Goal: Information Seeking & Learning: Learn about a topic

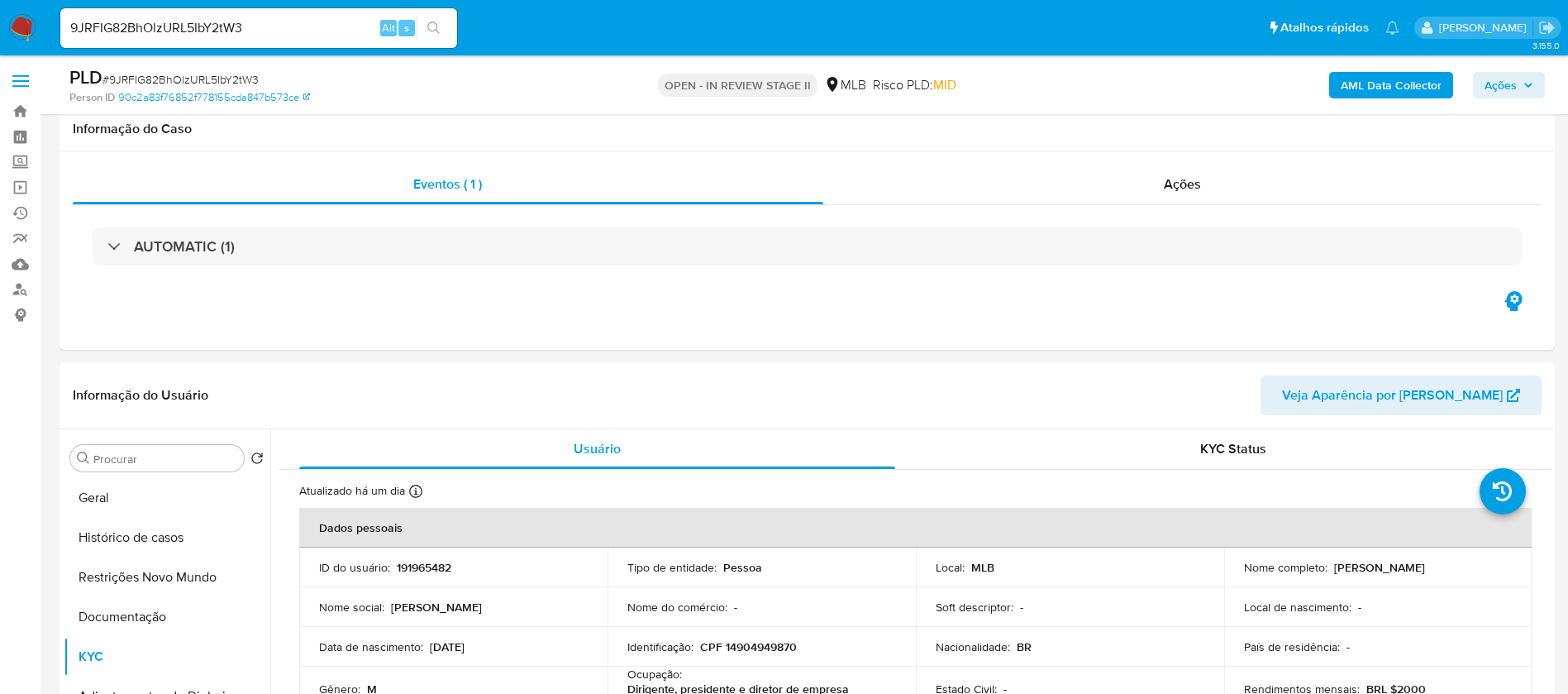
select select "10"
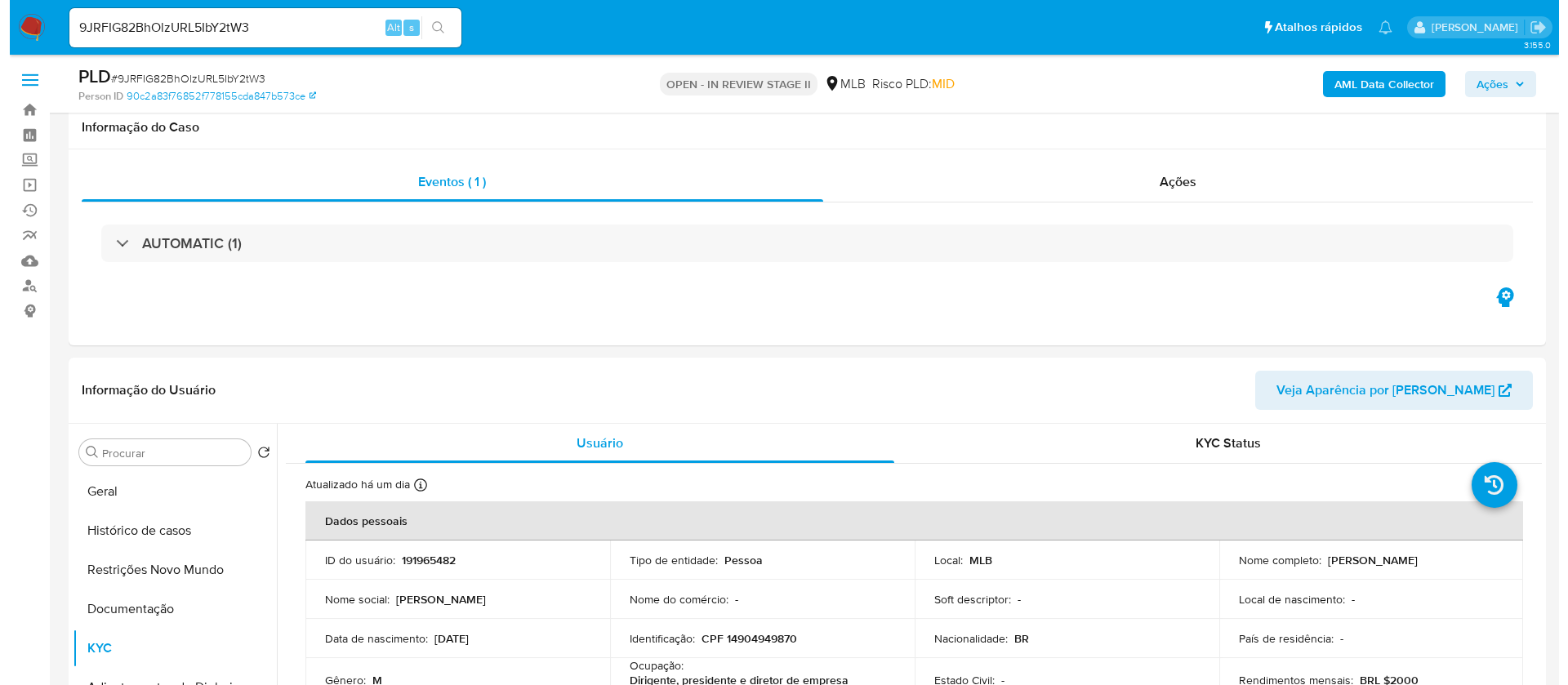
scroll to position [245, 0]
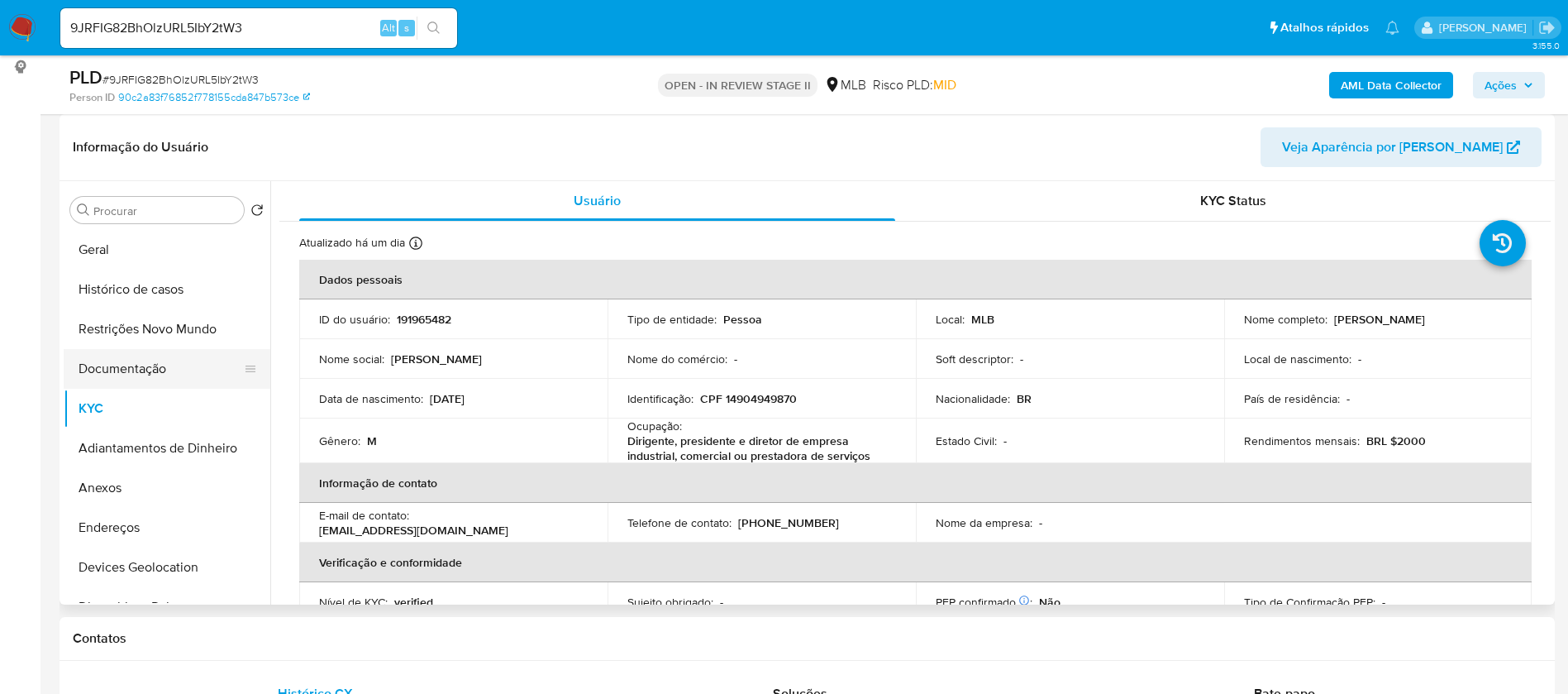
click at [122, 363] on button "Documentação" at bounding box center [160, 369] width 193 height 40
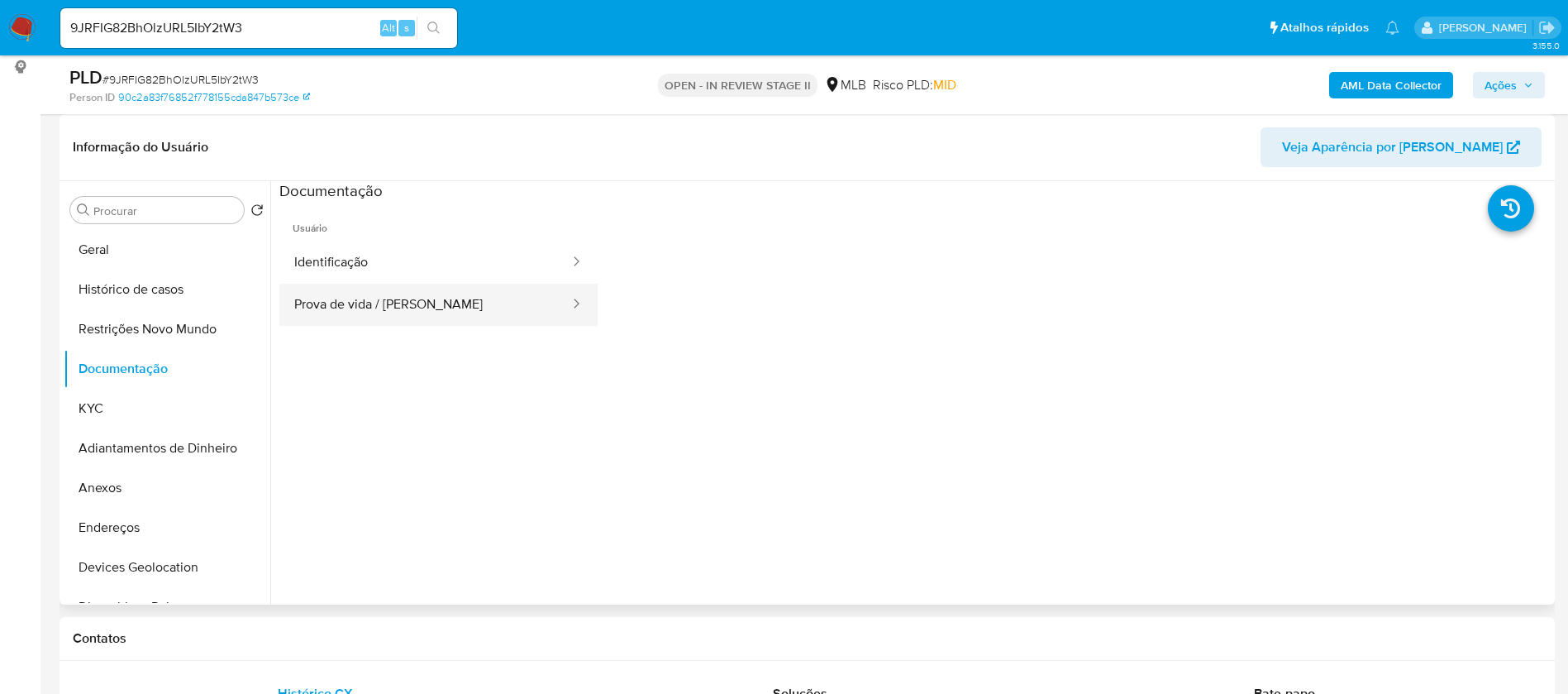
drag, startPoint x: 411, startPoint y: 314, endPoint x: 416, endPoint y: 293, distance: 21.6
click at [411, 313] on button "Prova de vida / Selfie" at bounding box center [426, 305] width 291 height 42
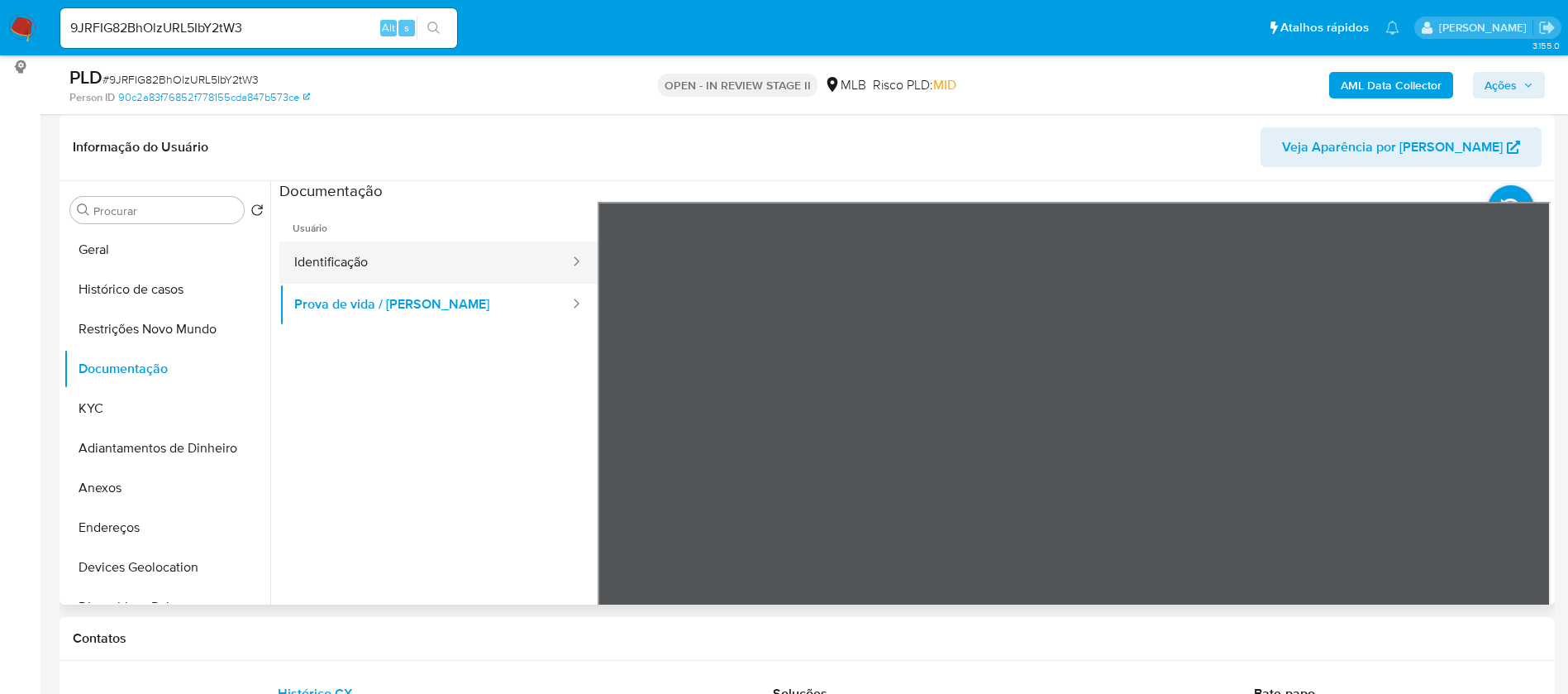
click at [431, 245] on button "Identificação" at bounding box center [426, 262] width 291 height 42
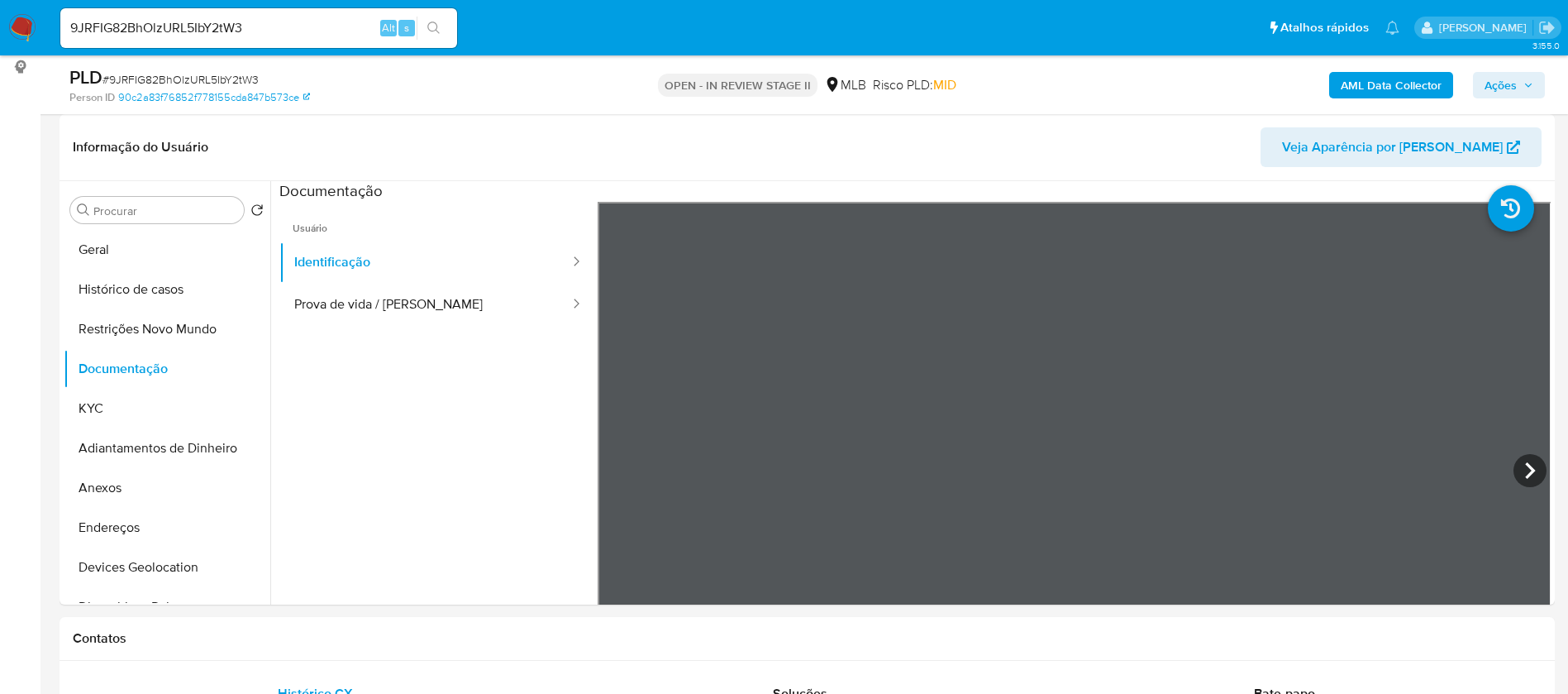
click at [1402, 75] on b "AML Data Collector" at bounding box center [1391, 85] width 101 height 27
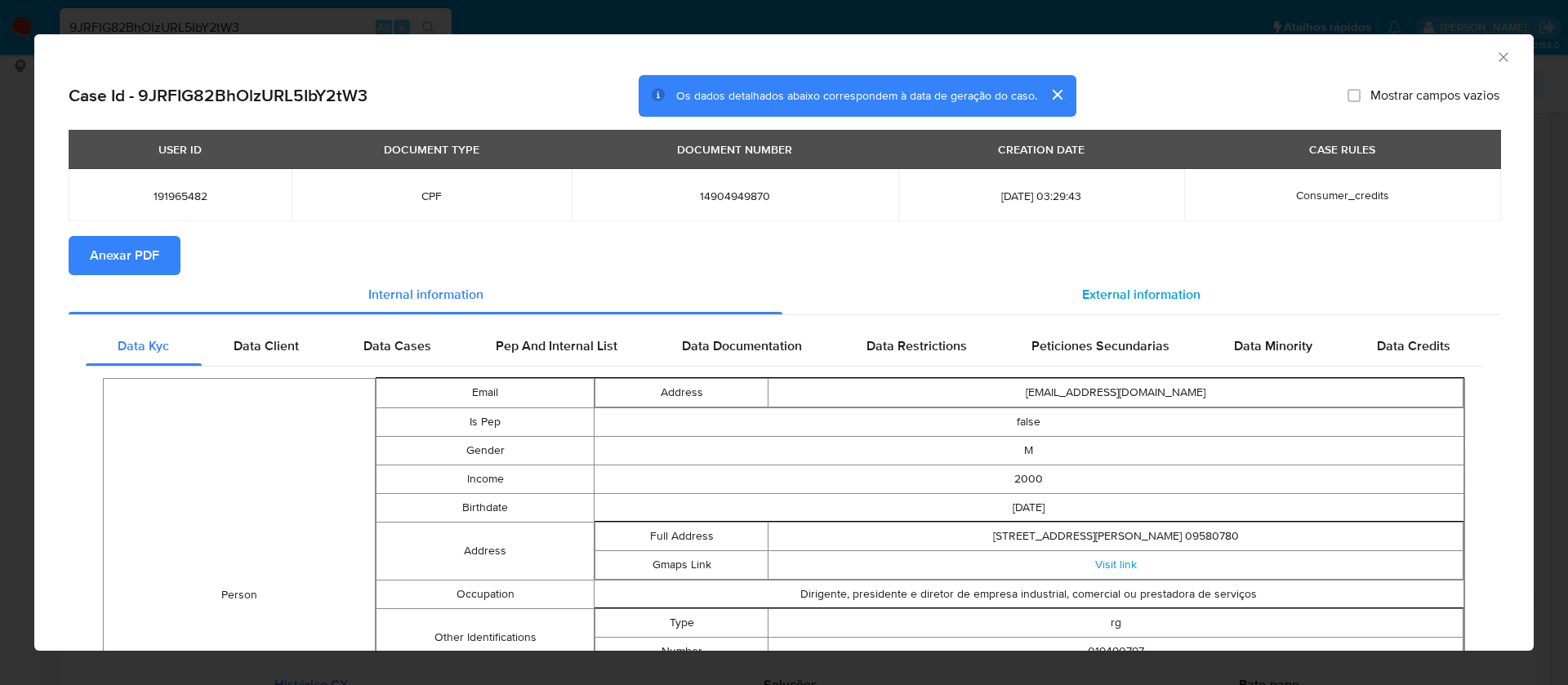
click at [1110, 296] on span "External information" at bounding box center [1142, 294] width 118 height 19
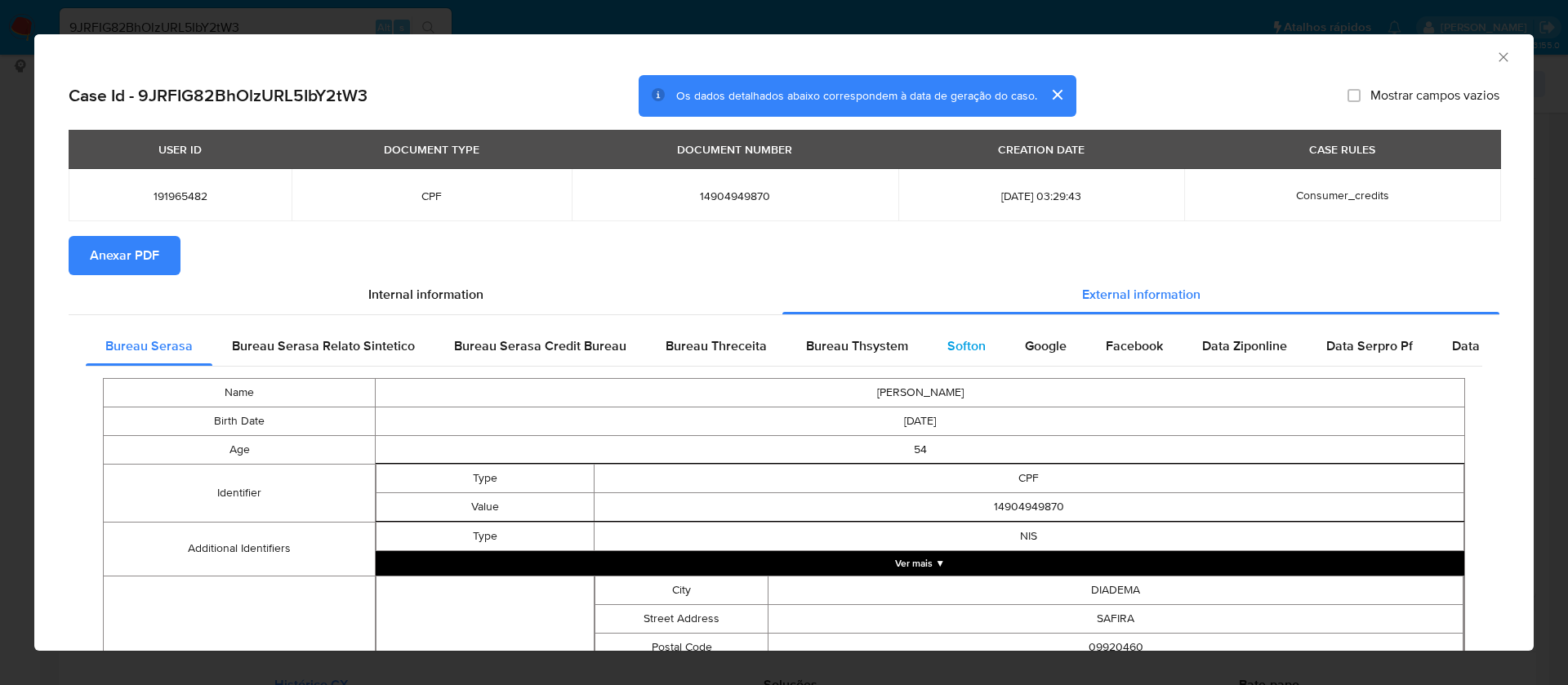
click at [953, 342] on span "Softon" at bounding box center [967, 345] width 39 height 19
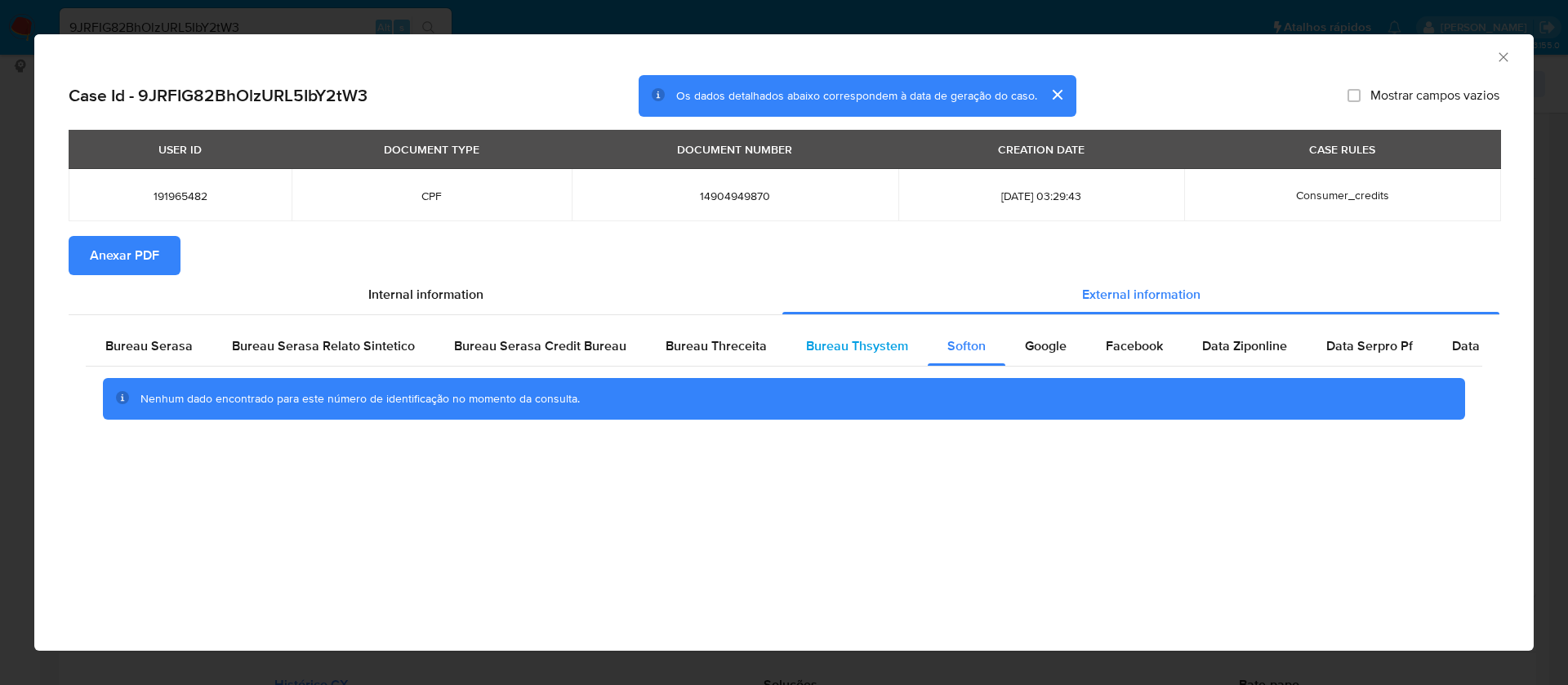
click at [882, 335] on div "Bureau Thsystem" at bounding box center [857, 346] width 141 height 39
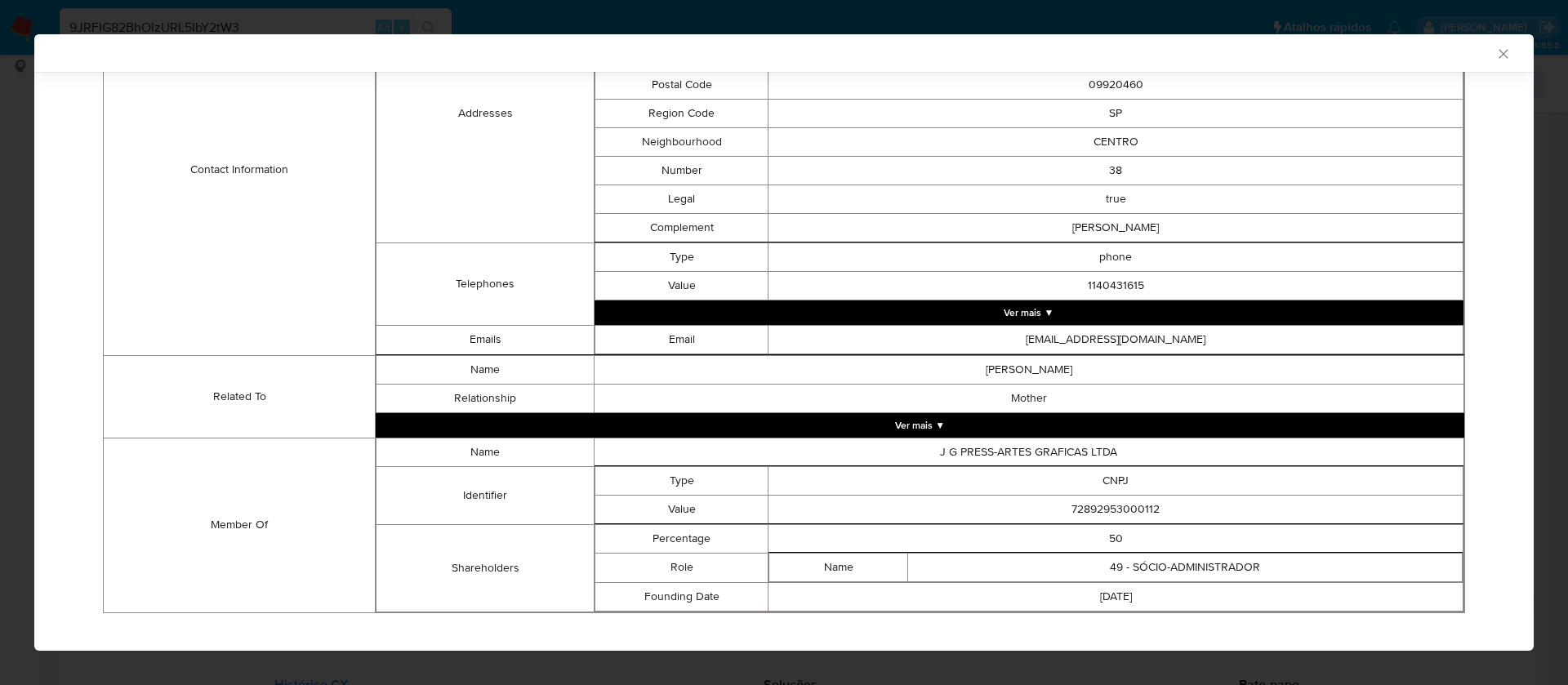
scroll to position [668, 0]
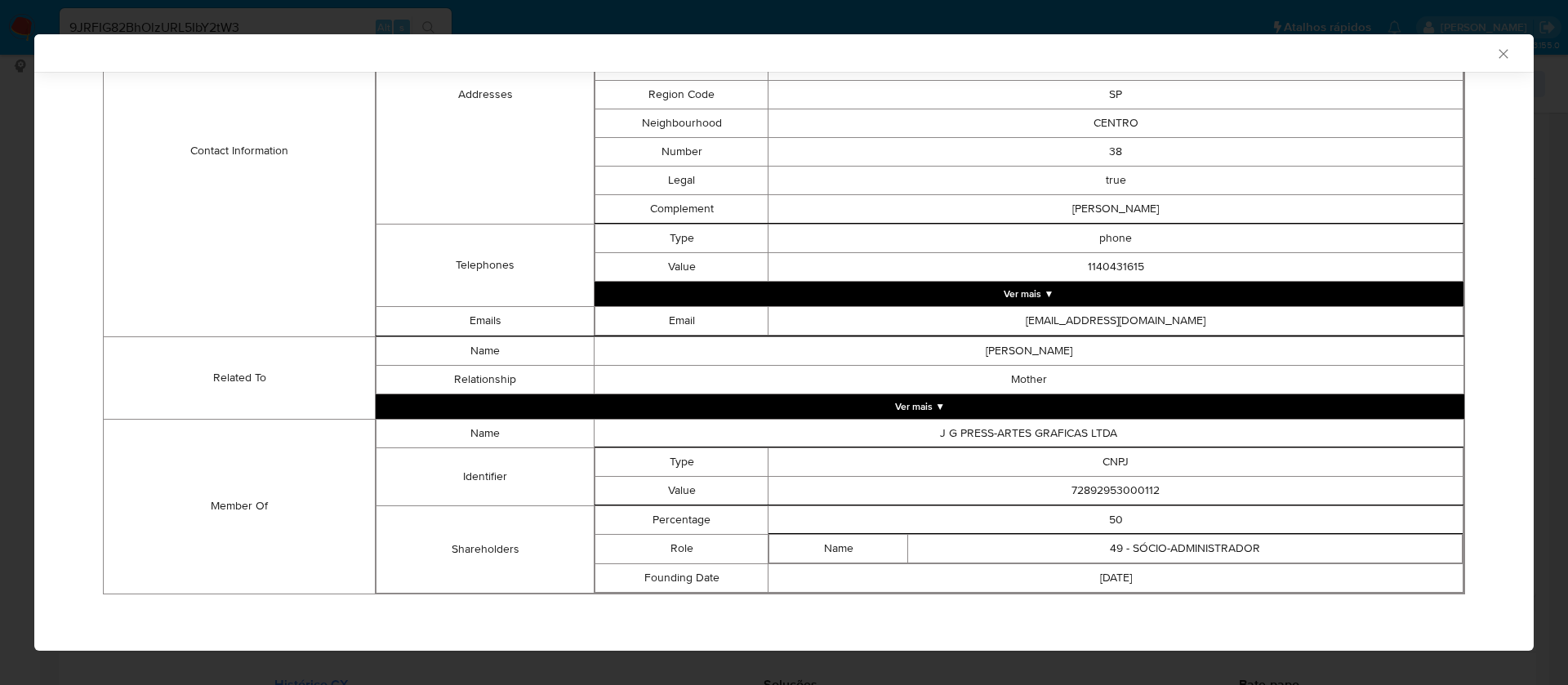
click at [1118, 493] on td "72892953000112" at bounding box center [1116, 490] width 695 height 29
copy td "72892953000112"
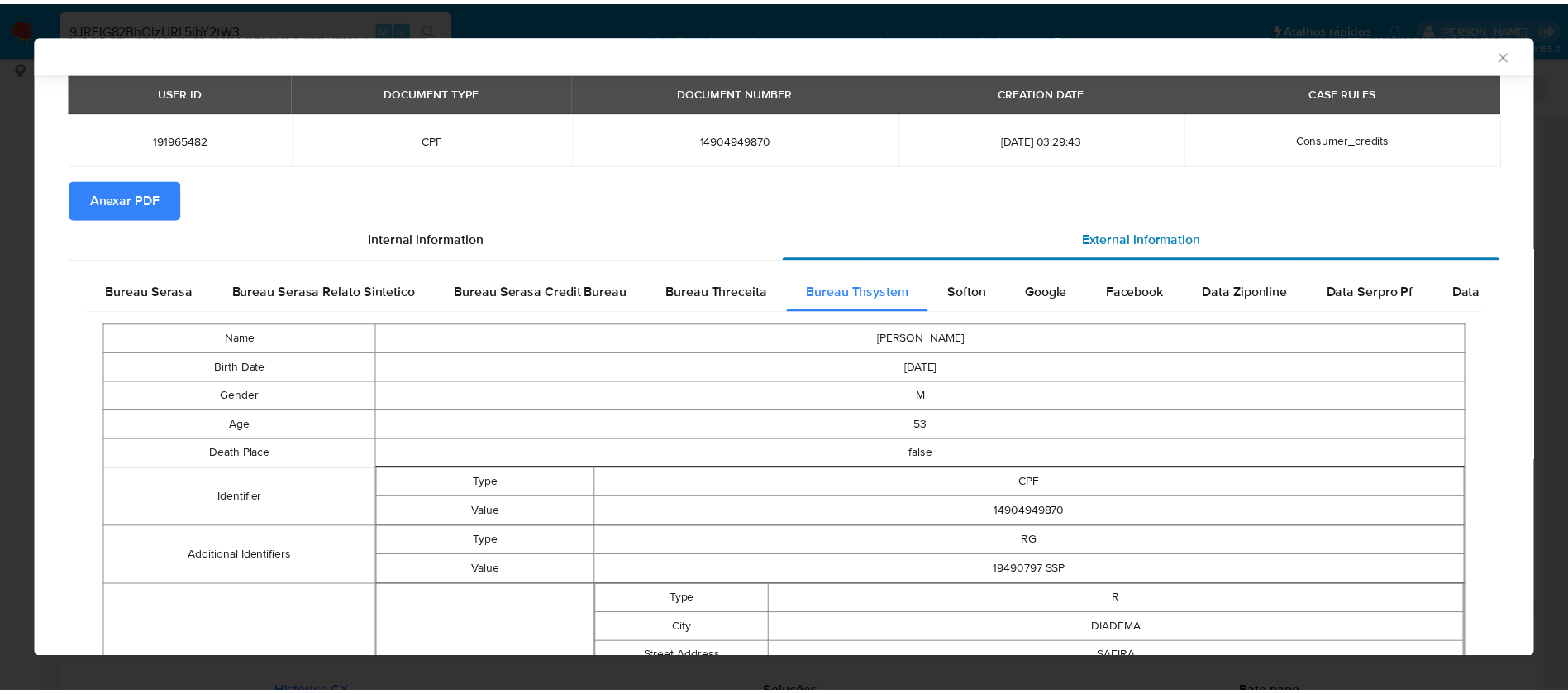
scroll to position [0, 0]
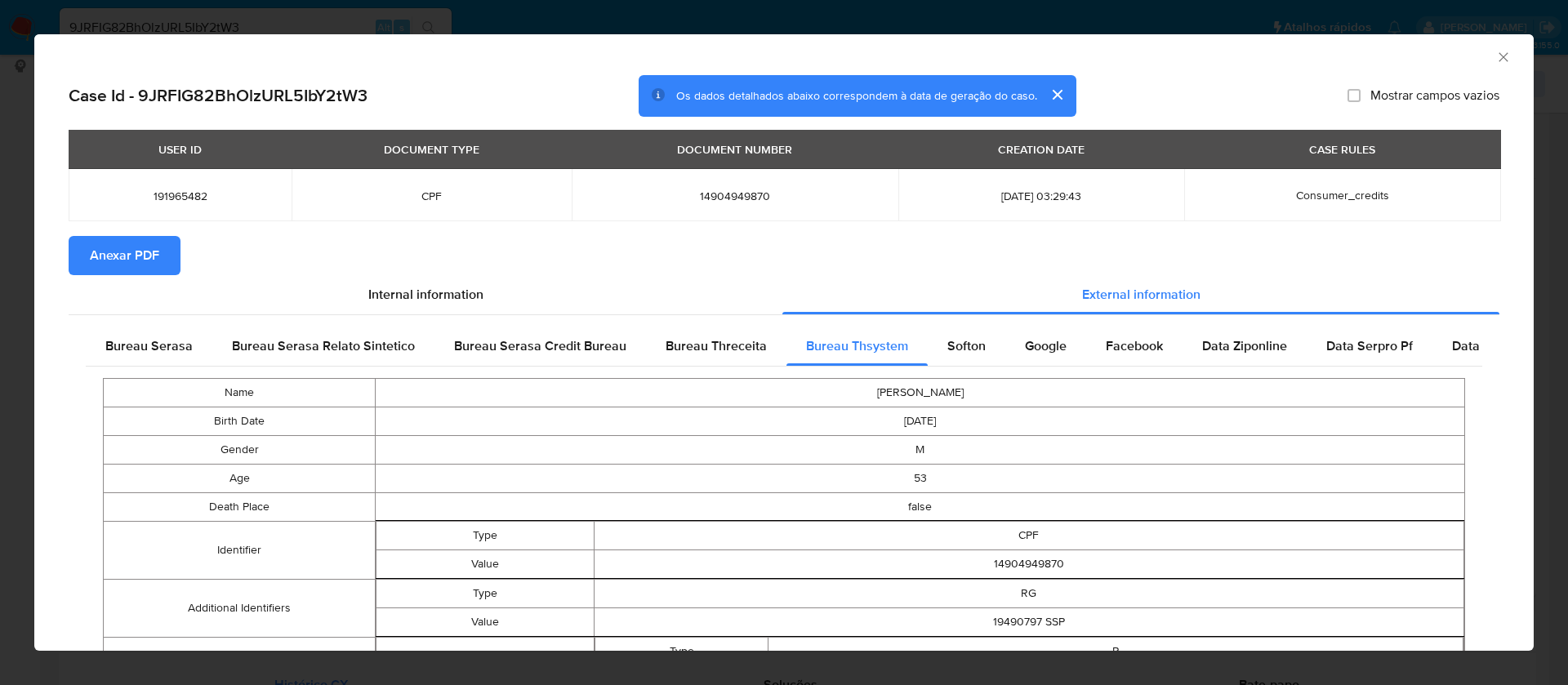
click at [133, 257] on span "Anexar PDF" at bounding box center [124, 256] width 69 height 36
click at [1496, 58] on icon "Fechar a janela" at bounding box center [1504, 58] width 16 height 16
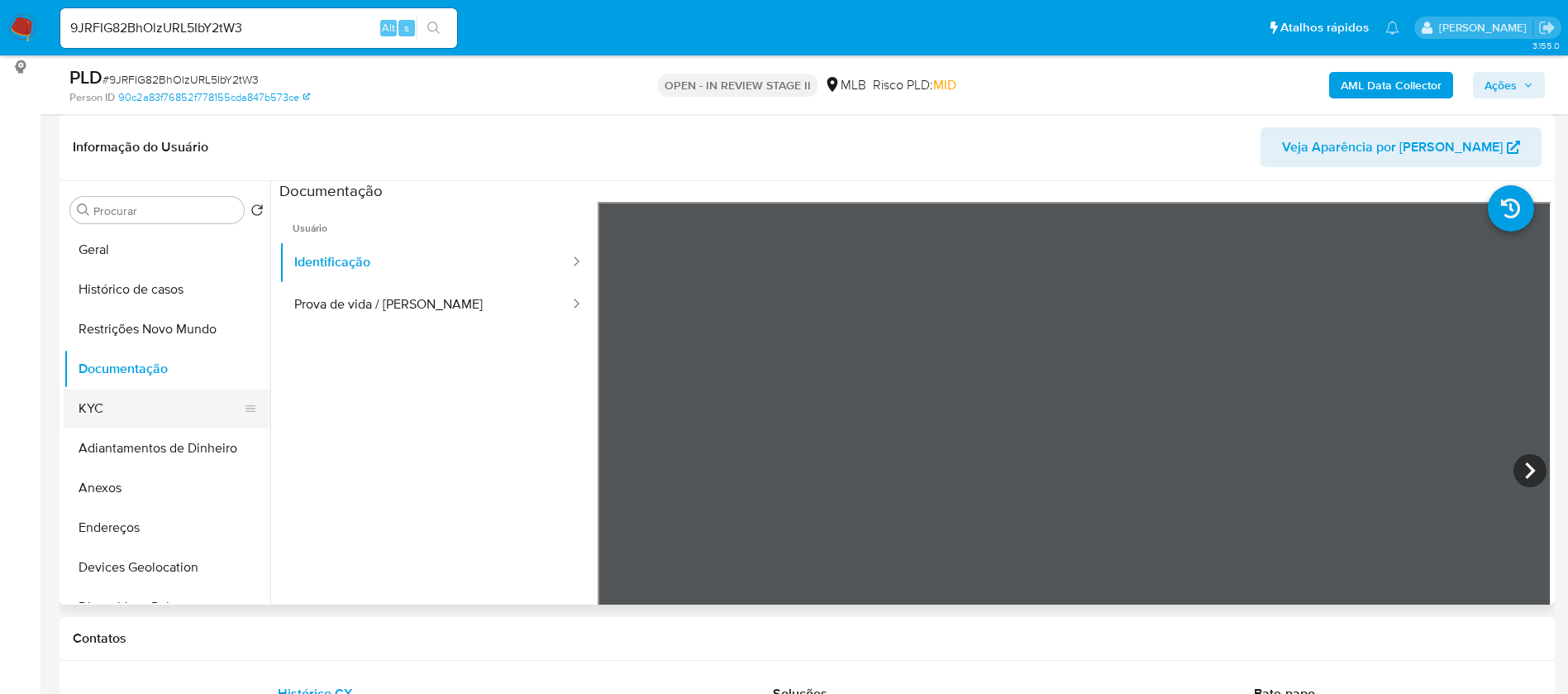
click at [131, 410] on button "KYC" at bounding box center [160, 409] width 193 height 40
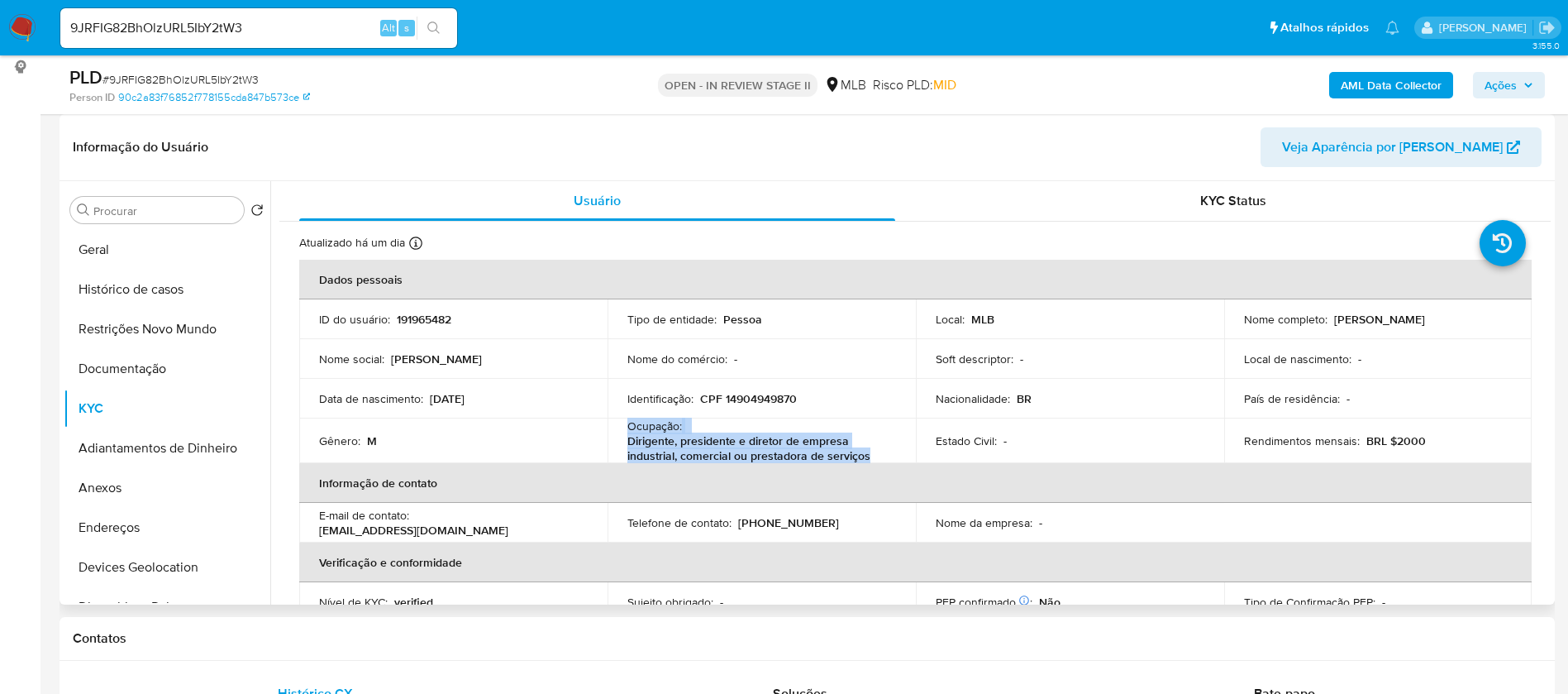
drag, startPoint x: 869, startPoint y: 457, endPoint x: 625, endPoint y: 427, distance: 245.8
click at [628, 427] on div "Ocupação : Dirigente, presidente e diretor de empresa industrial, comercial ou …" at bounding box center [762, 441] width 269 height 45
copy div "Ocupação : Dirigente, presidente e diretor de empresa industrial, comercial ou …"
click at [779, 160] on header "Informação do Usuário Veja Aparência por Pessoa" at bounding box center [807, 147] width 1469 height 40
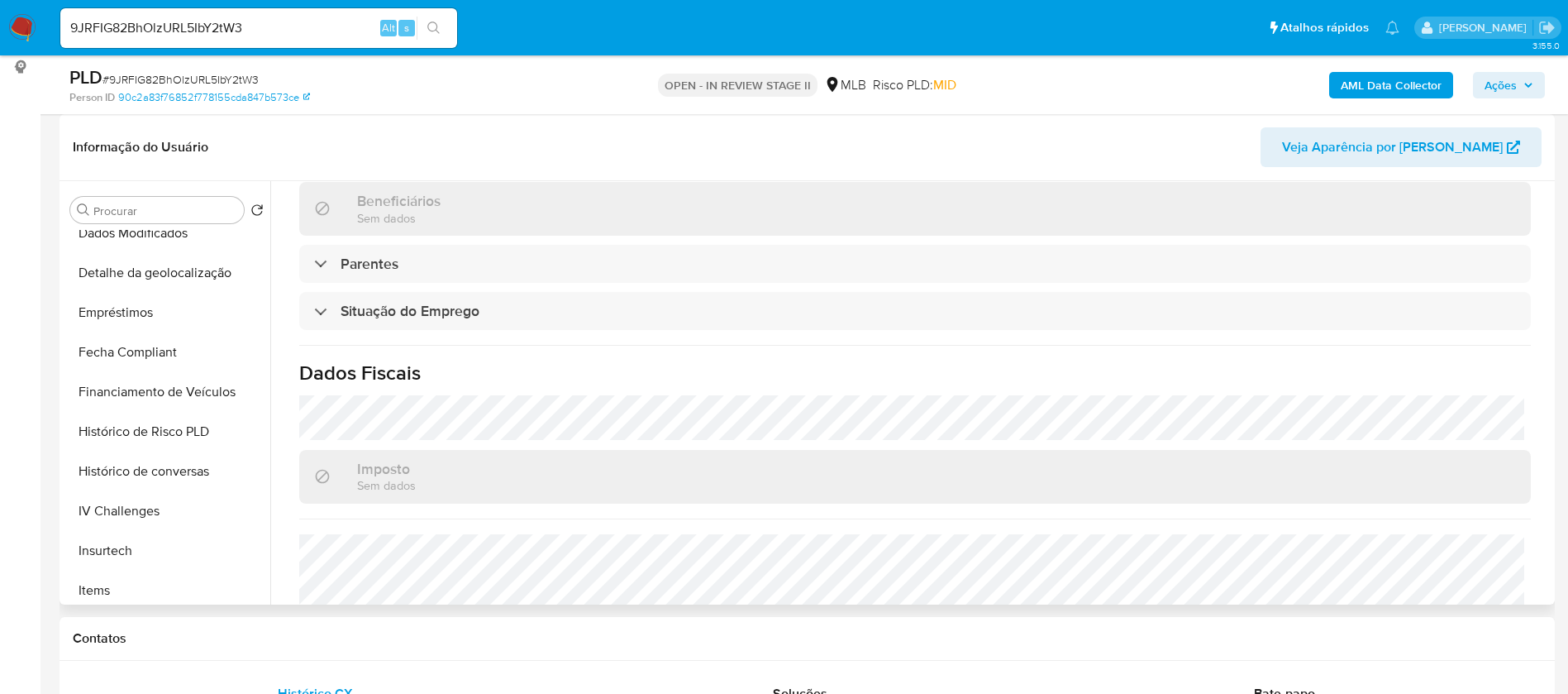
scroll to position [491, 0]
click at [171, 320] on button "Empréstimos" at bounding box center [160, 315] width 193 height 40
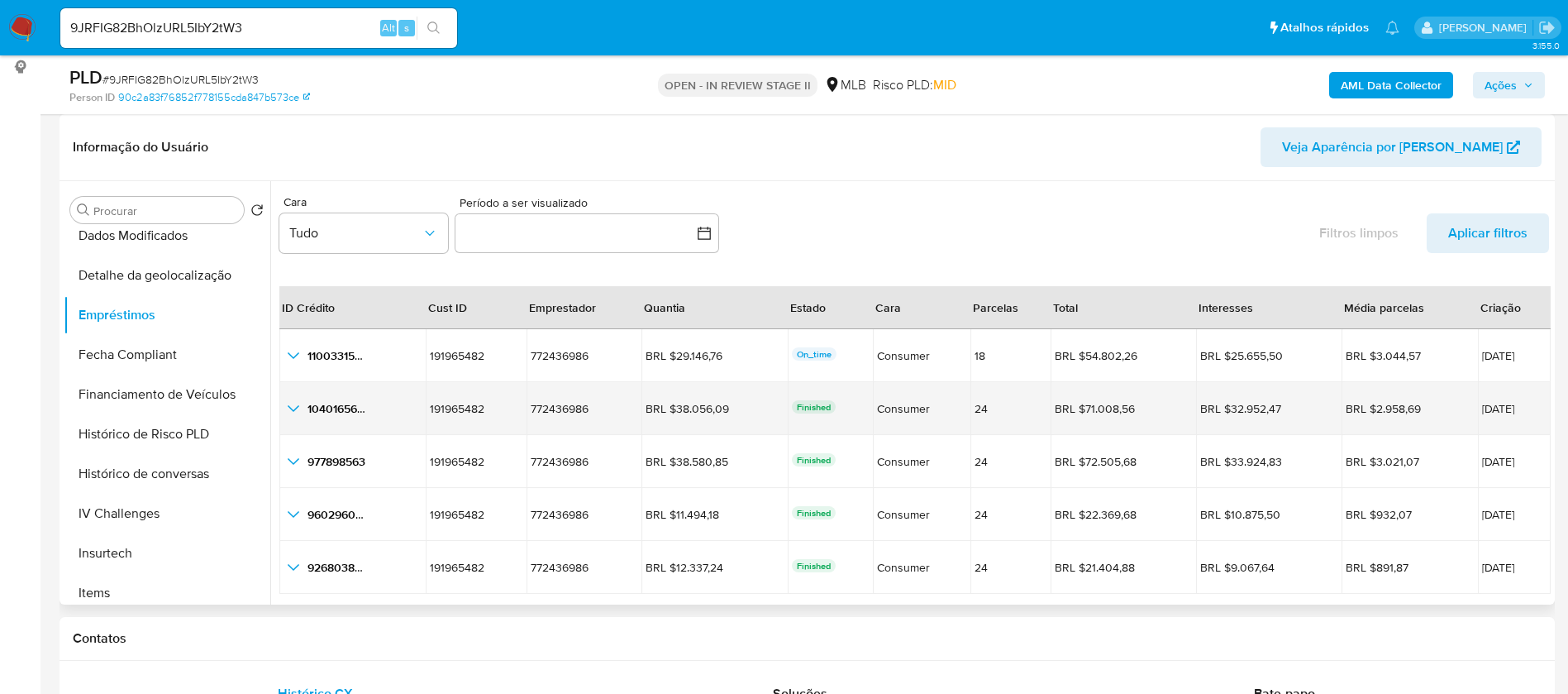
click at [295, 403] on icon "button_show_hidden_detail_by_id_1" at bounding box center [294, 409] width 20 height 20
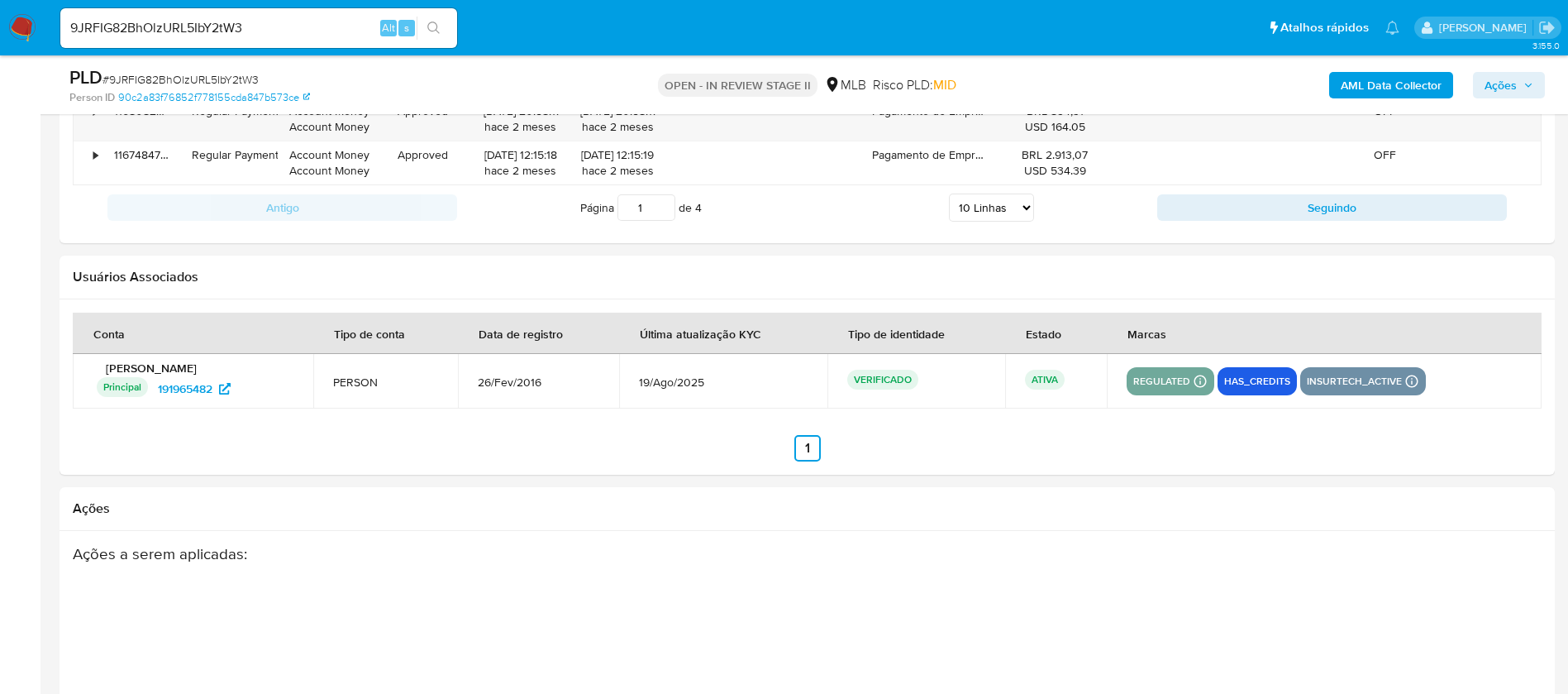
scroll to position [2234, 0]
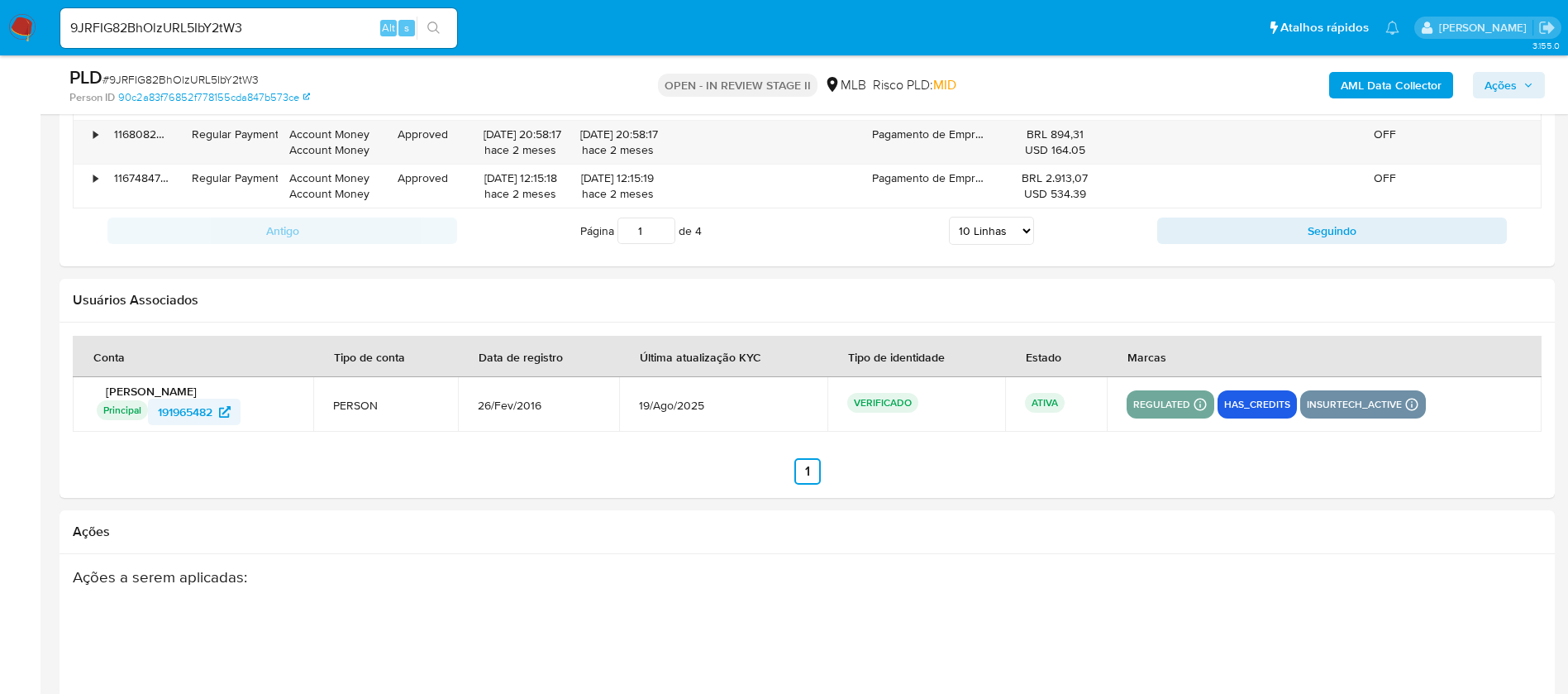
click at [225, 409] on icon at bounding box center [225, 412] width 12 height 12
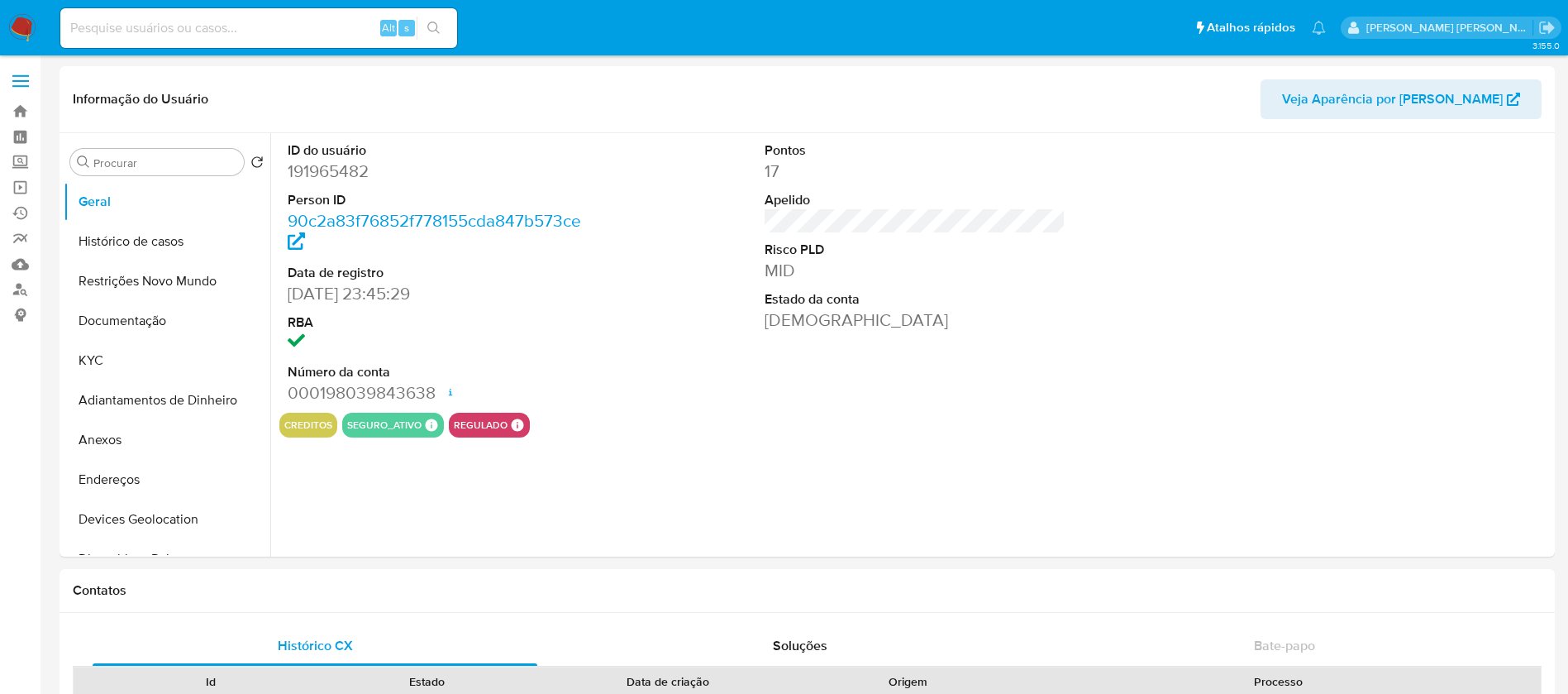
select select "10"
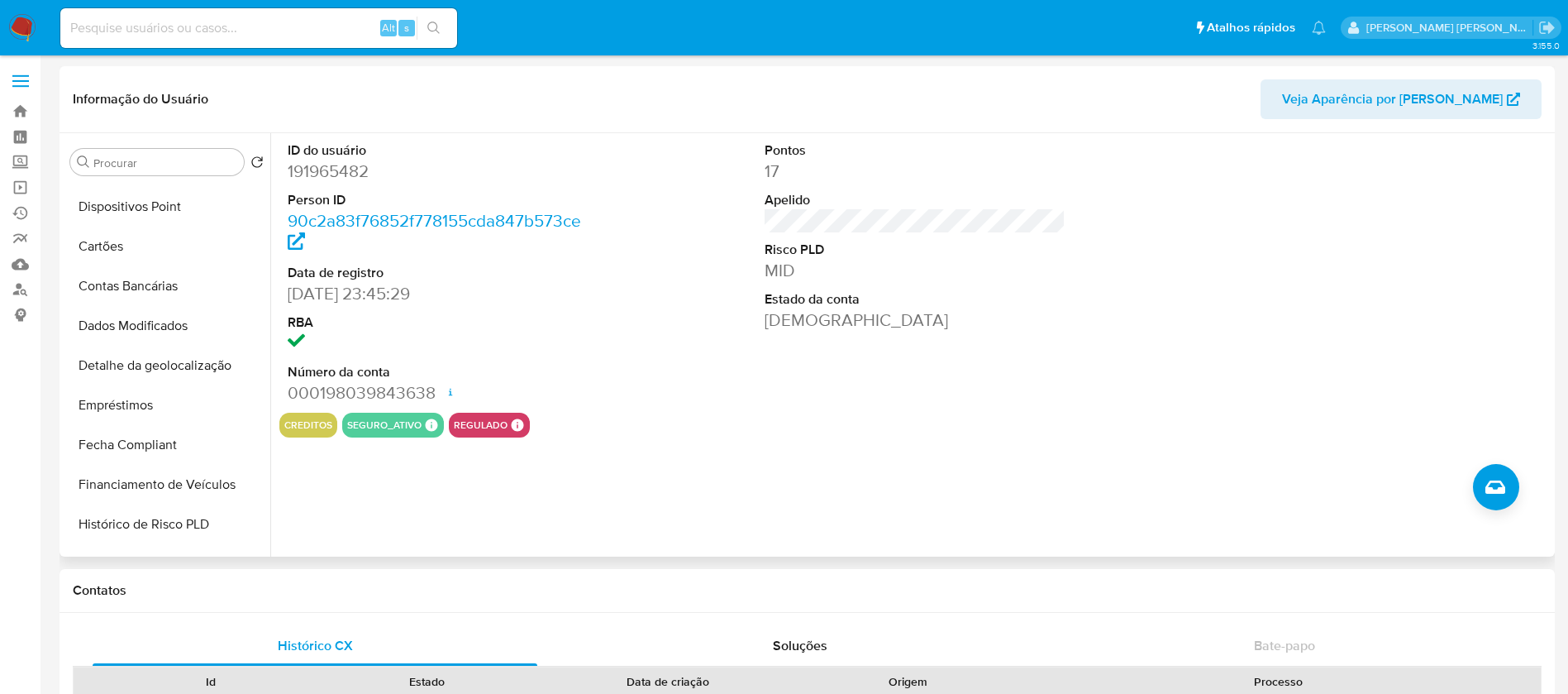
scroll to position [372, 0]
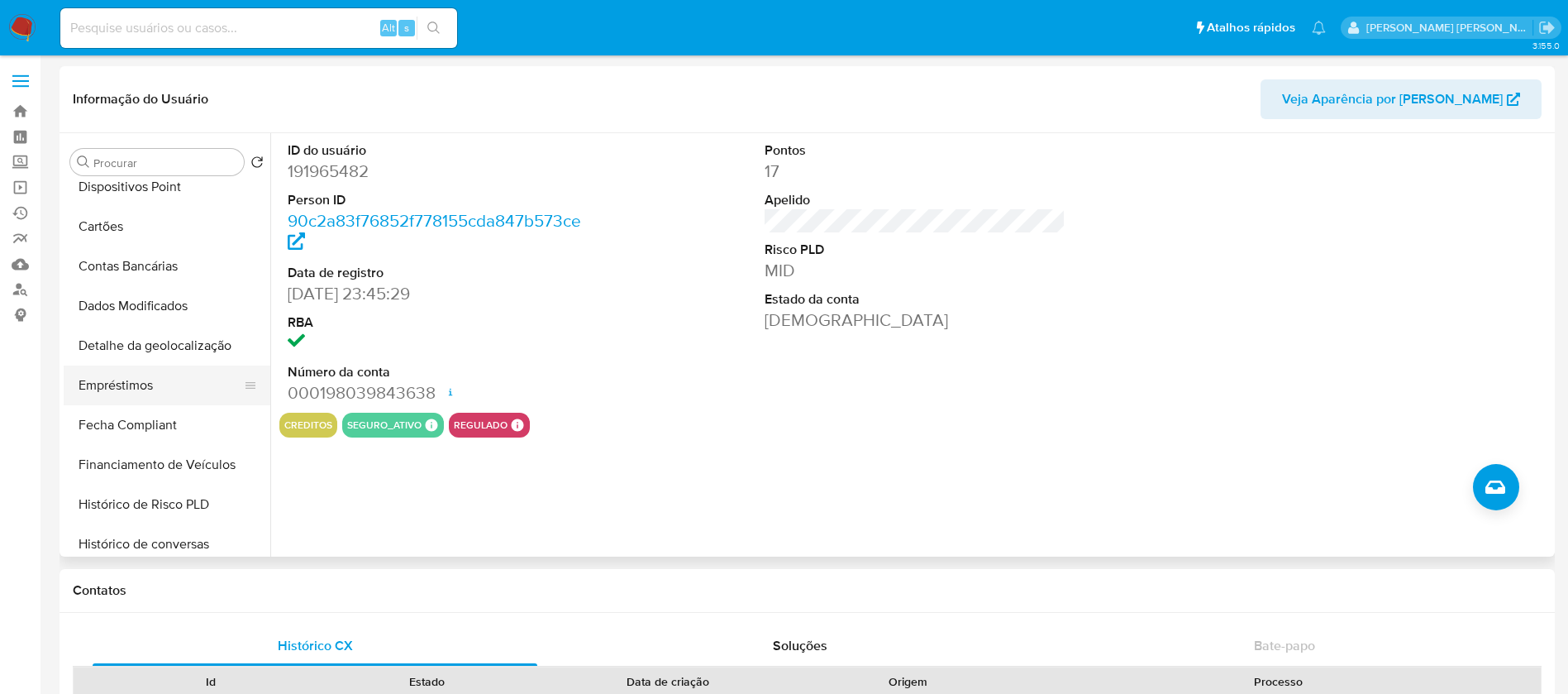
click at [164, 387] on button "Empréstimos" at bounding box center [160, 386] width 193 height 40
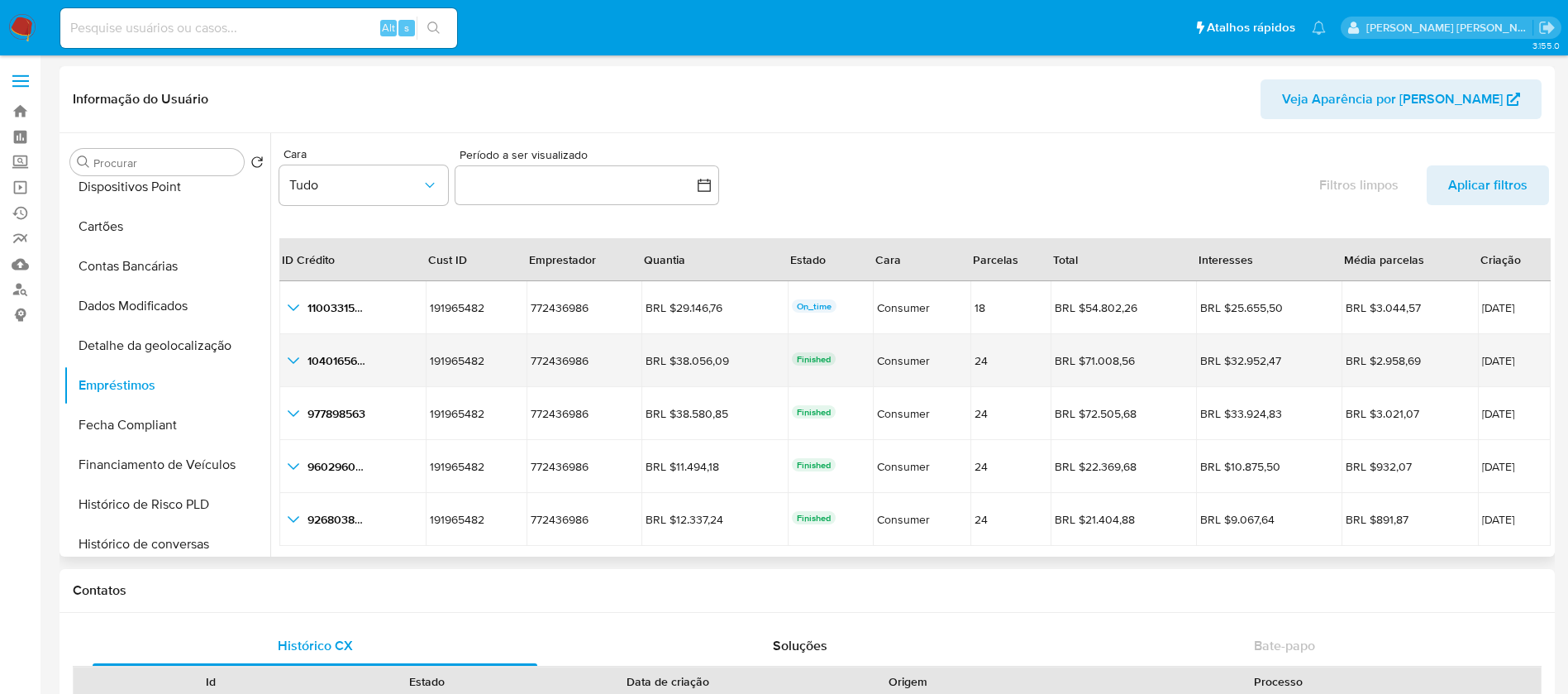
click at [293, 360] on icon "button_show_hidden_detail_by_id_1" at bounding box center [294, 361] width 20 height 20
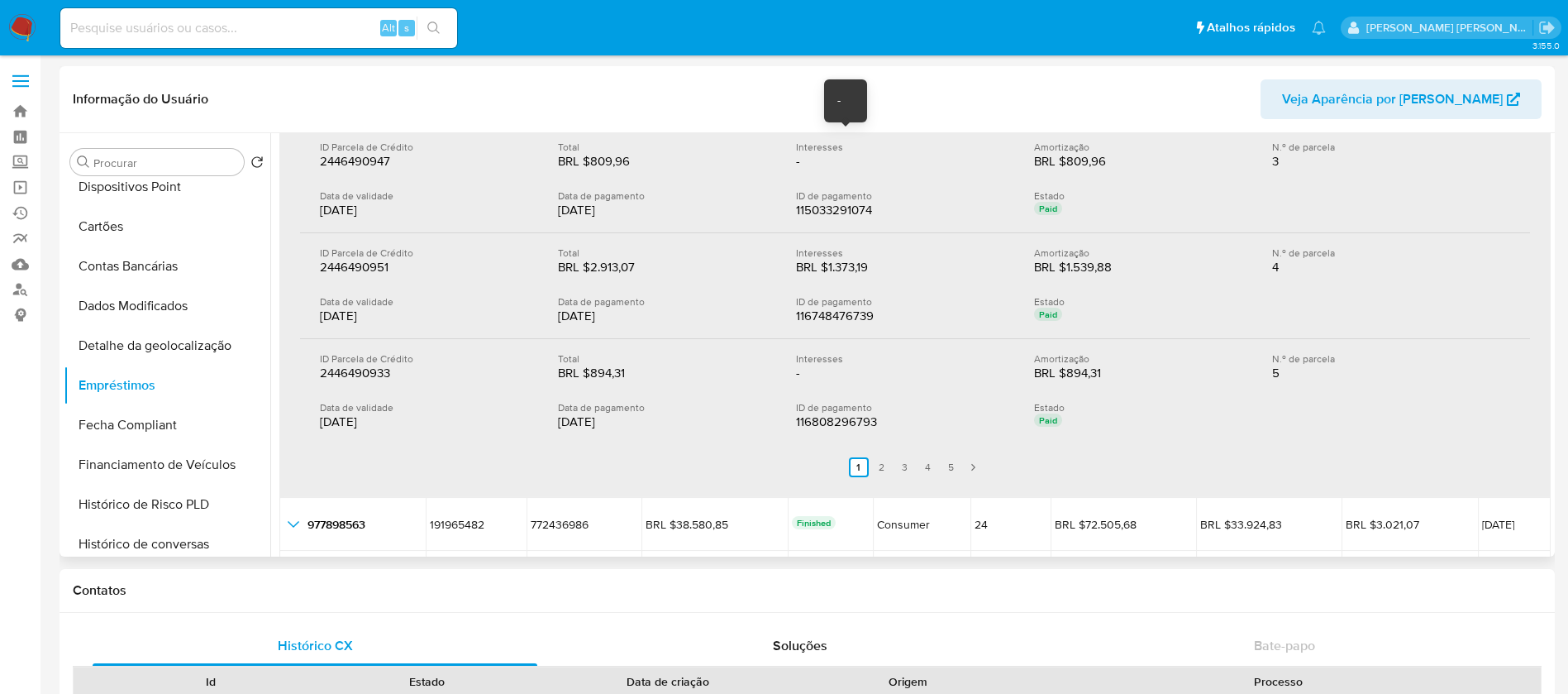
scroll to position [497, 0]
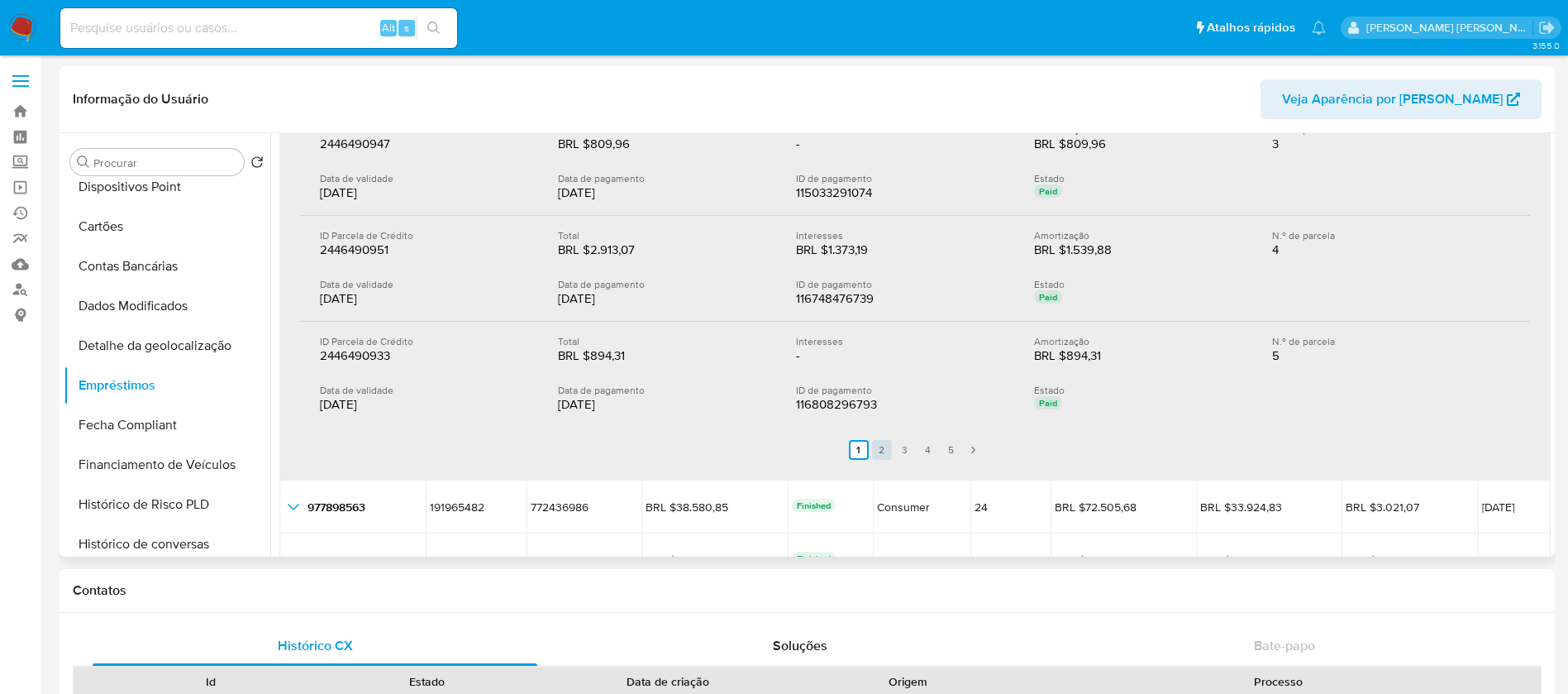
click at [880, 447] on link "2" at bounding box center [882, 450] width 20 height 20
click at [867, 451] on link "1" at bounding box center [869, 450] width 20 height 20
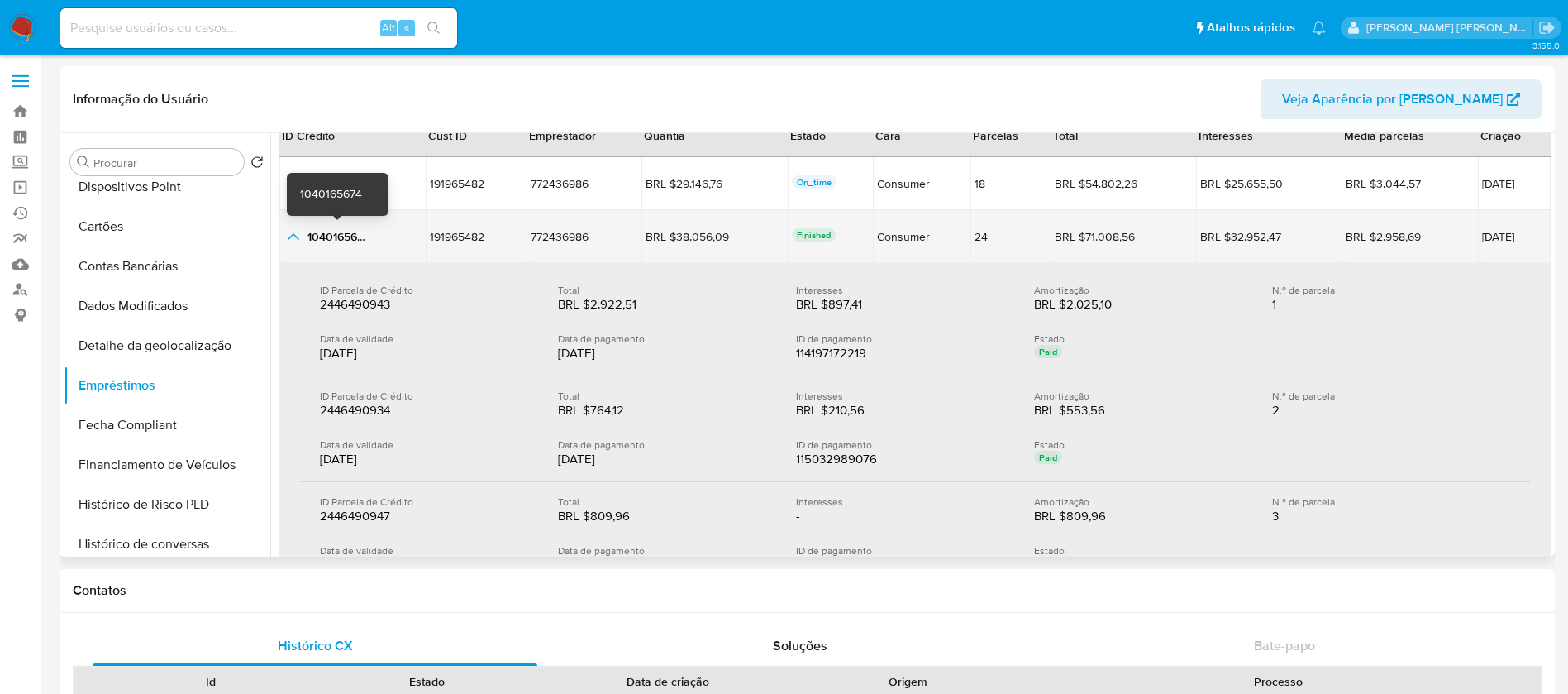
click at [331, 238] on span "1040165674" at bounding box center [338, 237] width 62 height 17
click at [1482, 235] on span "29/05/2025" at bounding box center [1514, 237] width 64 height 12
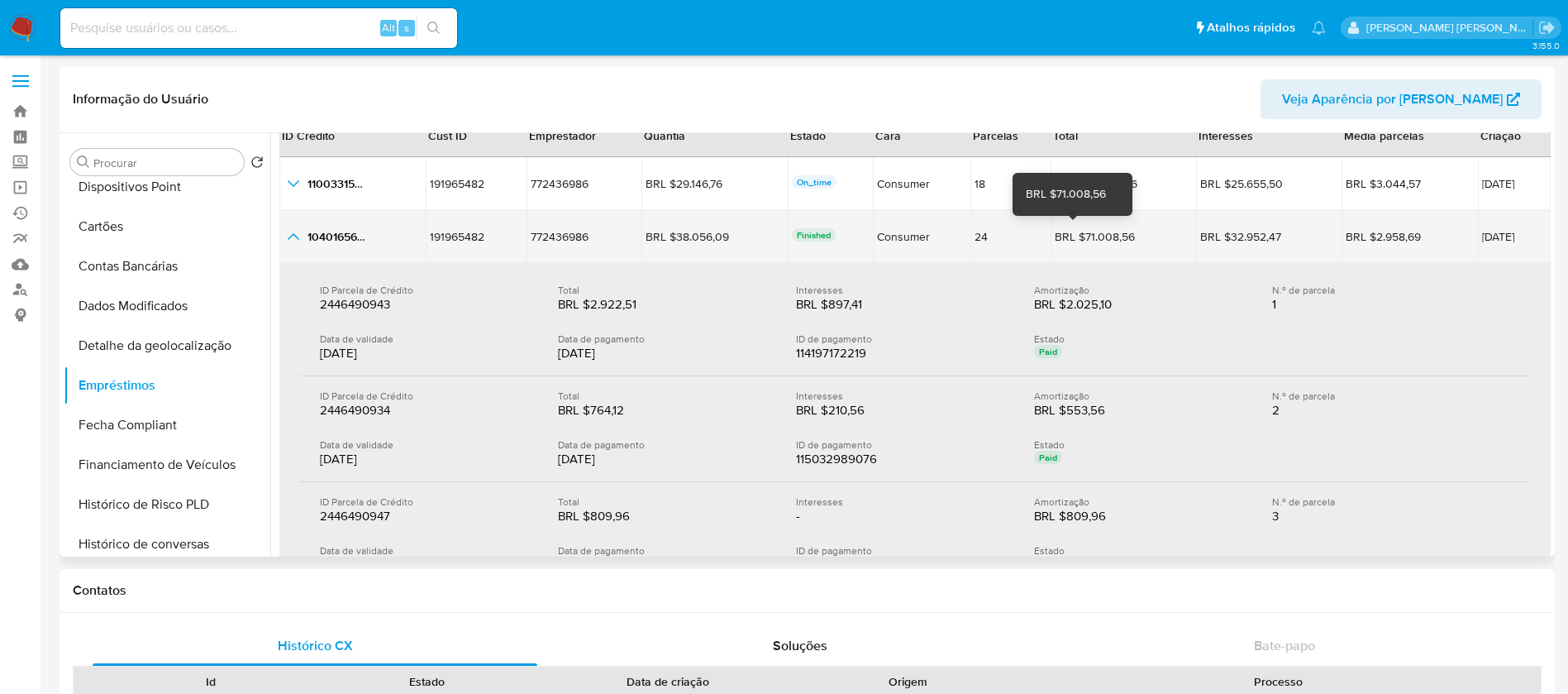
drag, startPoint x: 1108, startPoint y: 236, endPoint x: 1058, endPoint y: 235, distance: 50.0
click at [1058, 235] on div "BRL $71.008,56" at bounding box center [1101, 237] width 92 height 15
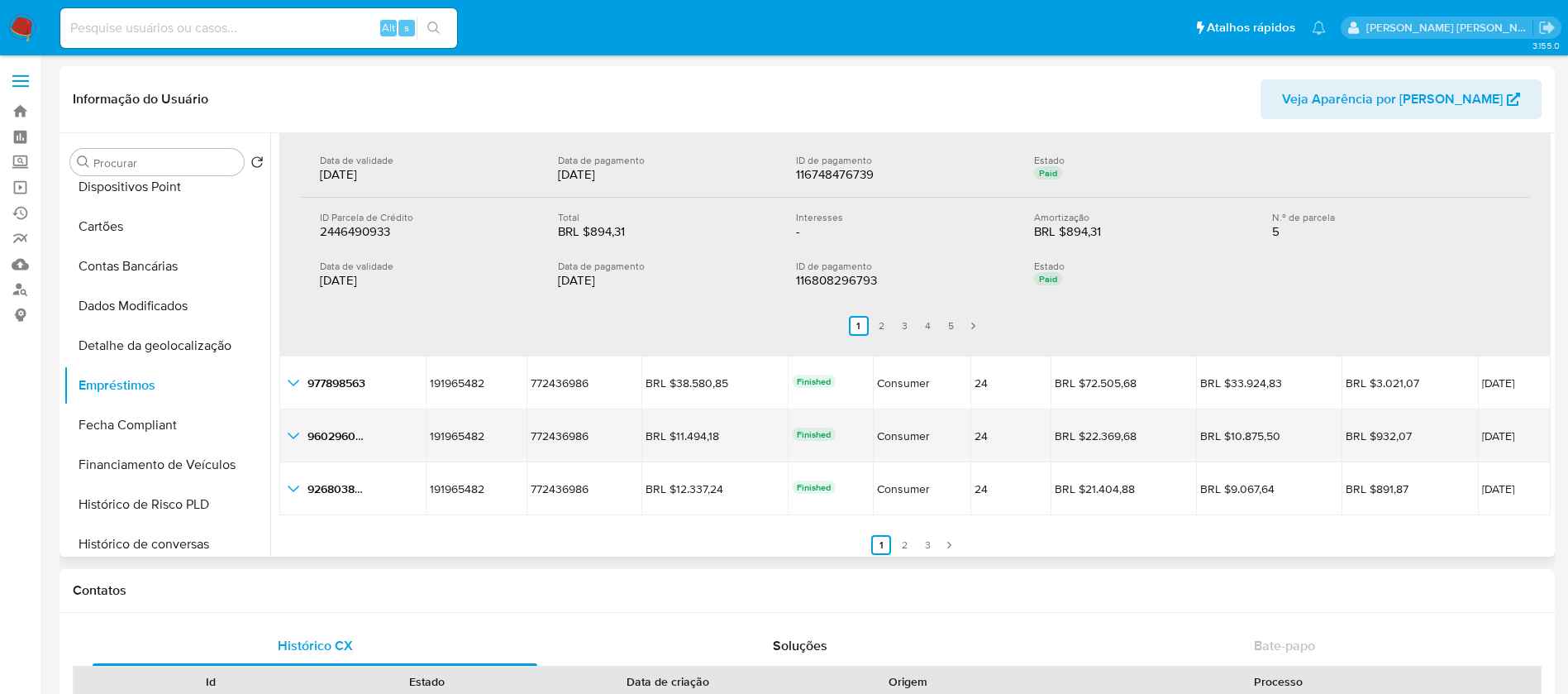
scroll to position [497, 0]
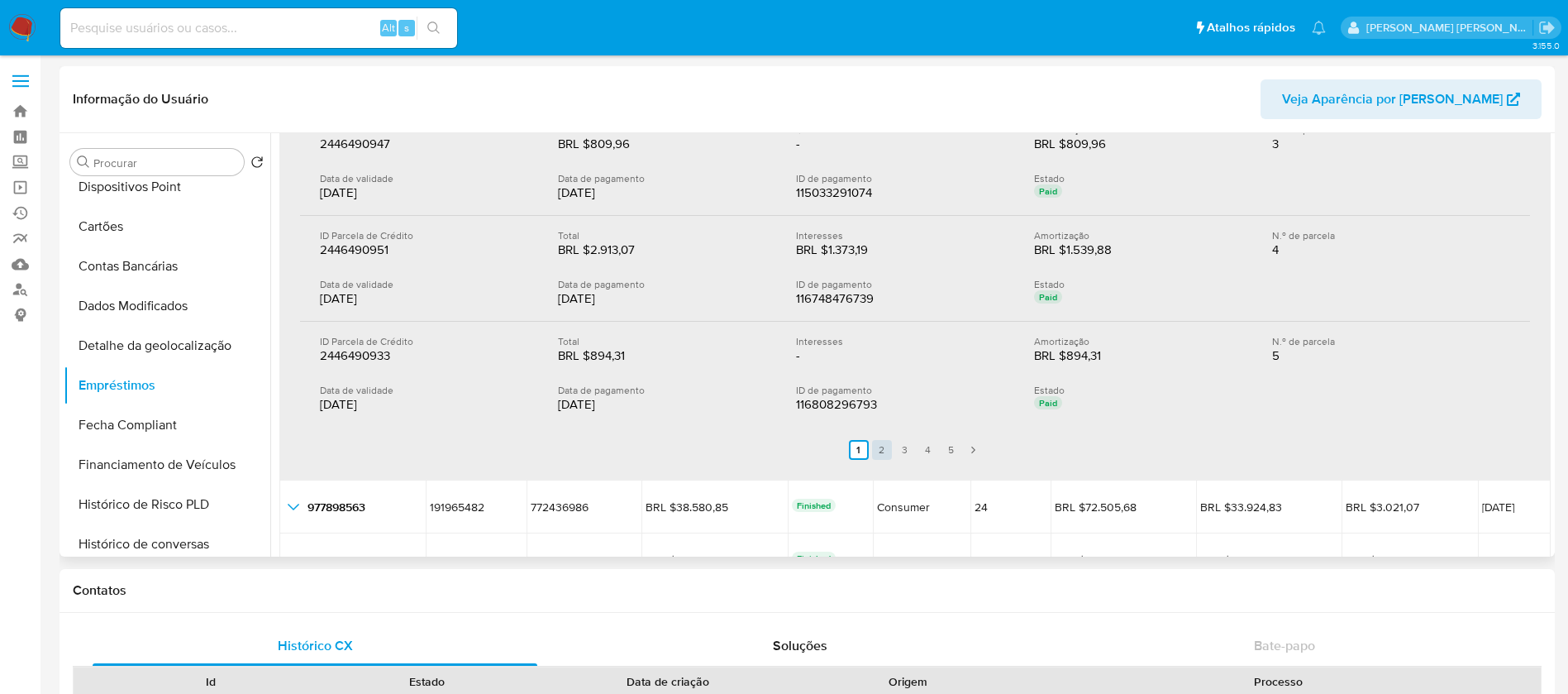
click at [879, 445] on link "2" at bounding box center [882, 450] width 20 height 20
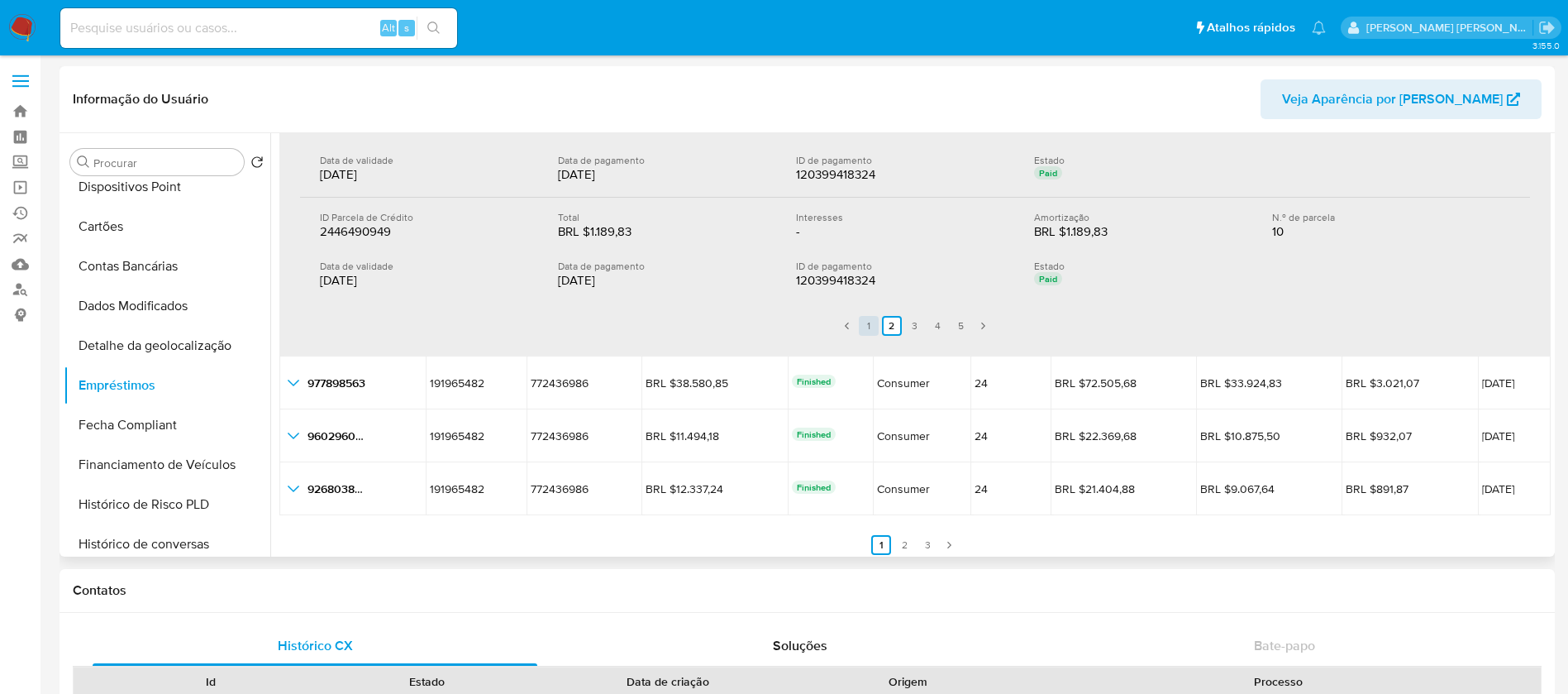
click at [866, 328] on link "1" at bounding box center [869, 326] width 20 height 20
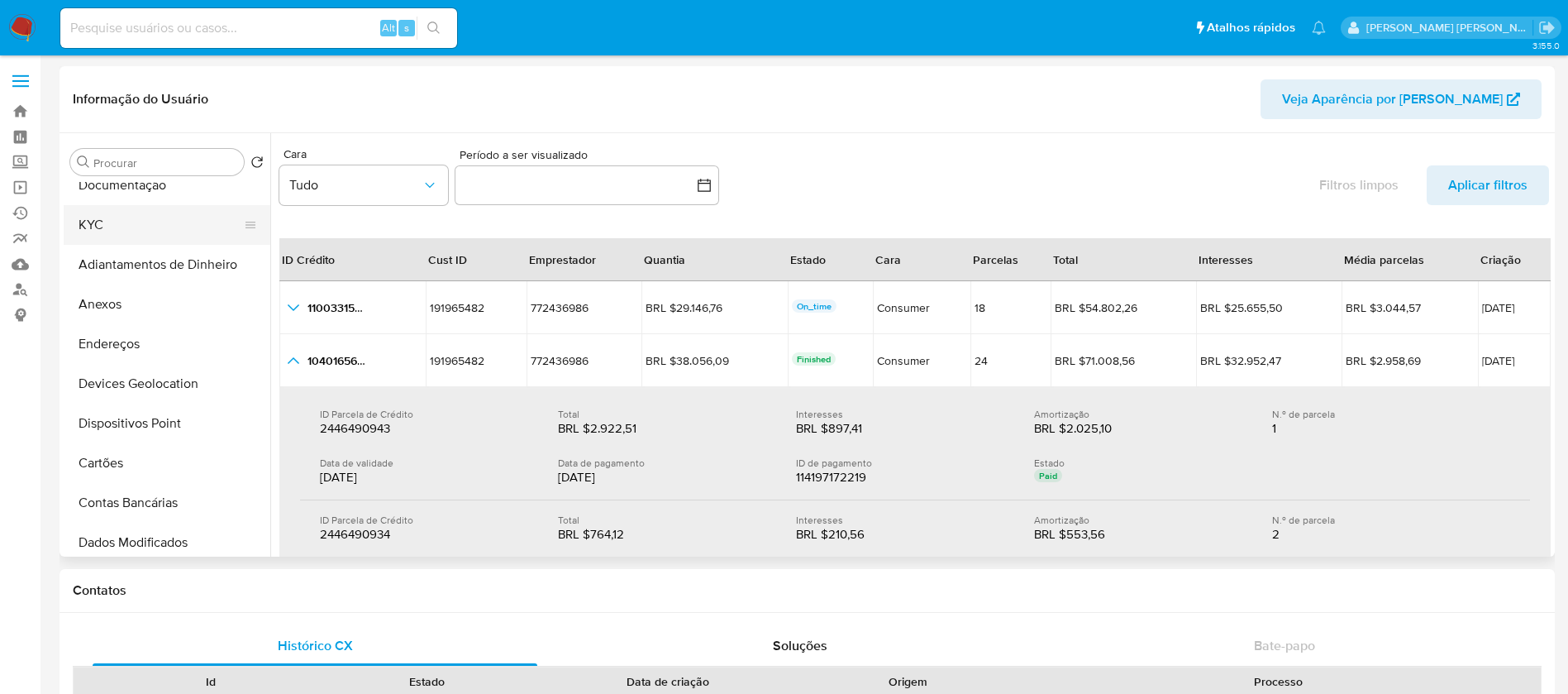
scroll to position [0, 0]
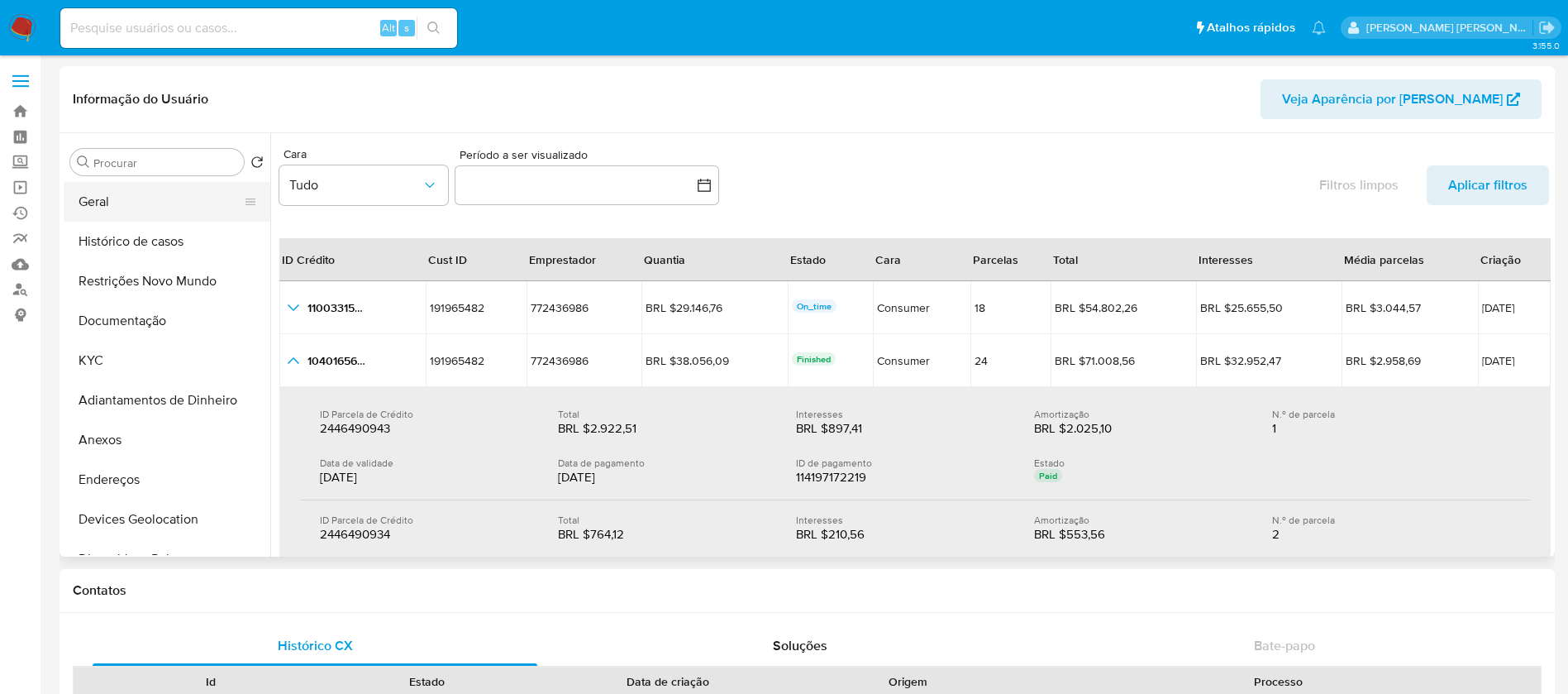
click at [137, 188] on button "Geral" at bounding box center [160, 202] width 193 height 40
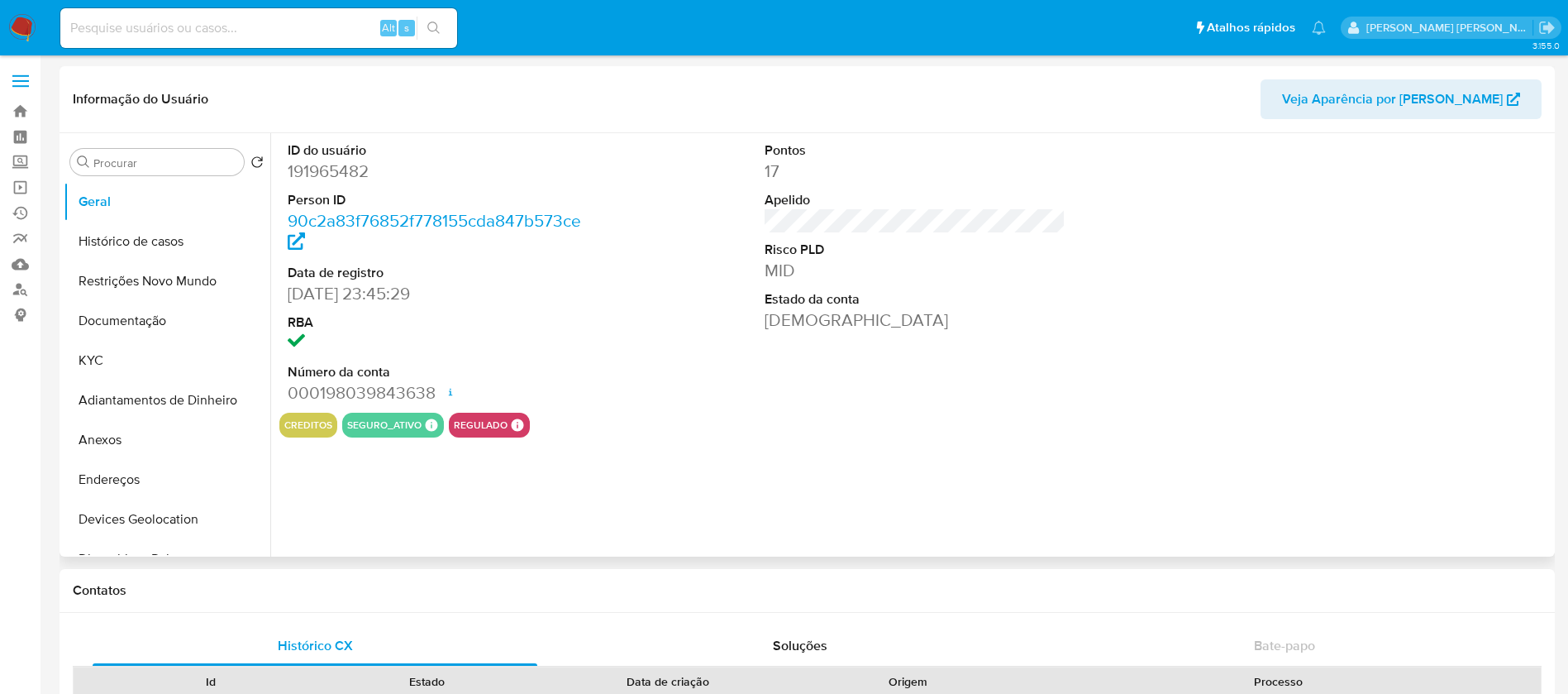
click at [350, 173] on dd "191965482" at bounding box center [439, 172] width 301 height 23
copy dd "191965482"
click at [763, 477] on div "ID do usuário 191965482 Person ID 90c2a83f76852f778155cda847b573ce Data de regi…" at bounding box center [911, 345] width 1281 height 423
click at [152, 355] on button "KYC" at bounding box center [160, 361] width 193 height 40
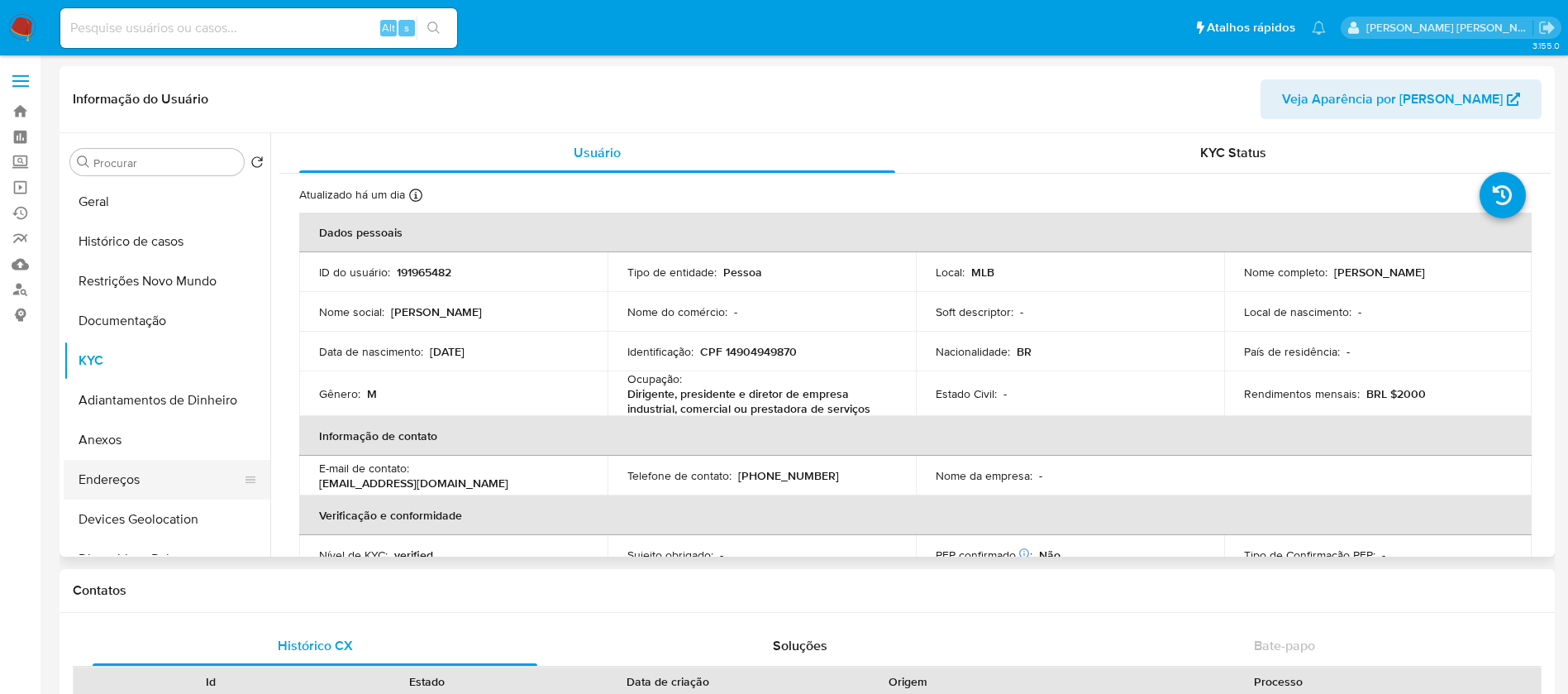
click at [127, 472] on button "Endereços" at bounding box center [160, 480] width 193 height 40
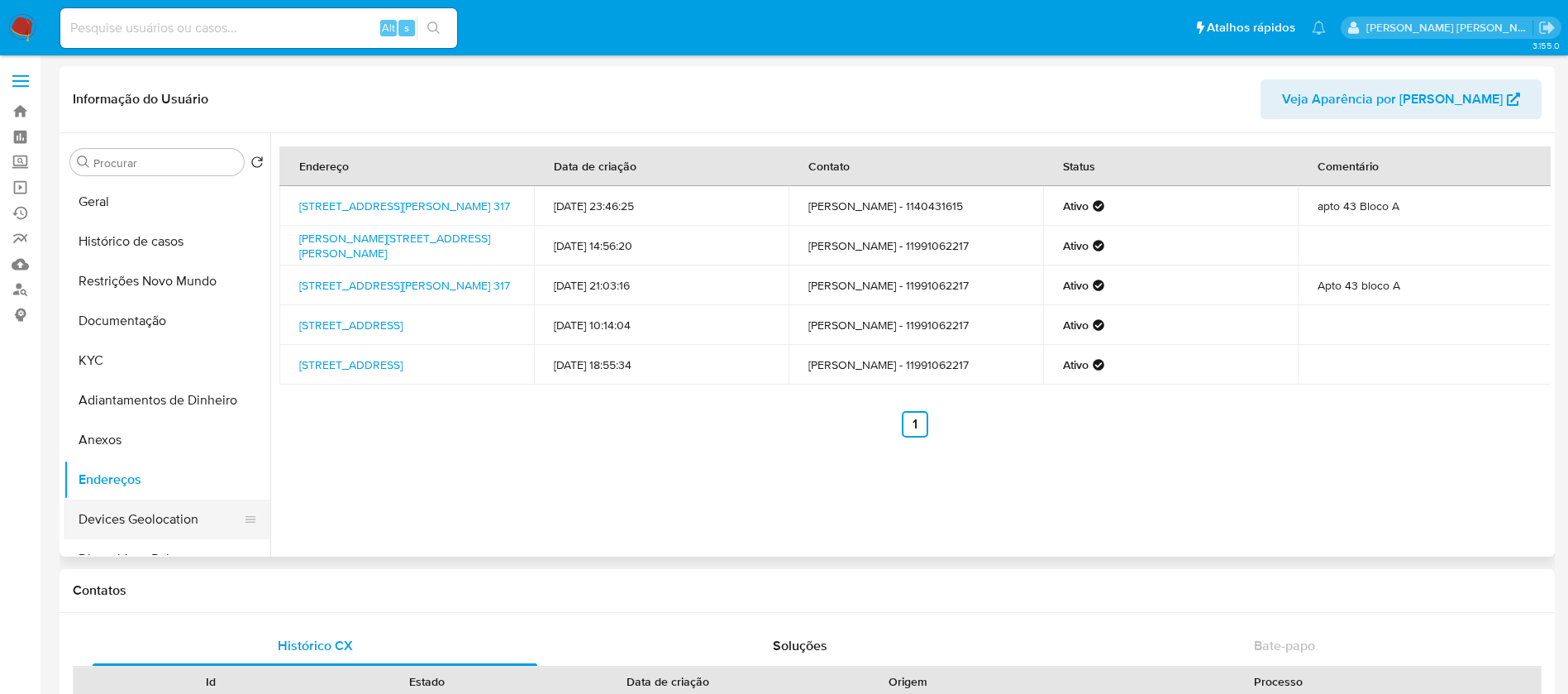
click at [171, 514] on button "Devices Geolocation" at bounding box center [160, 520] width 193 height 40
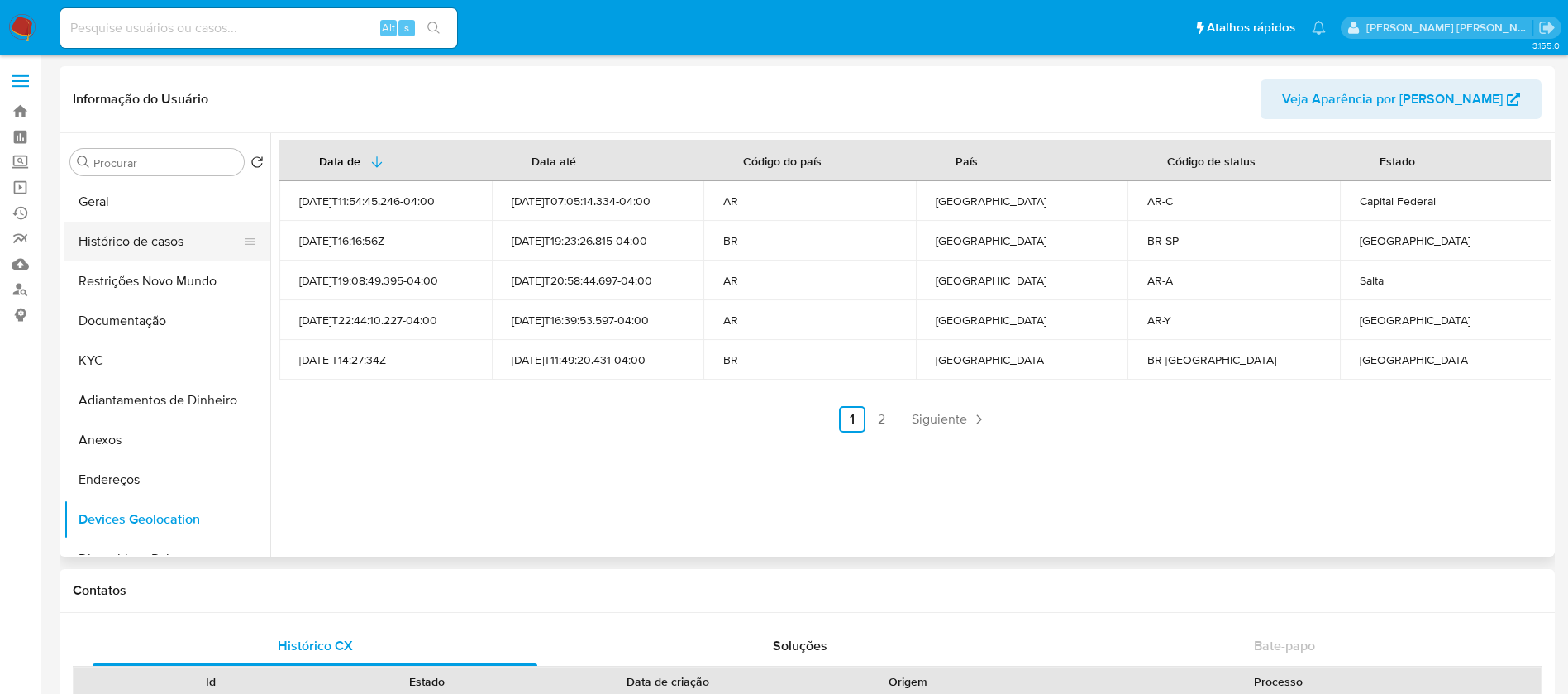
click at [154, 258] on button "Histórico de casos" at bounding box center [160, 242] width 193 height 40
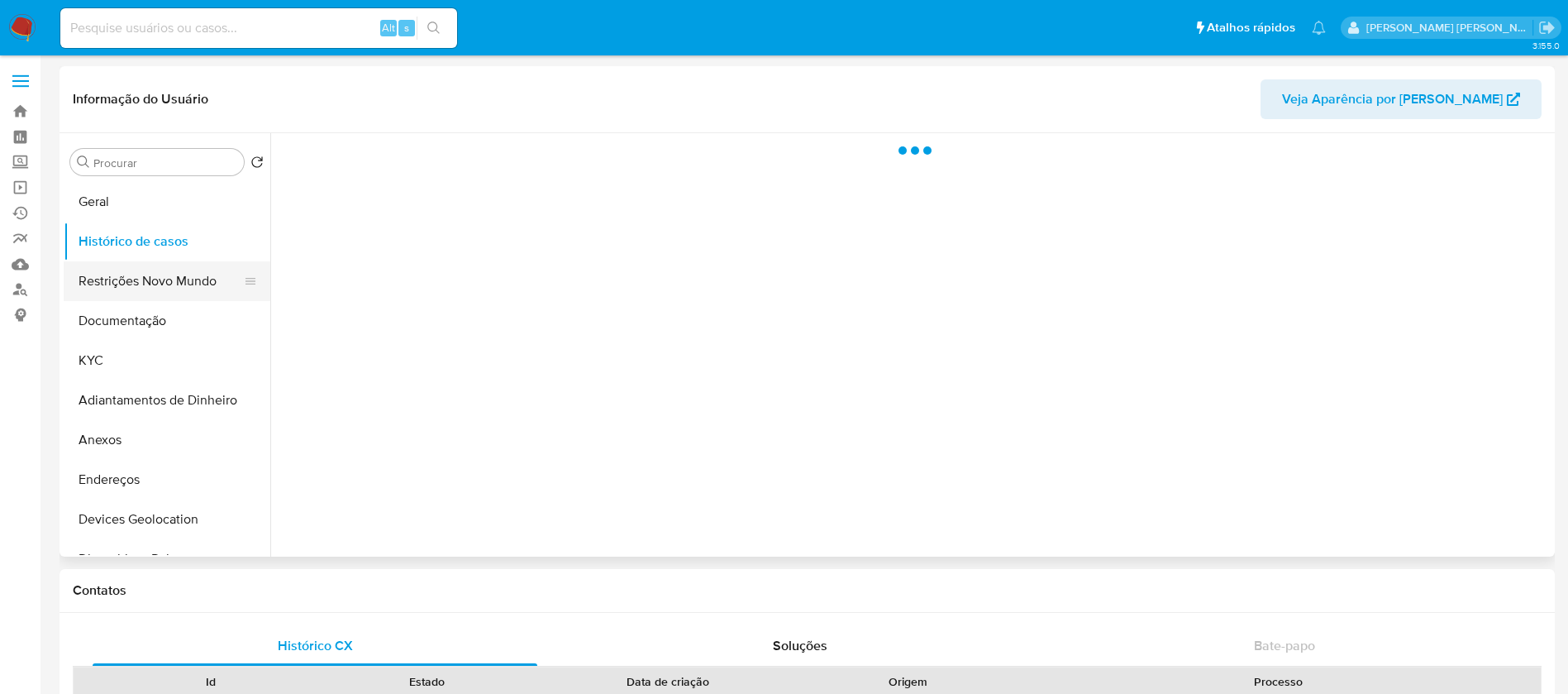
click at [168, 279] on button "Restrições Novo Mundo" at bounding box center [160, 282] width 193 height 40
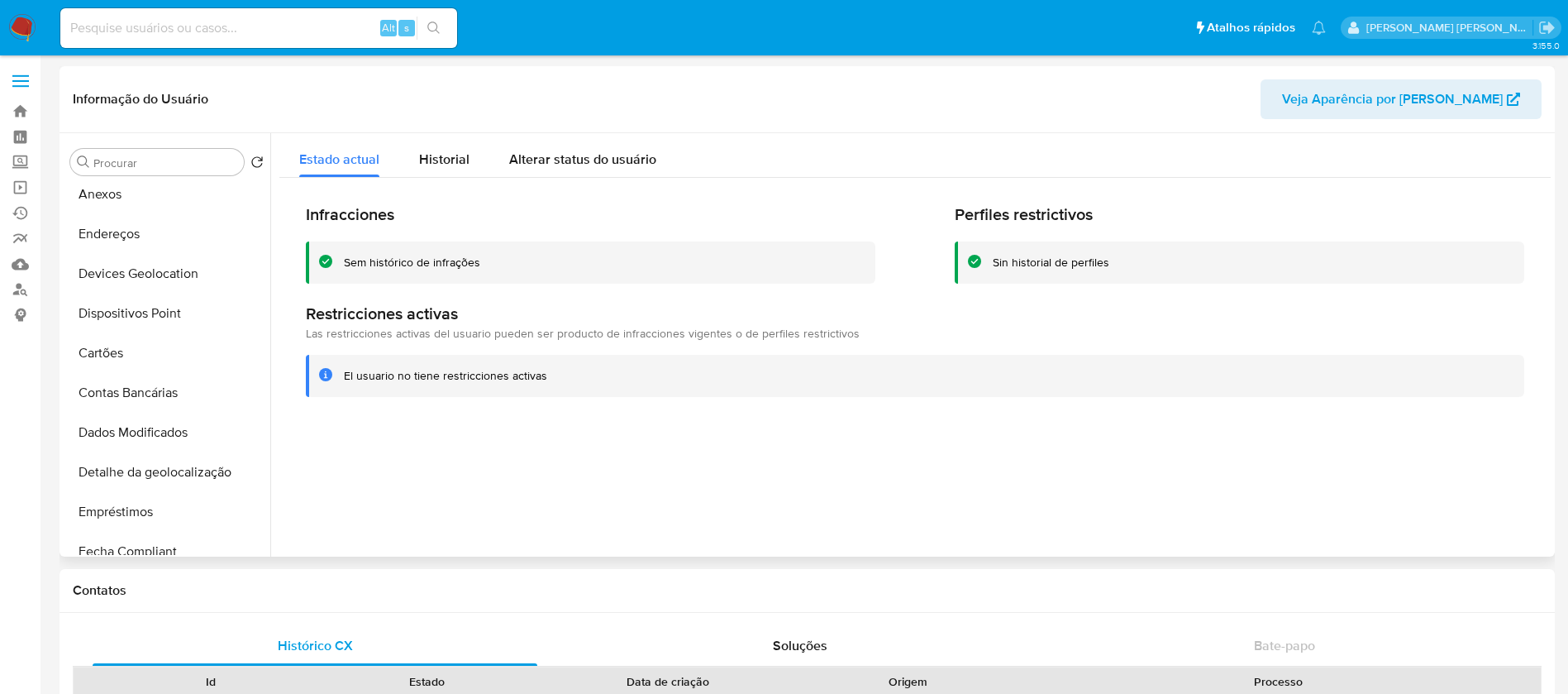
scroll to position [248, 0]
click at [183, 307] on button "Dispositivos Point" at bounding box center [160, 311] width 193 height 40
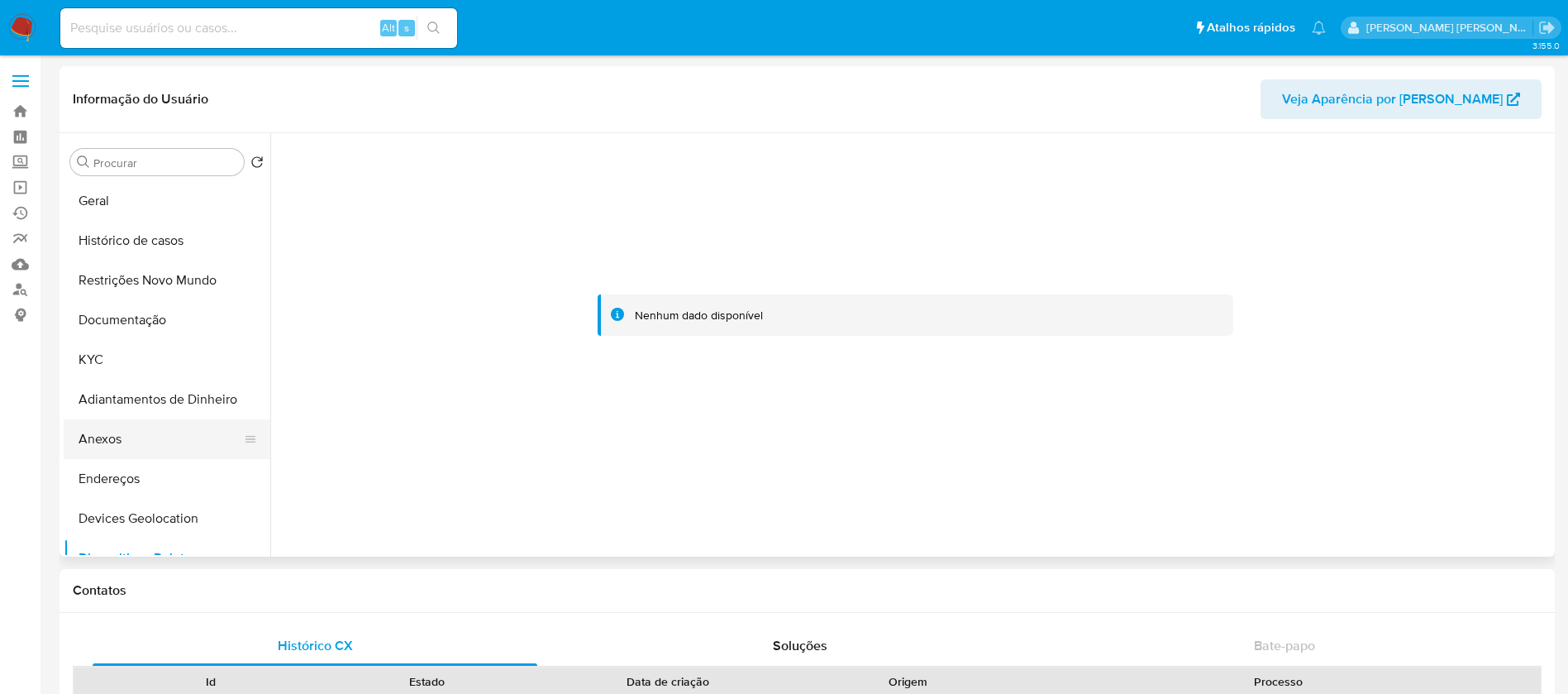
scroll to position [0, 0]
click at [163, 478] on button "Endereços" at bounding box center [160, 480] width 193 height 40
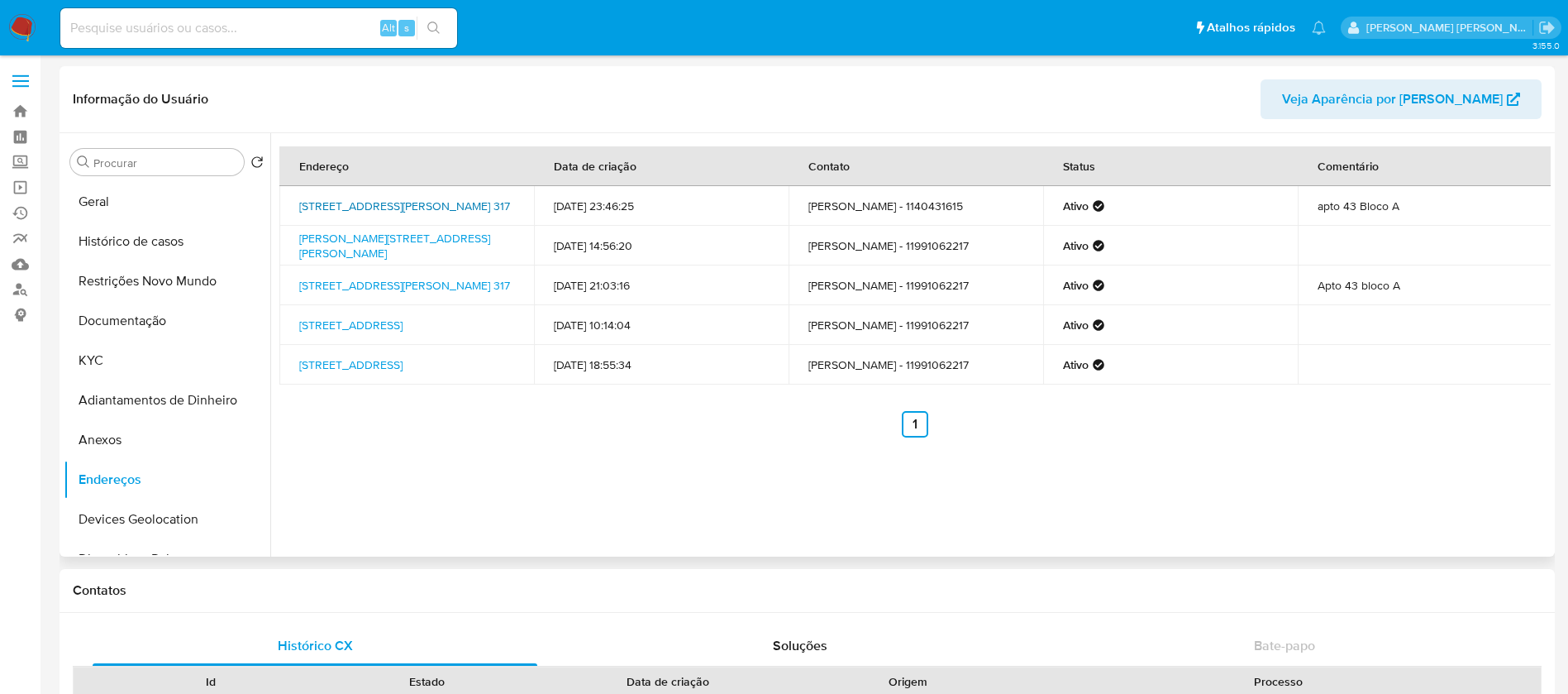
click at [404, 206] on link "Rua Justino Paixão 317, São Caetano Do Sul, São Paulo, 09580780, Brasil 317" at bounding box center [404, 206] width 211 height 17
click at [142, 317] on button "Documentação" at bounding box center [160, 321] width 193 height 40
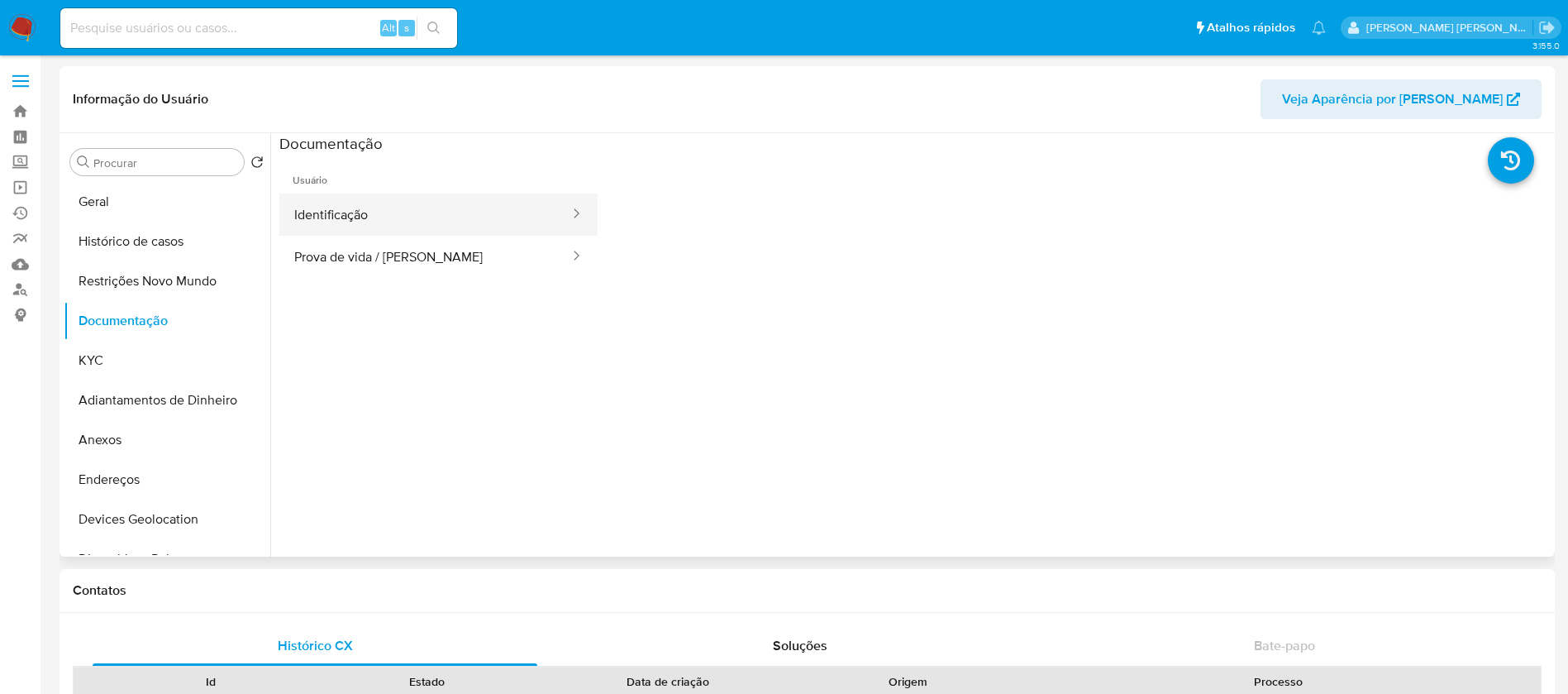
click at [445, 200] on button "Identificação" at bounding box center [426, 214] width 291 height 42
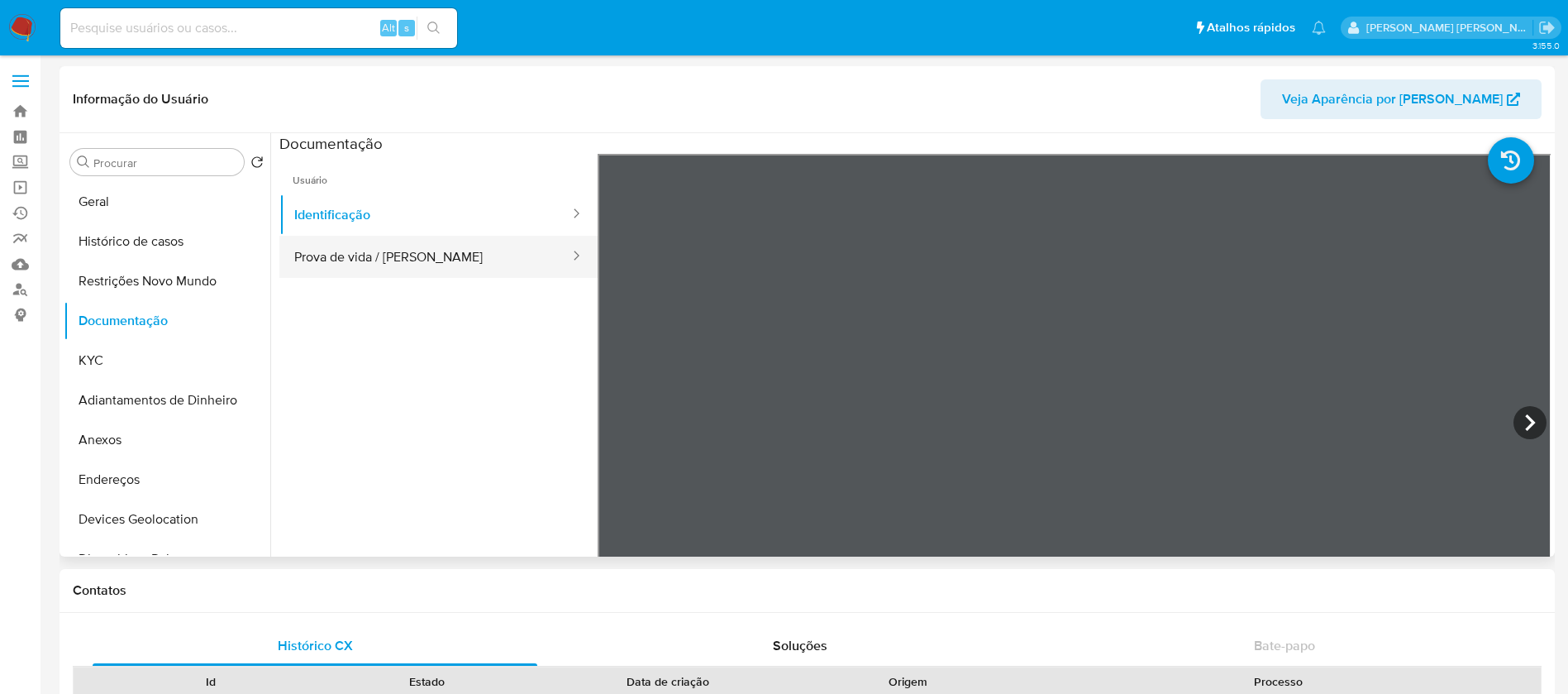
click at [460, 267] on button "Prova de vida / Selfie" at bounding box center [426, 257] width 291 height 42
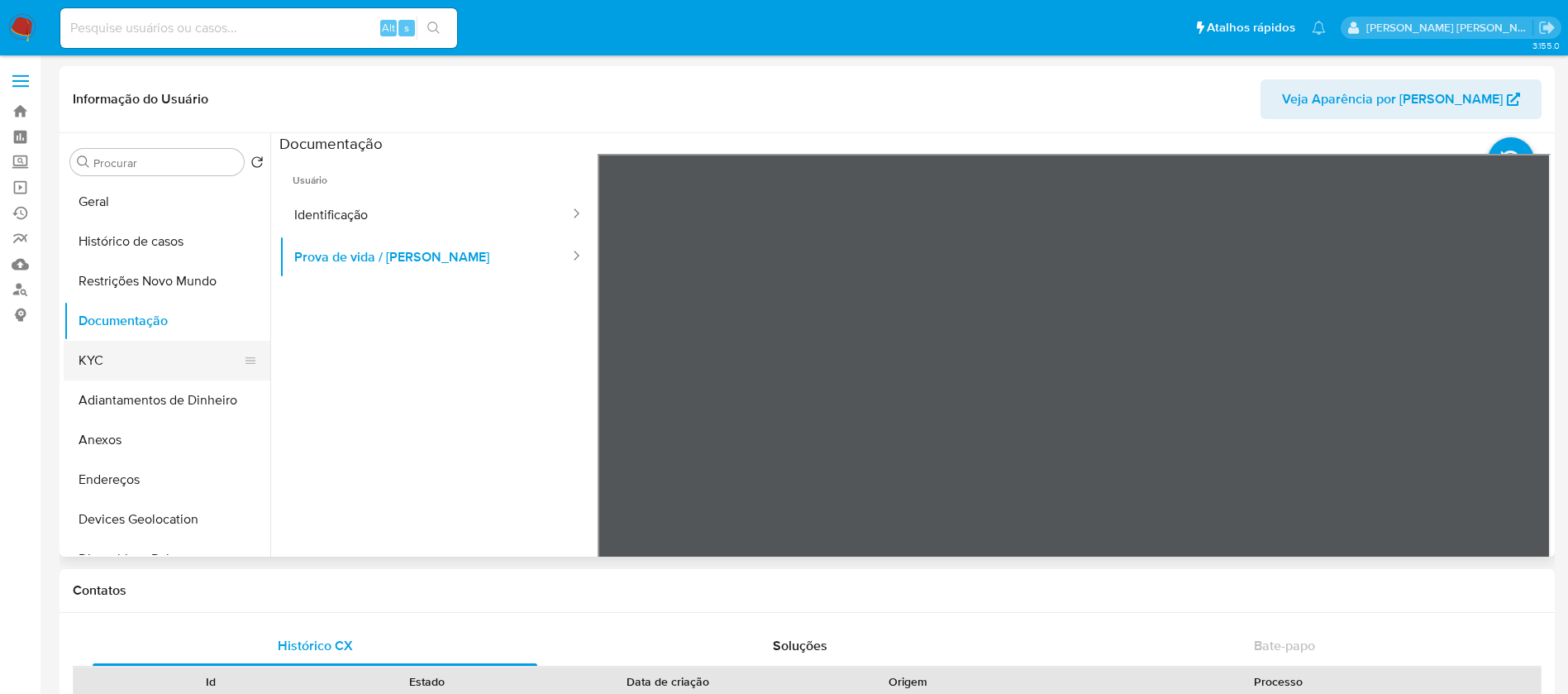
click at [132, 346] on button "KYC" at bounding box center [160, 361] width 193 height 40
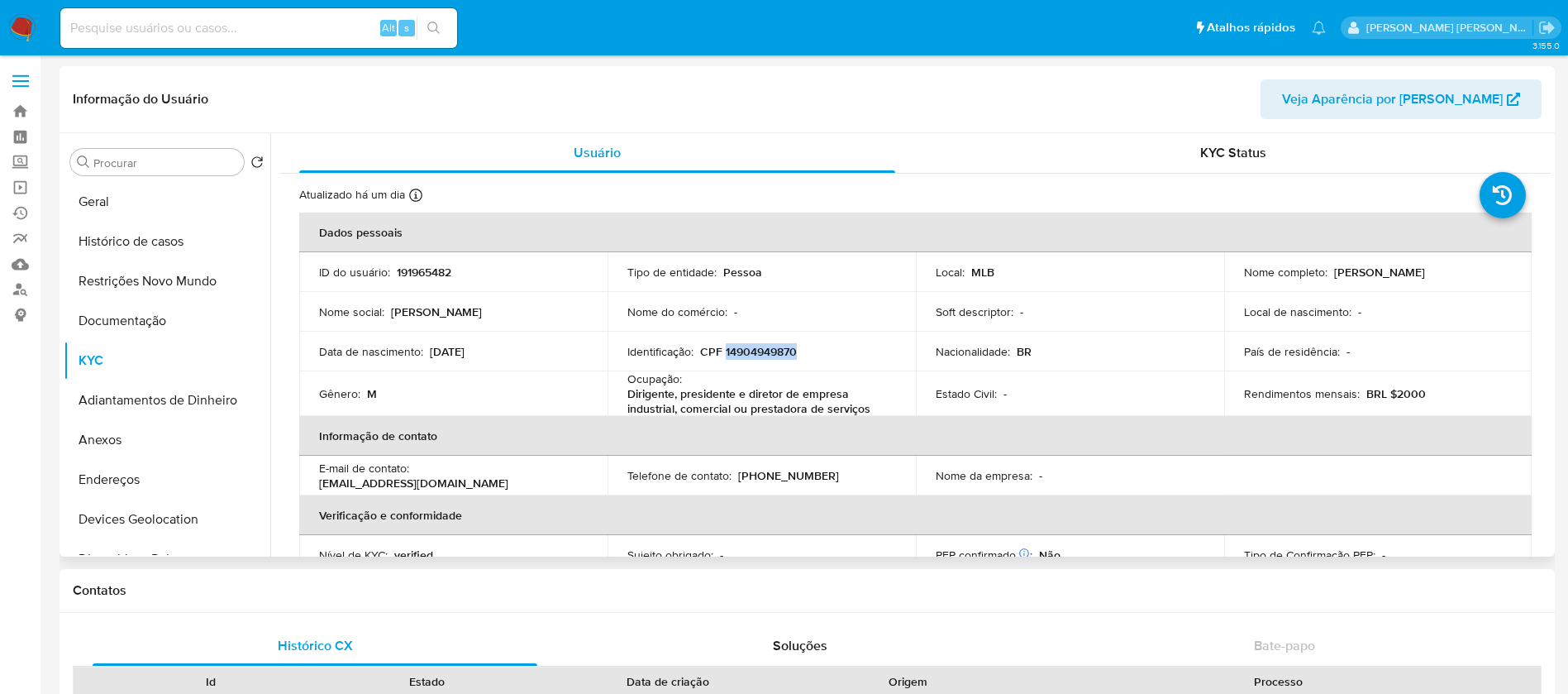
drag, startPoint x: 807, startPoint y: 350, endPoint x: 724, endPoint y: 349, distance: 83.0
click at [724, 349] on div "Identificação : CPF 14904949870" at bounding box center [762, 352] width 269 height 15
copy p "14904949870"
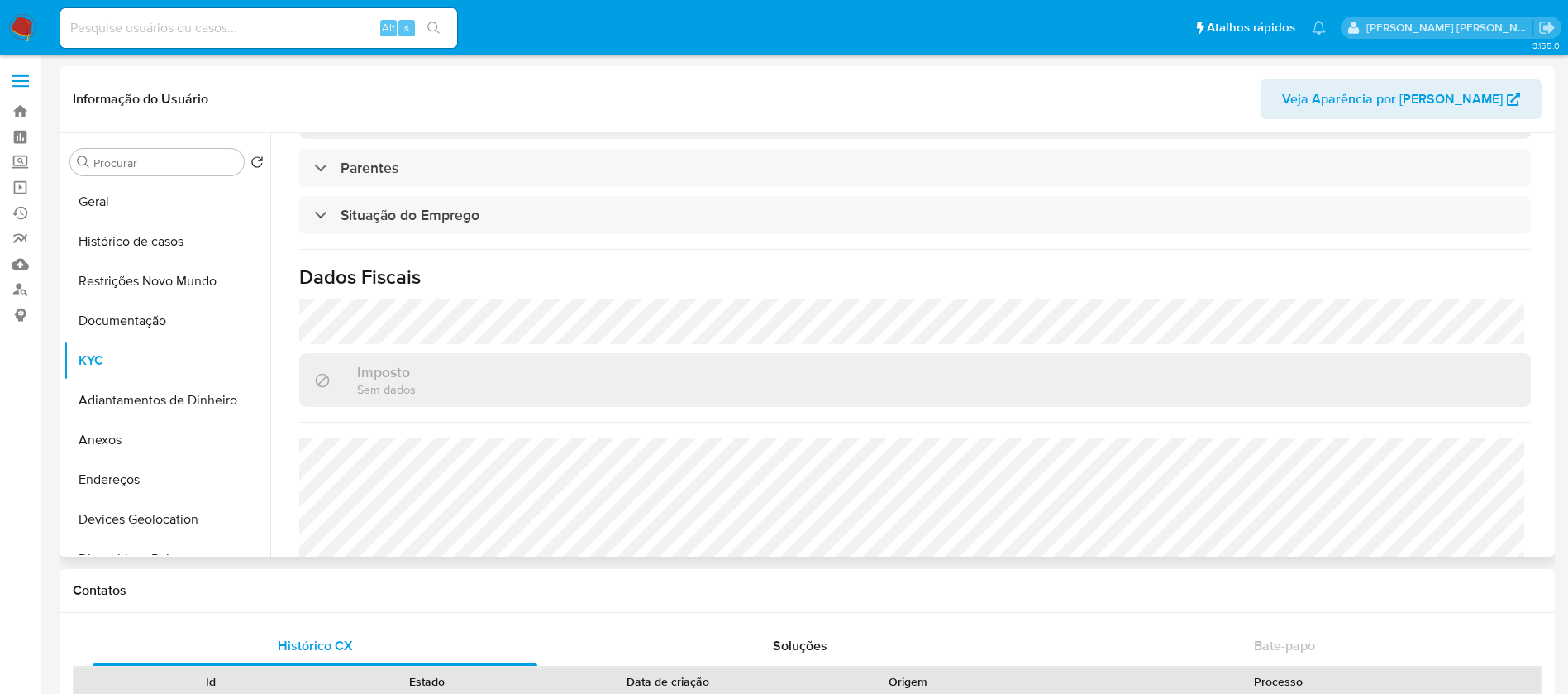
scroll to position [694, 0]
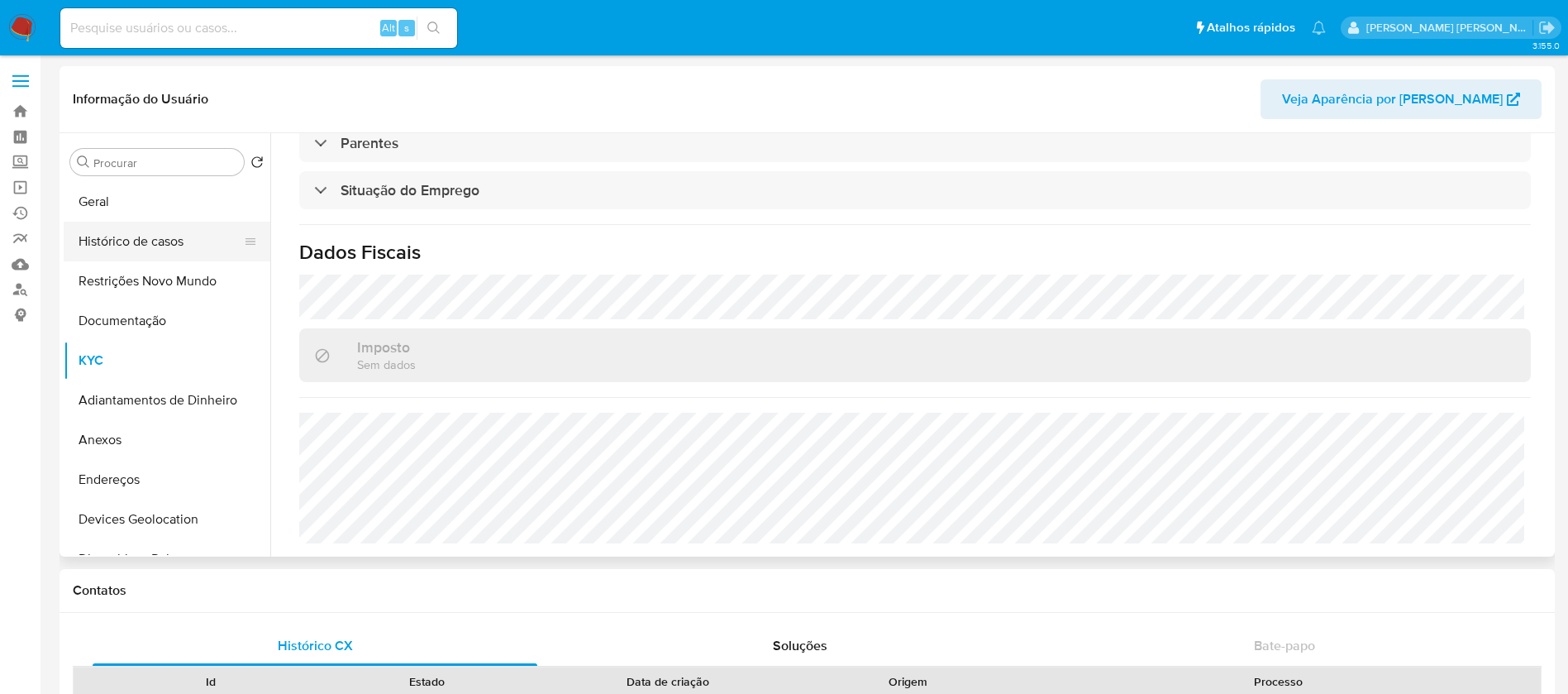
click at [210, 245] on button "Histórico de casos" at bounding box center [160, 242] width 193 height 40
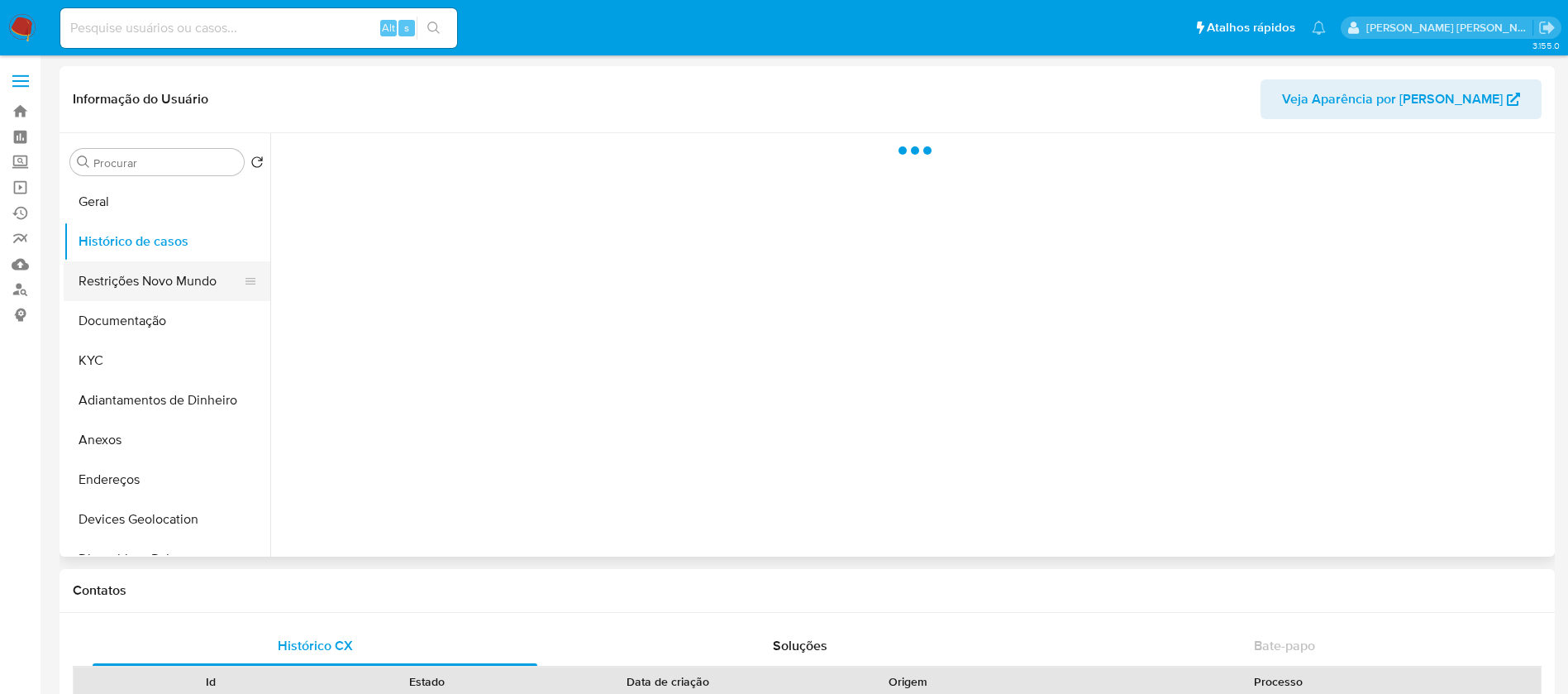
scroll to position [0, 0]
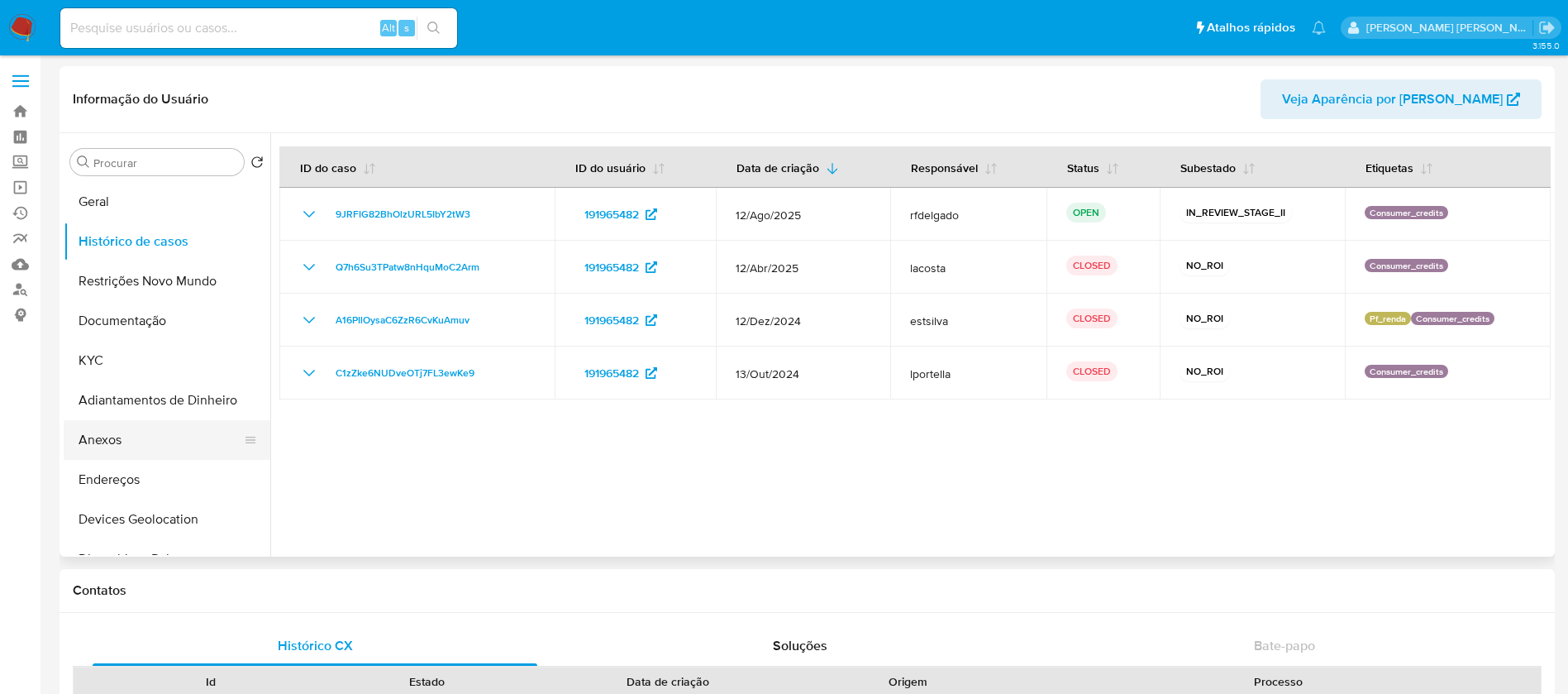
click at [148, 439] on button "Anexos" at bounding box center [160, 440] width 193 height 40
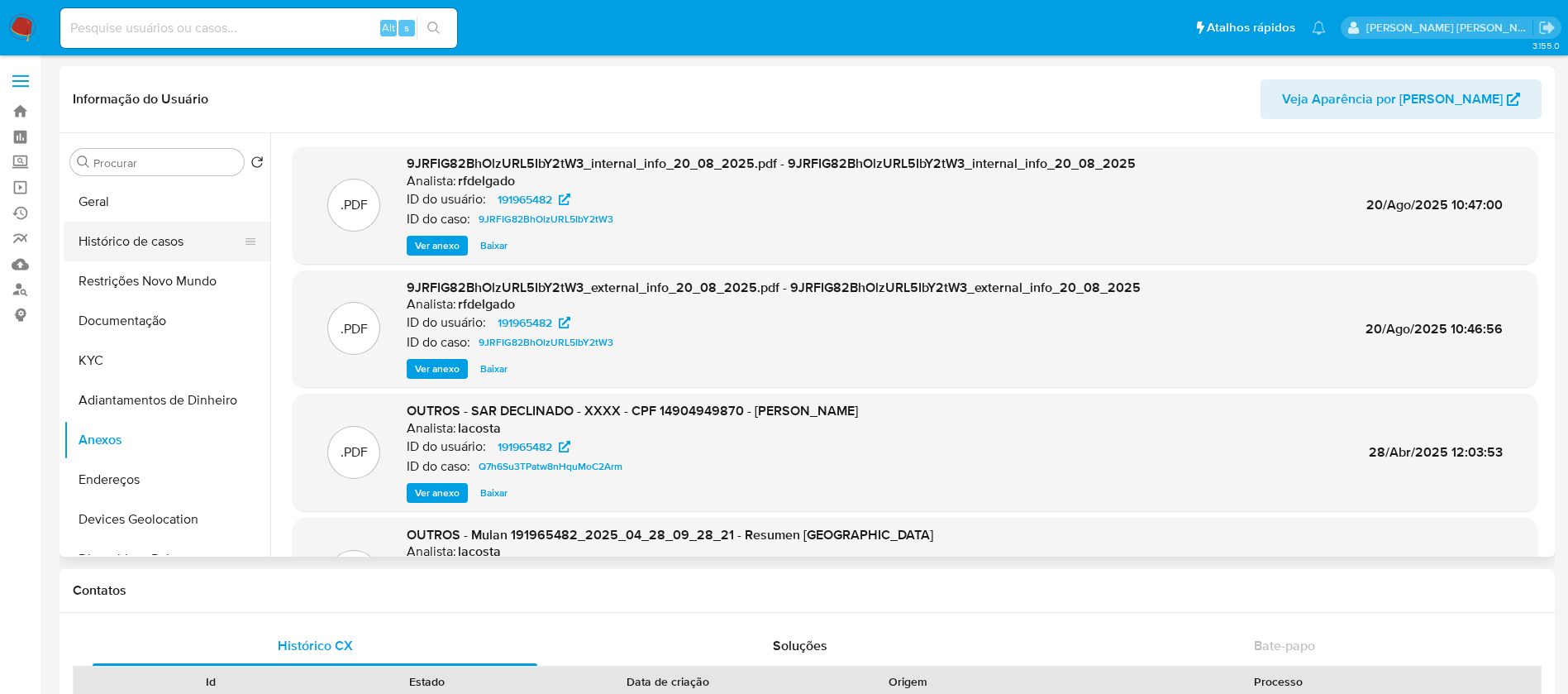
click at [159, 232] on button "Histórico de casos" at bounding box center [160, 242] width 193 height 40
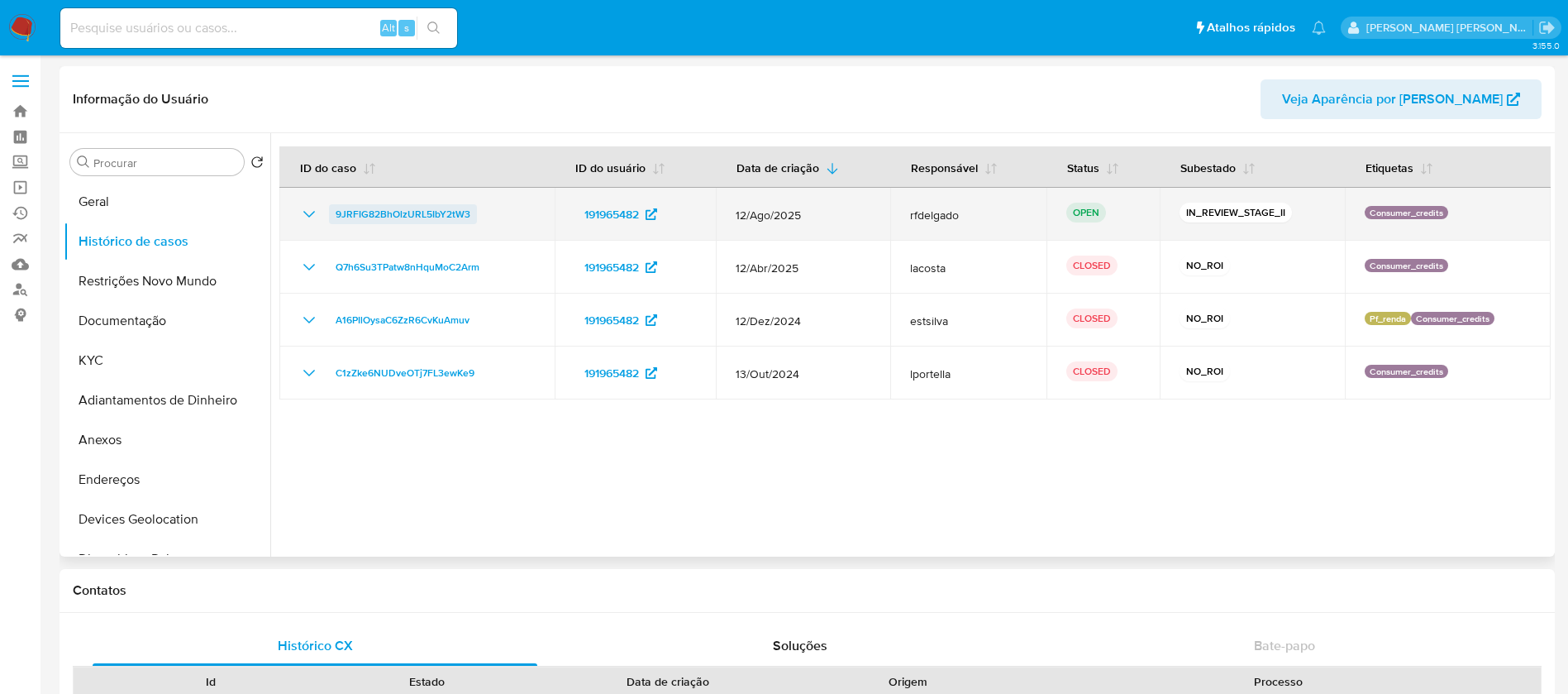
click at [468, 204] on link "9JRFIG82BhOlzURL5IbY2tW3" at bounding box center [403, 214] width 148 height 20
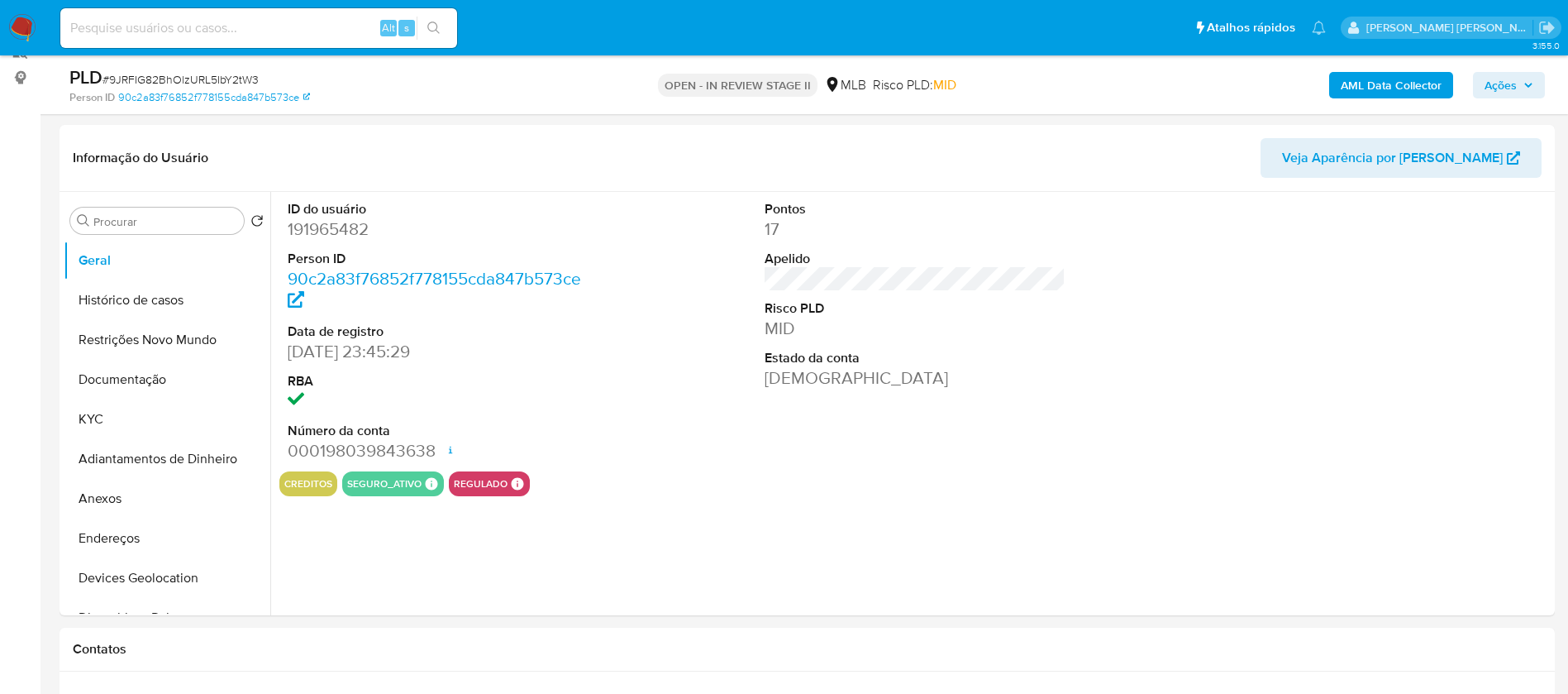
scroll to position [248, 0]
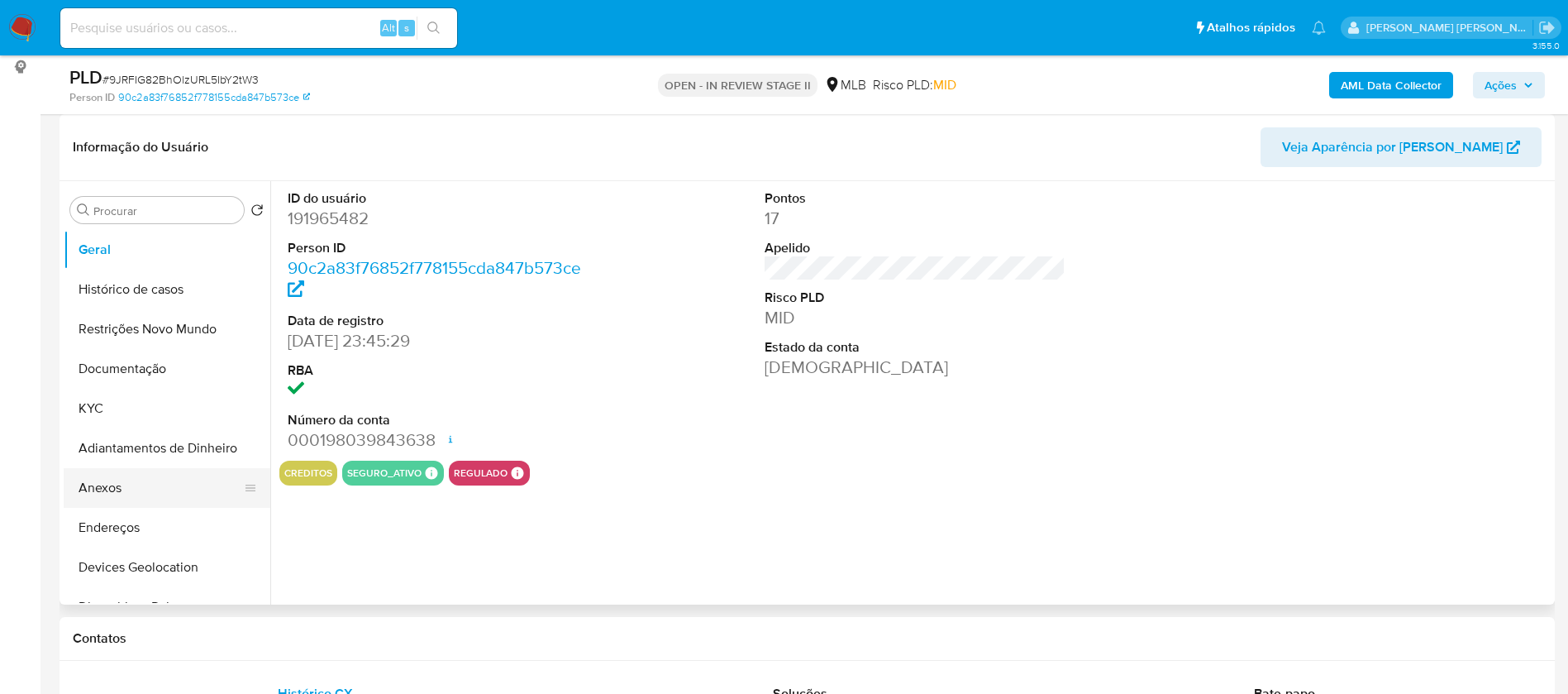
click at [128, 485] on button "Anexos" at bounding box center [160, 488] width 193 height 40
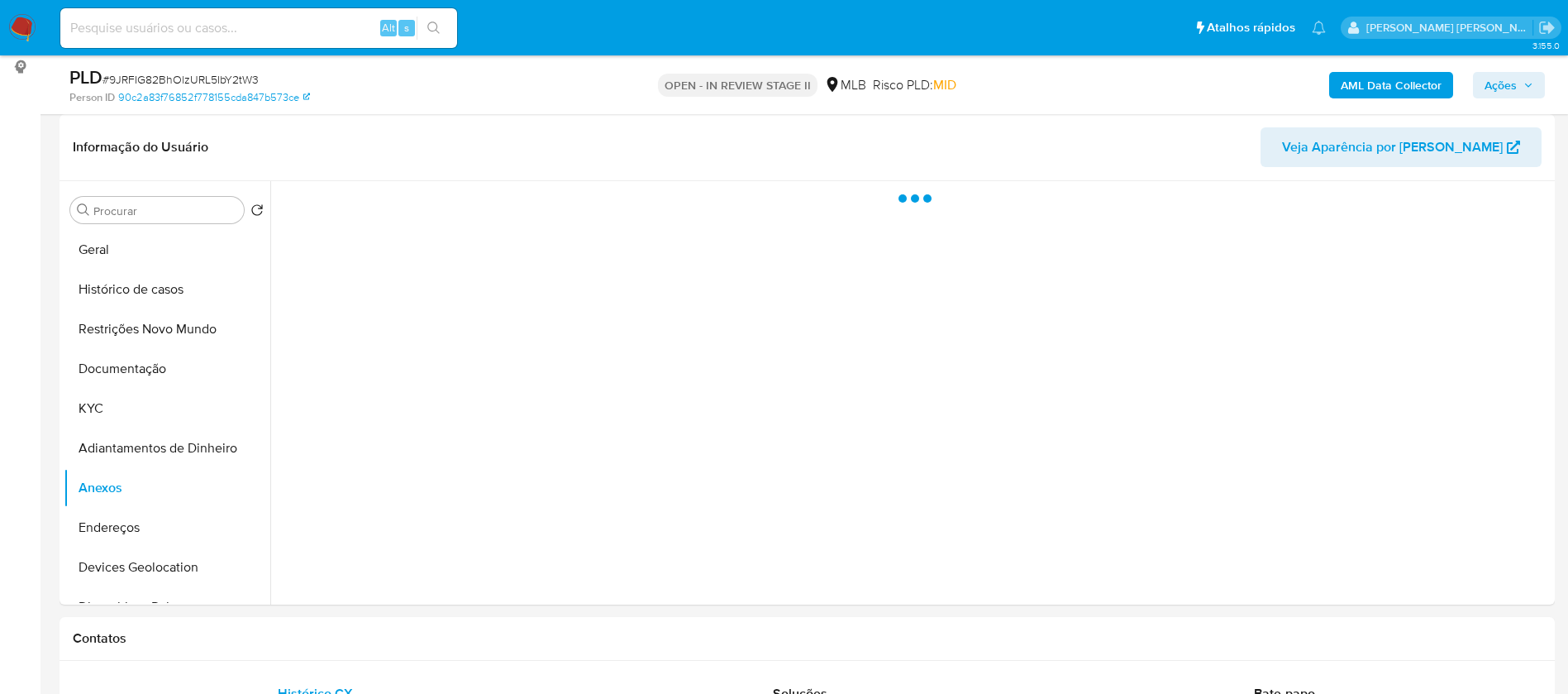
select select "10"
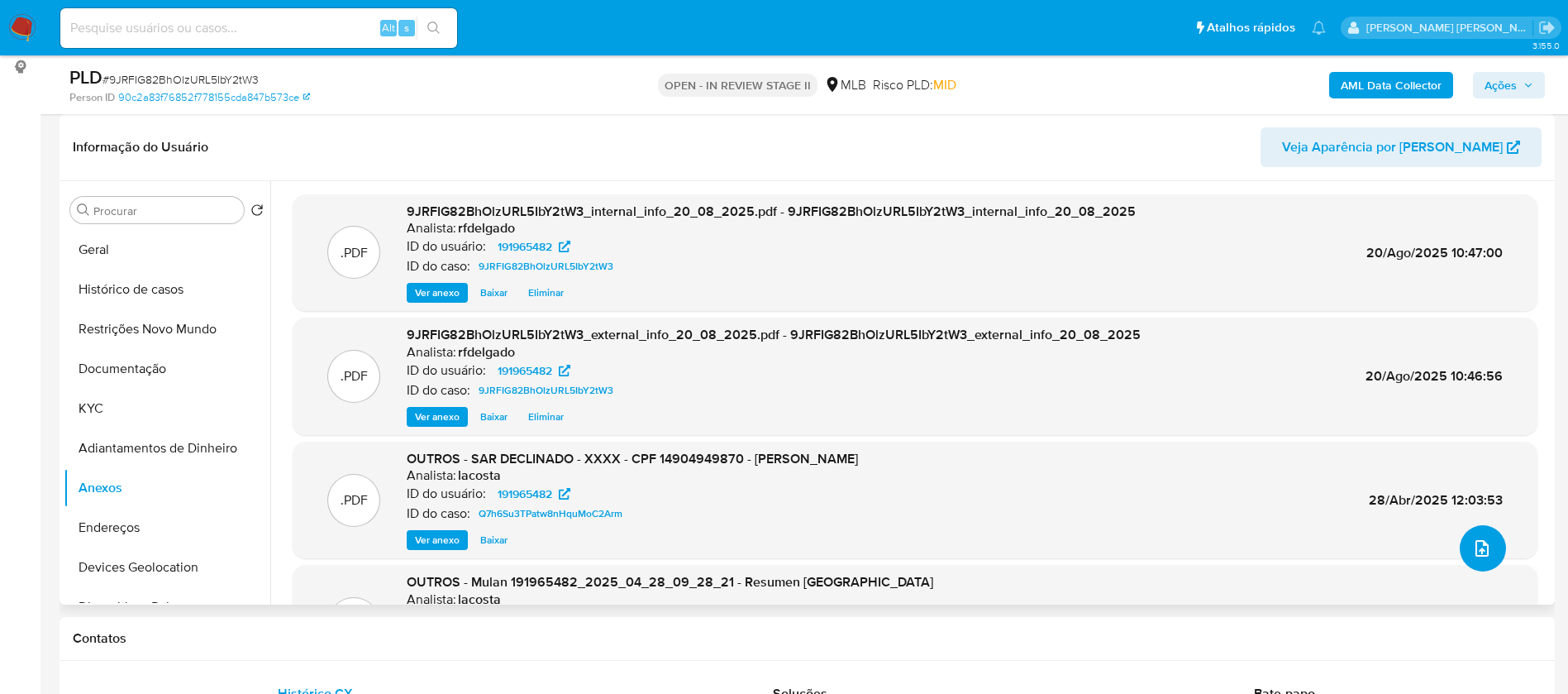
click at [1472, 546] on icon "upload-file" at bounding box center [1482, 548] width 20 height 20
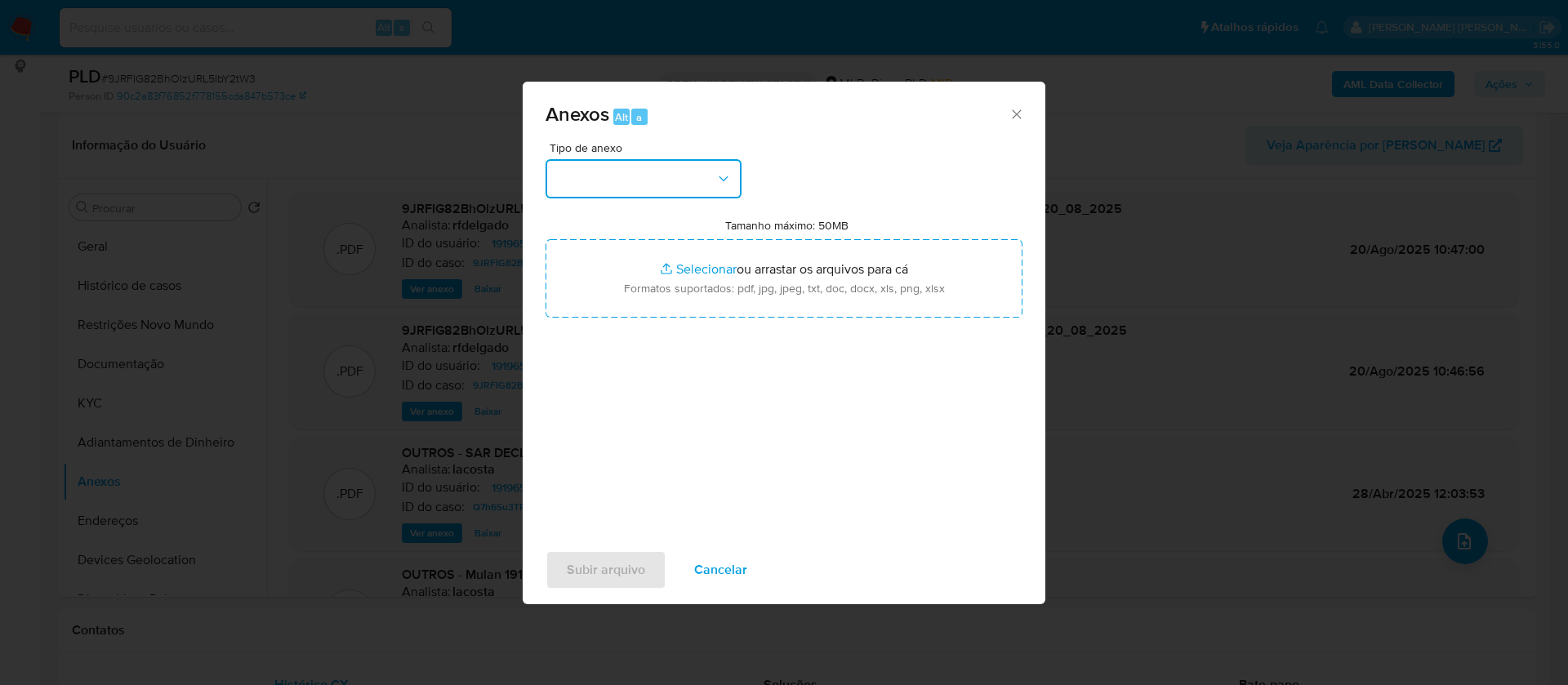
click at [684, 185] on button "button" at bounding box center [643, 179] width 196 height 39
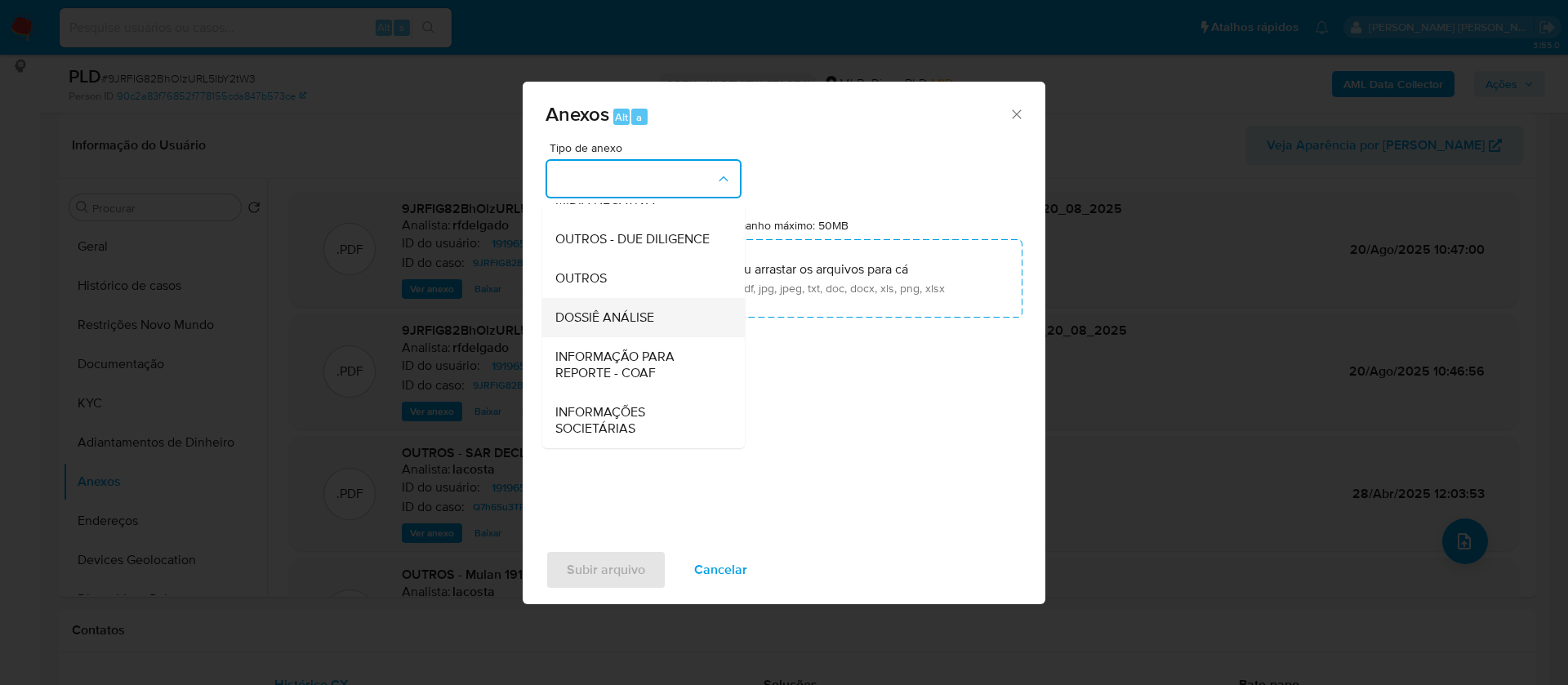
click at [669, 317] on div "DOSSIÊ ANÁLISE" at bounding box center [638, 317] width 167 height 39
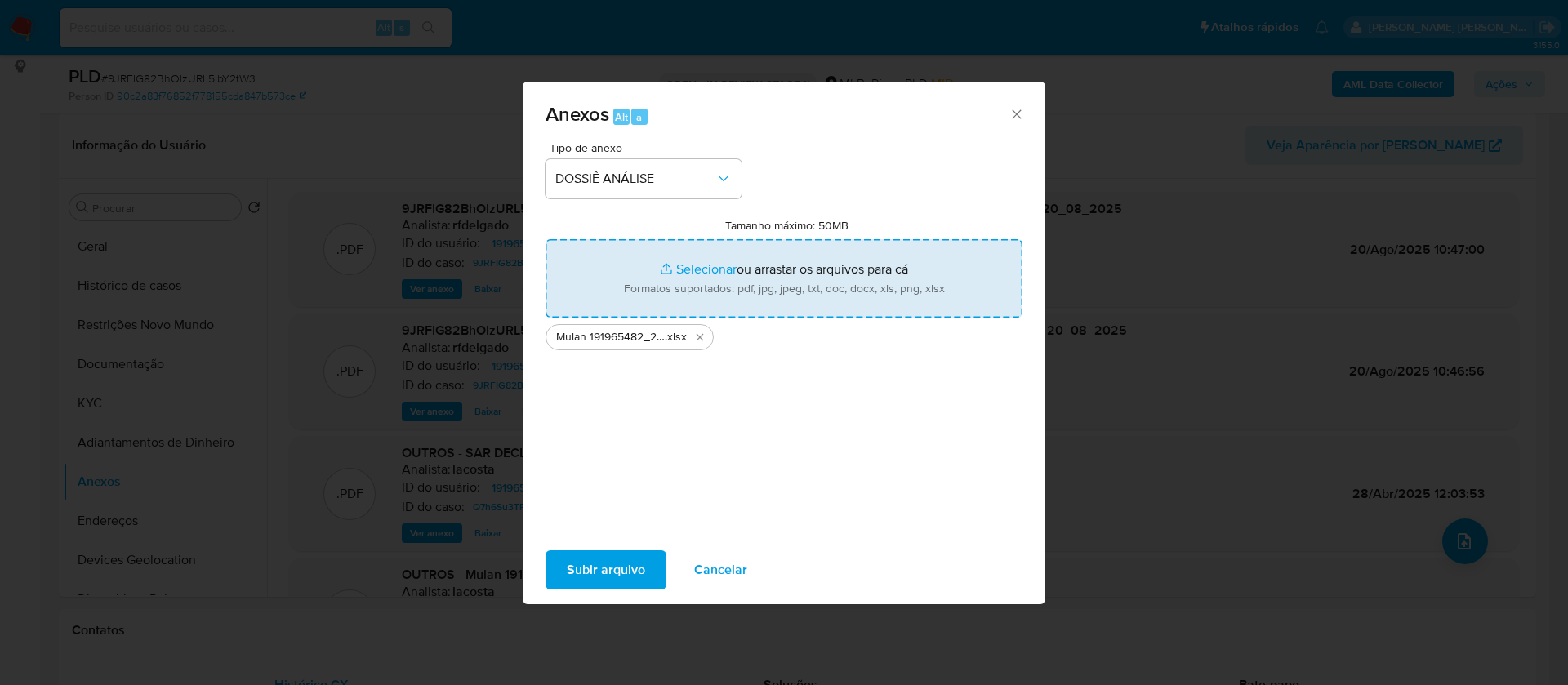
type input "C:\fakepath\SAR - - CPF 14904949870 - GUILHERME DIAS MONTEIRO.pdf"
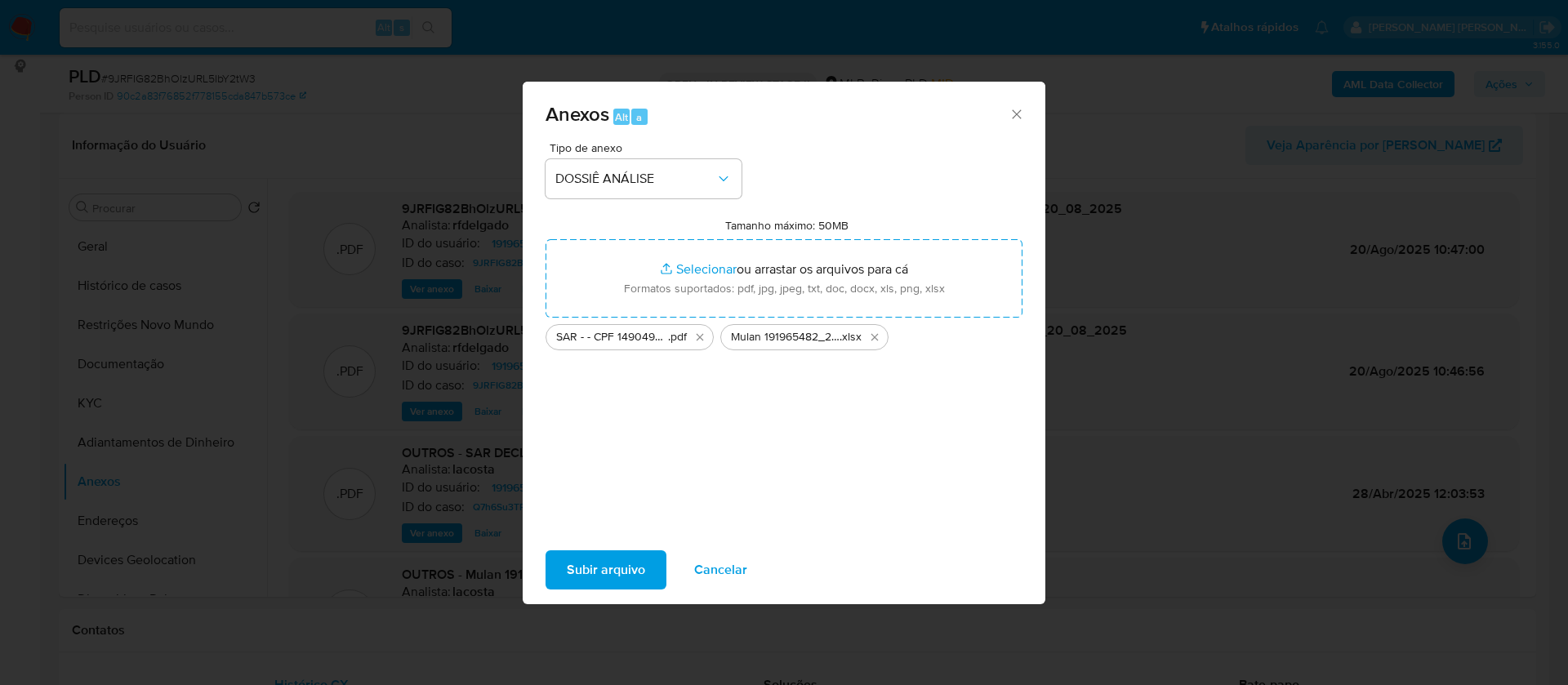
click at [630, 576] on span "Subir arquivo" at bounding box center [605, 570] width 78 height 36
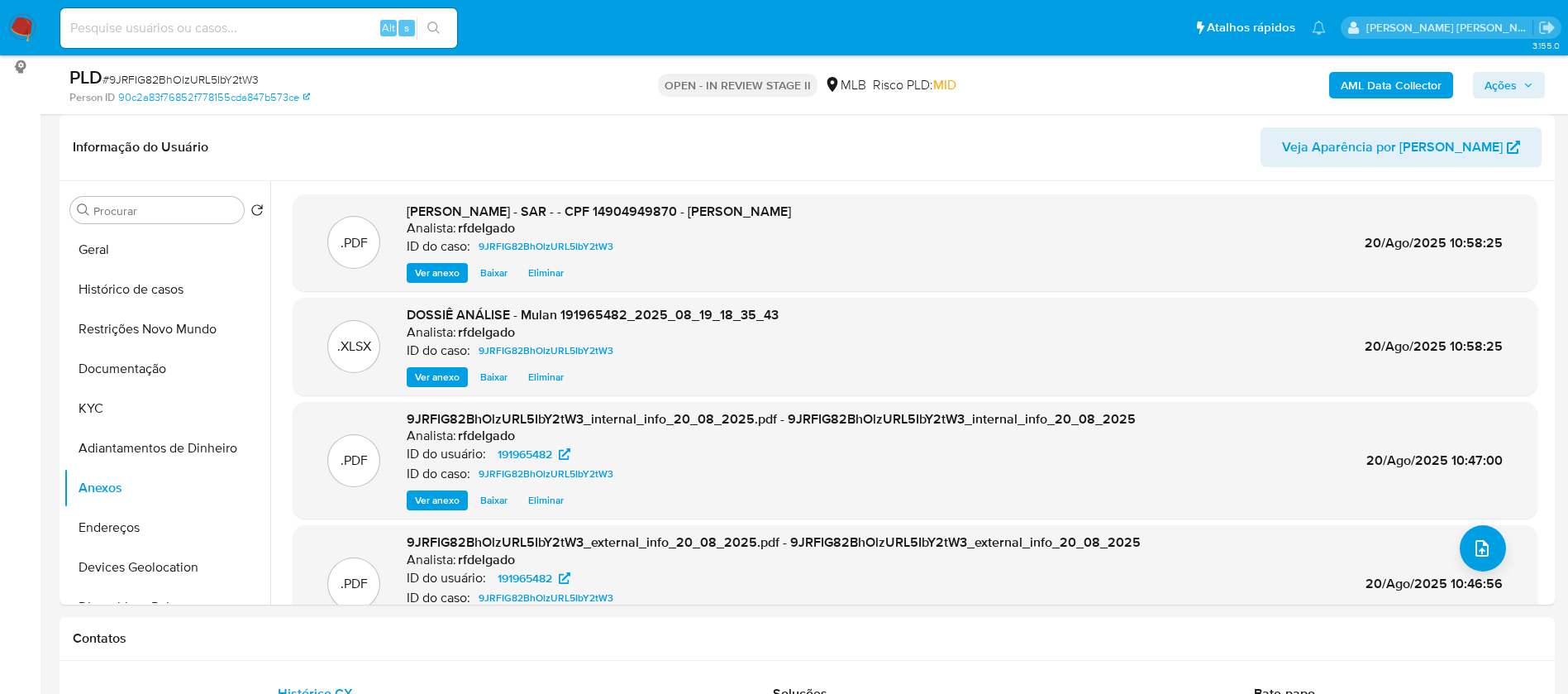
click at [1515, 82] on span "Ações" at bounding box center [1501, 85] width 32 height 27
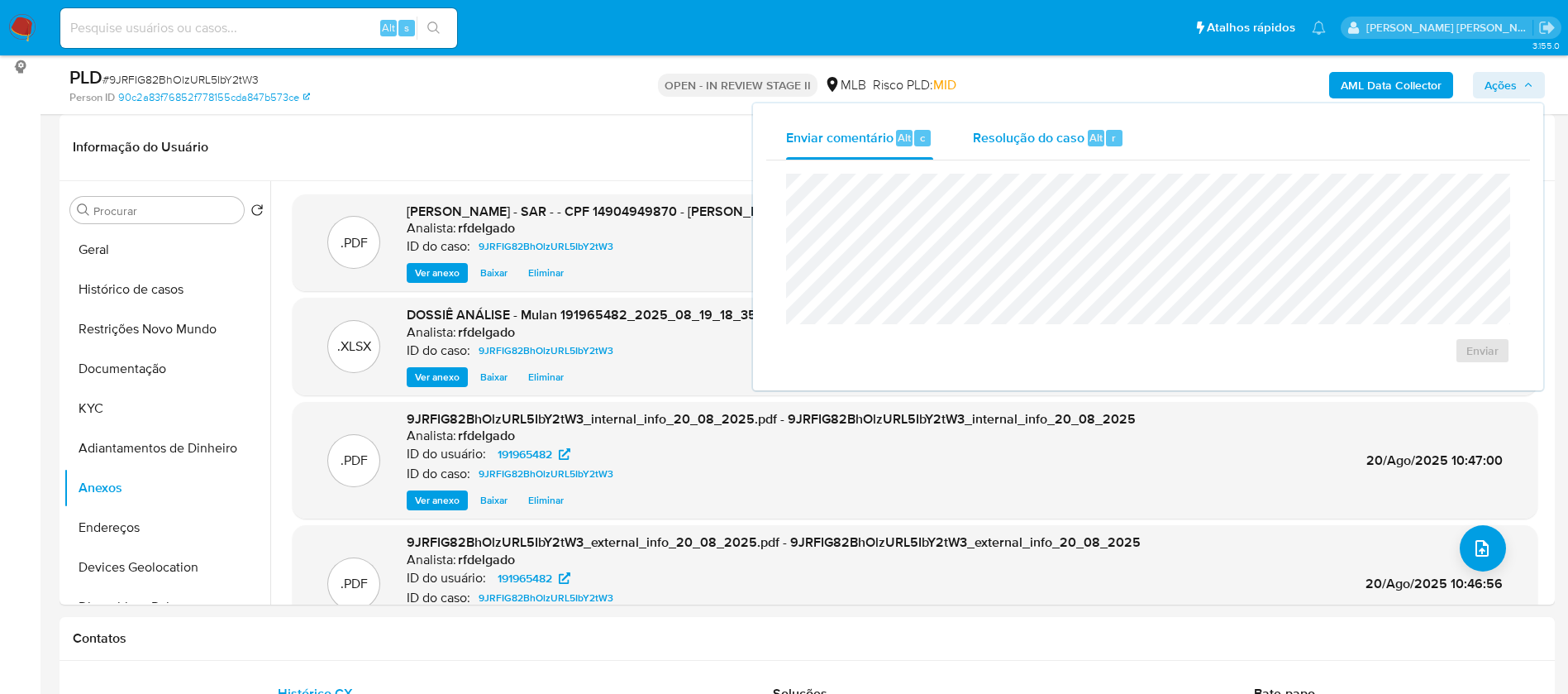
click at [1033, 135] on span "Resolução do caso" at bounding box center [1029, 137] width 112 height 19
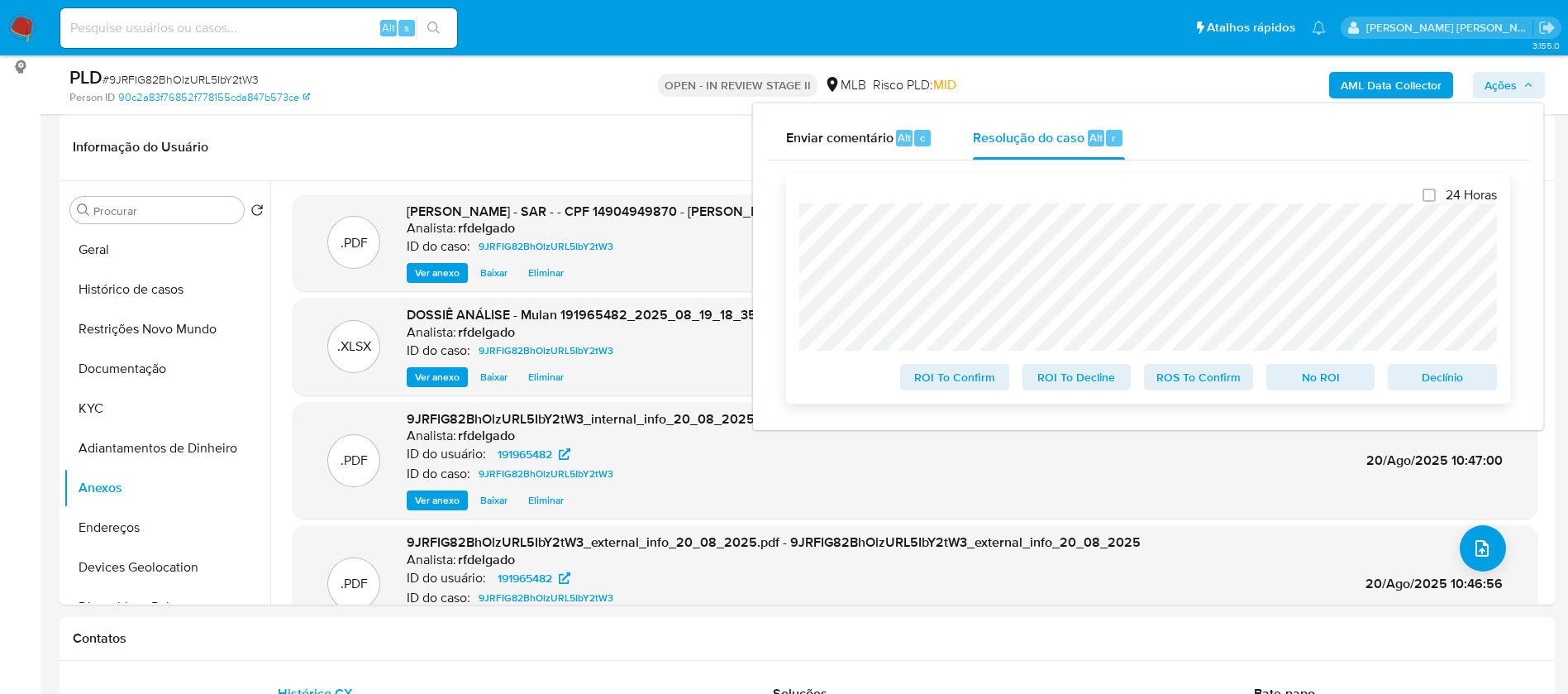
click at [1344, 385] on span "No ROI" at bounding box center [1321, 377] width 86 height 23
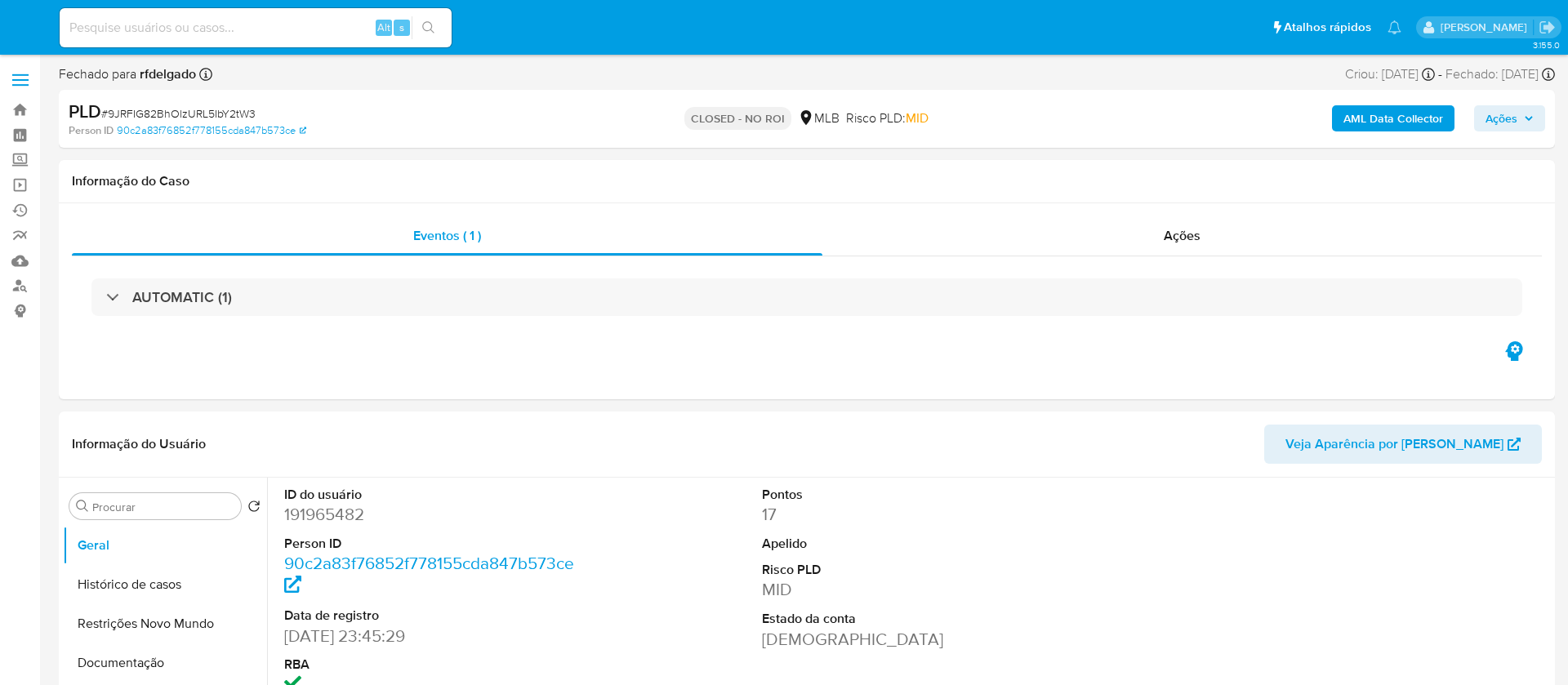
select select "10"
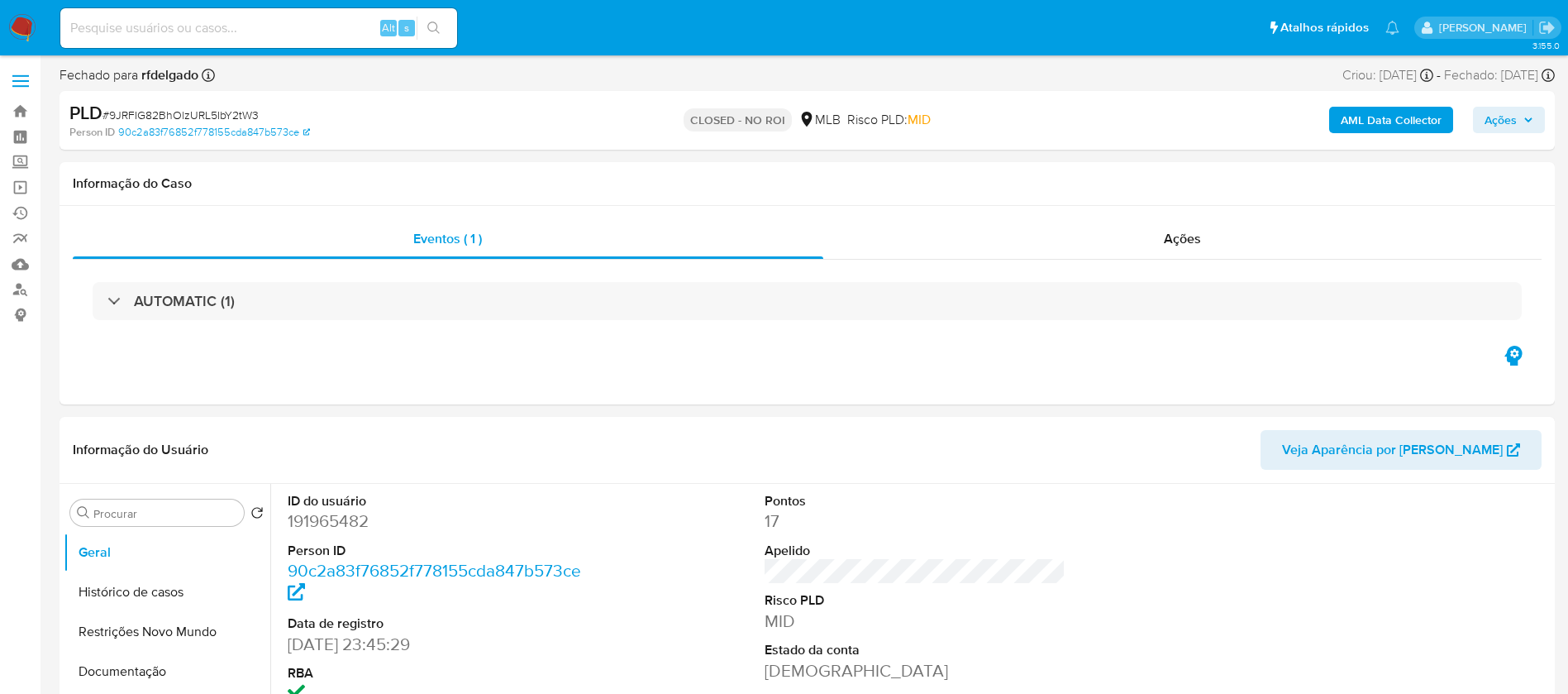
click at [309, 37] on input at bounding box center [258, 28] width 397 height 22
paste input "A8Lp9ZEM0td5TpABkLVXnDa3"
type input "A8Lp9ZEM0td5TpABkLVXnDa3"
click at [436, 31] on icon "search-icon" at bounding box center [434, 28] width 13 height 13
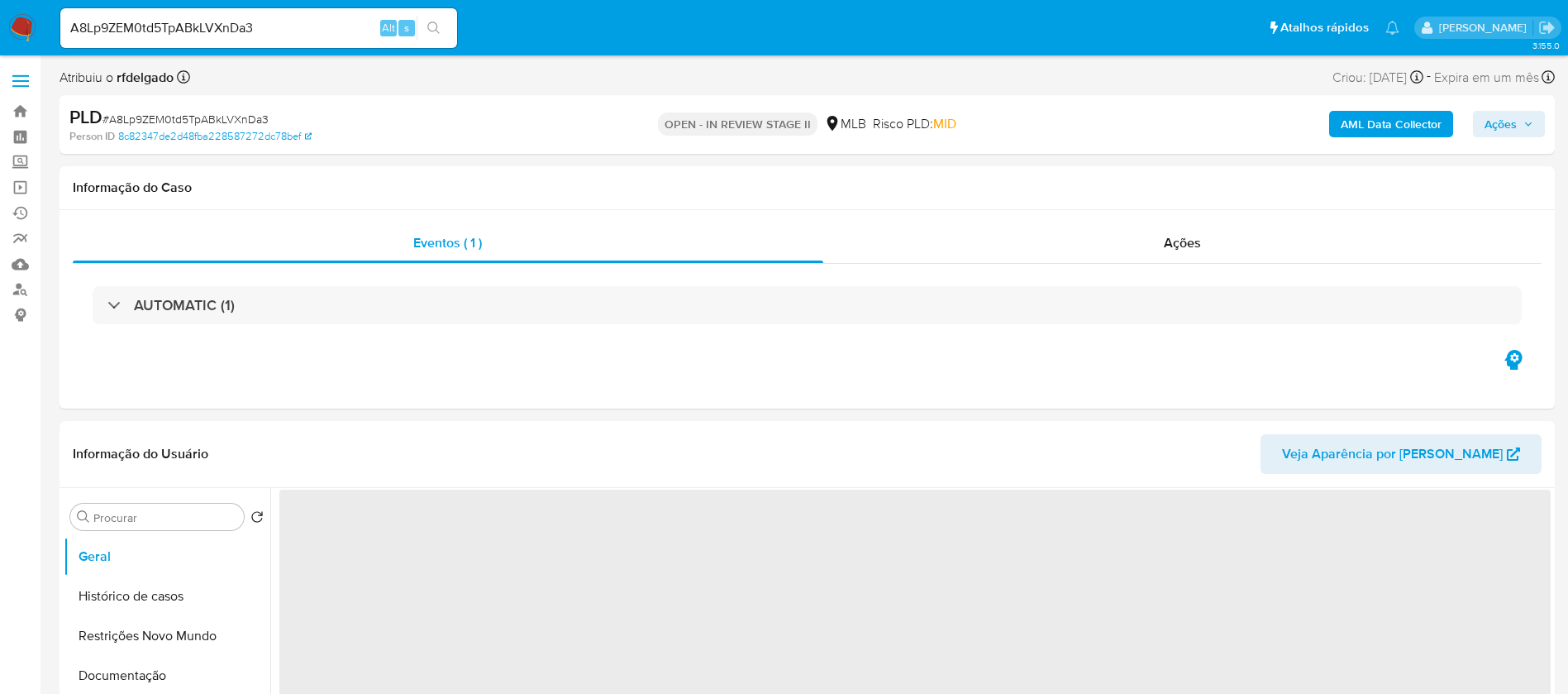
select select "10"
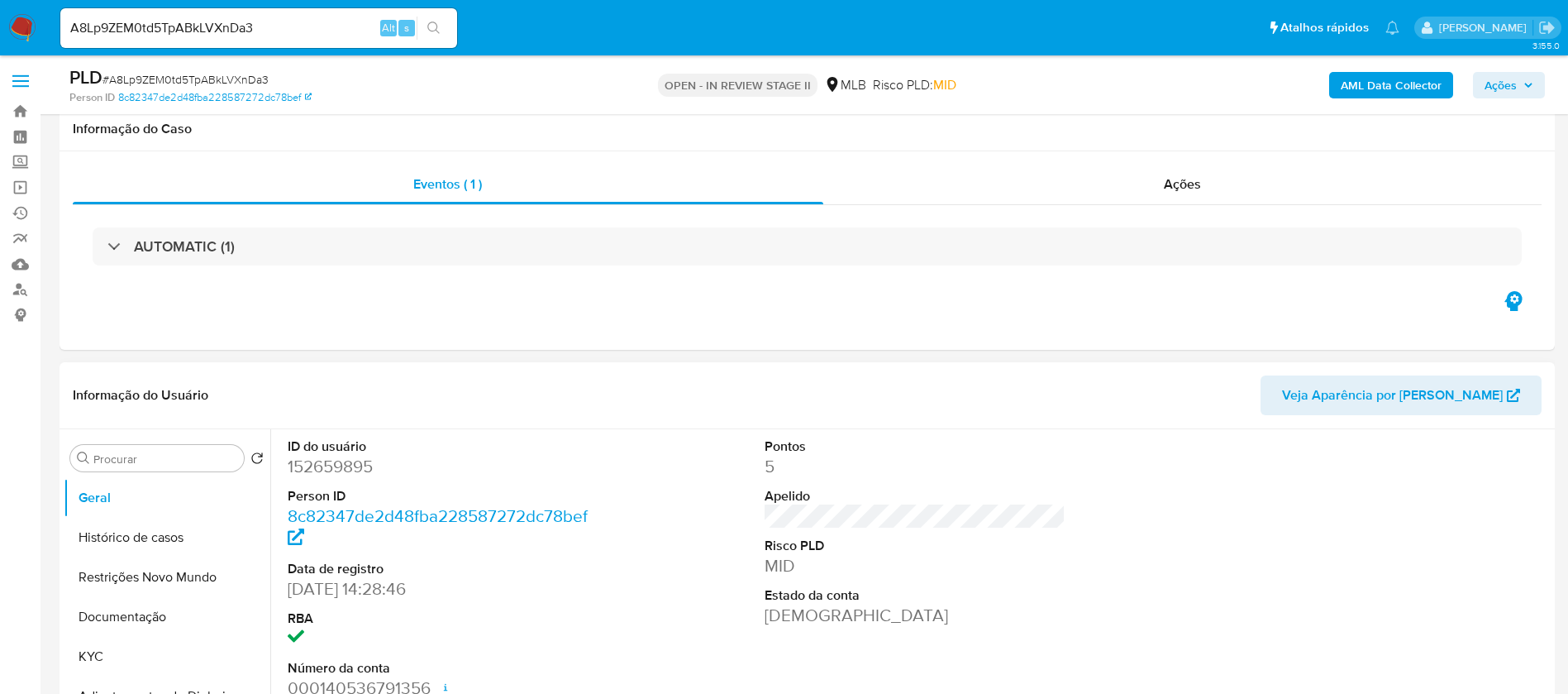
scroll to position [124, 0]
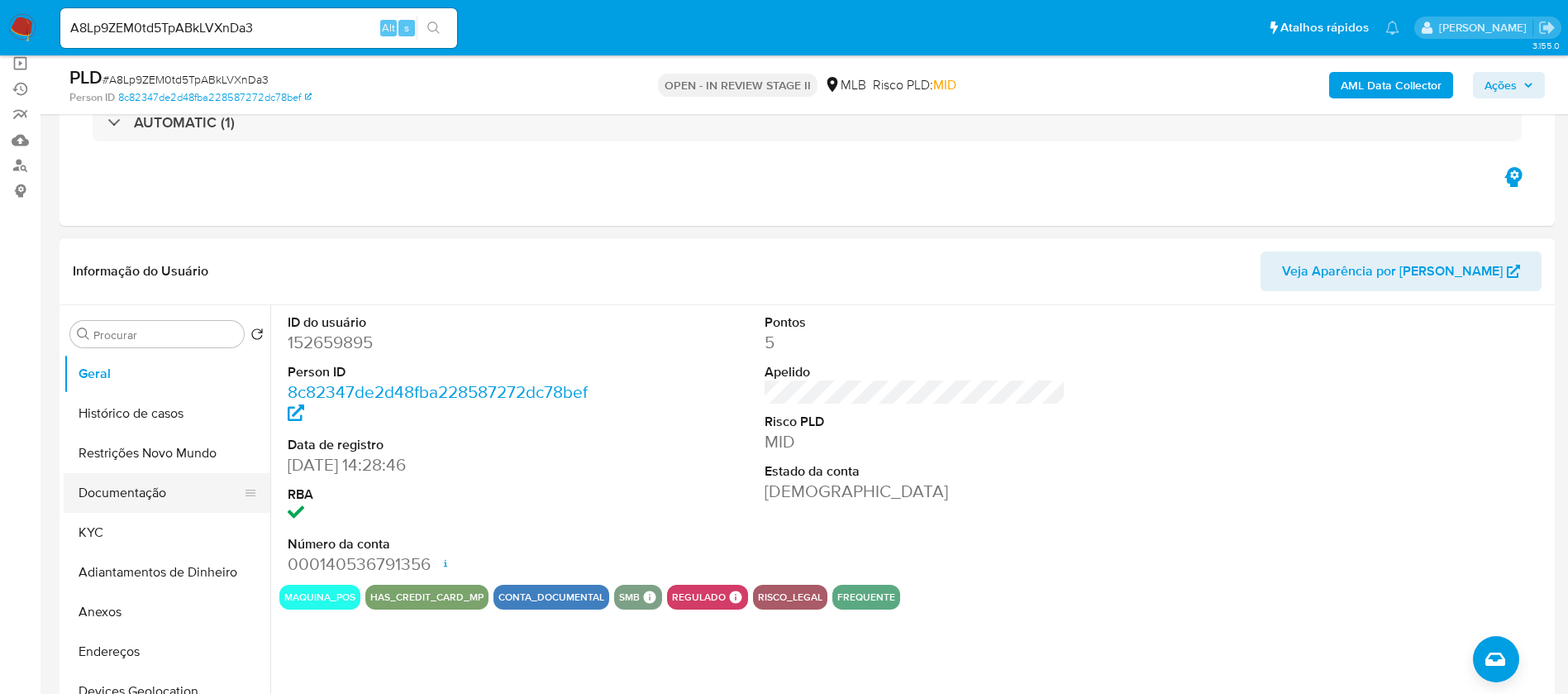
click at [132, 504] on button "Documentação" at bounding box center [160, 493] width 193 height 40
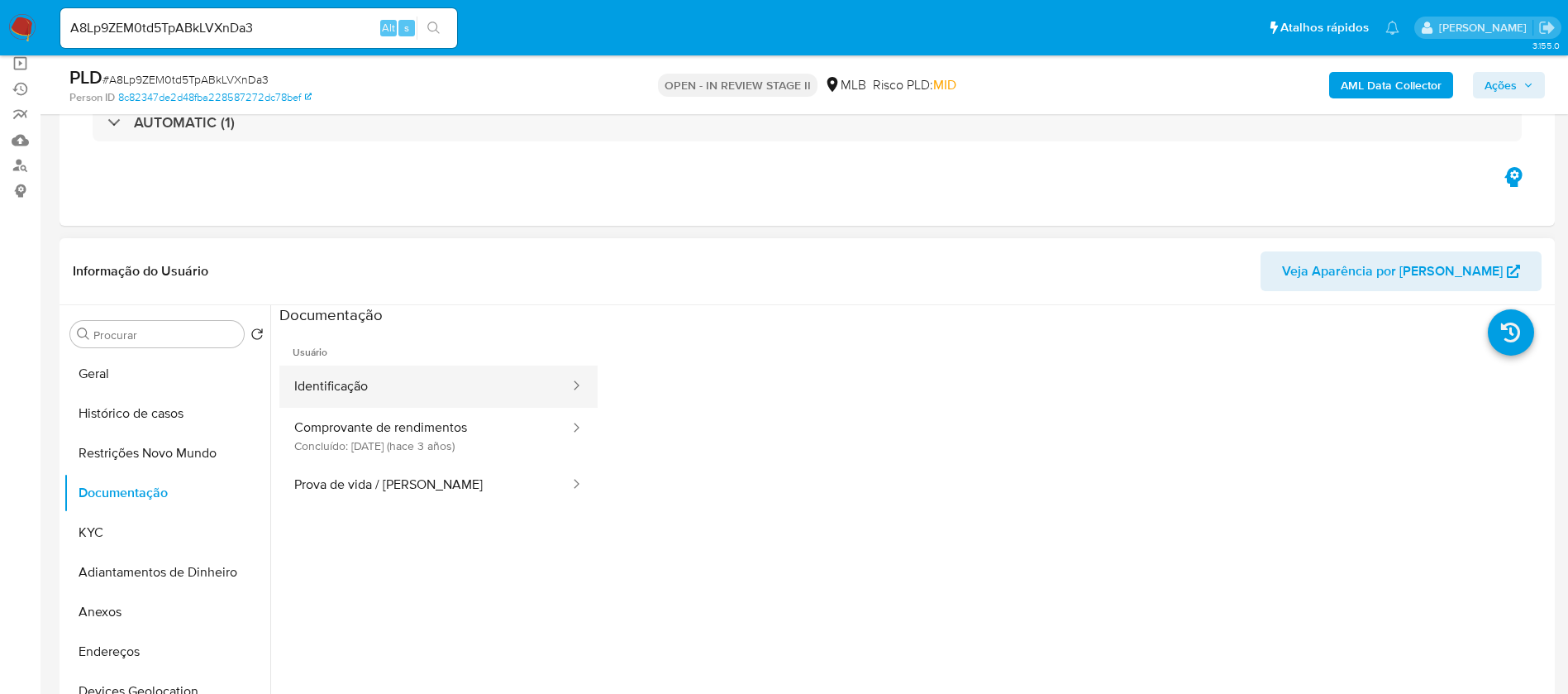
click at [411, 379] on button "Identificação" at bounding box center [426, 387] width 291 height 42
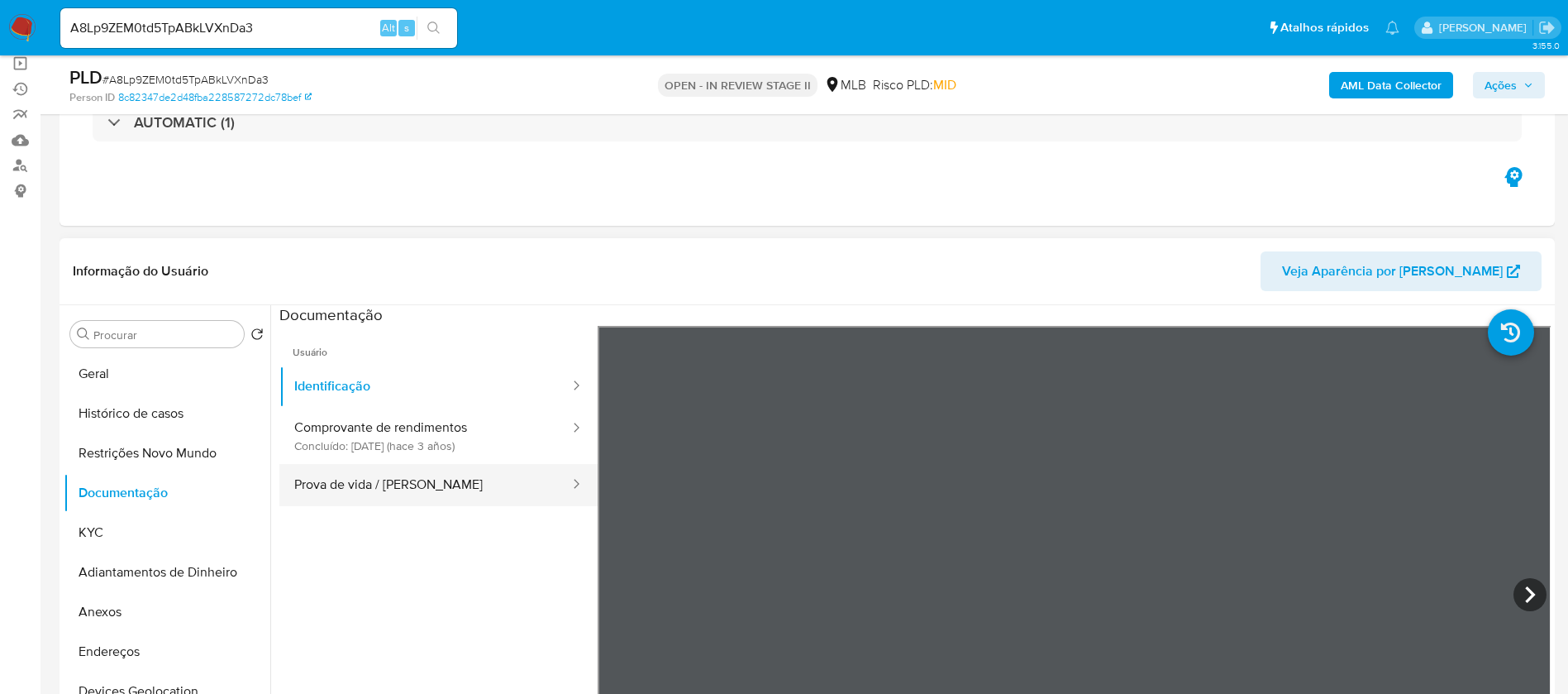
click at [458, 483] on button "Prova de vida / Selfie" at bounding box center [426, 485] width 291 height 42
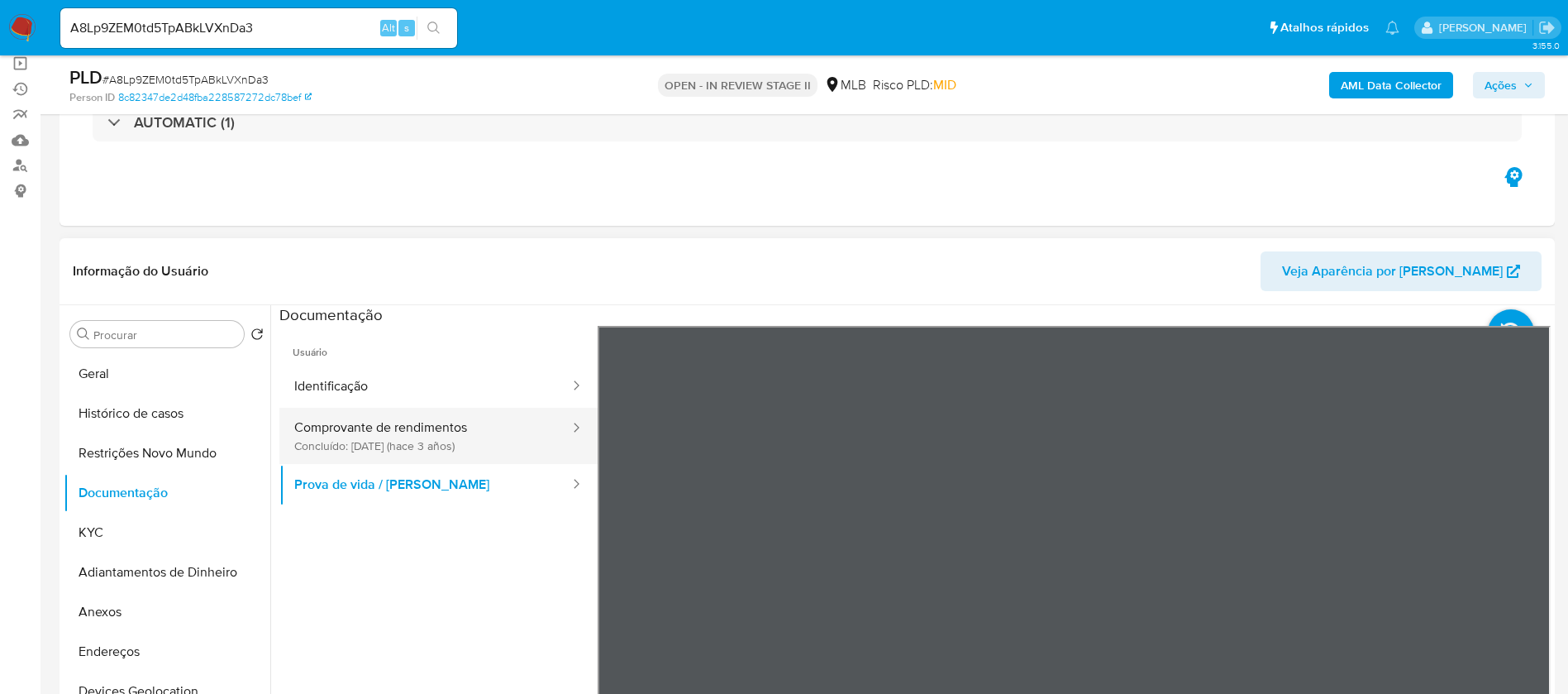
click at [463, 436] on button "Comprovante de rendimentos Concluído: 27/01/2023 (hace 3 años)" at bounding box center [426, 436] width 291 height 57
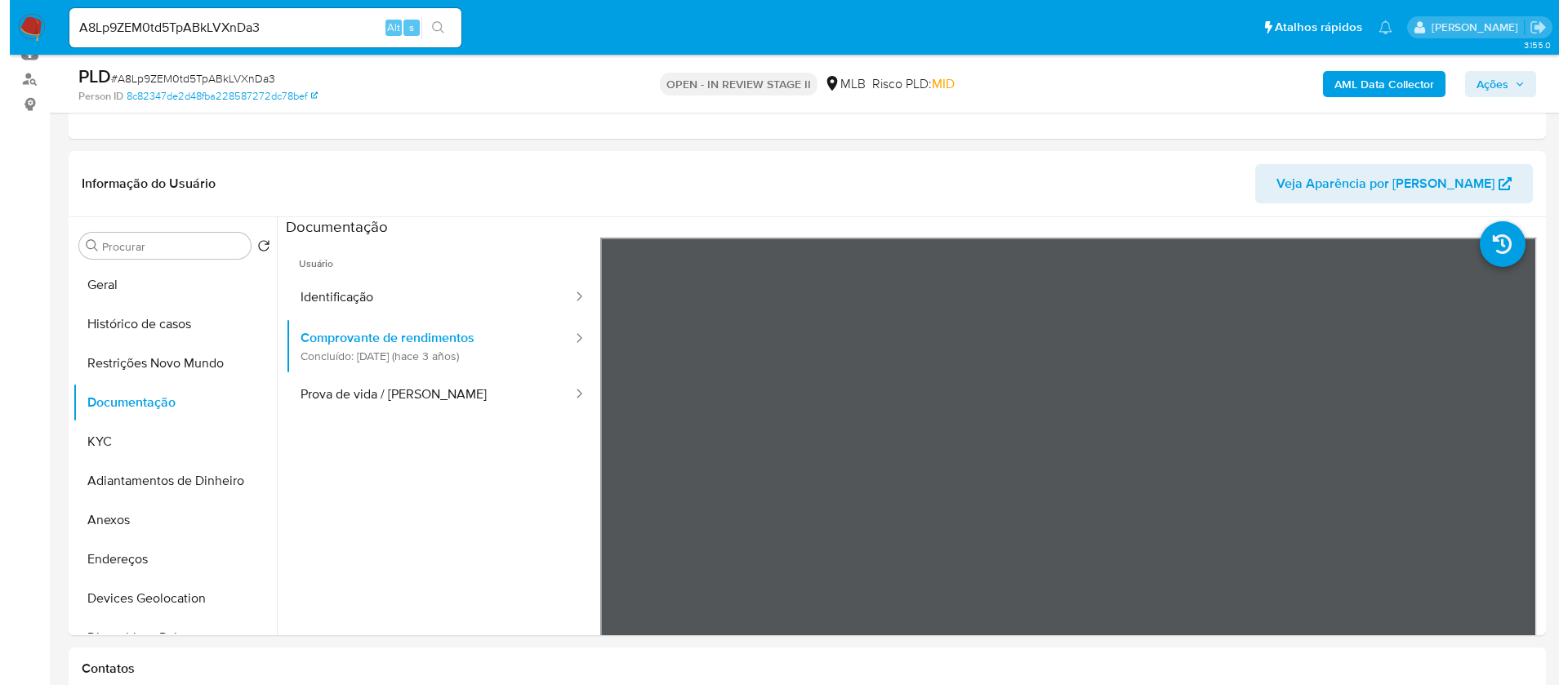
scroll to position [245, 0]
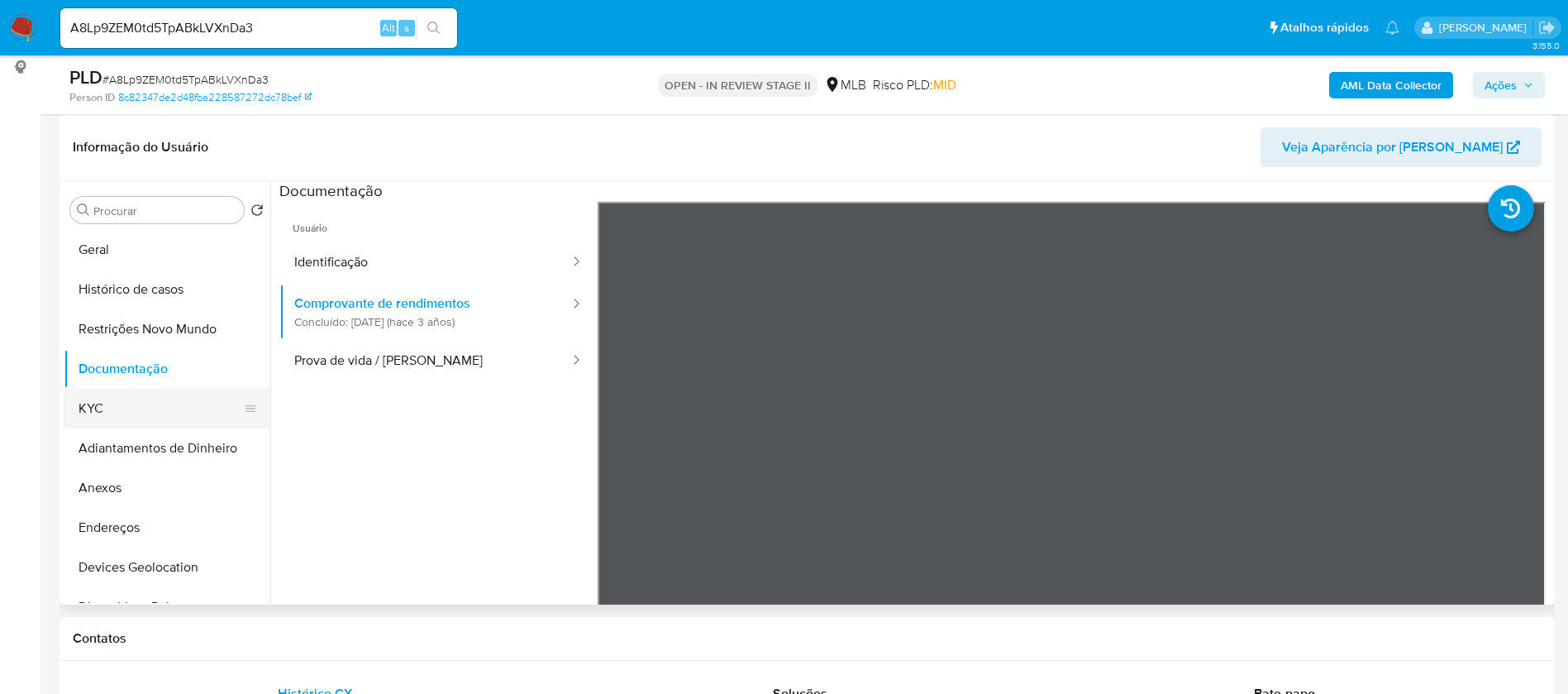
click at [92, 408] on button "KYC" at bounding box center [160, 409] width 193 height 40
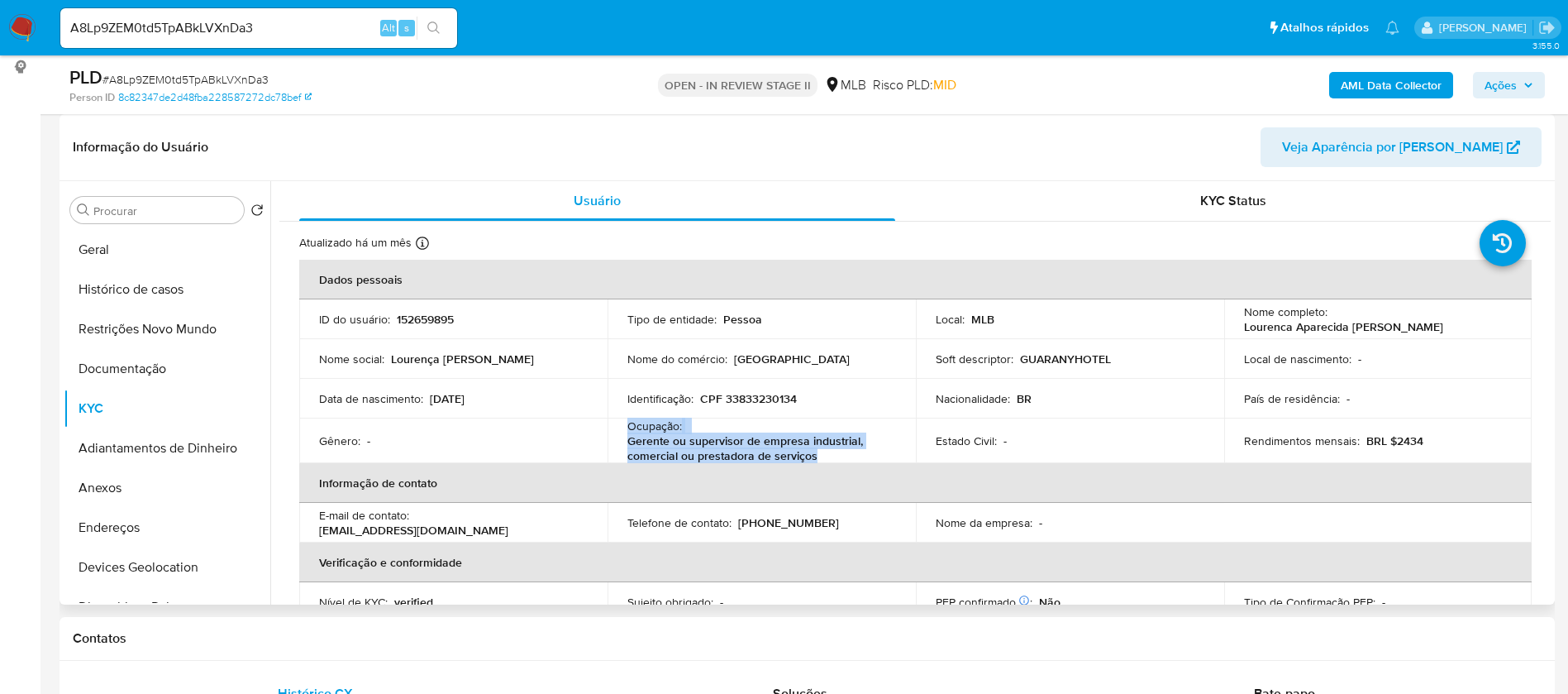
drag, startPoint x: 820, startPoint y: 458, endPoint x: 624, endPoint y: 427, distance: 198.4
click at [624, 427] on td "Ocupação : Gerente ou supervisor de empresa industrial, comercial ou prestadora…" at bounding box center [762, 441] width 308 height 45
copy div "Ocupação : Gerente ou supervisor de empresa industrial, comercial ou prestadora…"
click at [1390, 88] on b "AML Data Collector" at bounding box center [1391, 85] width 101 height 27
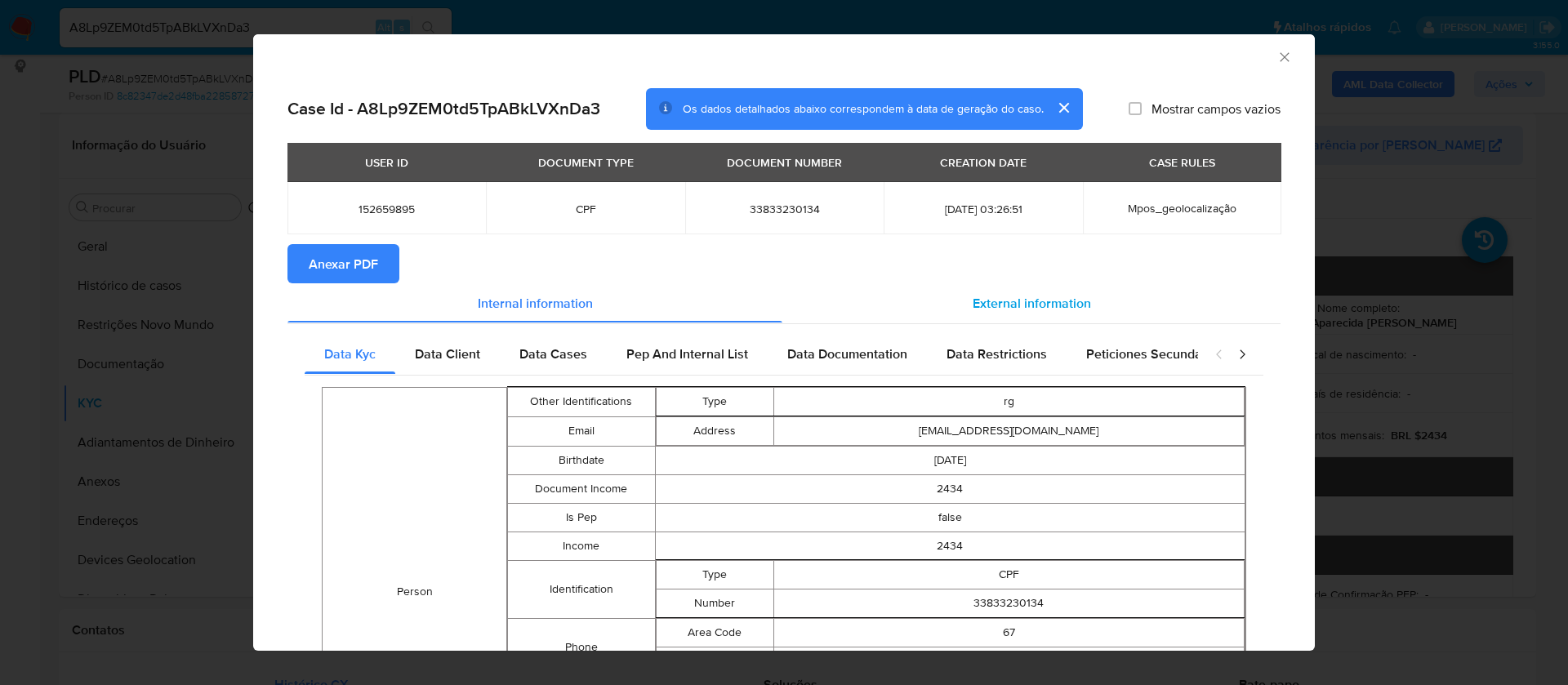
click at [1026, 296] on span "External information" at bounding box center [1032, 302] width 118 height 19
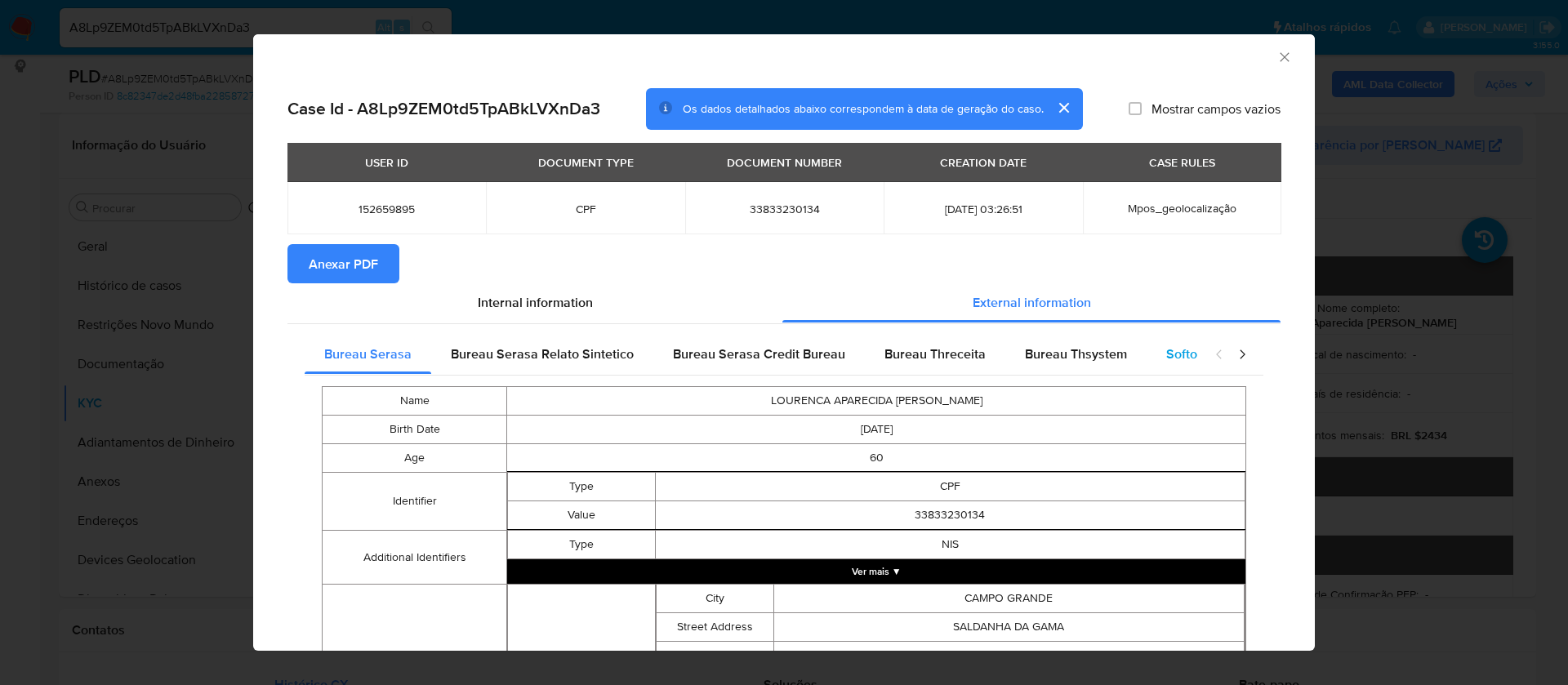
click at [1167, 351] on span "Softon" at bounding box center [1185, 354] width 39 height 19
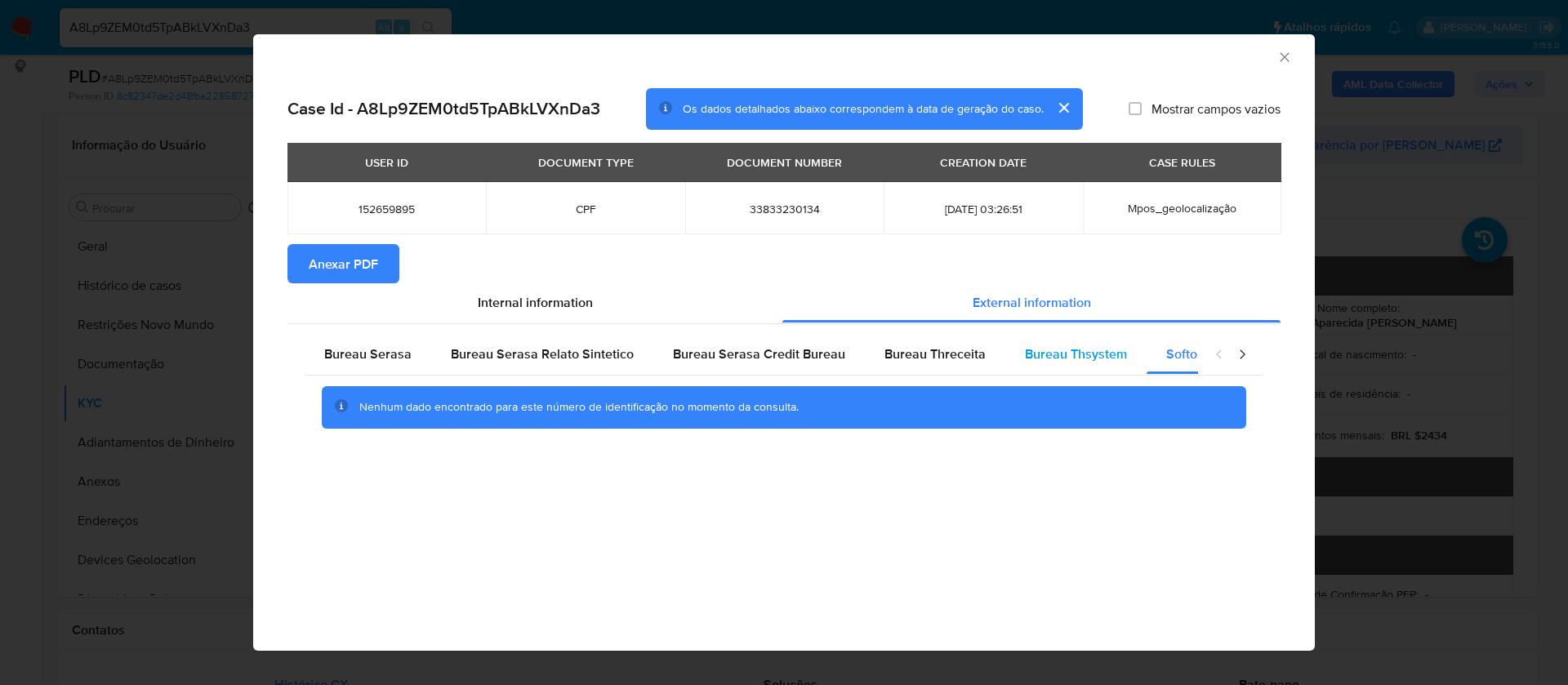
click at [1078, 355] on span "Bureau Thsystem" at bounding box center [1076, 354] width 102 height 19
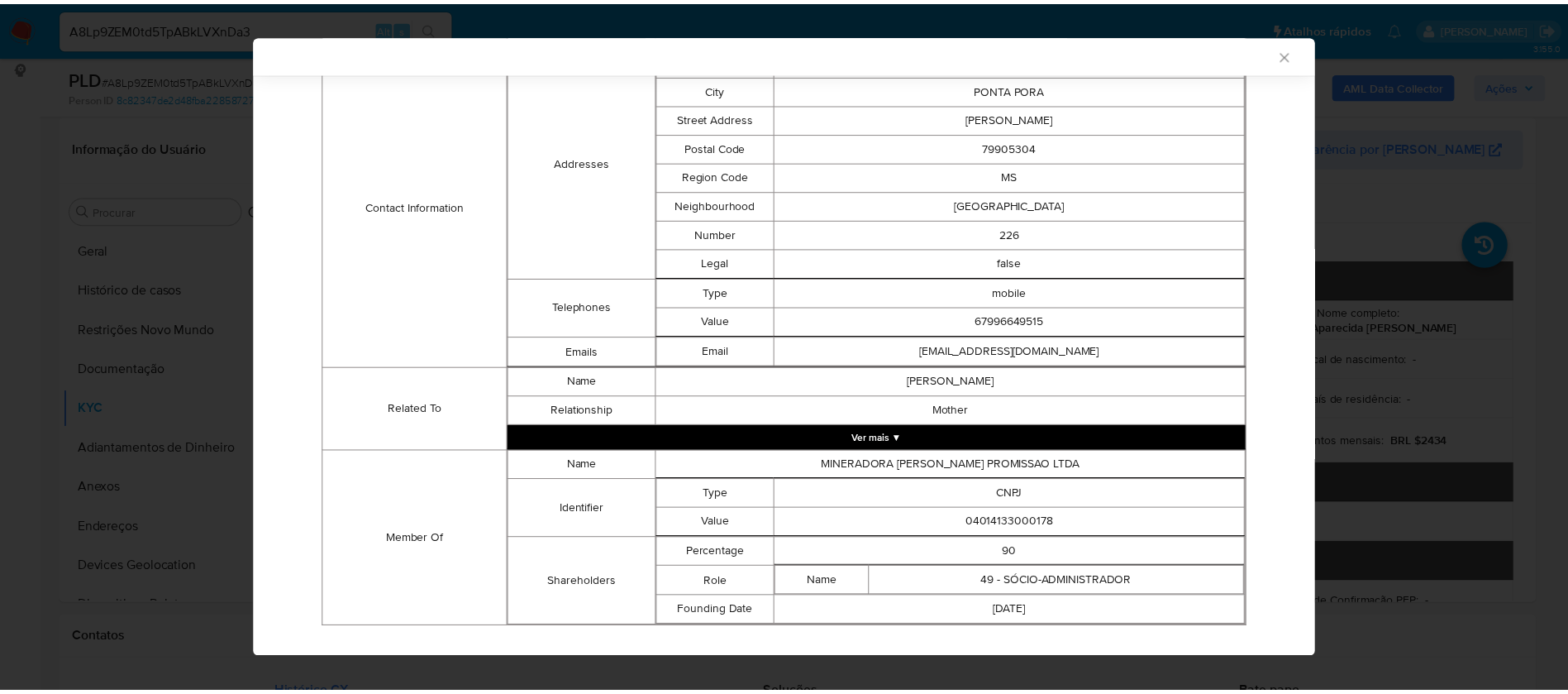
scroll to position [573, 0]
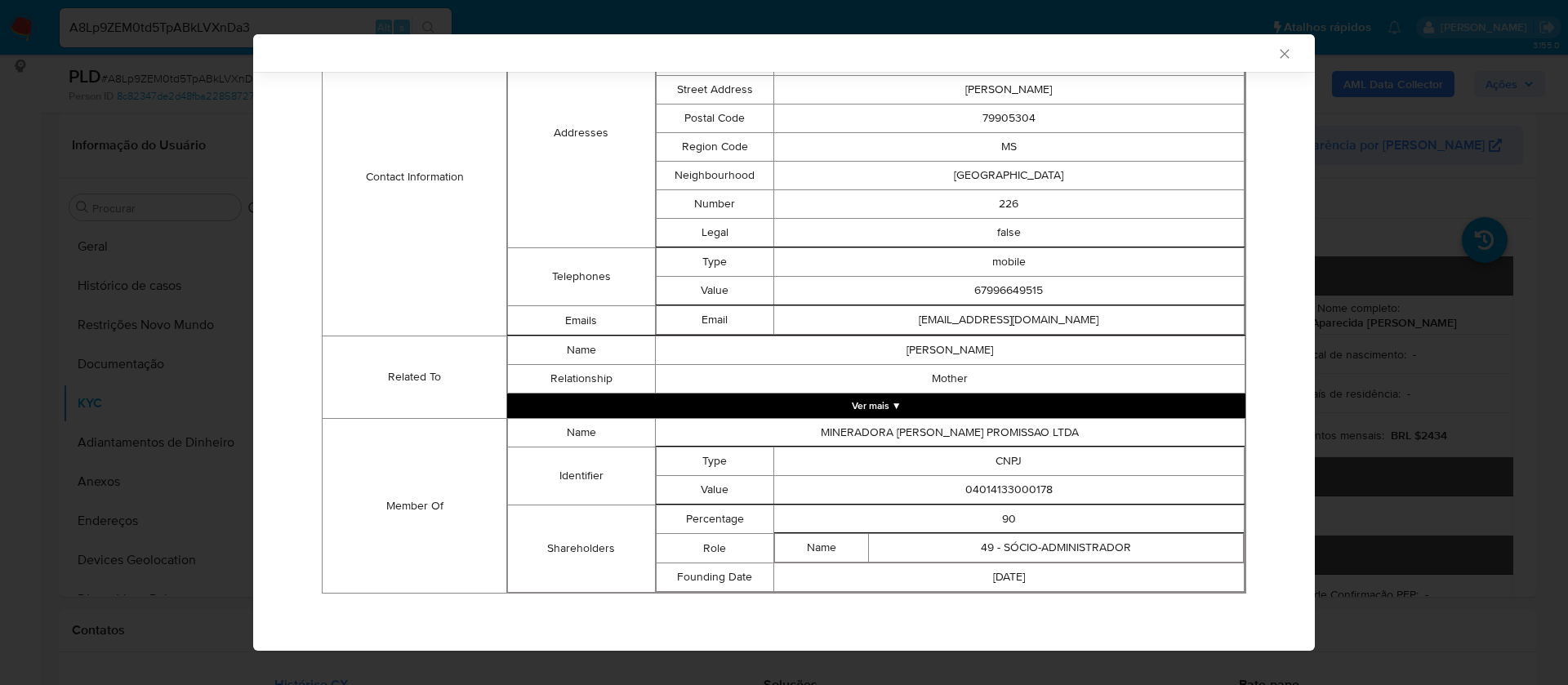
click at [1015, 487] on td "04014133000178" at bounding box center [1009, 490] width 471 height 29
copy td "04014133000178"
click at [1280, 53] on icon "Fechar a janela" at bounding box center [1284, 53] width 9 height 9
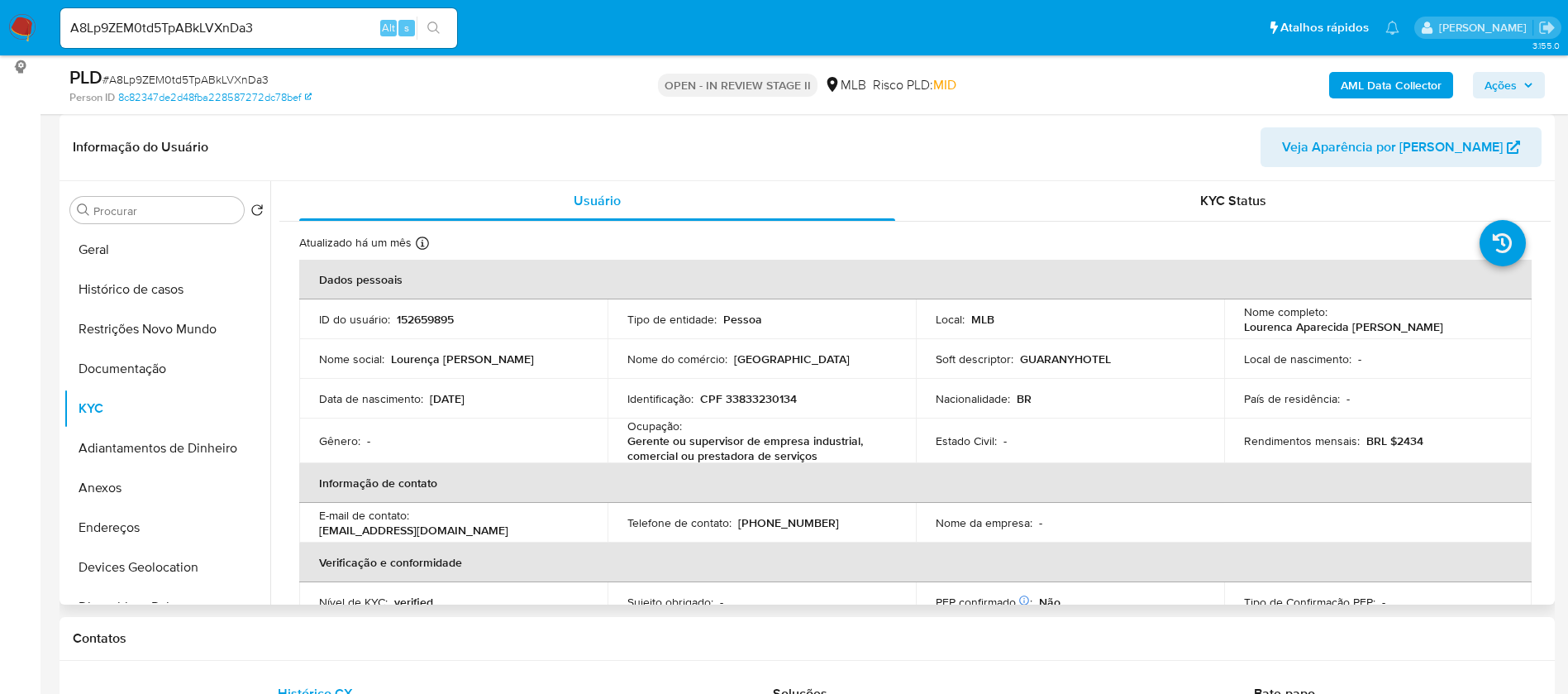
scroll to position [0, 0]
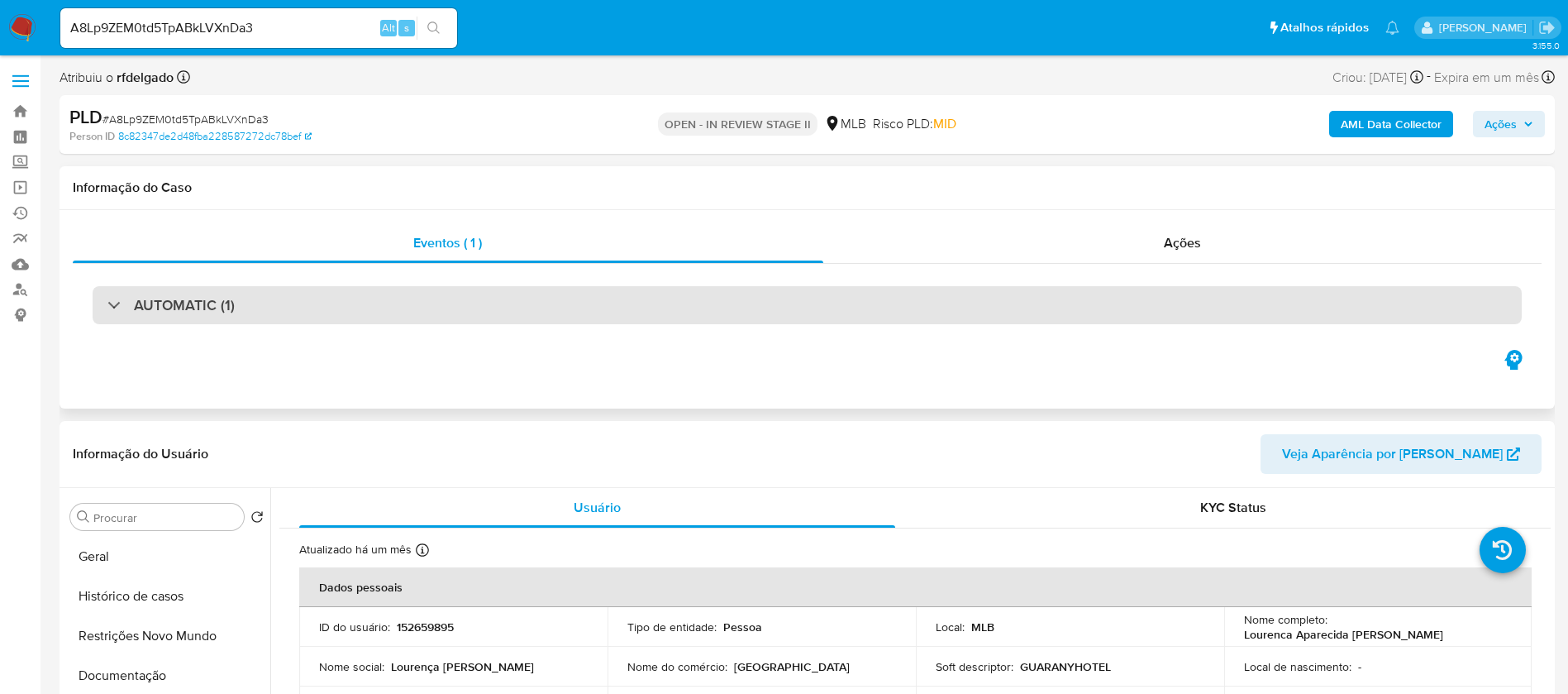
drag, startPoint x: 1157, startPoint y: 304, endPoint x: 1123, endPoint y: 310, distance: 34.5
click at [1157, 304] on div "AUTOMATIC (1)" at bounding box center [807, 306] width 1430 height 38
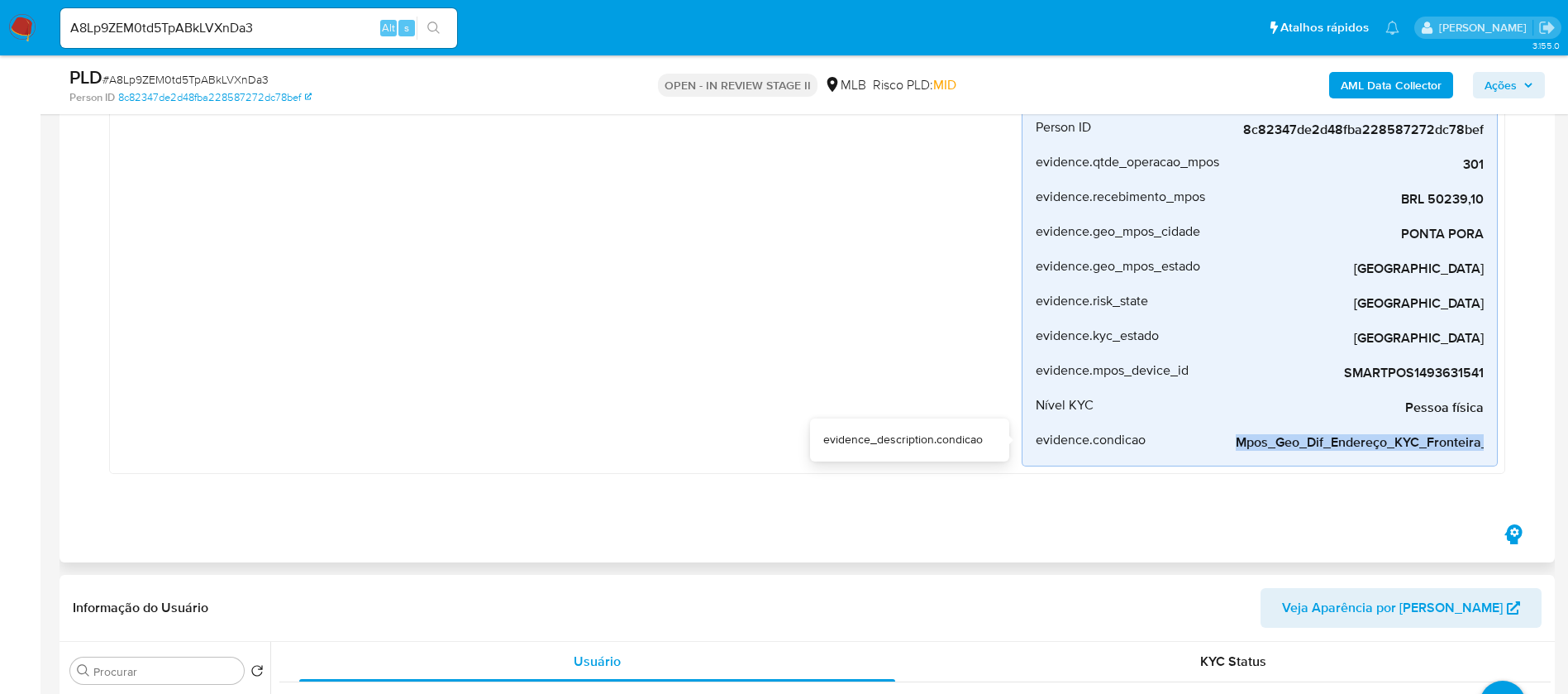
scroll to position [0, 33]
drag, startPoint x: 1239, startPoint y: 437, endPoint x: 1498, endPoint y: 452, distance: 259.4
click at [1498, 452] on div "Mpos_geolocalização Criado há 8 dias Criado: 12/08/2025 00:26:51 Origem: rules-…" at bounding box center [807, 130] width 1396 height 688
copy span "Mpos_Geo_Dif_Endereço_KYC_Fronteira_risco"
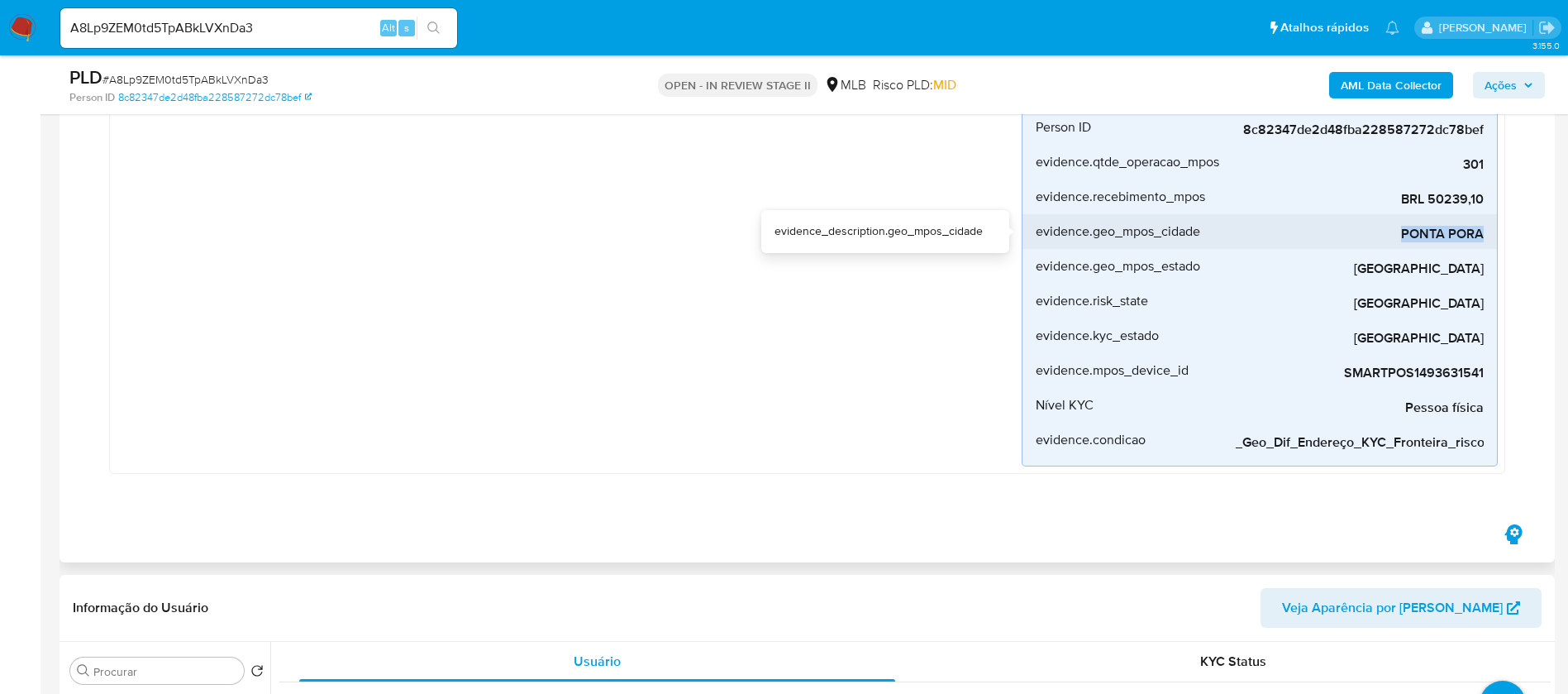
drag, startPoint x: 1403, startPoint y: 237, endPoint x: 1485, endPoint y: 239, distance: 82.0
click at [1485, 239] on li "evidence.geo_mpos_cidade PONTA PORA" at bounding box center [1260, 232] width 475 height 35
copy span "PONTA PORA"
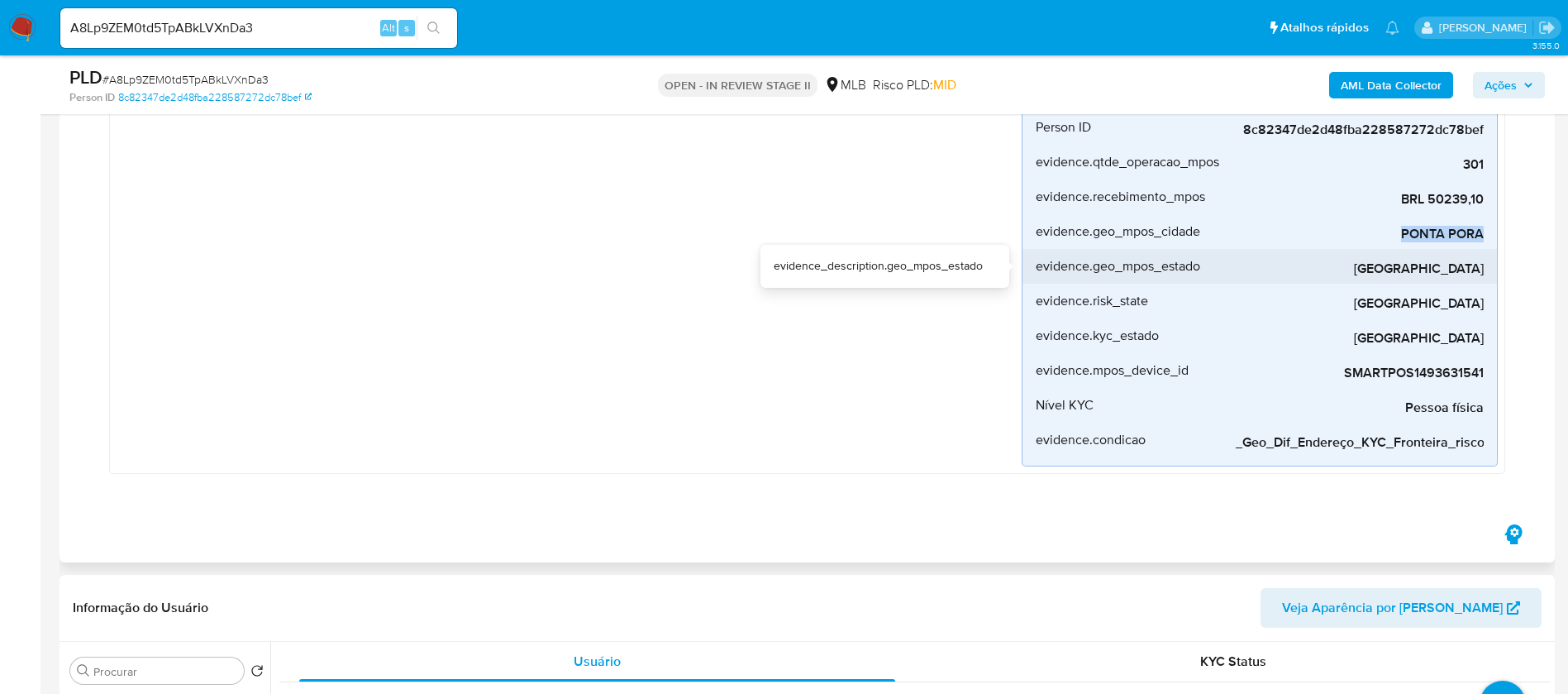
drag, startPoint x: 1486, startPoint y: 270, endPoint x: 1340, endPoint y: 272, distance: 146.0
click at [1340, 272] on li "evidence.geo_mpos_estado MATO GROSSO DO SUL" at bounding box center [1260, 267] width 475 height 35
copy span "MATO GROSSO DO SUL"
click at [884, 379] on div "Mpos_geolocalização Criado há 8 dias Criado: 12/08/2025 00:26:51 Origem: rules-…" at bounding box center [569, 130] width 905 height 673
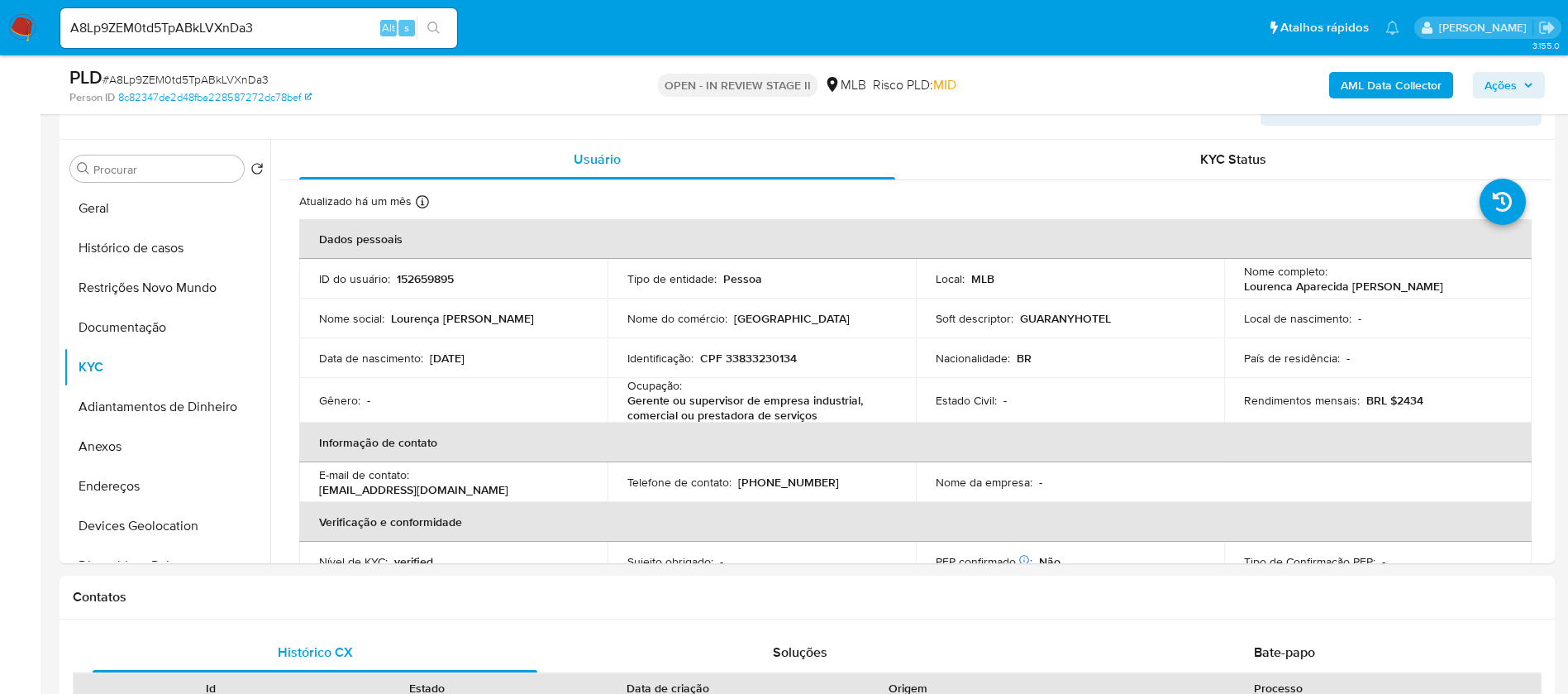
scroll to position [855, 0]
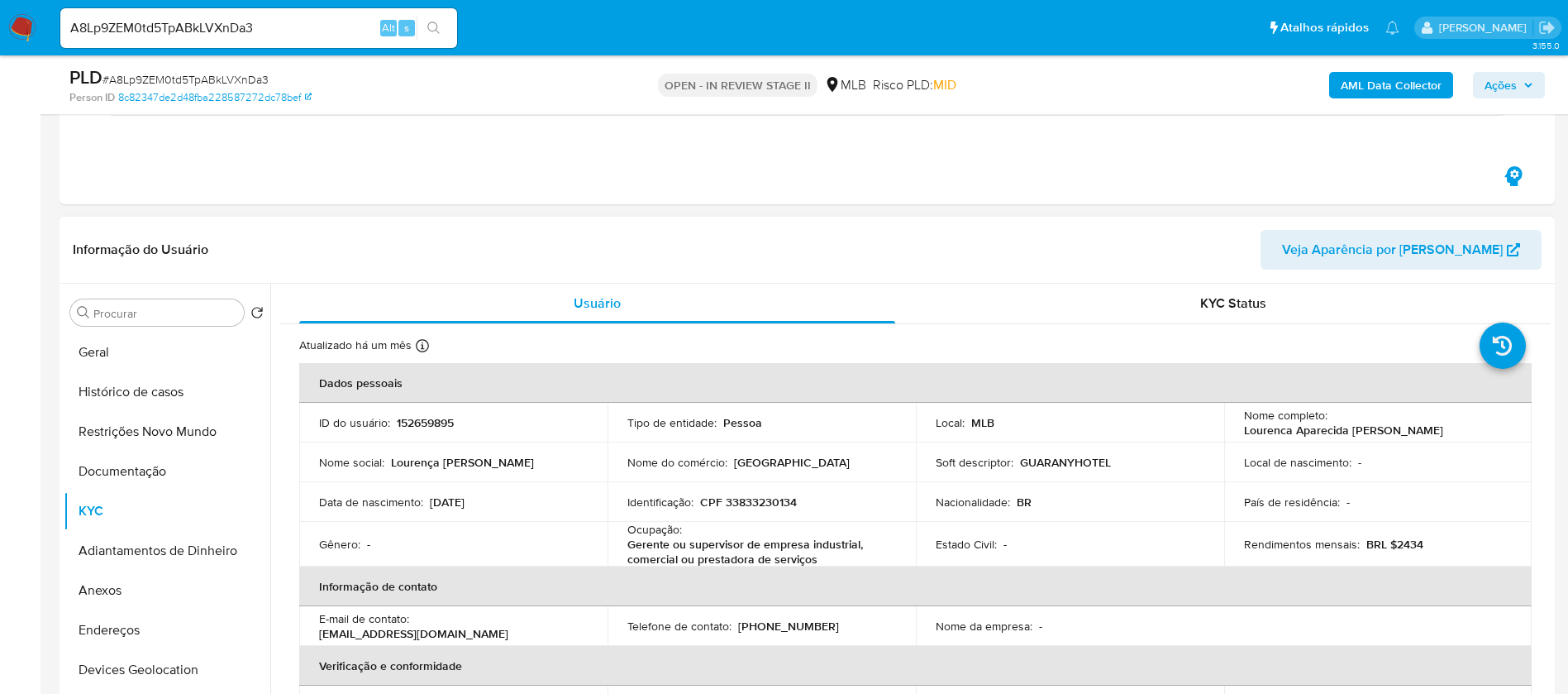
click at [431, 425] on p "152659895" at bounding box center [426, 422] width 57 height 15
copy p "152659895"
click at [126, 342] on button "Geral" at bounding box center [160, 352] width 193 height 40
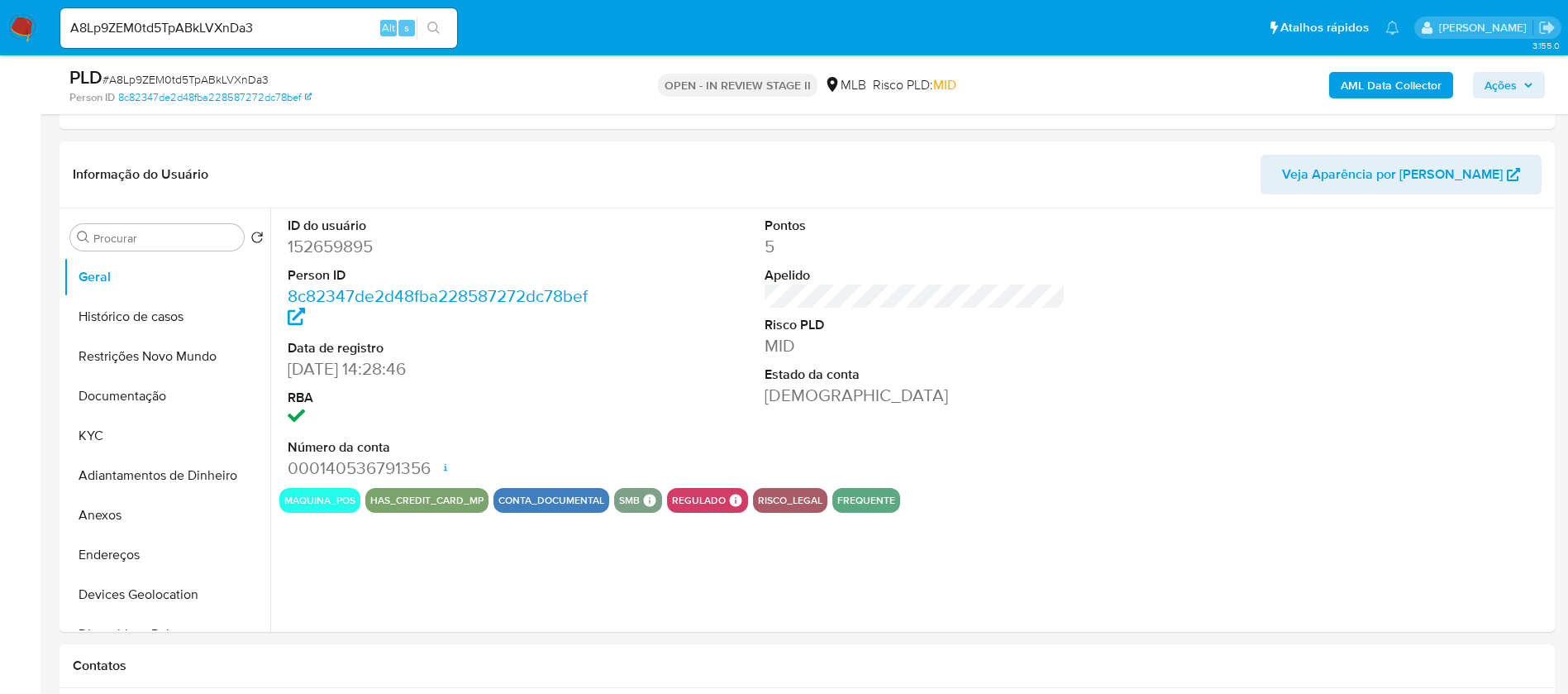
scroll to position [941, 0]
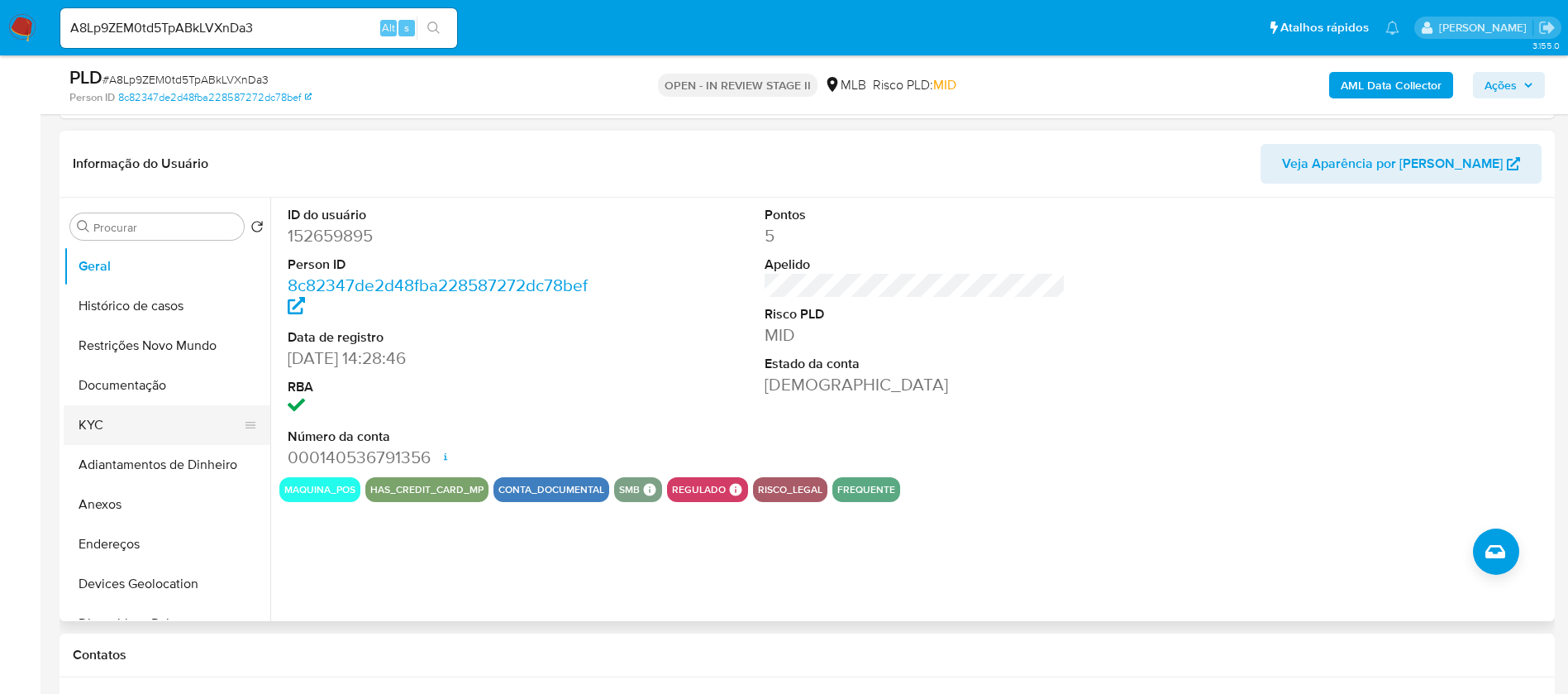
click at [167, 422] on button "KYC" at bounding box center [160, 425] width 193 height 40
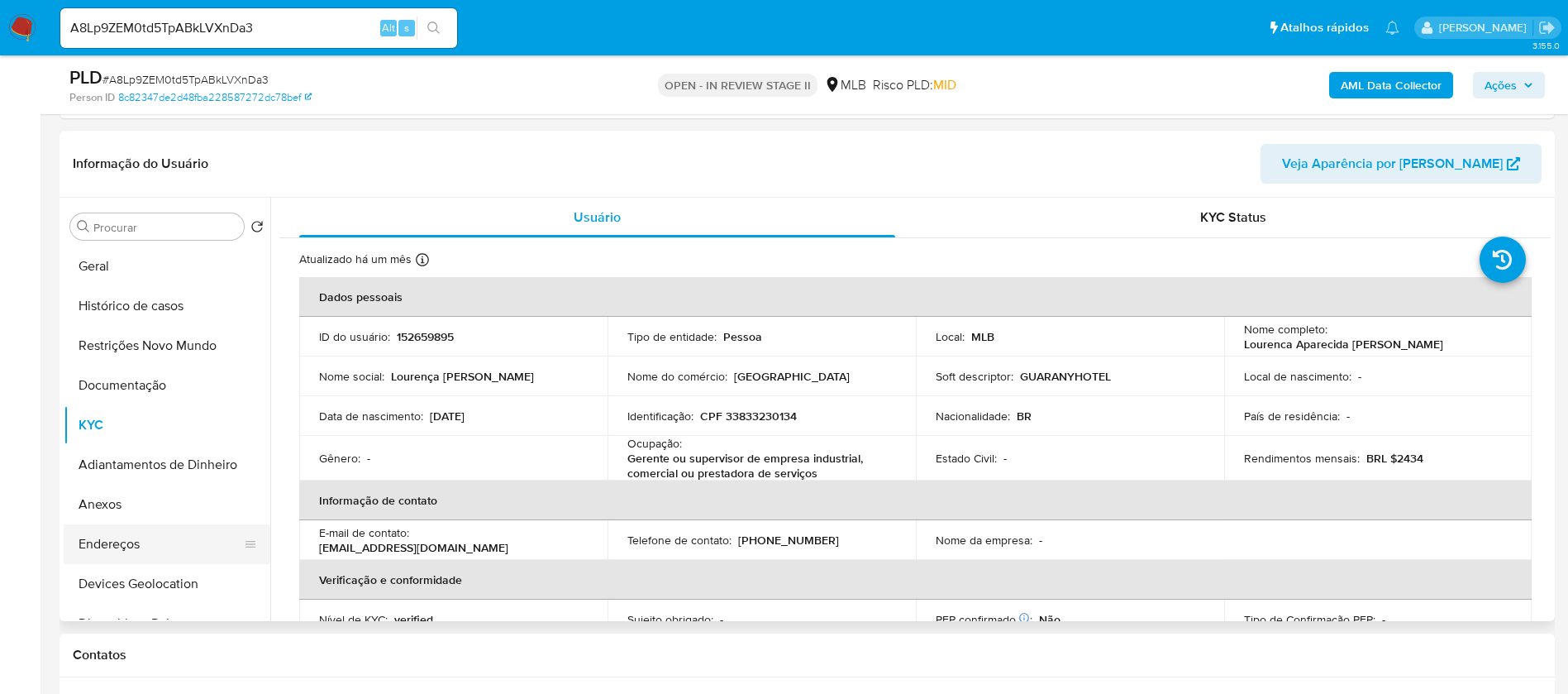
click at [107, 543] on button "Endereços" at bounding box center [160, 544] width 193 height 40
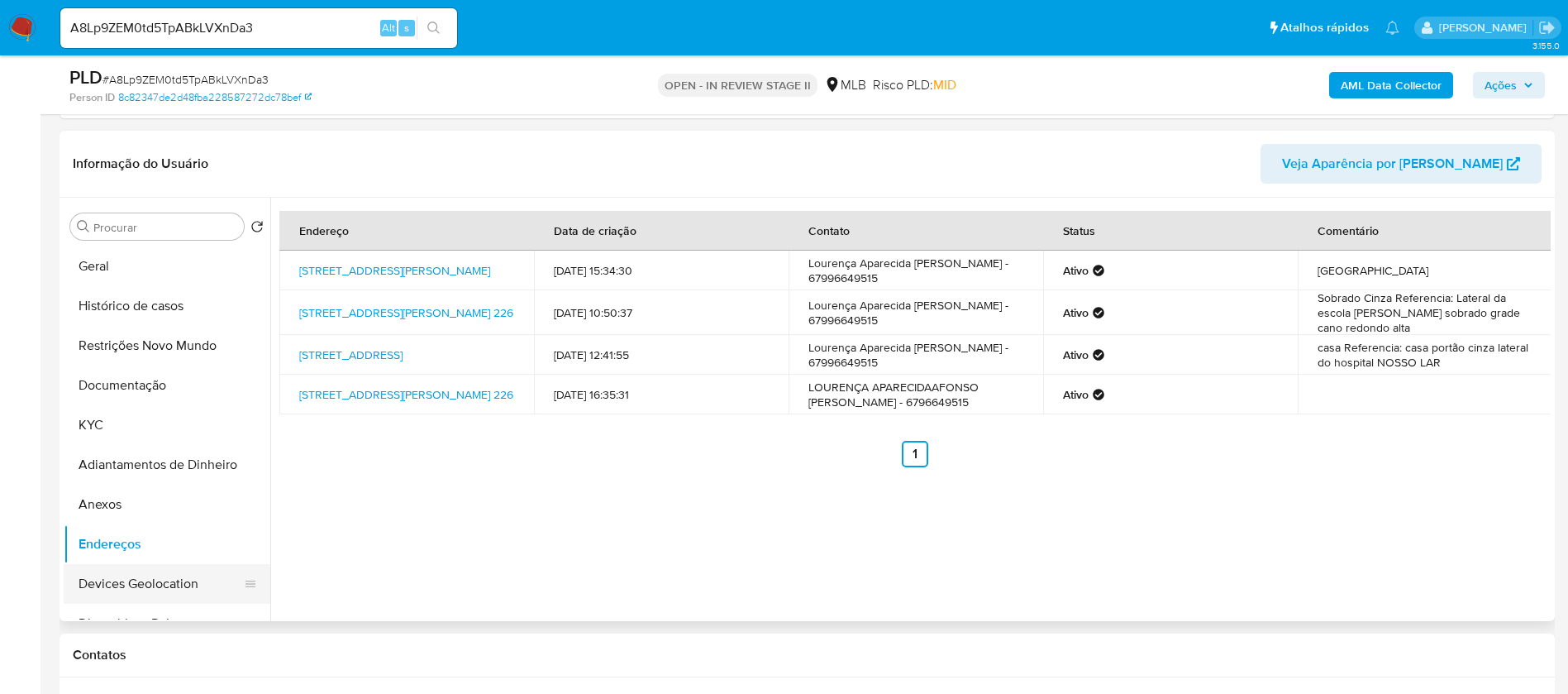
click at [169, 592] on button "Devices Geolocation" at bounding box center [160, 584] width 193 height 40
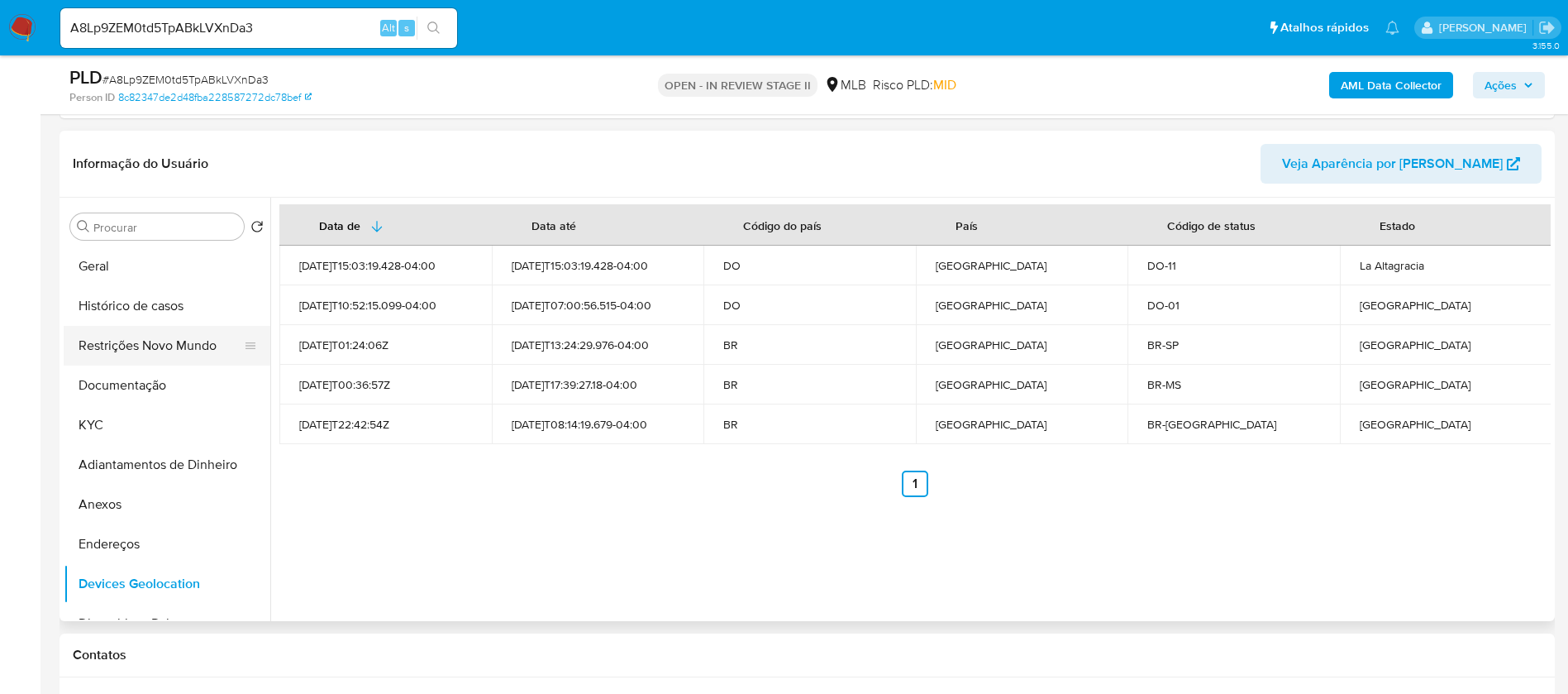
click at [96, 354] on button "Restrições Novo Mundo" at bounding box center [160, 346] width 193 height 40
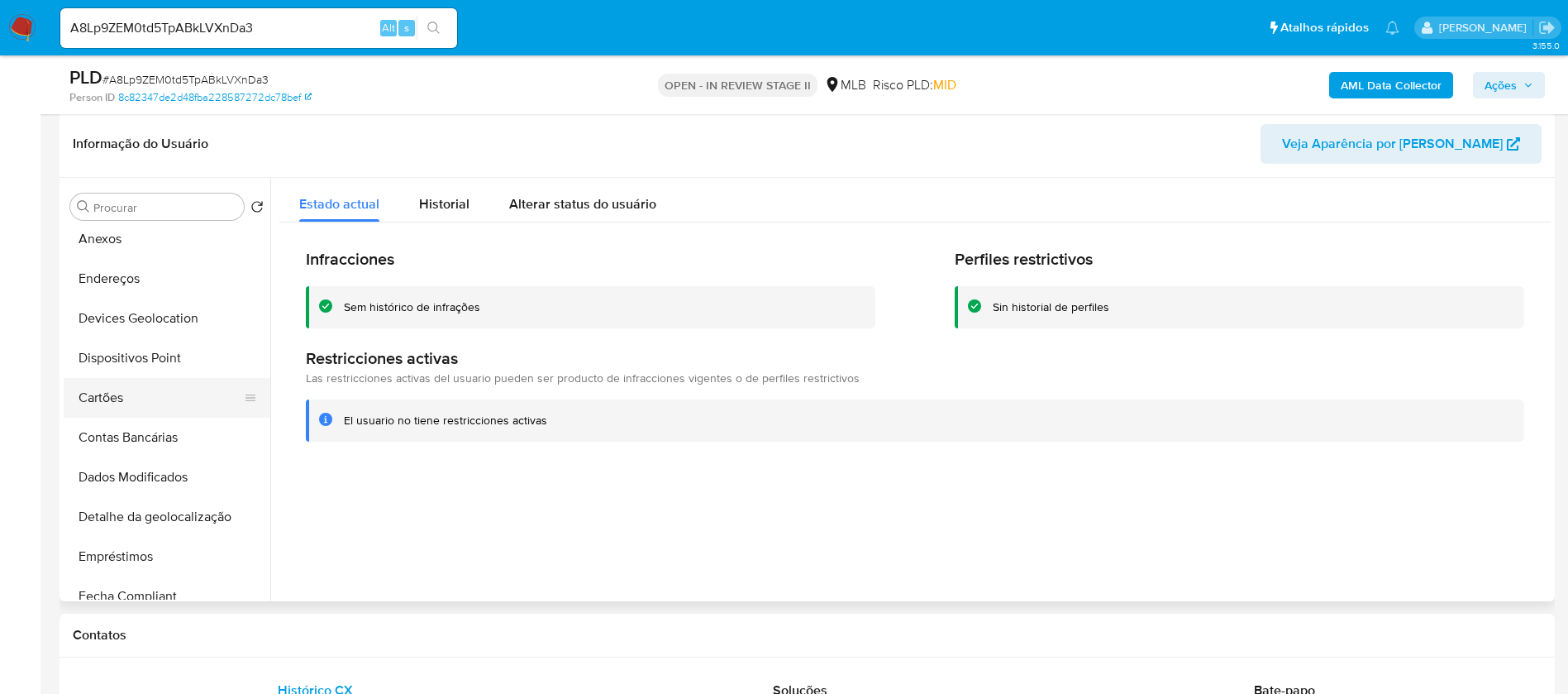
scroll to position [248, 0]
drag, startPoint x: 173, startPoint y: 354, endPoint x: 182, endPoint y: 353, distance: 9.1
click at [173, 353] on button "Dispositivos Point" at bounding box center [160, 356] width 193 height 40
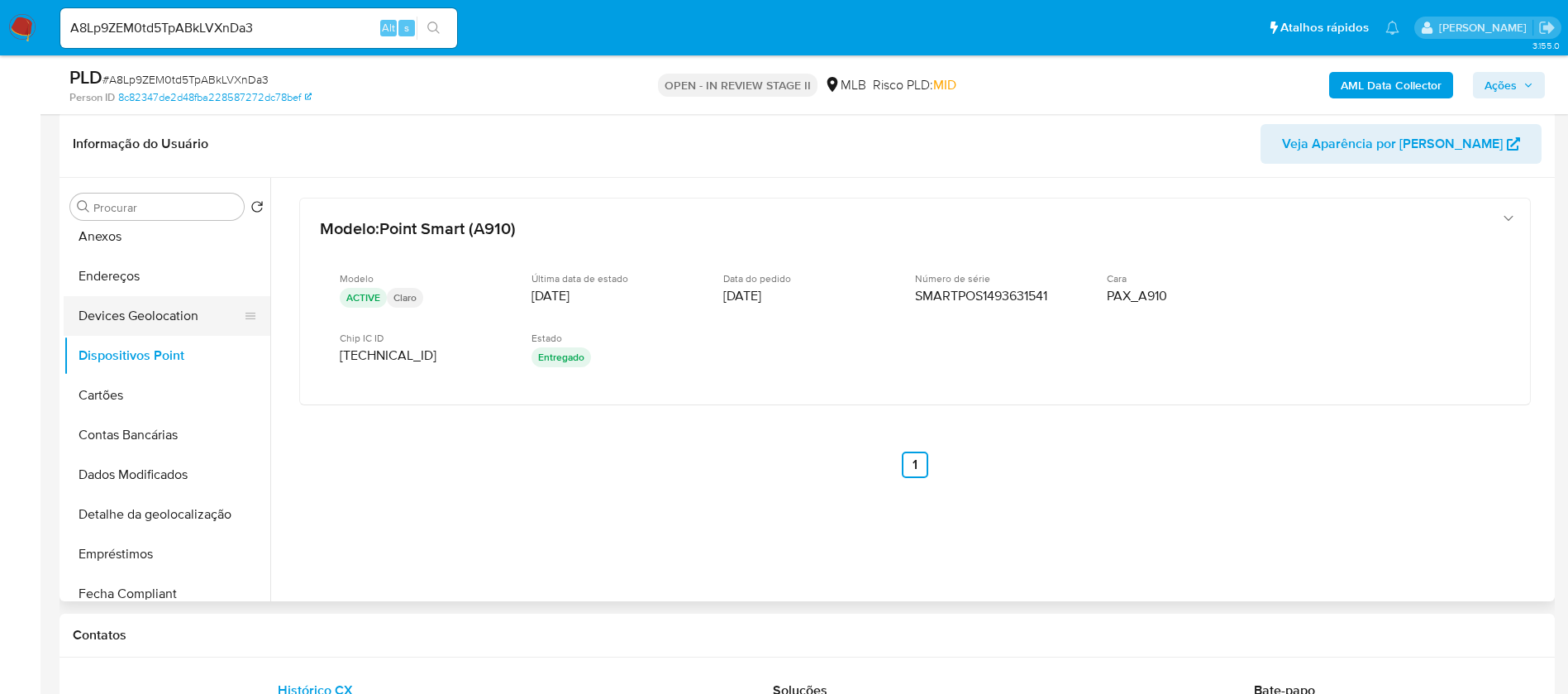
scroll to position [124, 0]
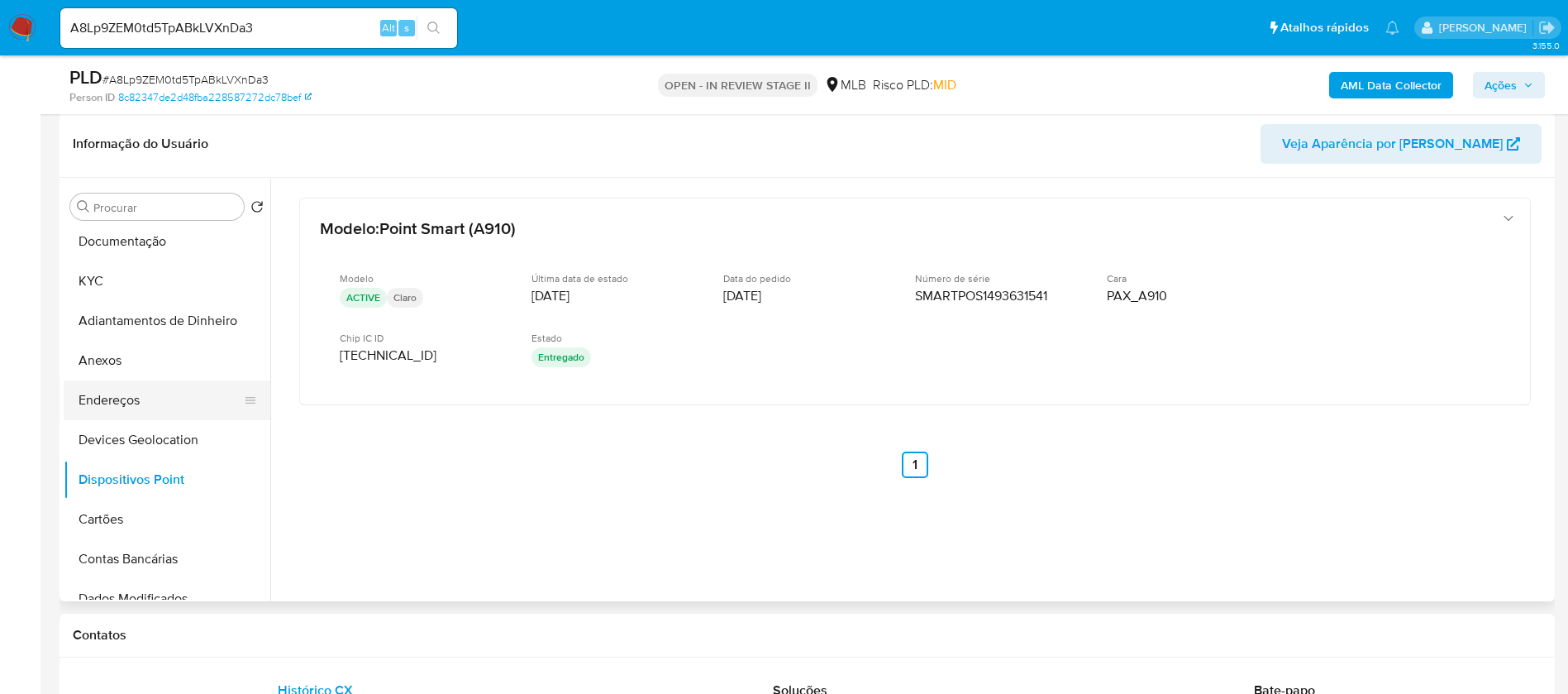
click at [155, 398] on button "Endereços" at bounding box center [160, 401] width 193 height 40
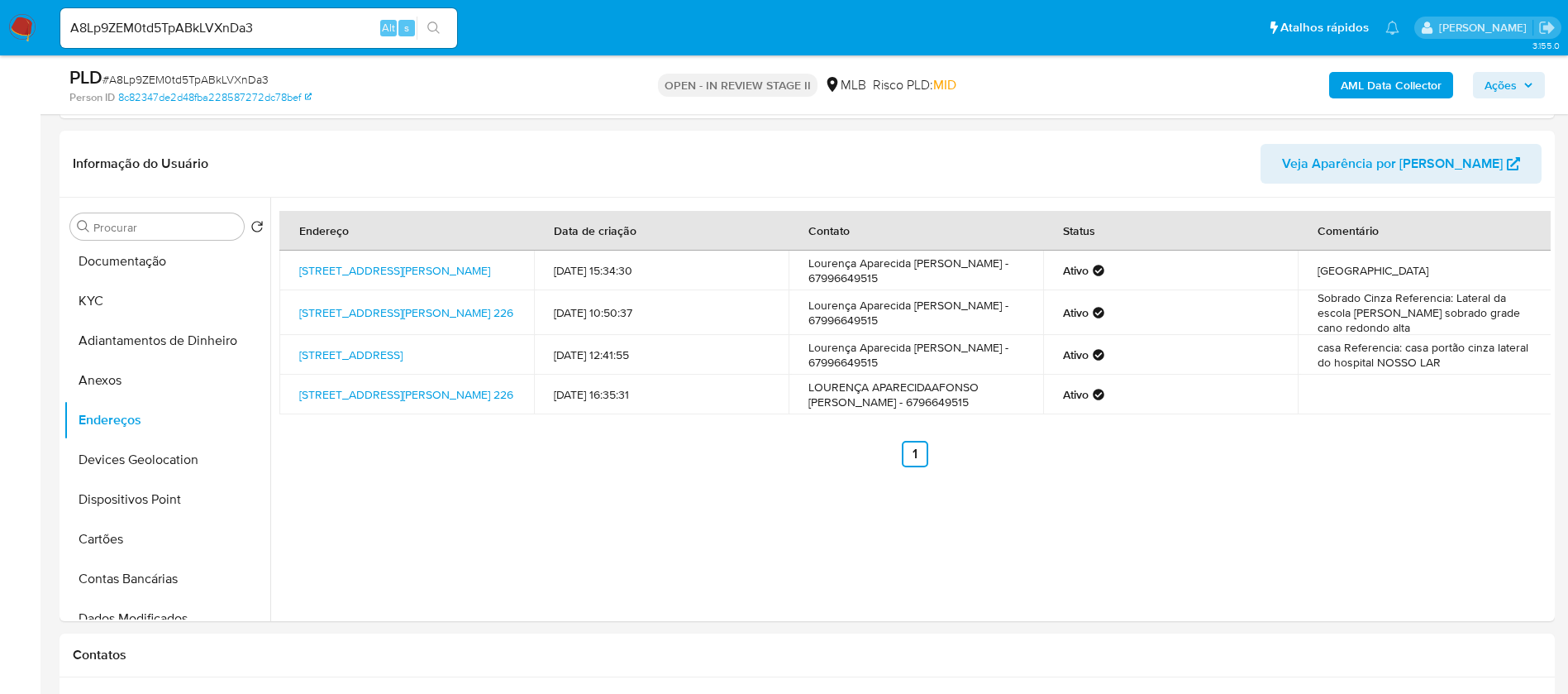
click at [24, 26] on img at bounding box center [22, 28] width 28 height 28
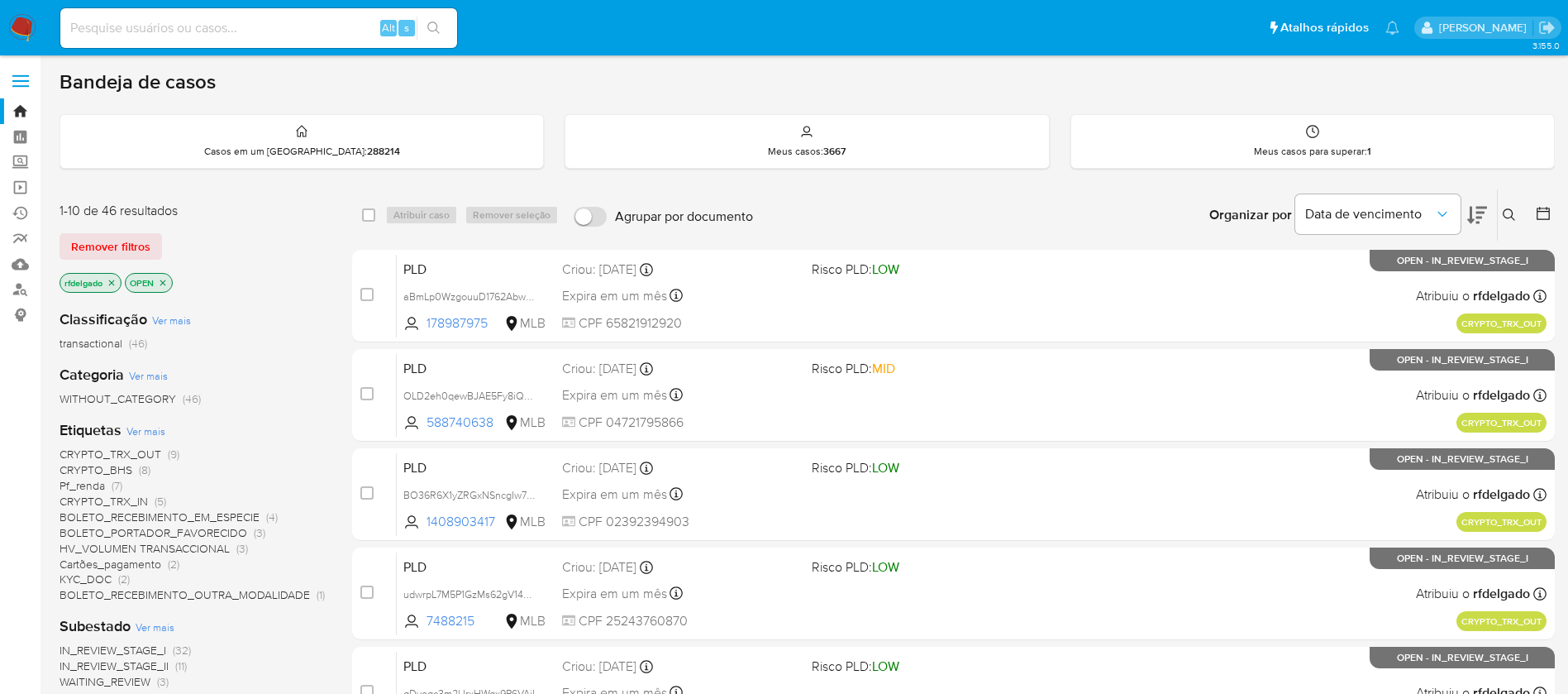
scroll to position [124, 0]
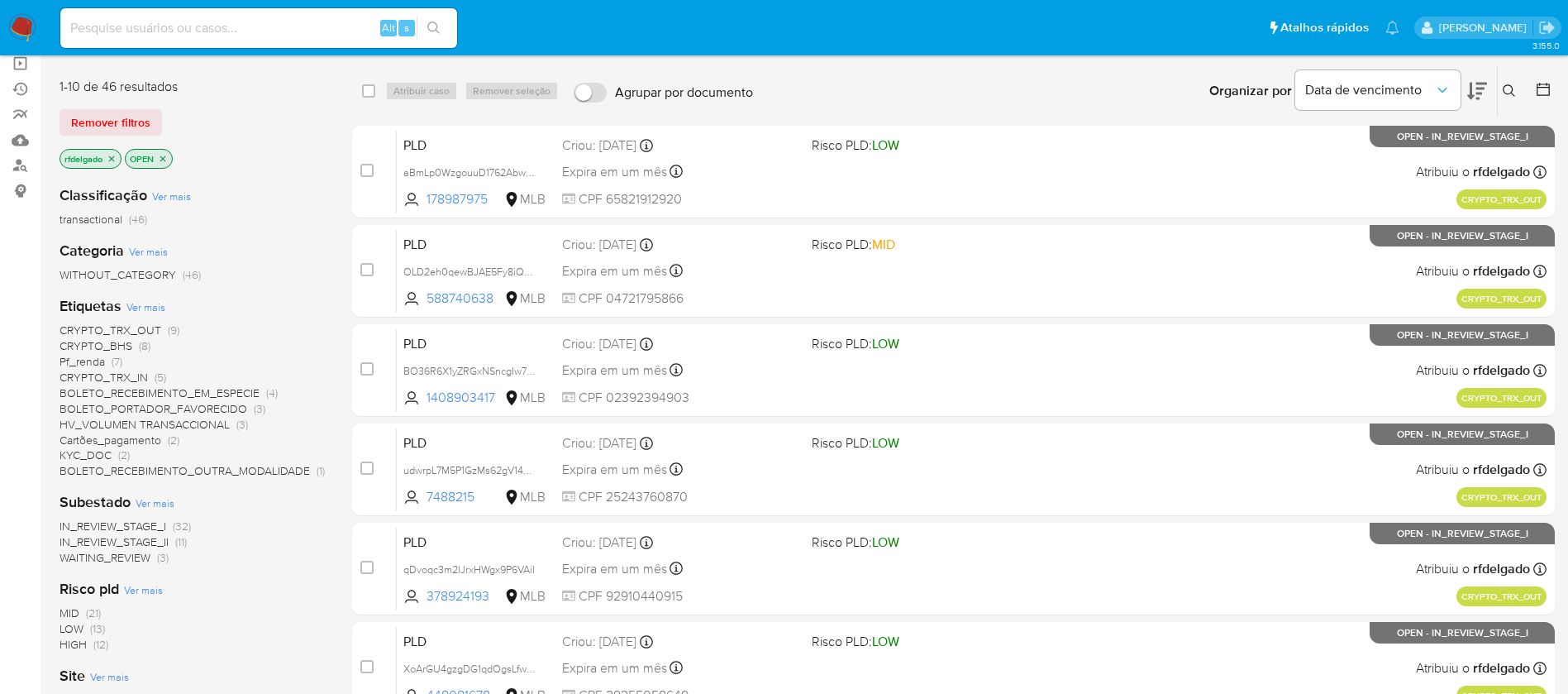
click at [128, 376] on span "CRYPTO_TRX_IN" at bounding box center [103, 377] width 88 height 17
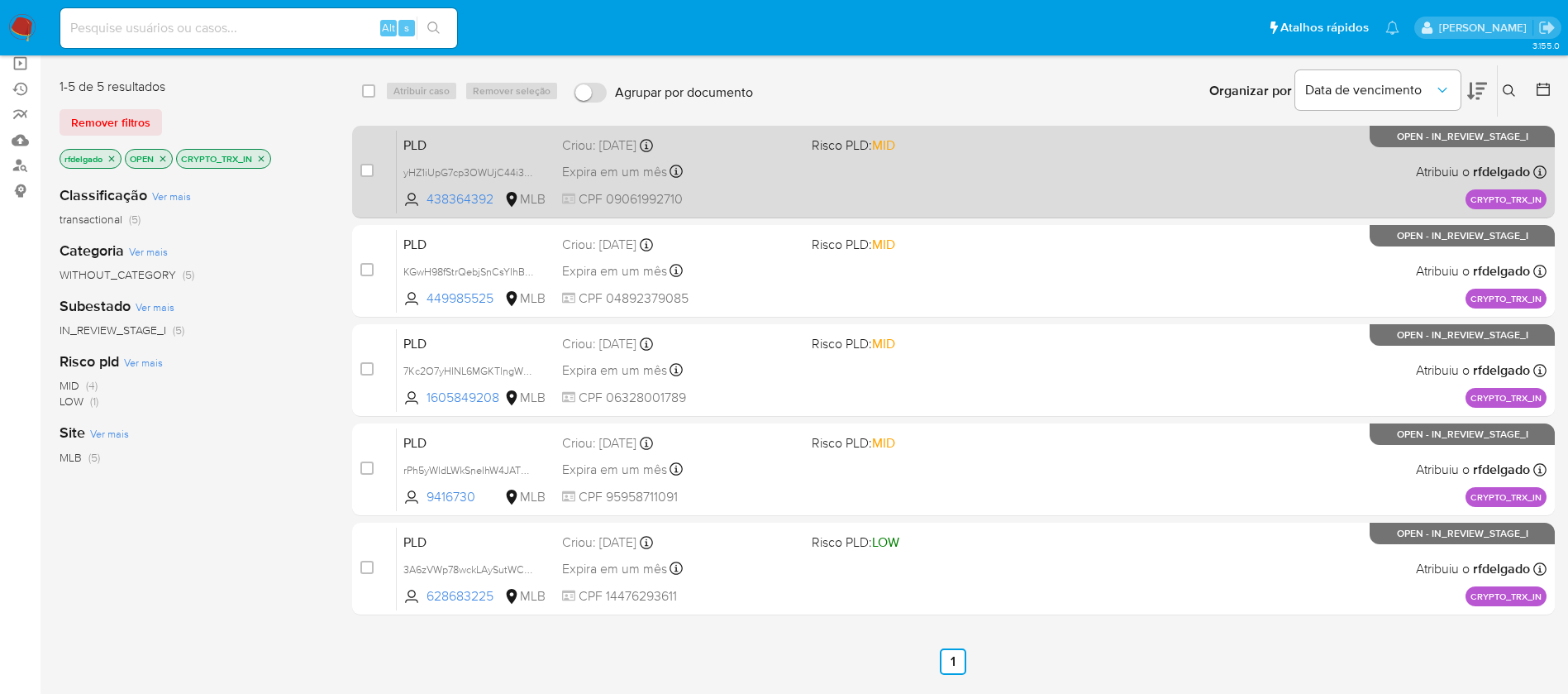
click at [1023, 190] on div "PLD yHZ1iUpG7cp3OWUjC44i3Gdu 438364392 MLB Risco PLD: MID Criou: [DATE] Criou: …" at bounding box center [972, 172] width 1150 height 83
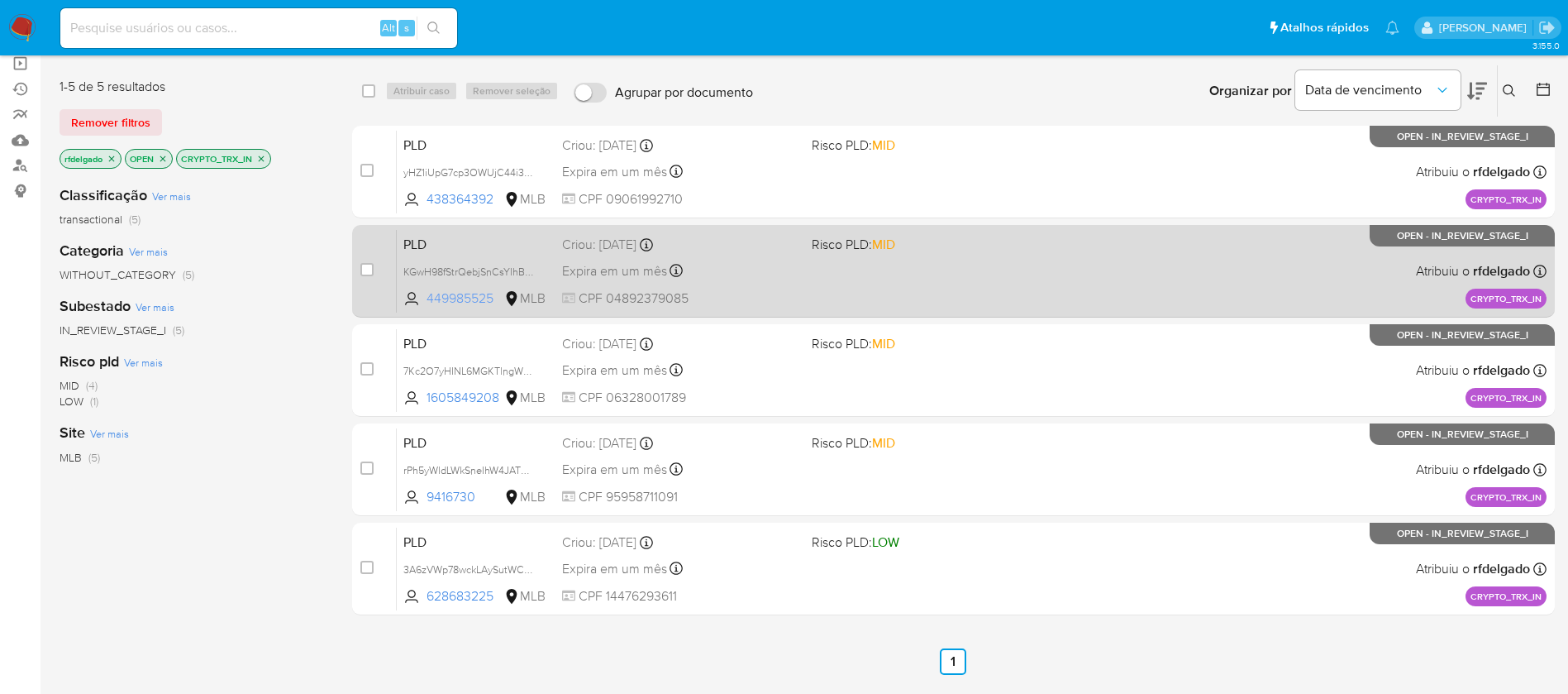
click at [448, 295] on span "449985525" at bounding box center [463, 298] width 74 height 18
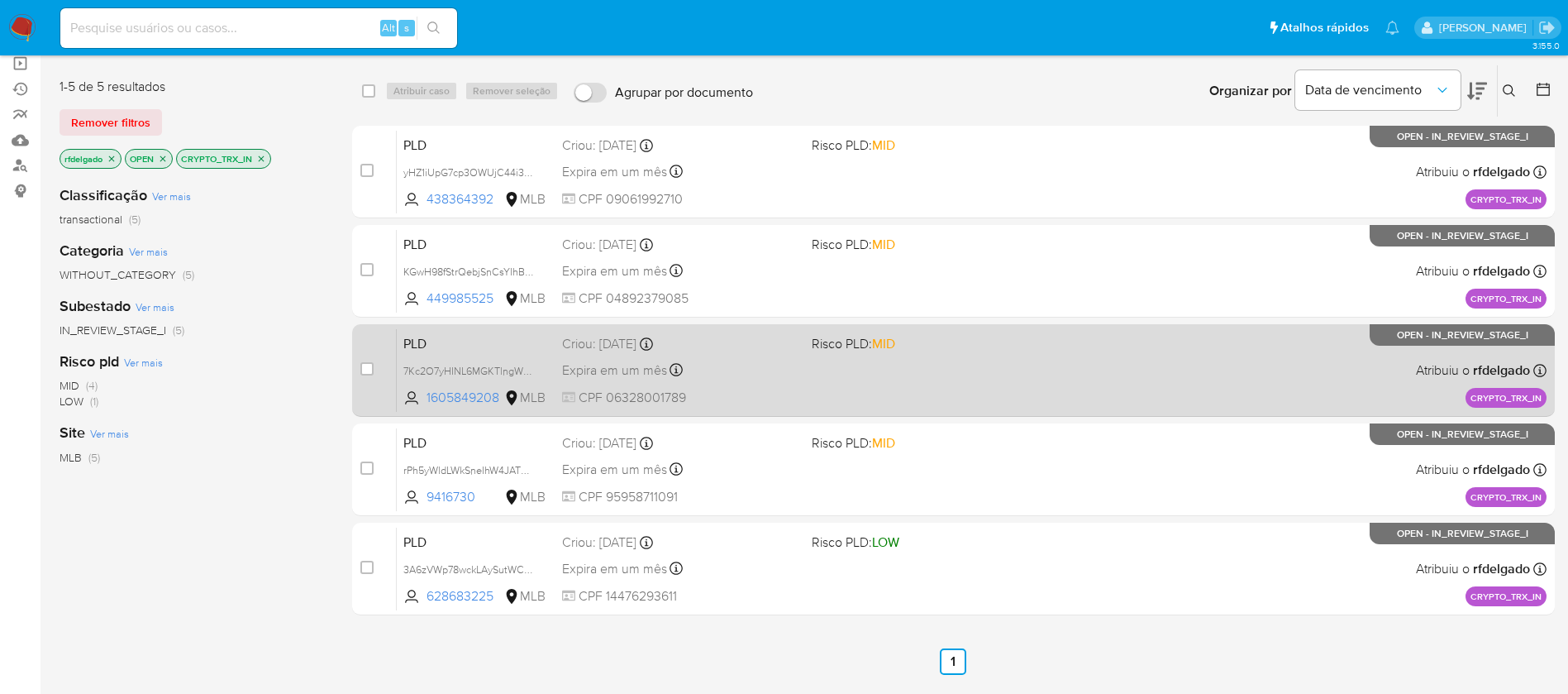
drag, startPoint x: 421, startPoint y: 399, endPoint x: 500, endPoint y: 410, distance: 79.8
click at [500, 410] on div "PLD 7Kc2O7yHINL6MGKTlngWpadH 1605849208 MLB Risco PLD: MID Criou: [DATE] Criou:…" at bounding box center [972, 370] width 1150 height 83
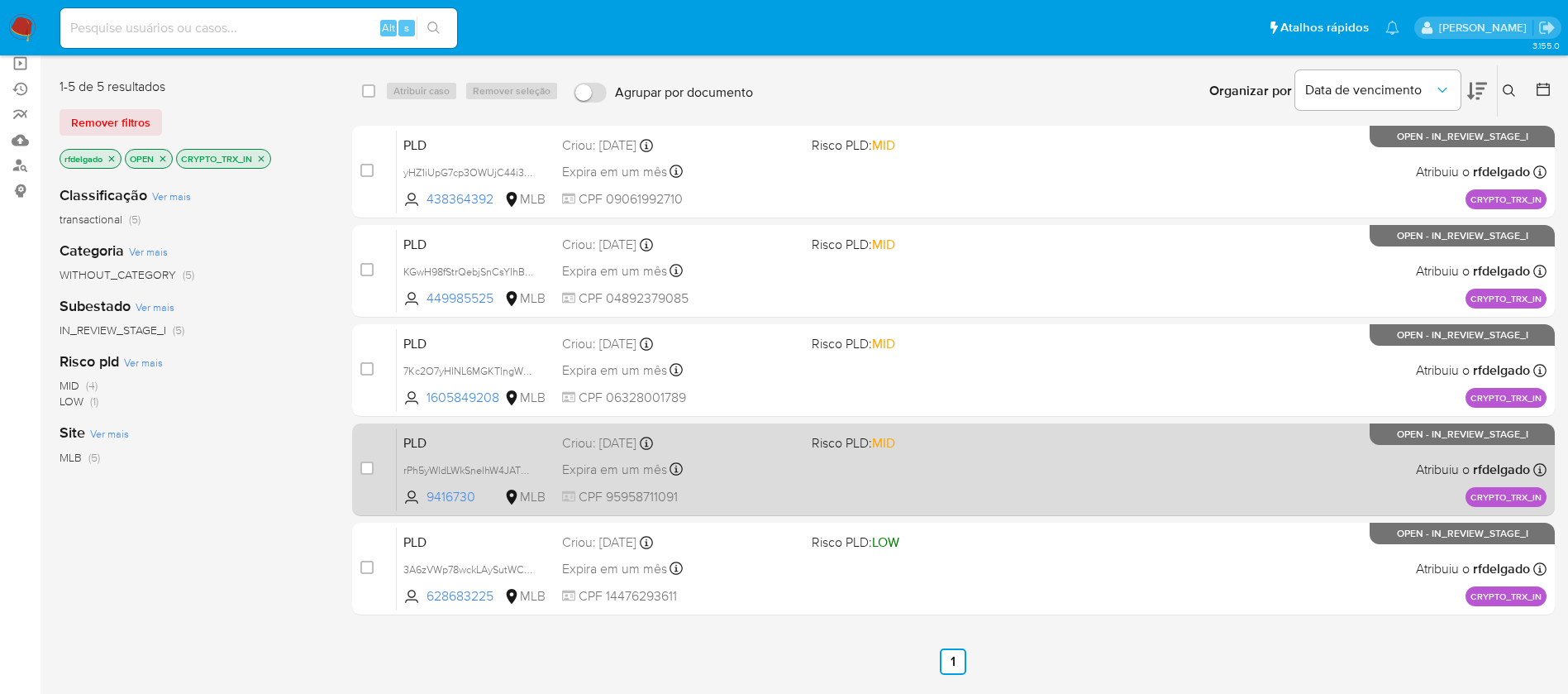
click at [769, 458] on div "Expira em um mês Expira em [DATE] 14:00:37" at bounding box center [680, 469] width 236 height 22
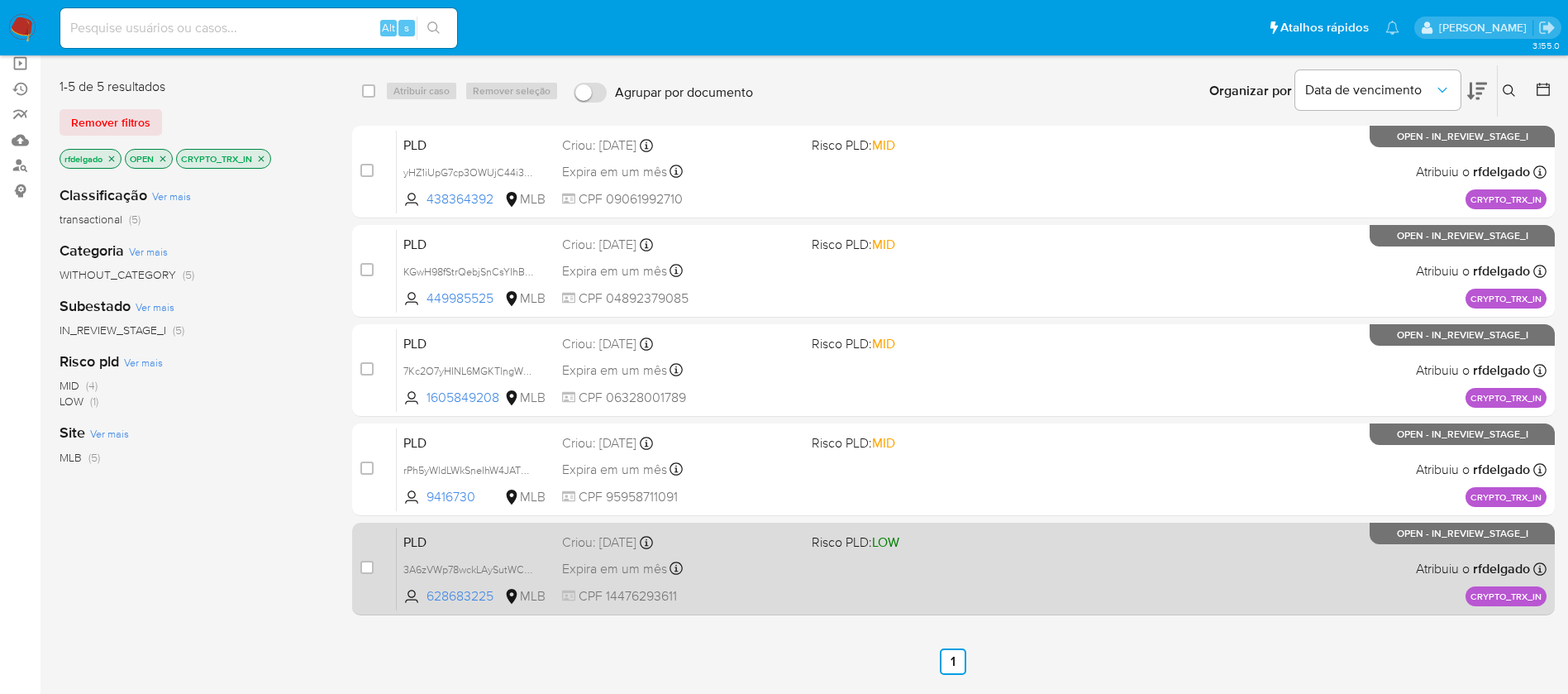
click at [757, 559] on div "Expira em um mês Expira em [DATE] 14:00:31" at bounding box center [680, 568] width 236 height 22
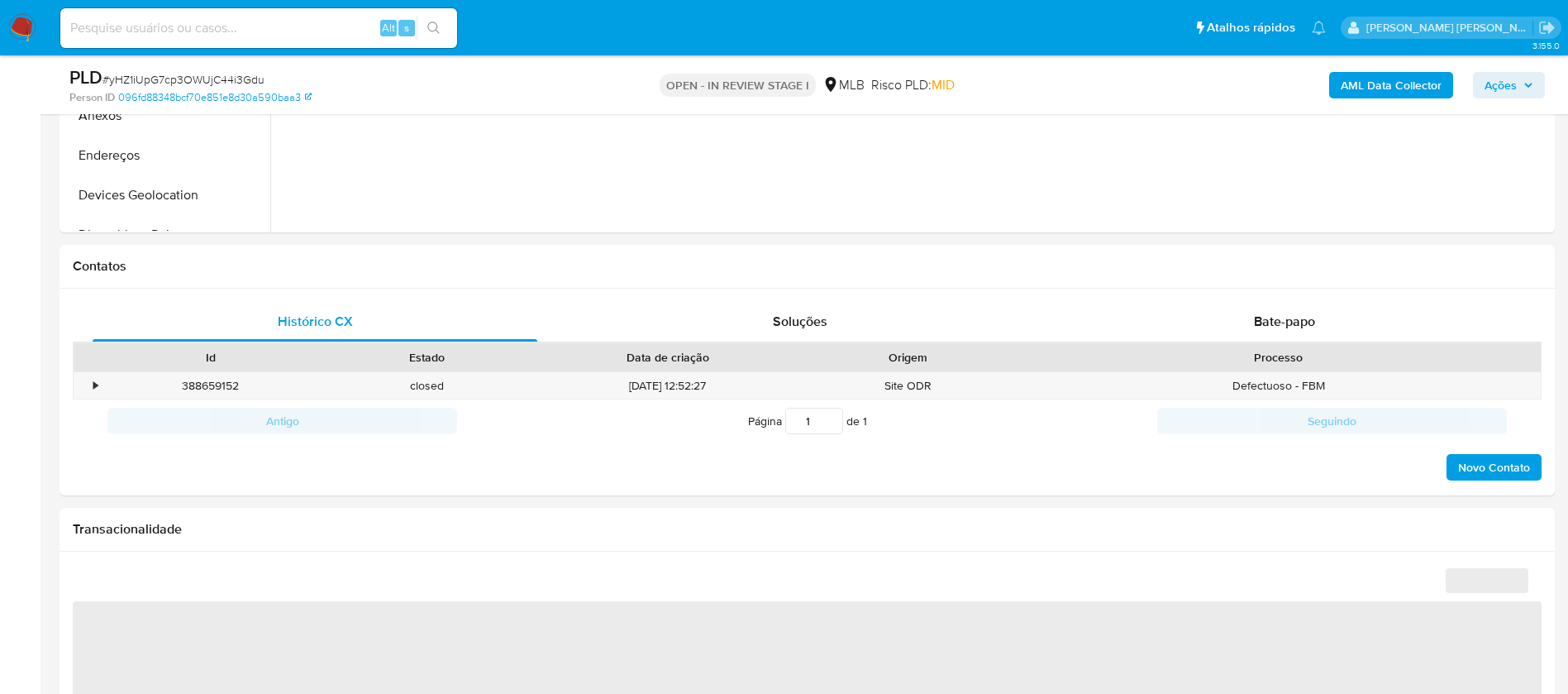
select select "10"
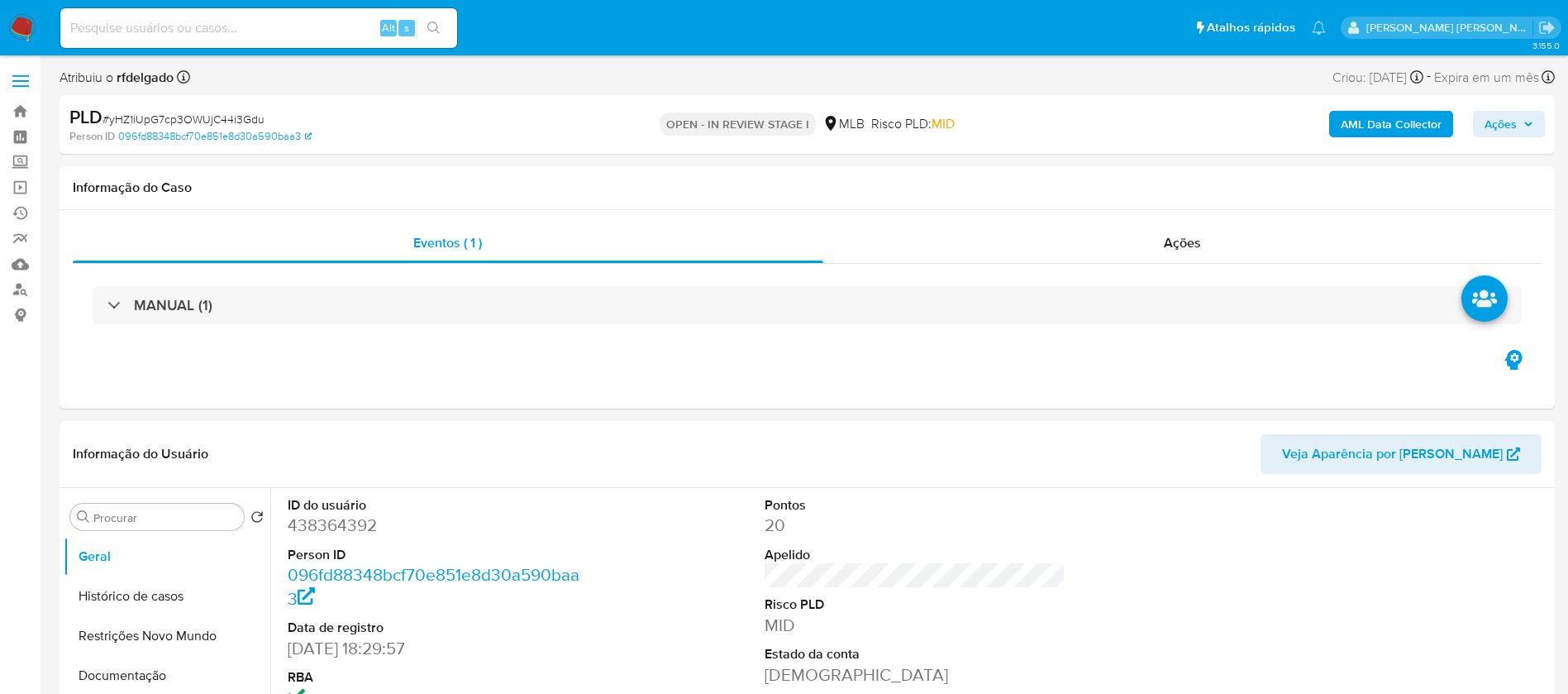
click at [349, 529] on dd "438364392" at bounding box center [439, 526] width 301 height 23
click at [349, 530] on dd "438364392" at bounding box center [439, 526] width 301 height 23
copy dd "438364392"
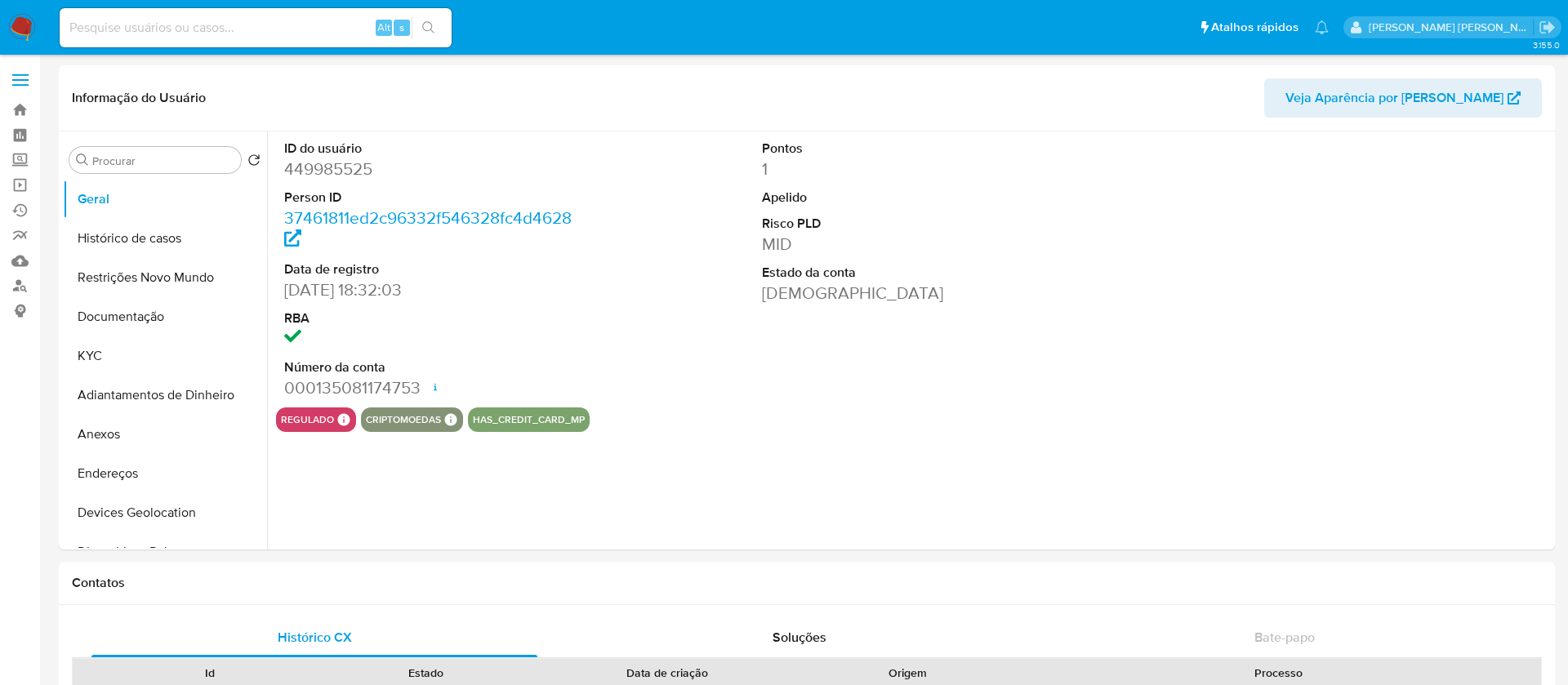
select select "10"
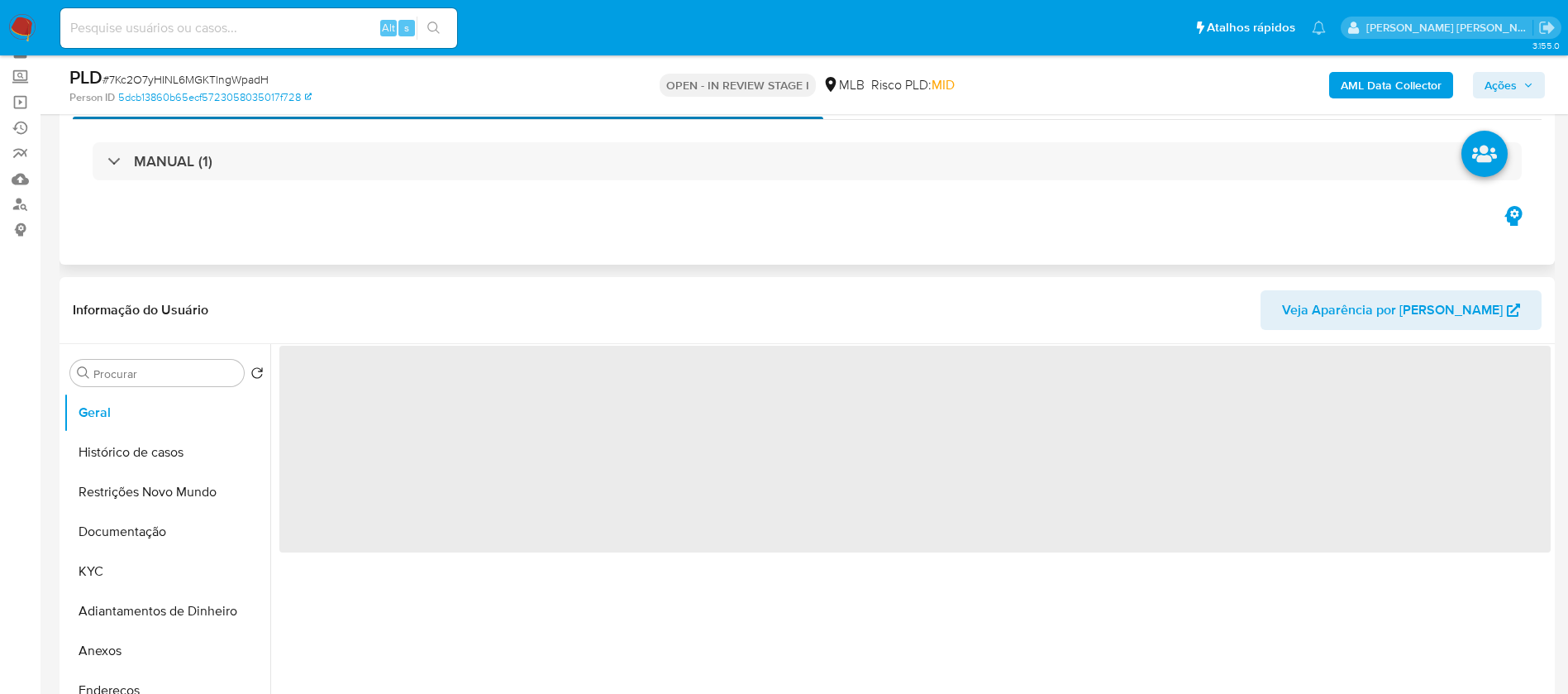
scroll to position [124, 0]
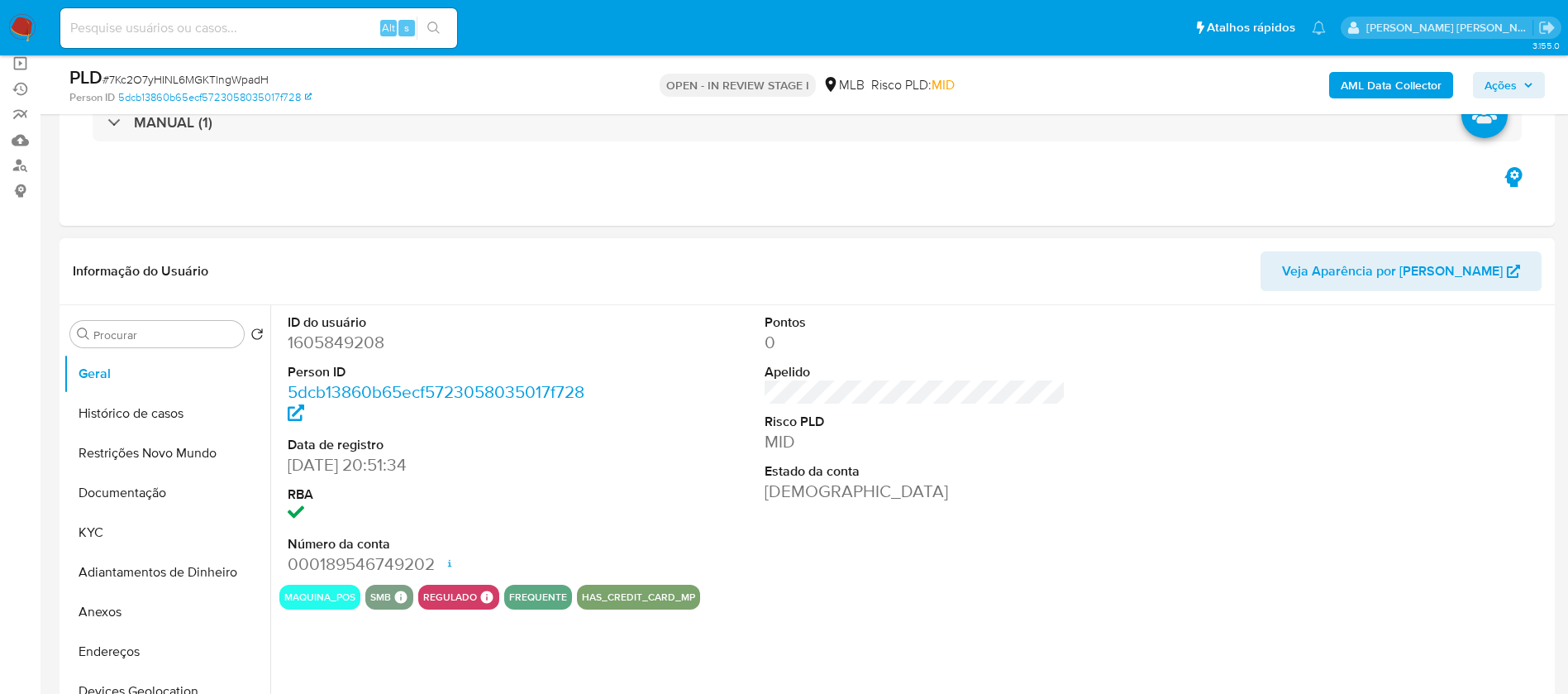
click at [361, 346] on dd "1605849208" at bounding box center [439, 342] width 301 height 23
select select "10"
click at [361, 346] on dd "1605849208" at bounding box center [439, 342] width 301 height 23
copy dd "1605849208"
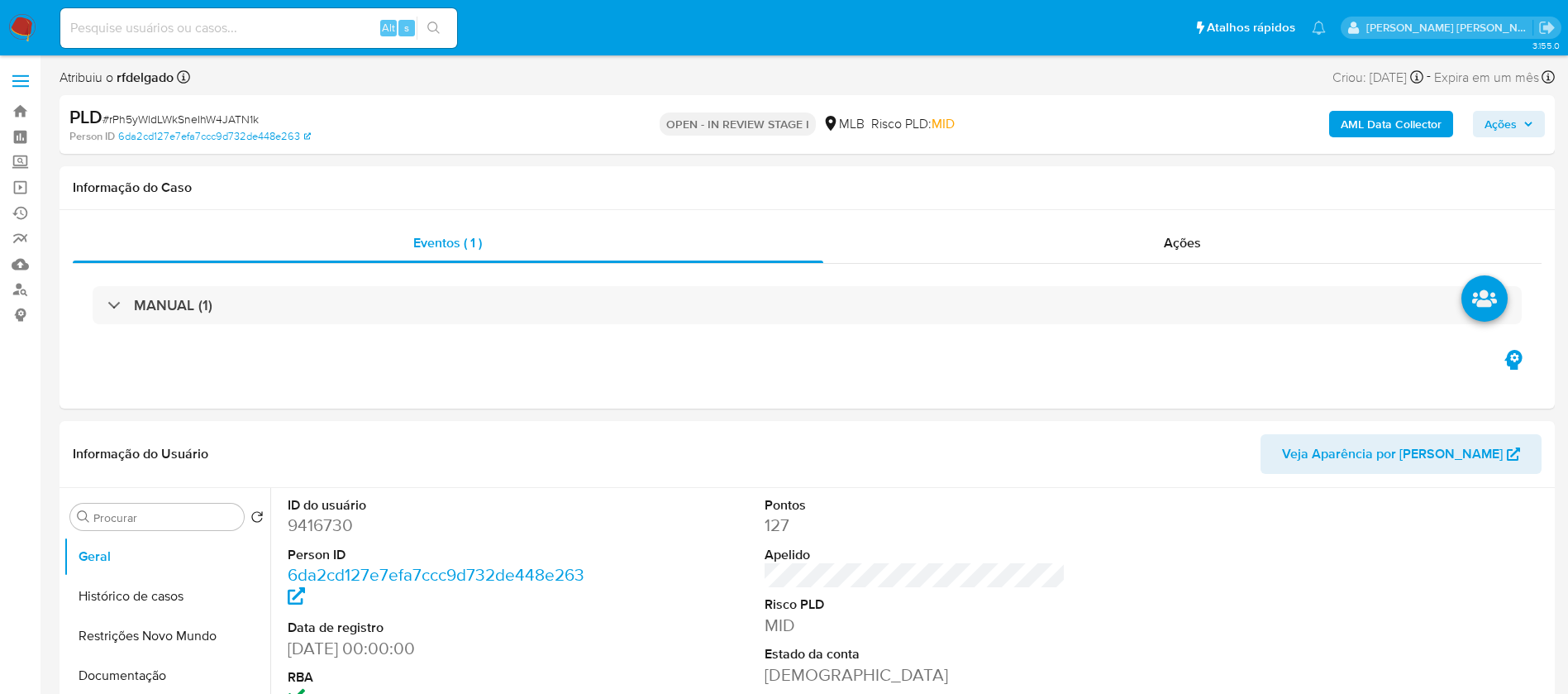
select select "10"
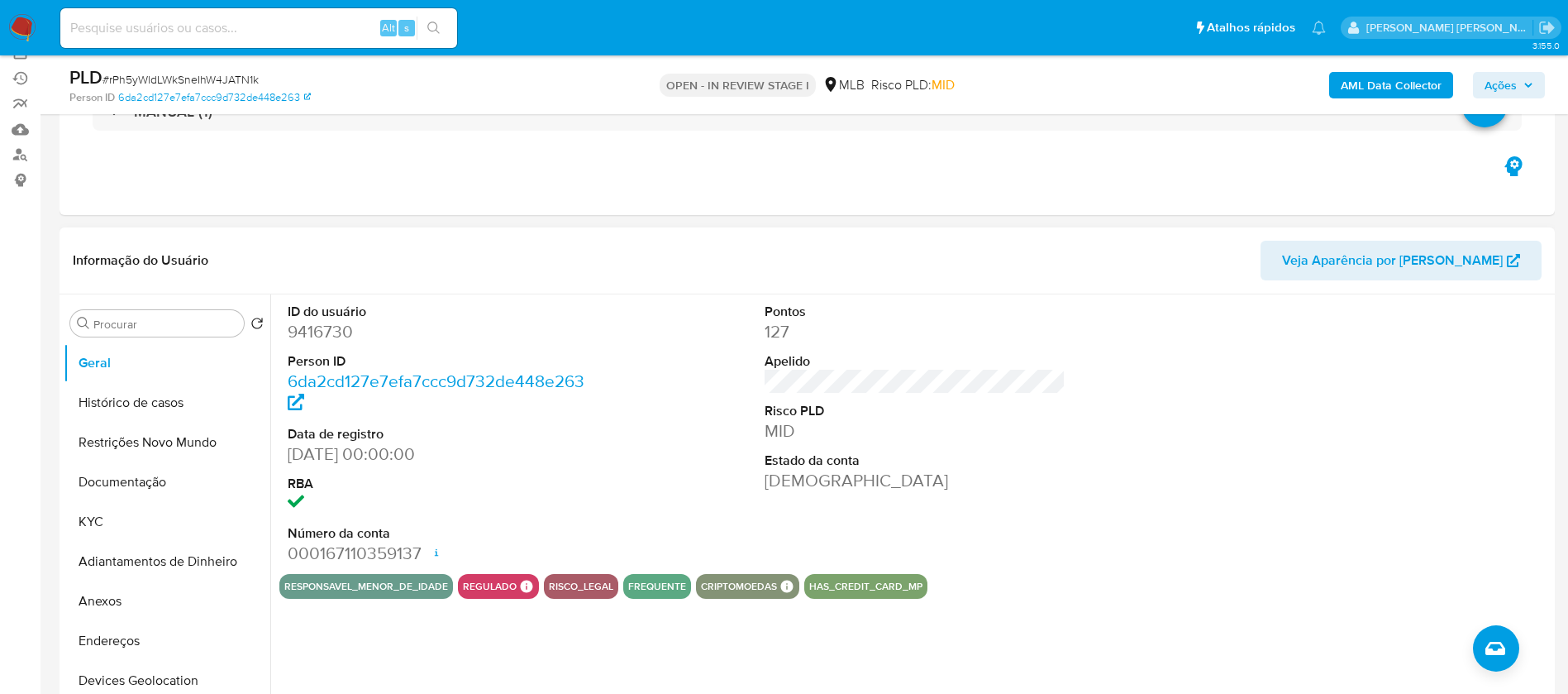
scroll to position [248, 0]
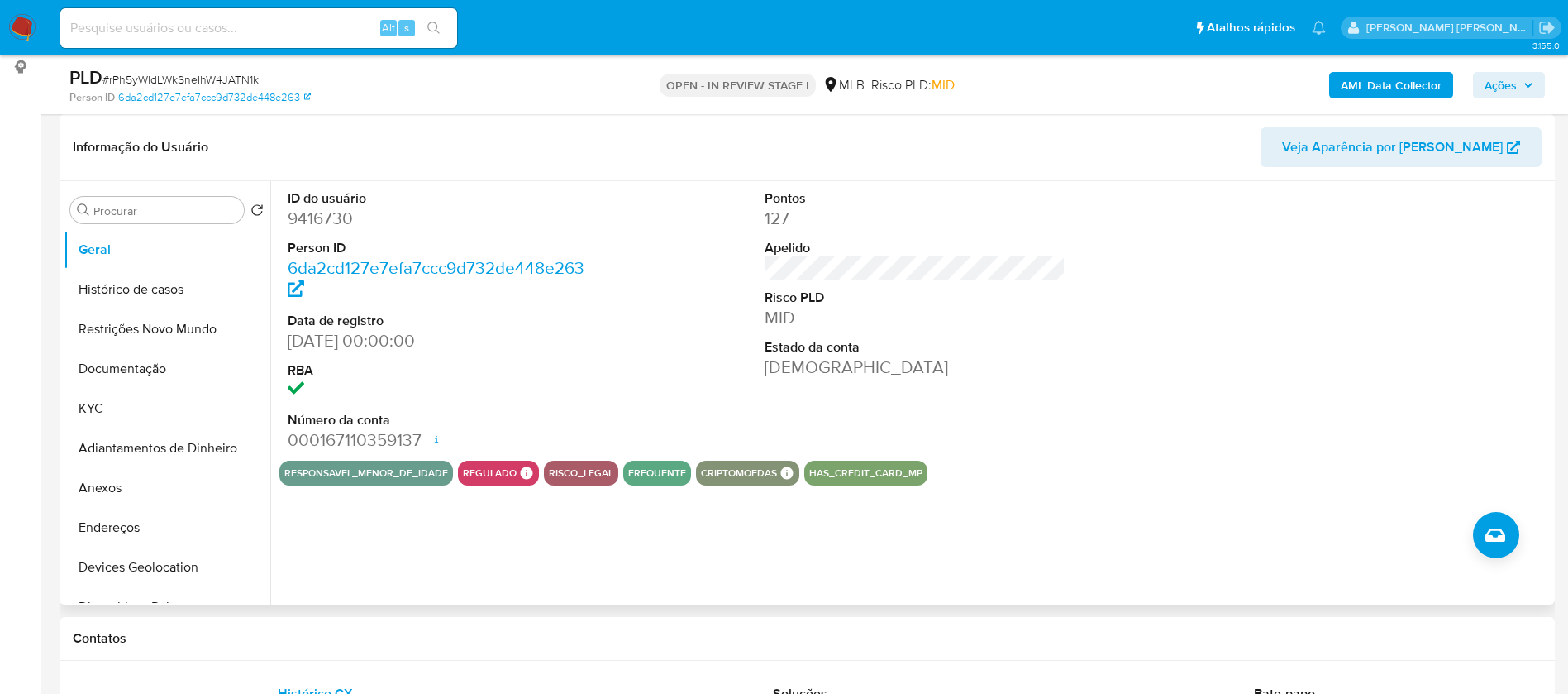
click at [327, 217] on dd "9416730" at bounding box center [439, 218] width 301 height 23
click at [329, 217] on dd "9416730" at bounding box center [439, 218] width 301 height 23
copy dd "9416730"
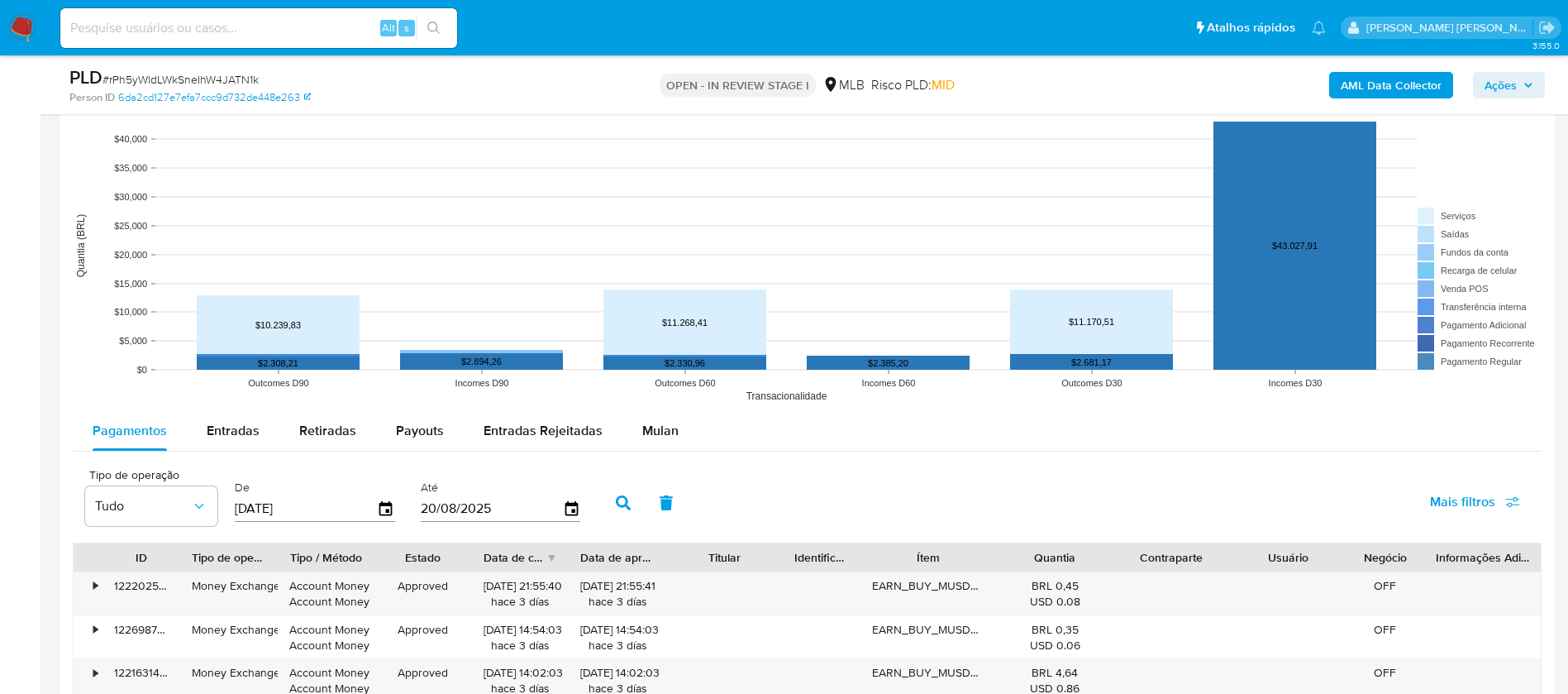
scroll to position [1613, 0]
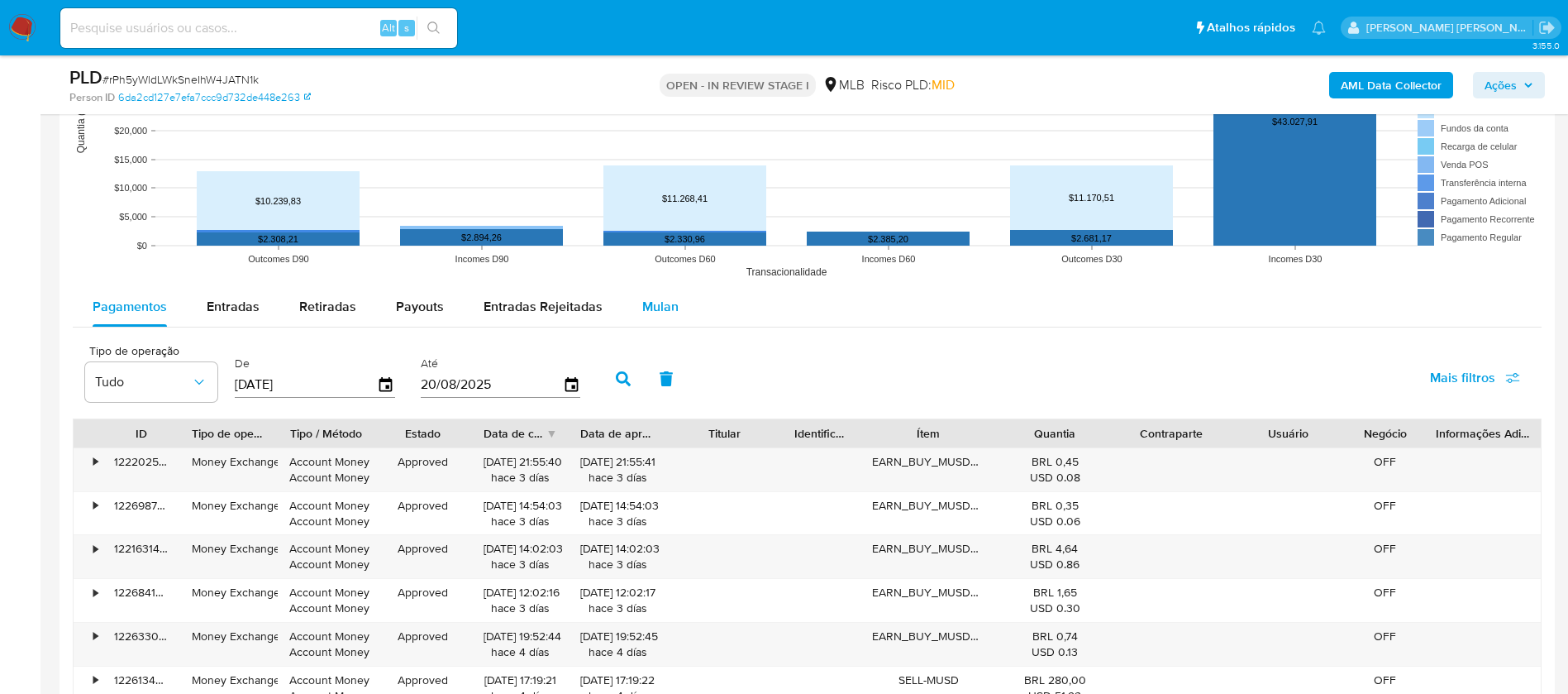
click at [667, 302] on span "Mulan" at bounding box center [660, 306] width 37 height 19
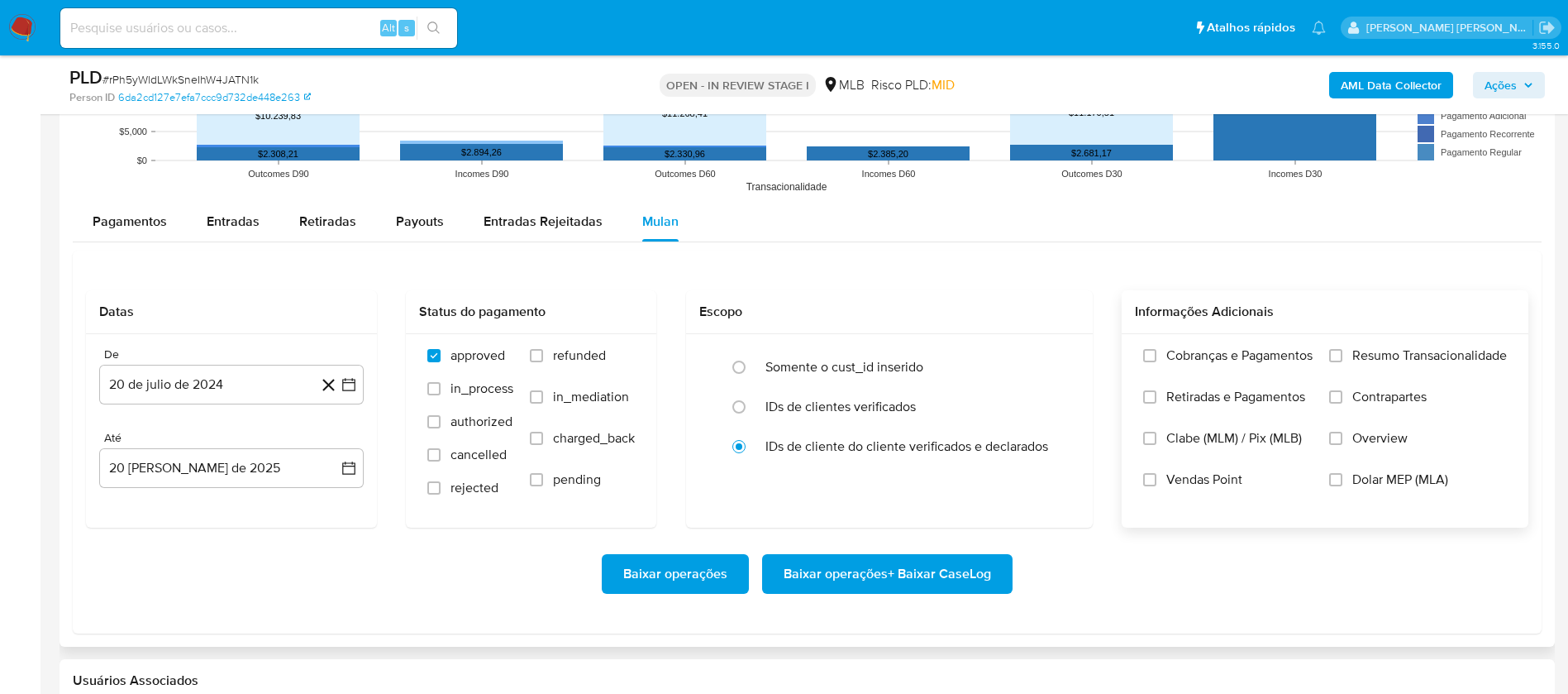
scroll to position [1737, 0]
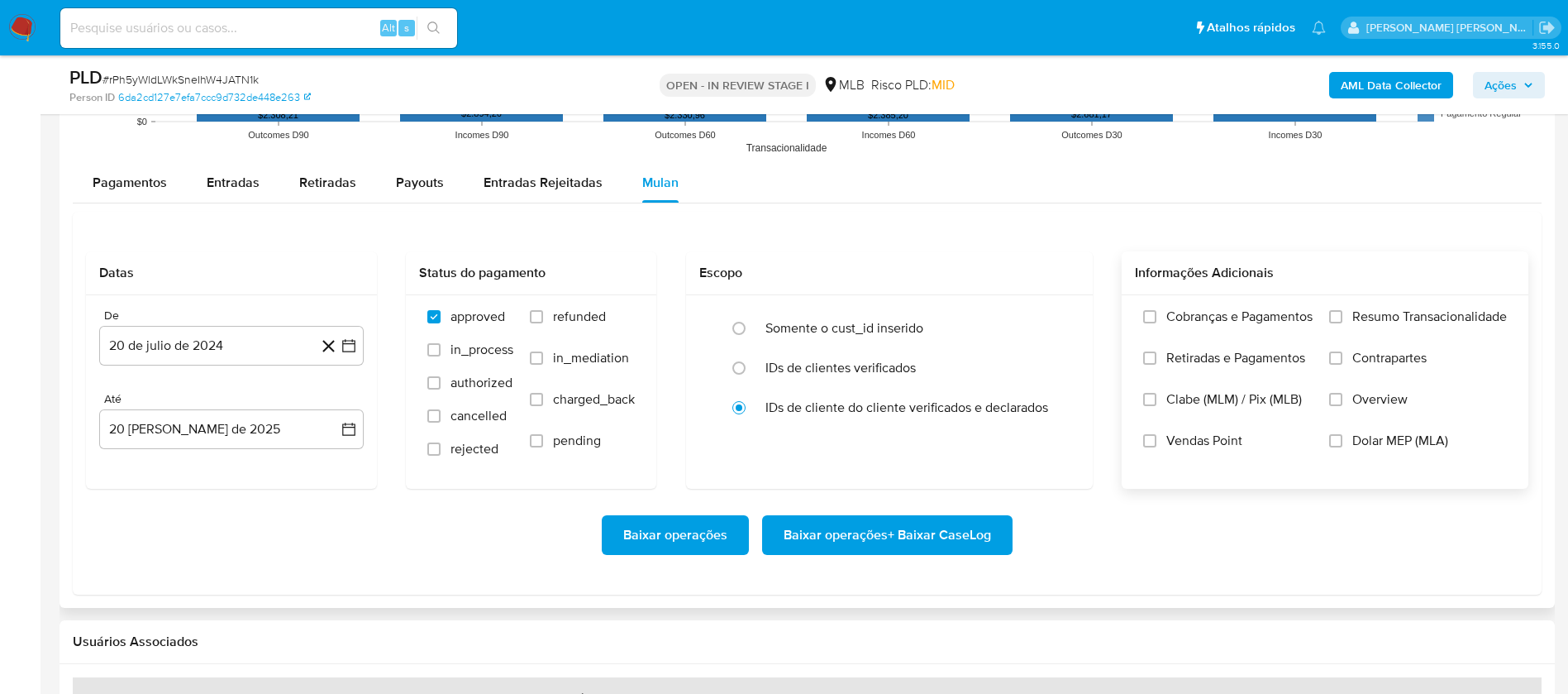
click at [1371, 314] on span "Resumo Transacionalidade" at bounding box center [1430, 317] width 155 height 17
click at [1342, 314] on input "Resumo Transacionalidade" at bounding box center [1336, 317] width 13 height 13
click at [224, 343] on button "20 de julio de 2024" at bounding box center [231, 346] width 265 height 40
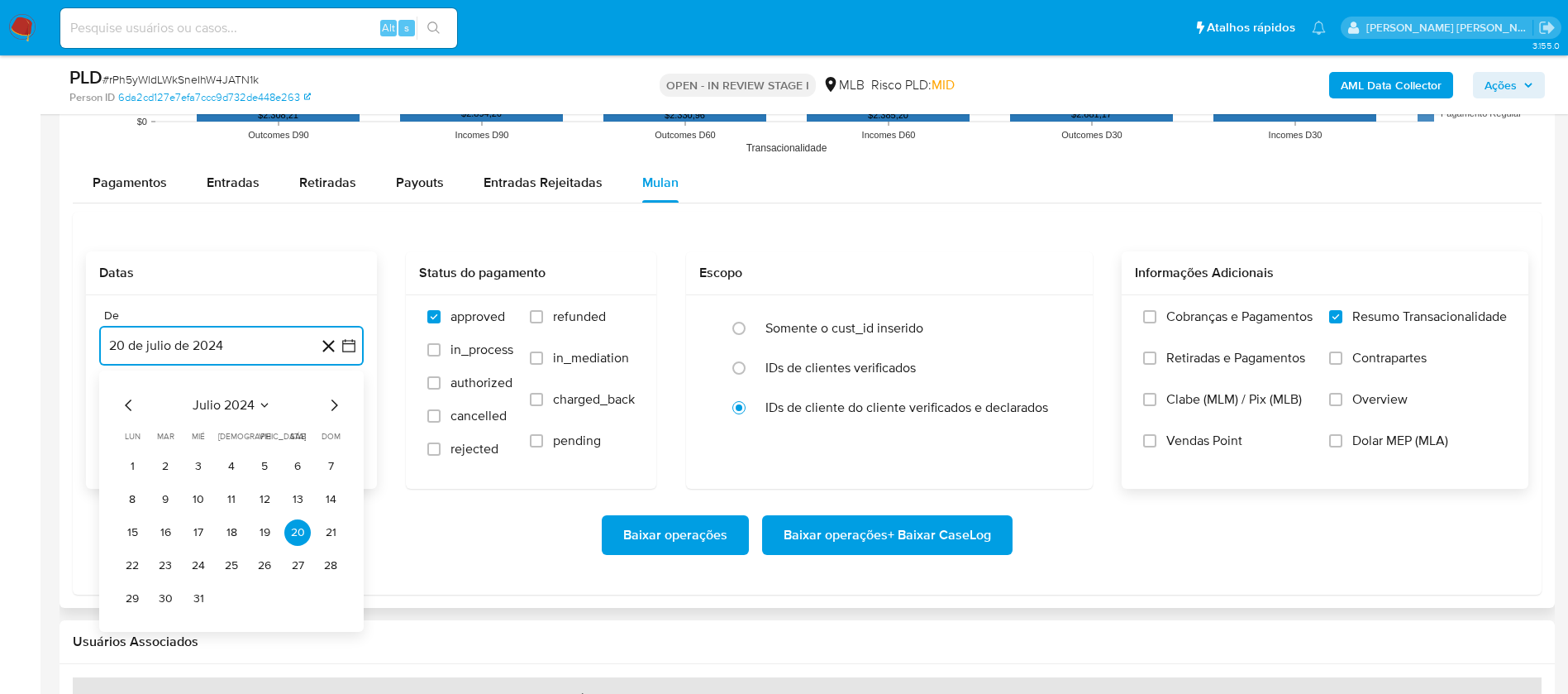
click at [227, 403] on span "julio 2024" at bounding box center [223, 406] width 62 height 17
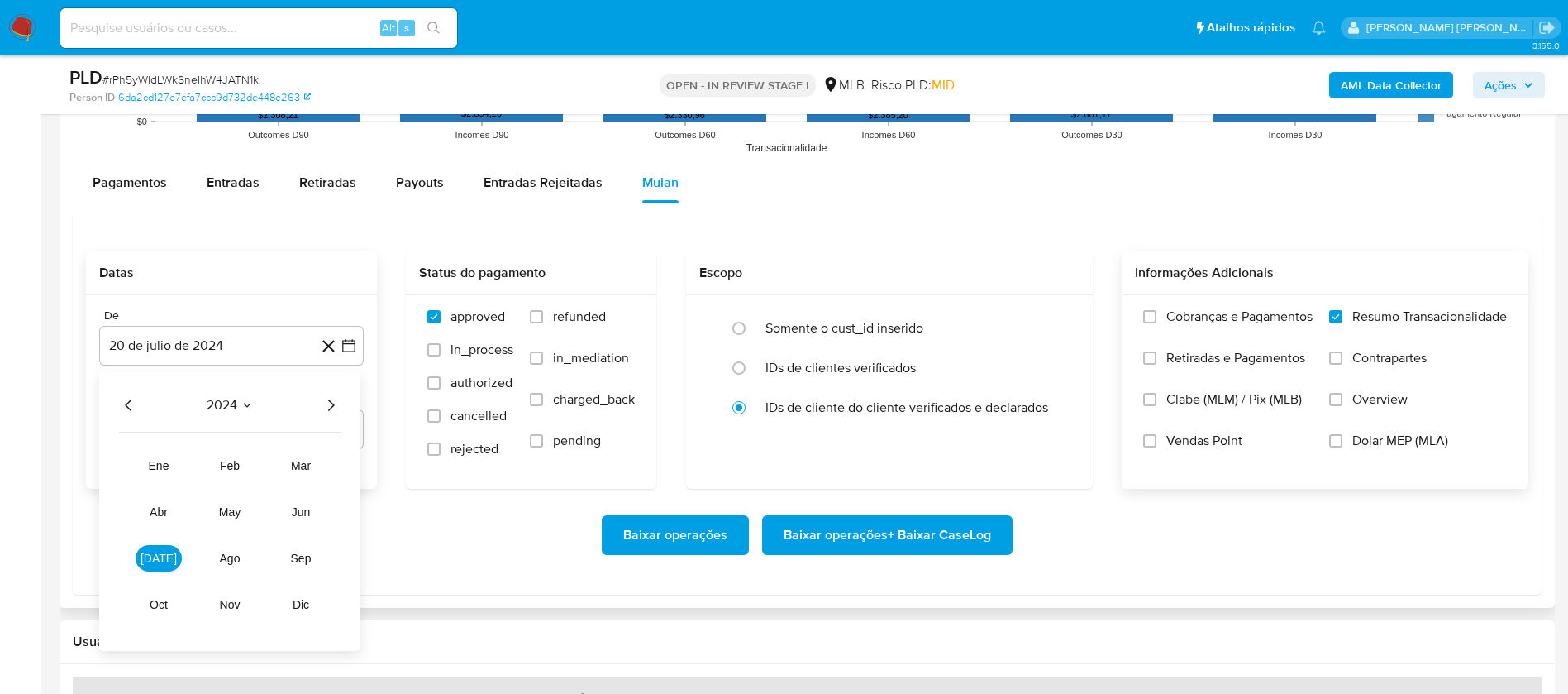
click at [323, 403] on icon "Año siguiente" at bounding box center [331, 406] width 20 height 20
click at [292, 515] on span "jun" at bounding box center [301, 512] width 19 height 13
click at [335, 400] on icon "Mes siguiente" at bounding box center [334, 406] width 20 height 20
click at [163, 461] on button "1" at bounding box center [166, 467] width 27 height 27
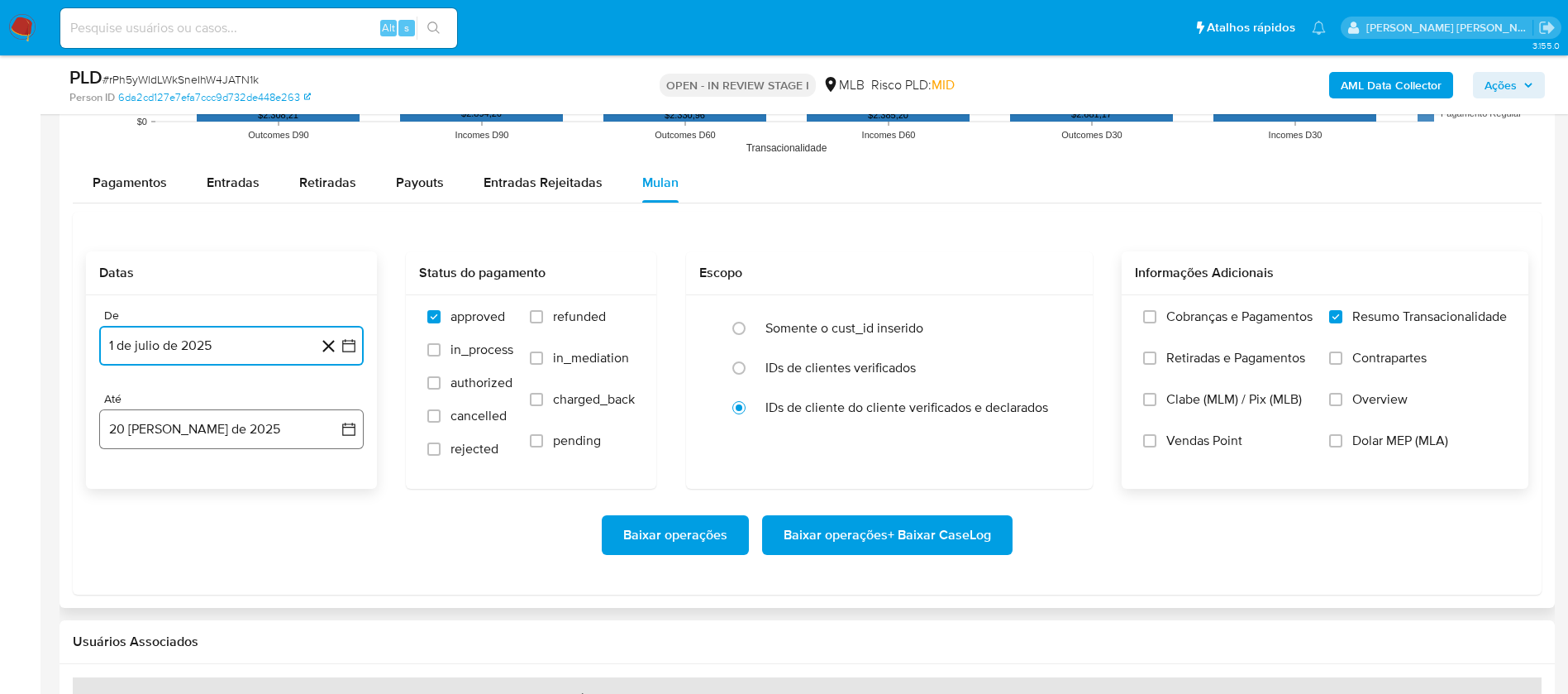
click at [167, 427] on button "20 de agosto de 2025" at bounding box center [231, 429] width 265 height 40
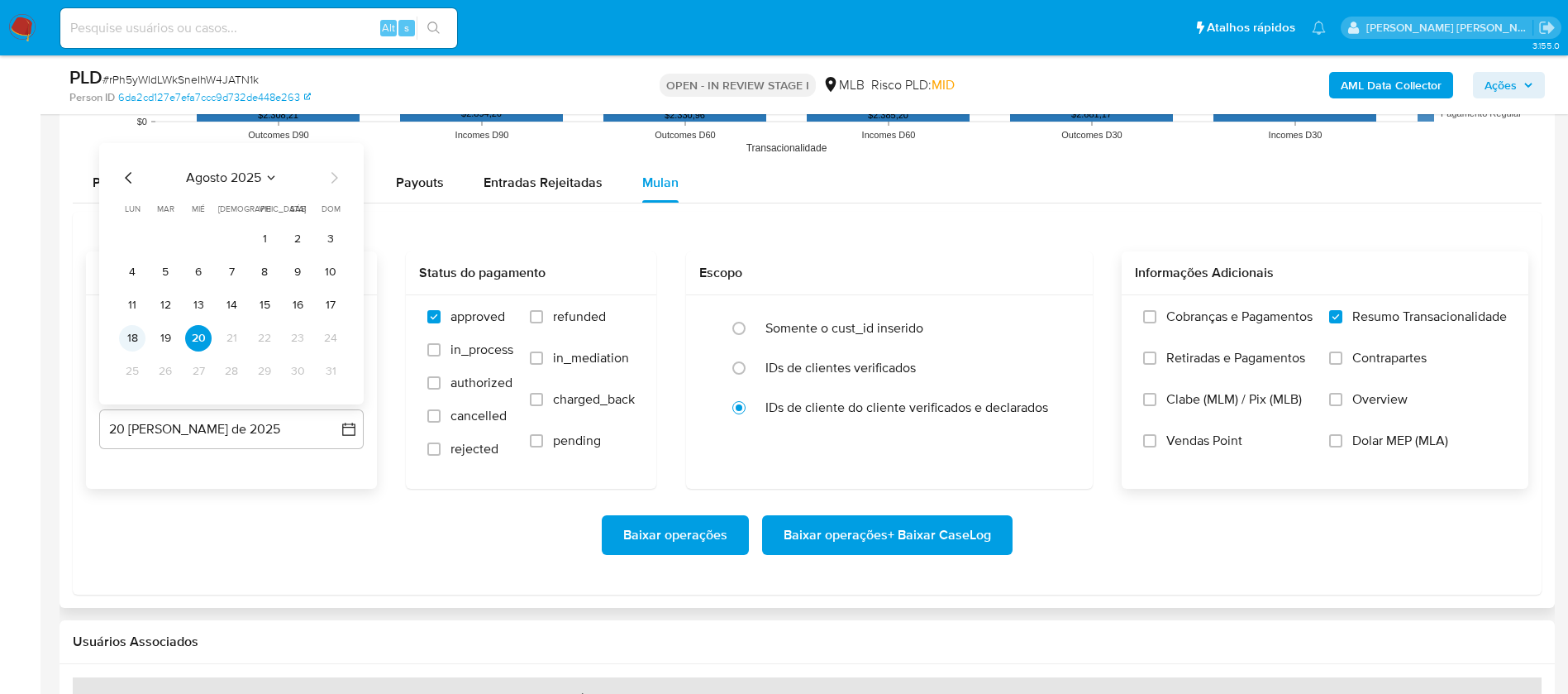
click at [130, 332] on button "18" at bounding box center [132, 338] width 27 height 27
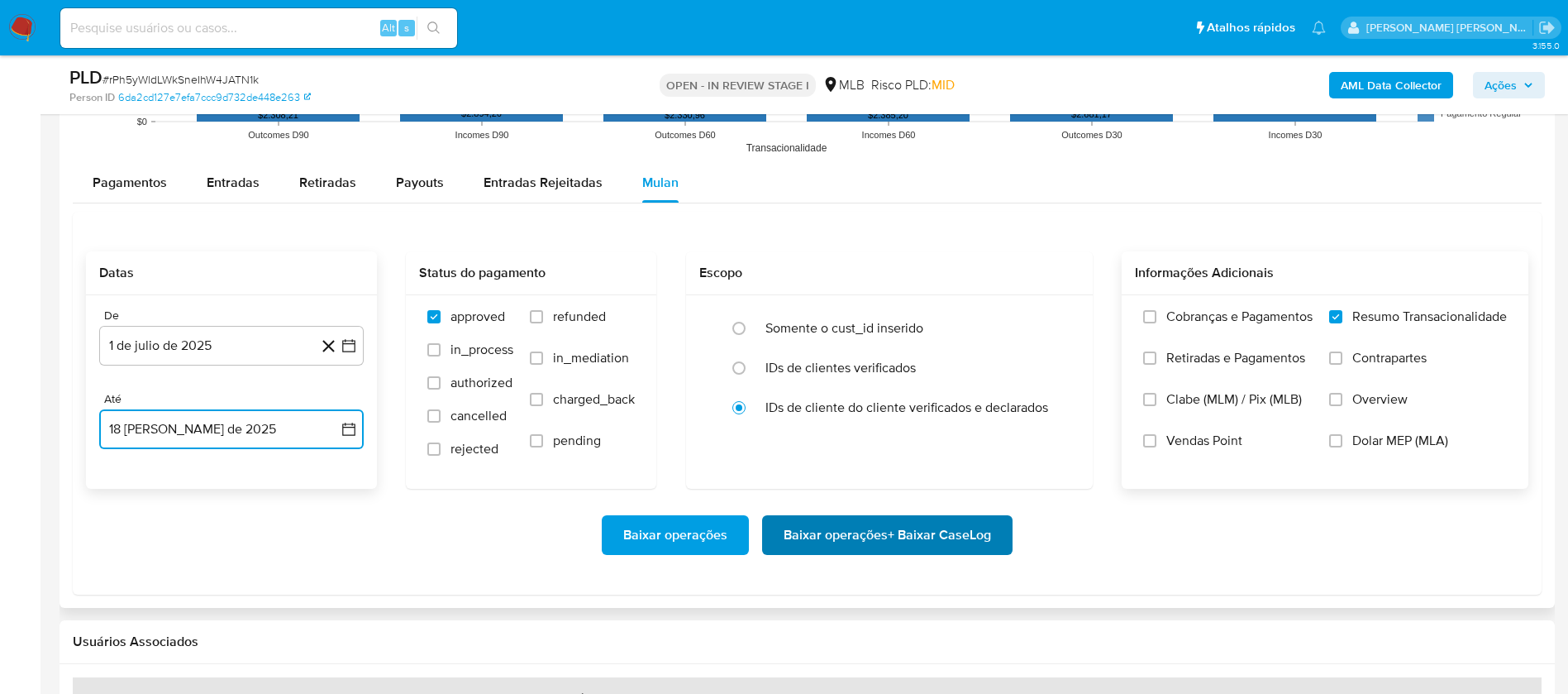
click at [927, 545] on span "Baixar operações + Baixar CaseLog" at bounding box center [887, 536] width 207 height 37
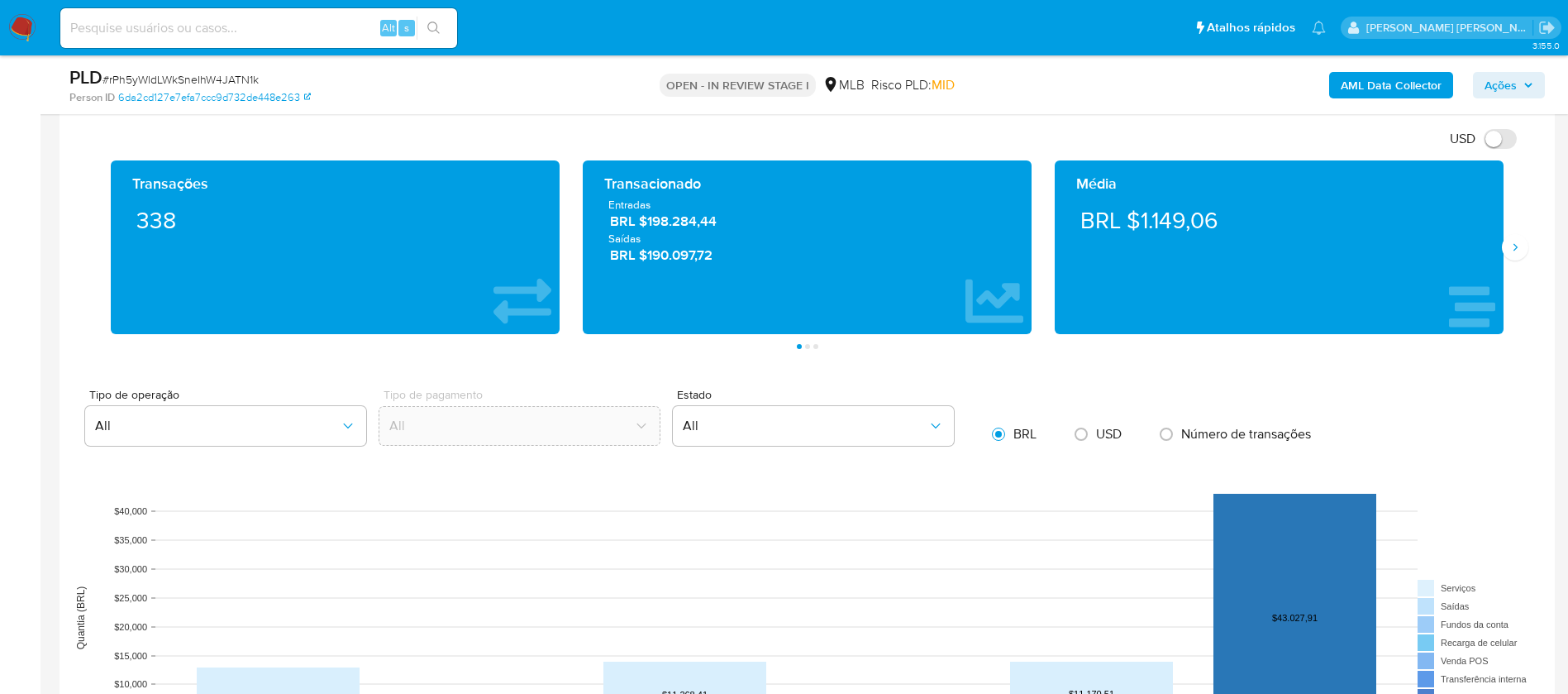
scroll to position [497, 0]
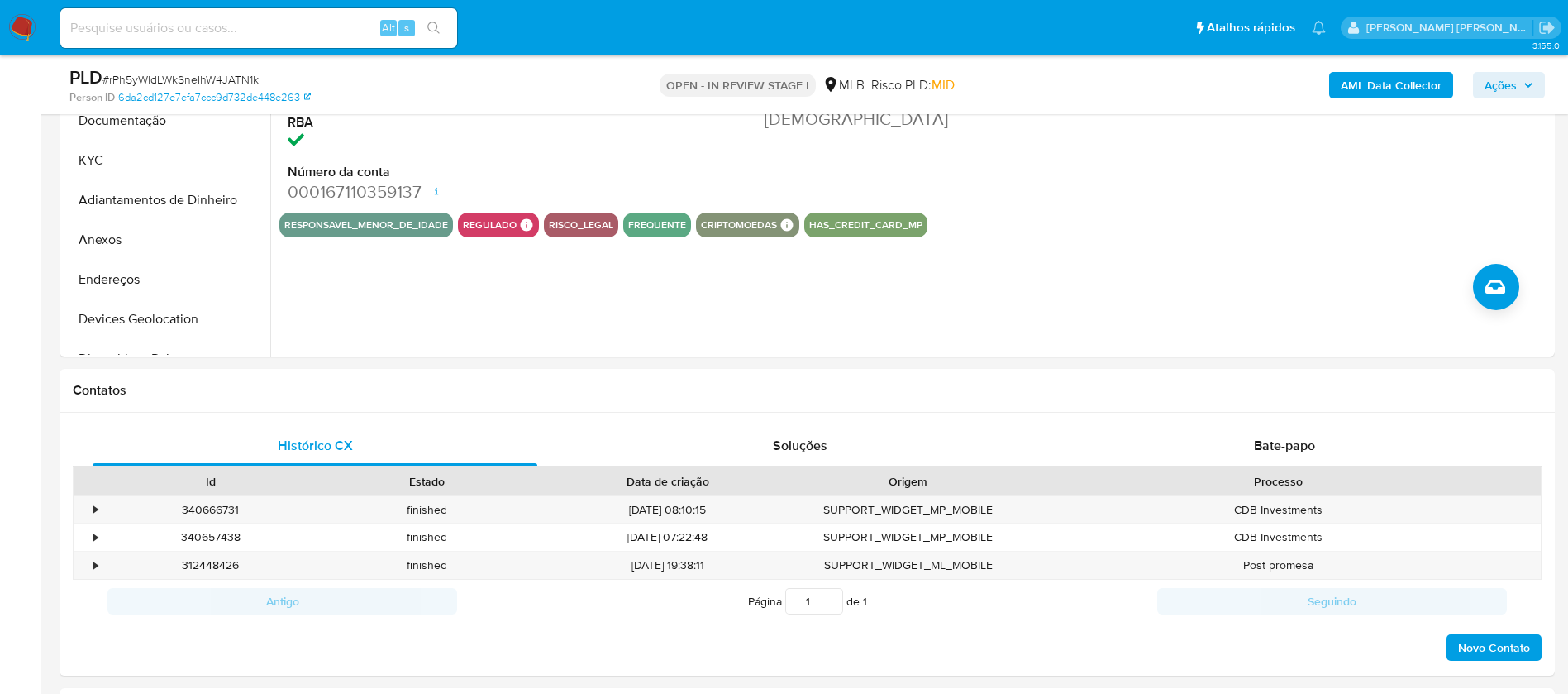
click at [22, 24] on img at bounding box center [22, 28] width 28 height 28
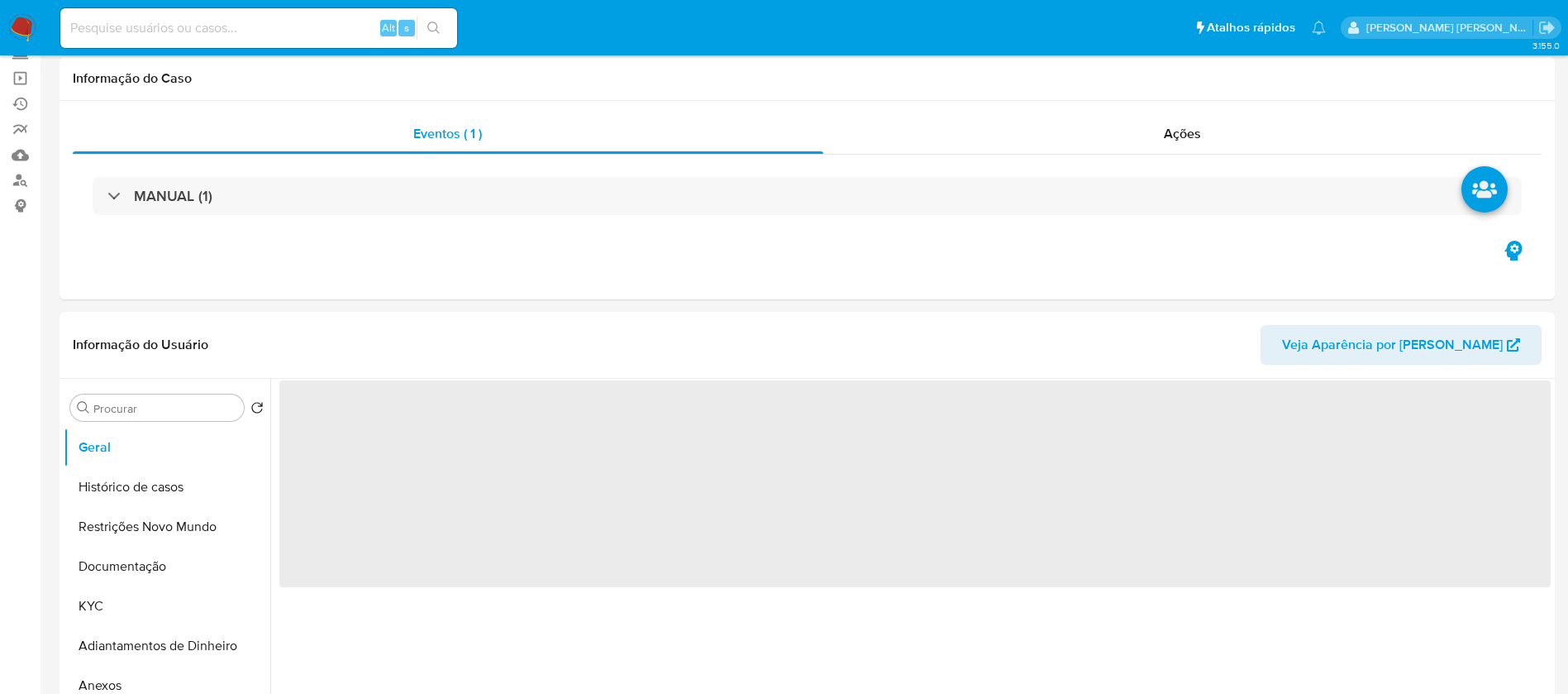
scroll to position [248, 0]
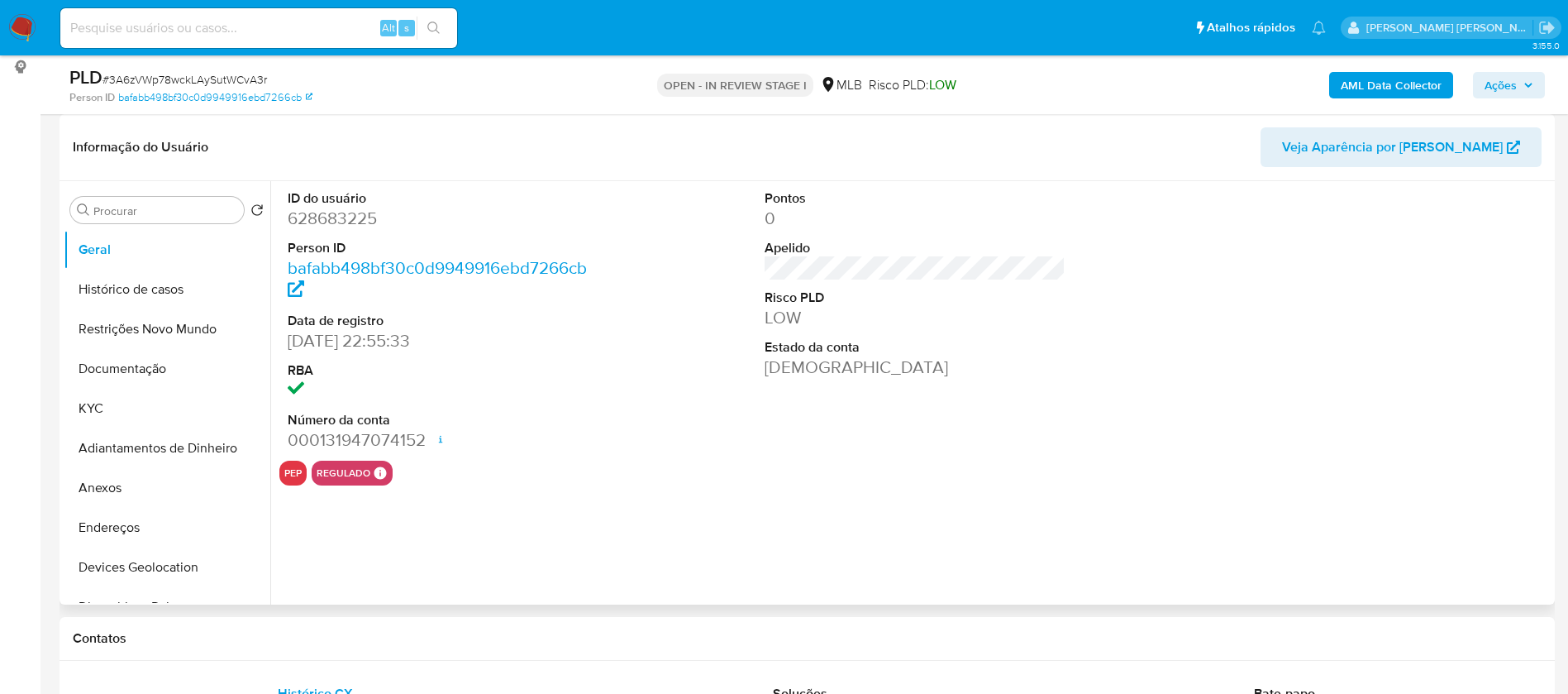
select select "10"
click at [341, 217] on dd "628683225" at bounding box center [439, 218] width 301 height 23
copy dd "628683225"
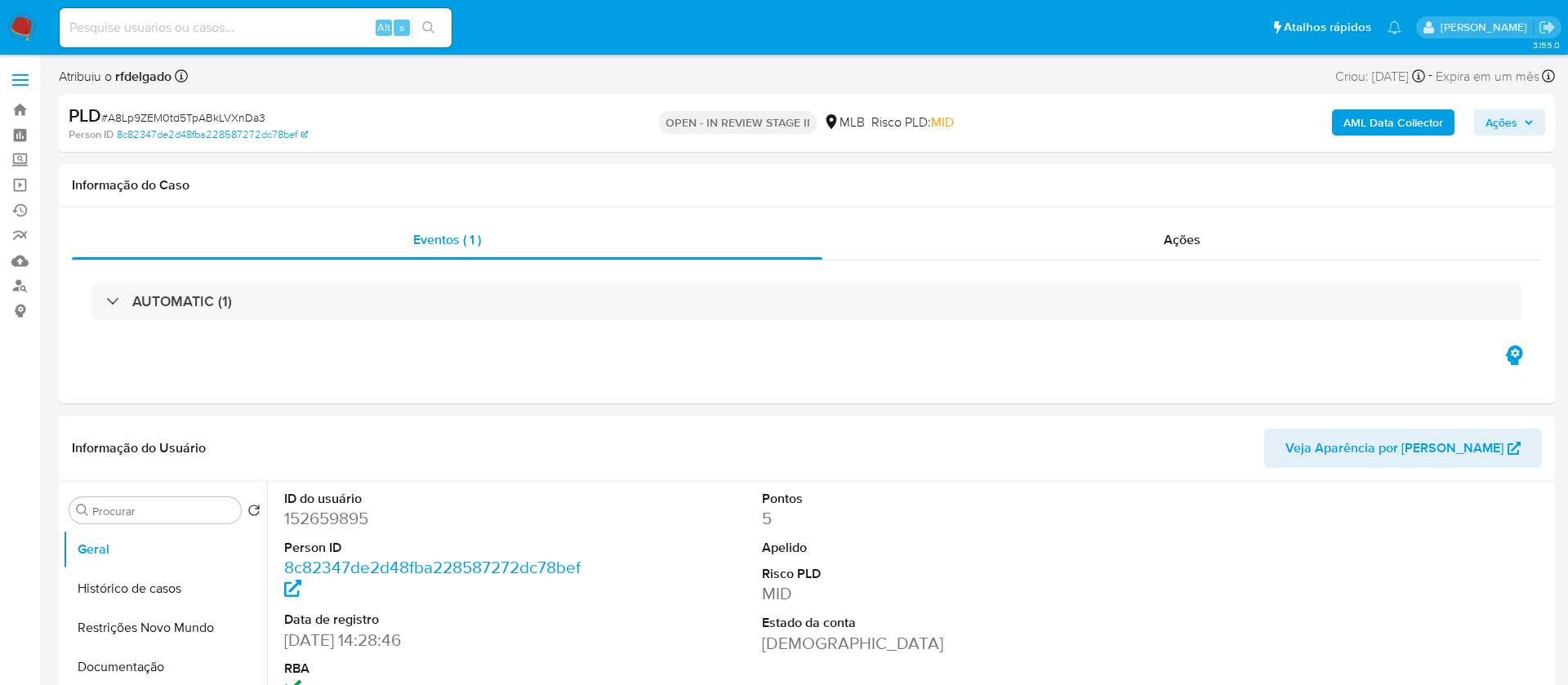
select select "10"
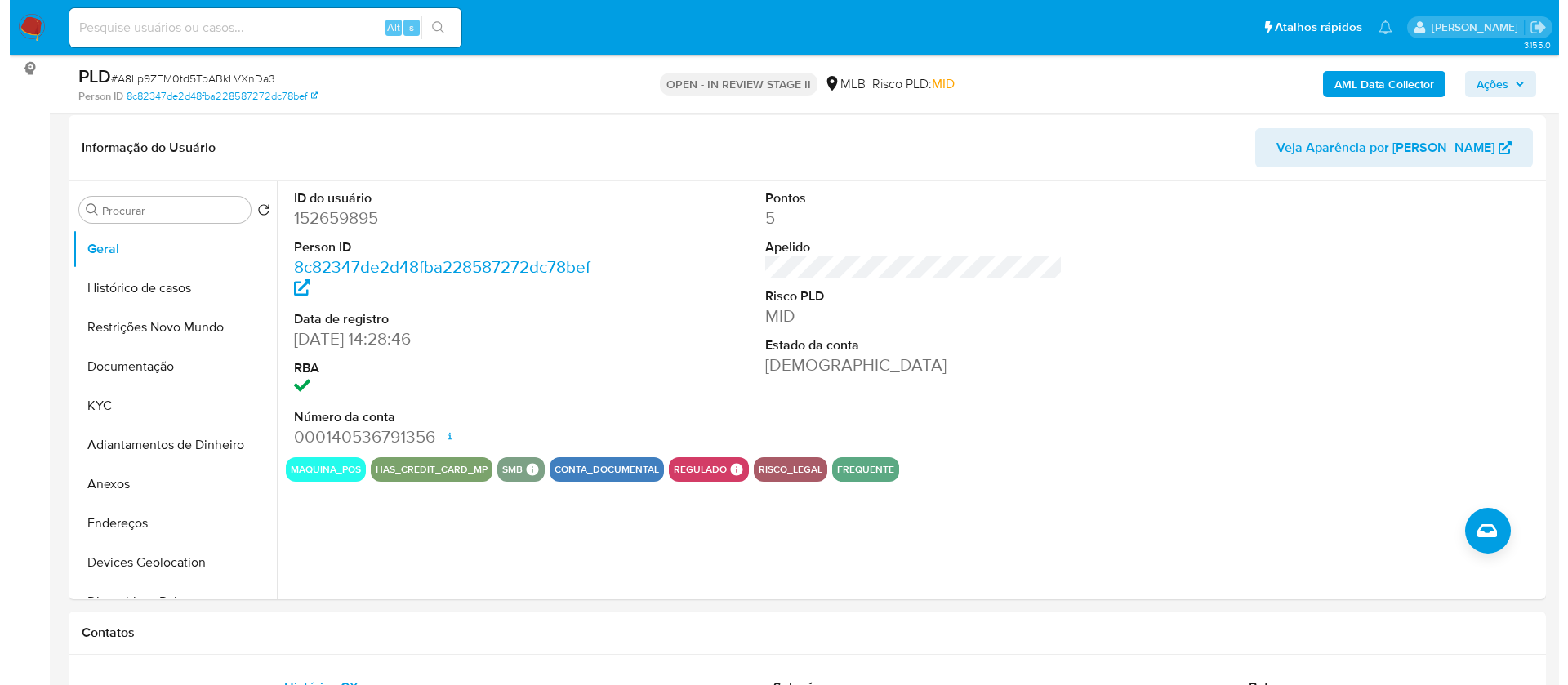
scroll to position [245, 0]
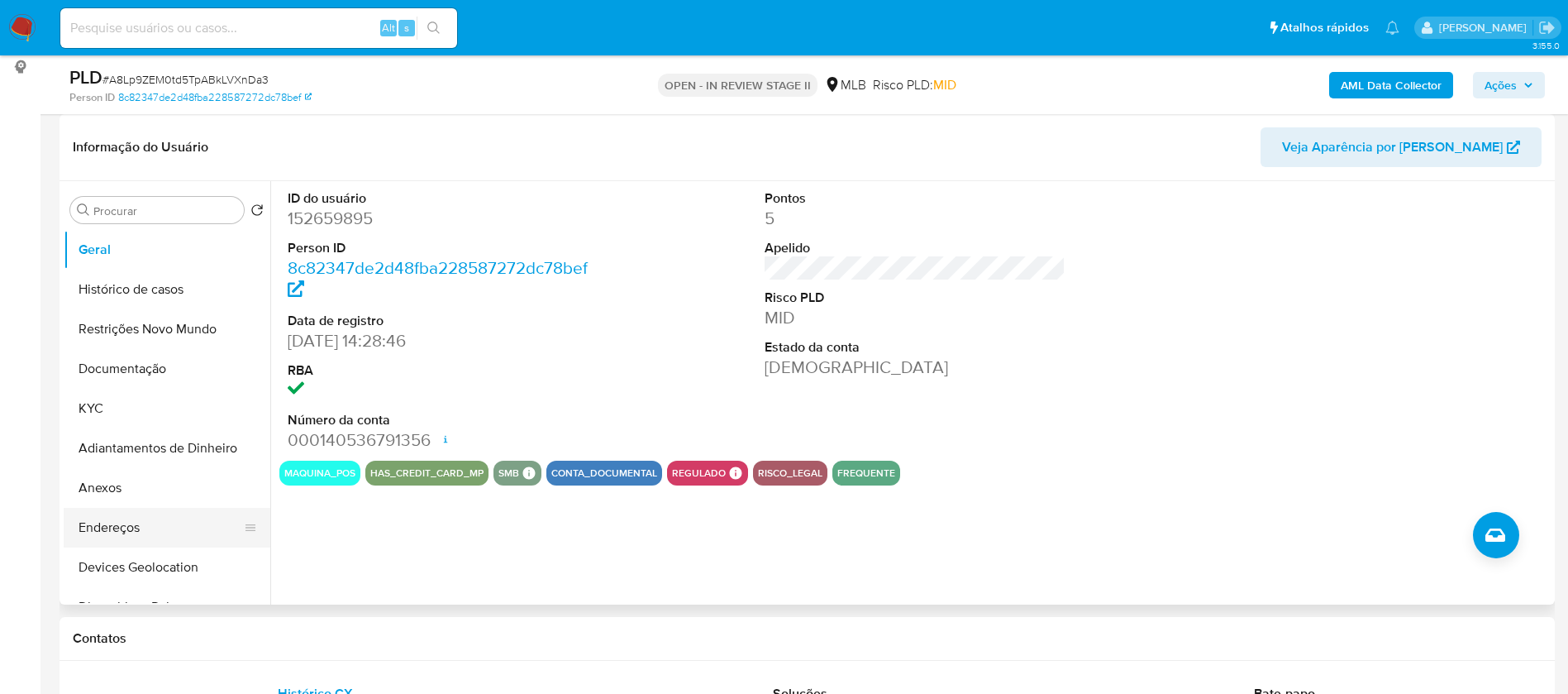
click at [110, 524] on button "Endereços" at bounding box center [160, 528] width 193 height 40
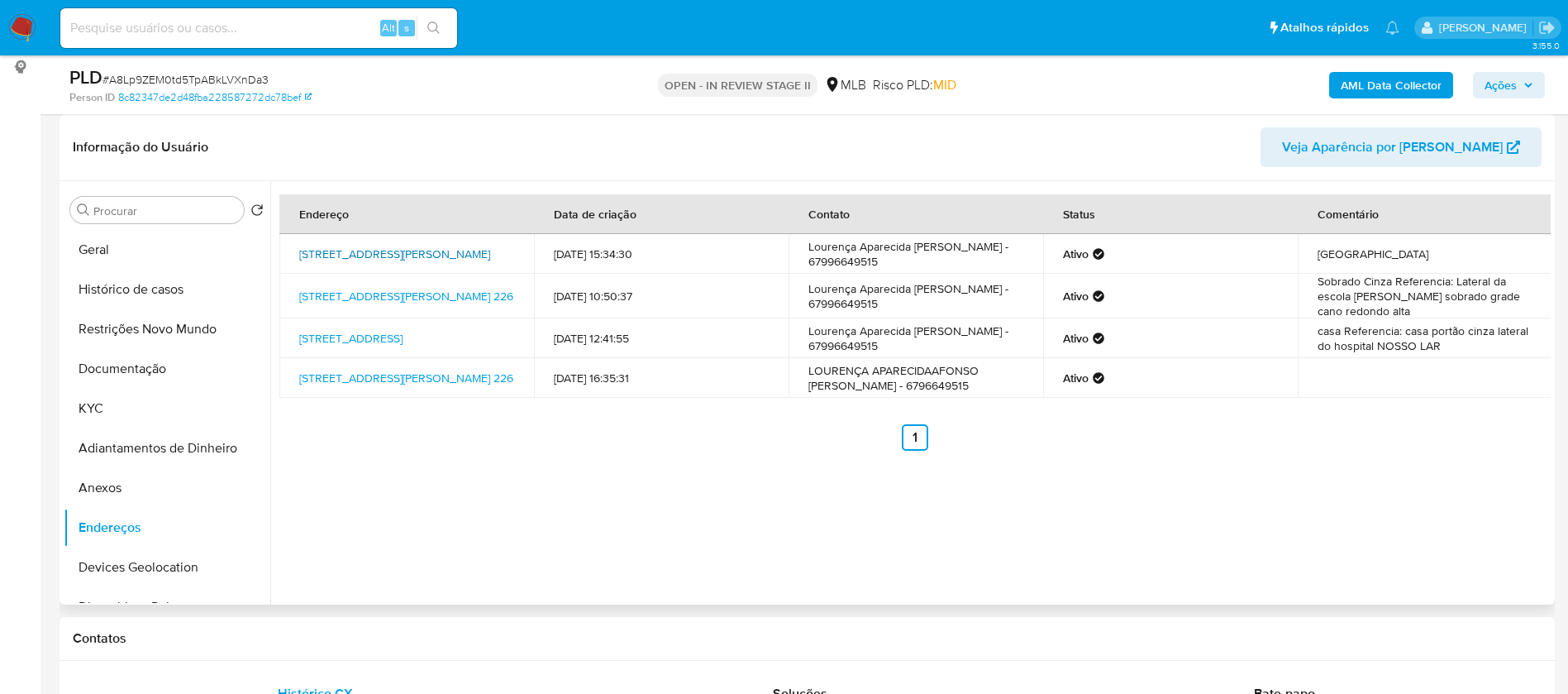
click at [388, 247] on link "[STREET_ADDRESS][PERSON_NAME]" at bounding box center [394, 254] width 191 height 17
click at [444, 298] on link "[STREET_ADDRESS][PERSON_NAME] 226" at bounding box center [406, 297] width 214 height 17
click at [157, 356] on button "Documentação" at bounding box center [160, 369] width 193 height 40
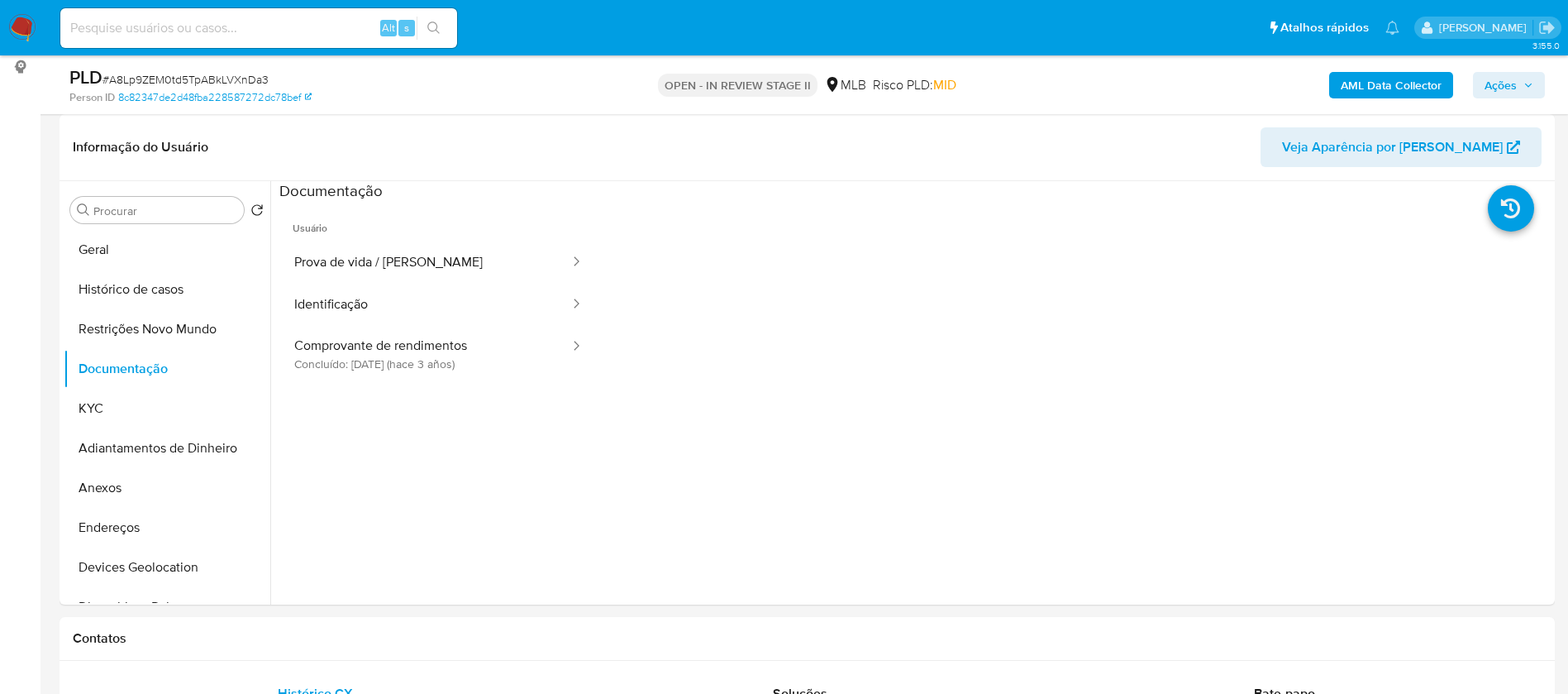
click at [1511, 86] on span "Ações" at bounding box center [1501, 85] width 32 height 27
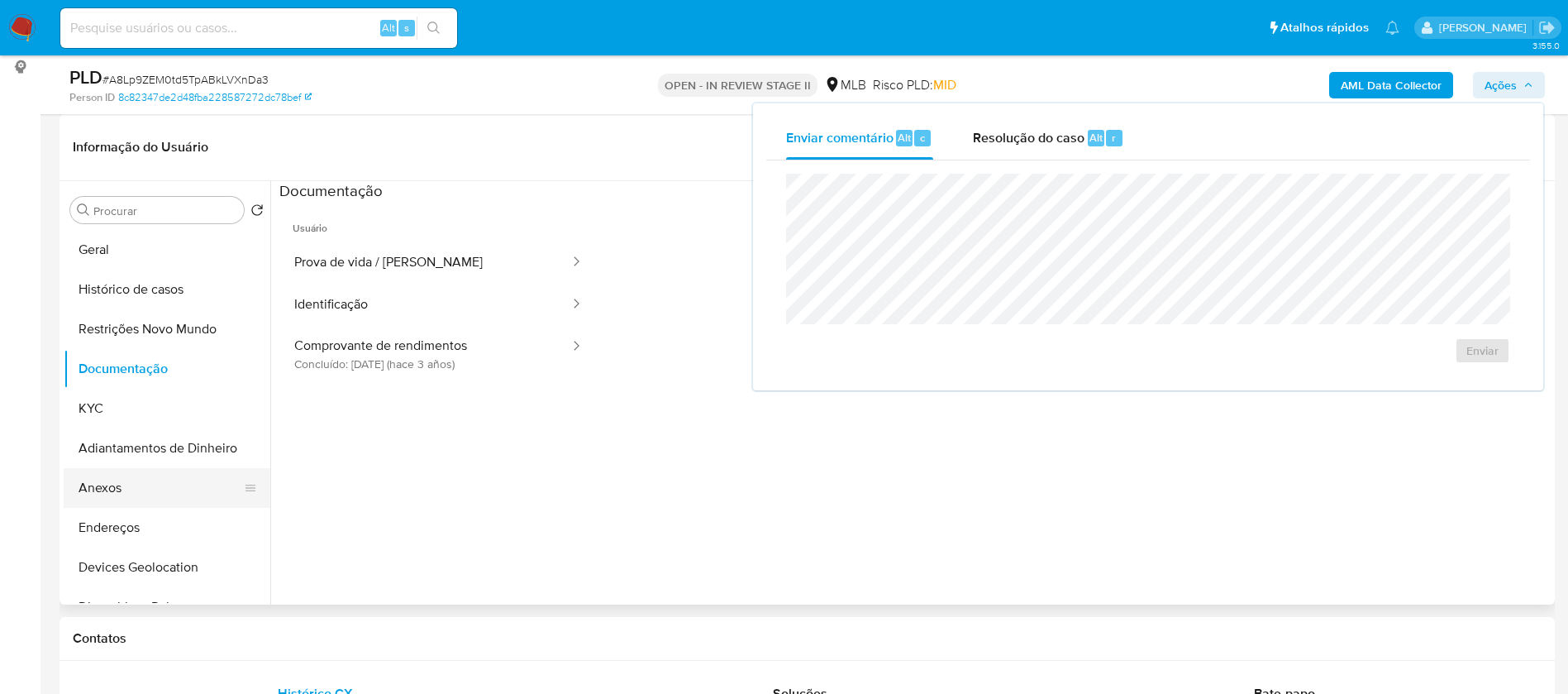
click at [152, 479] on button "Anexos" at bounding box center [160, 488] width 193 height 40
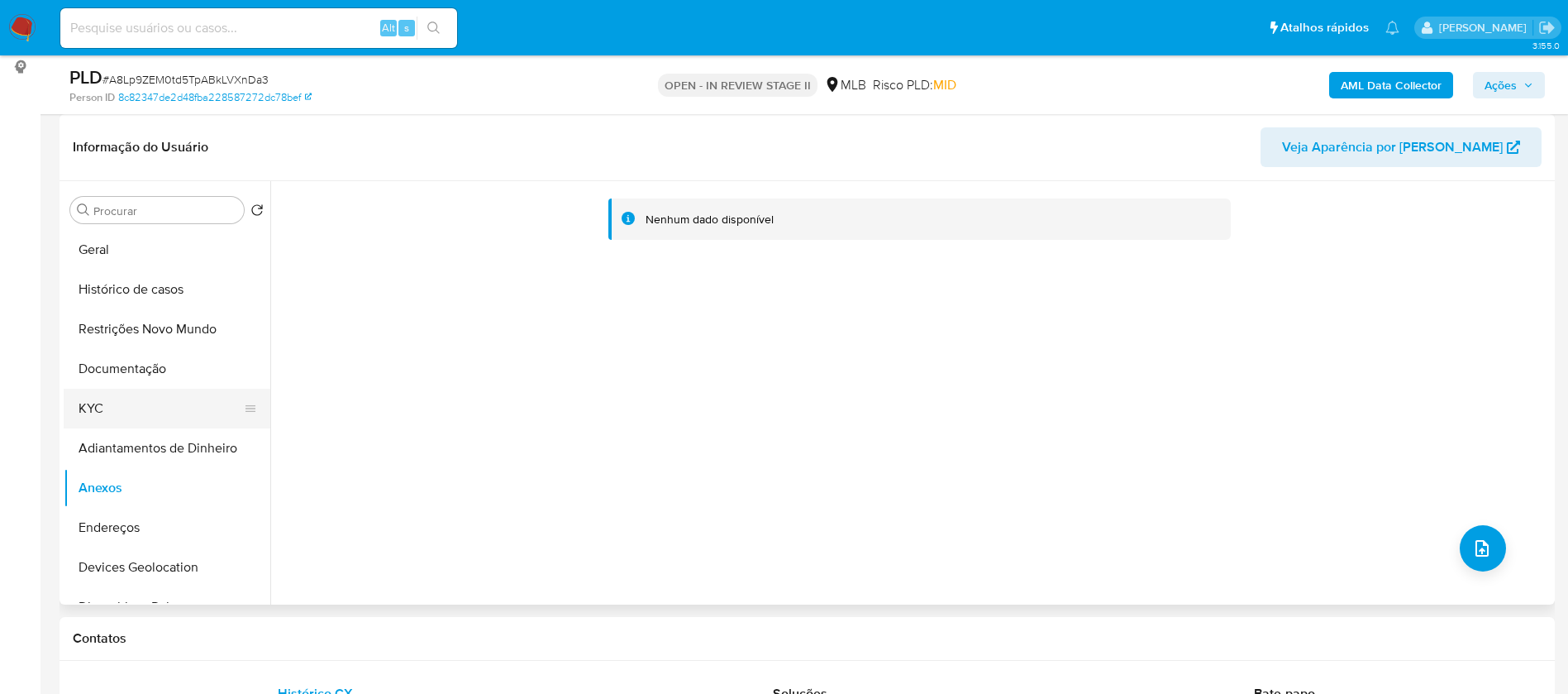
click at [123, 411] on button "KYC" at bounding box center [160, 409] width 193 height 40
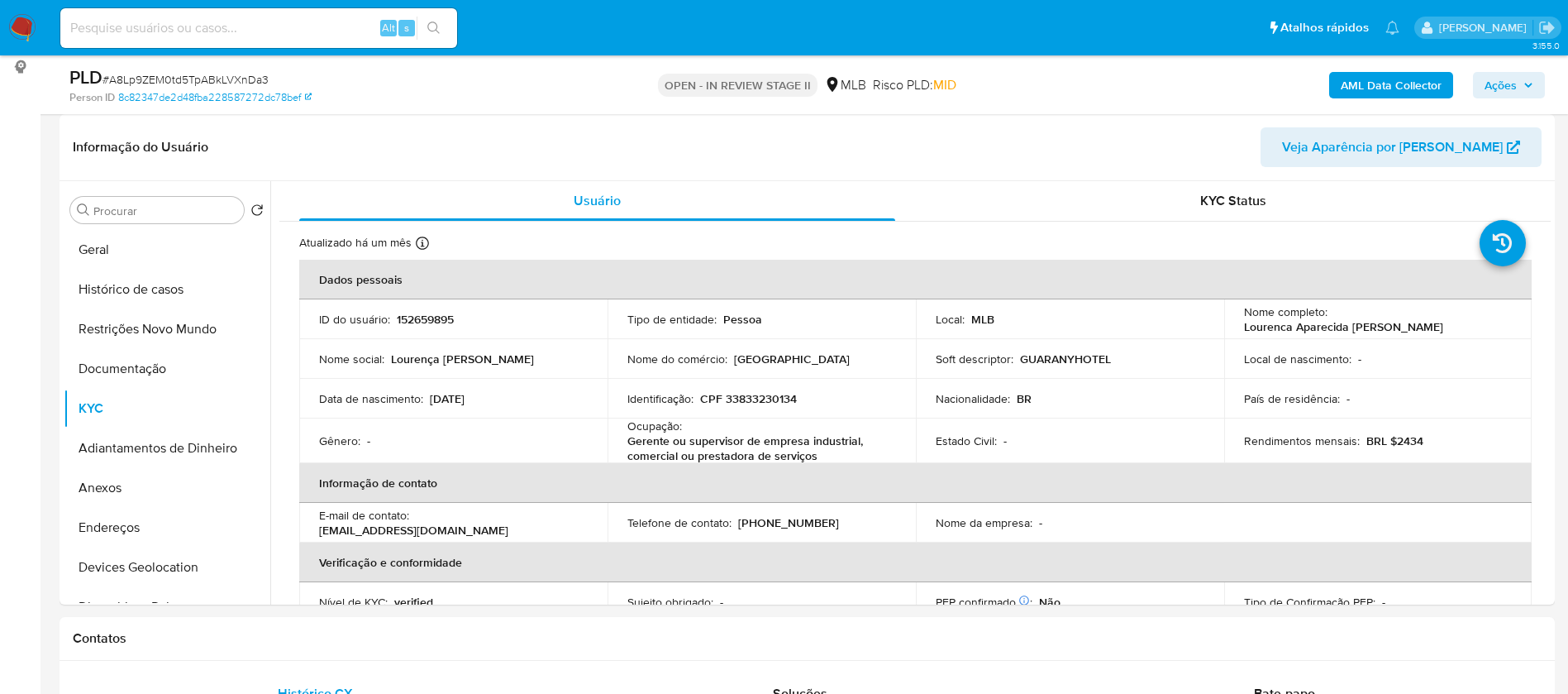
click at [1364, 76] on b "AML Data Collector" at bounding box center [1391, 85] width 101 height 27
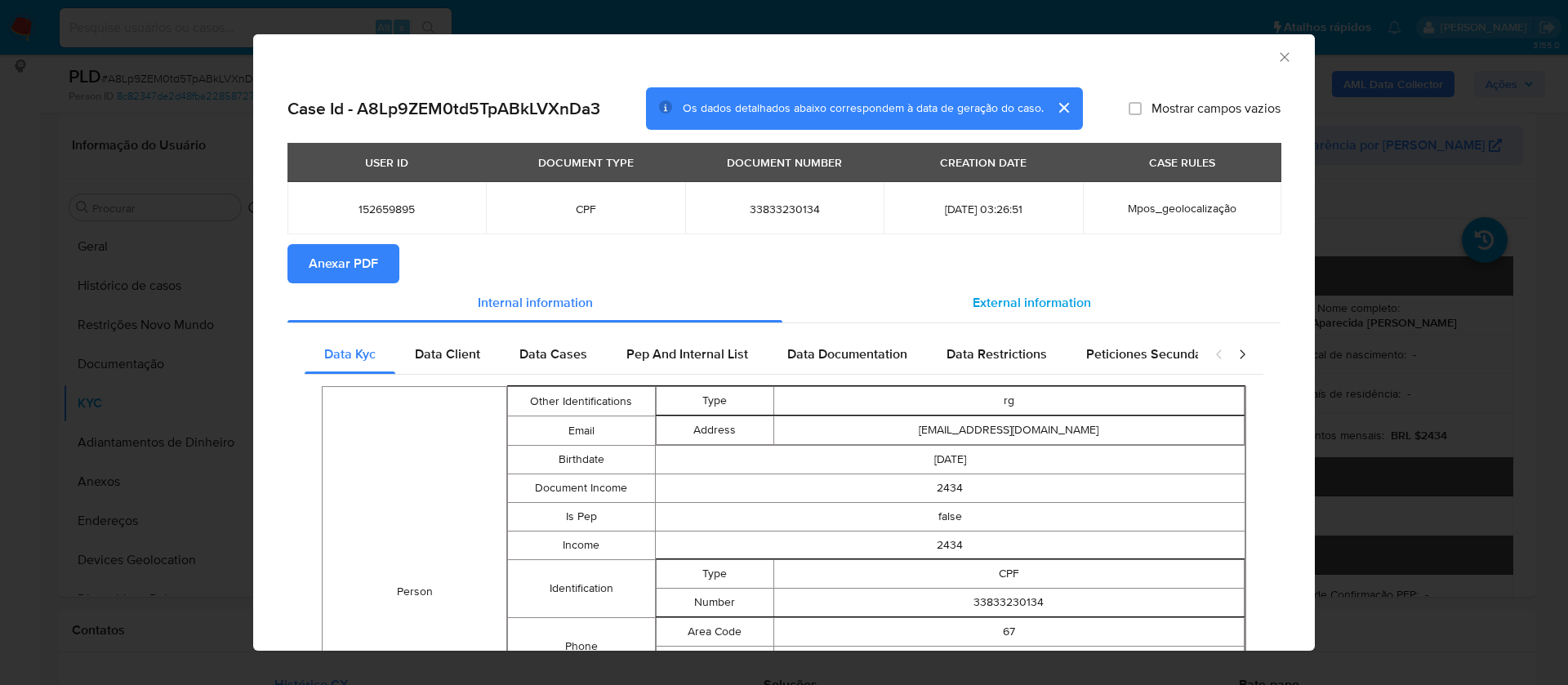
click at [1046, 299] on span "External information" at bounding box center [1032, 302] width 118 height 19
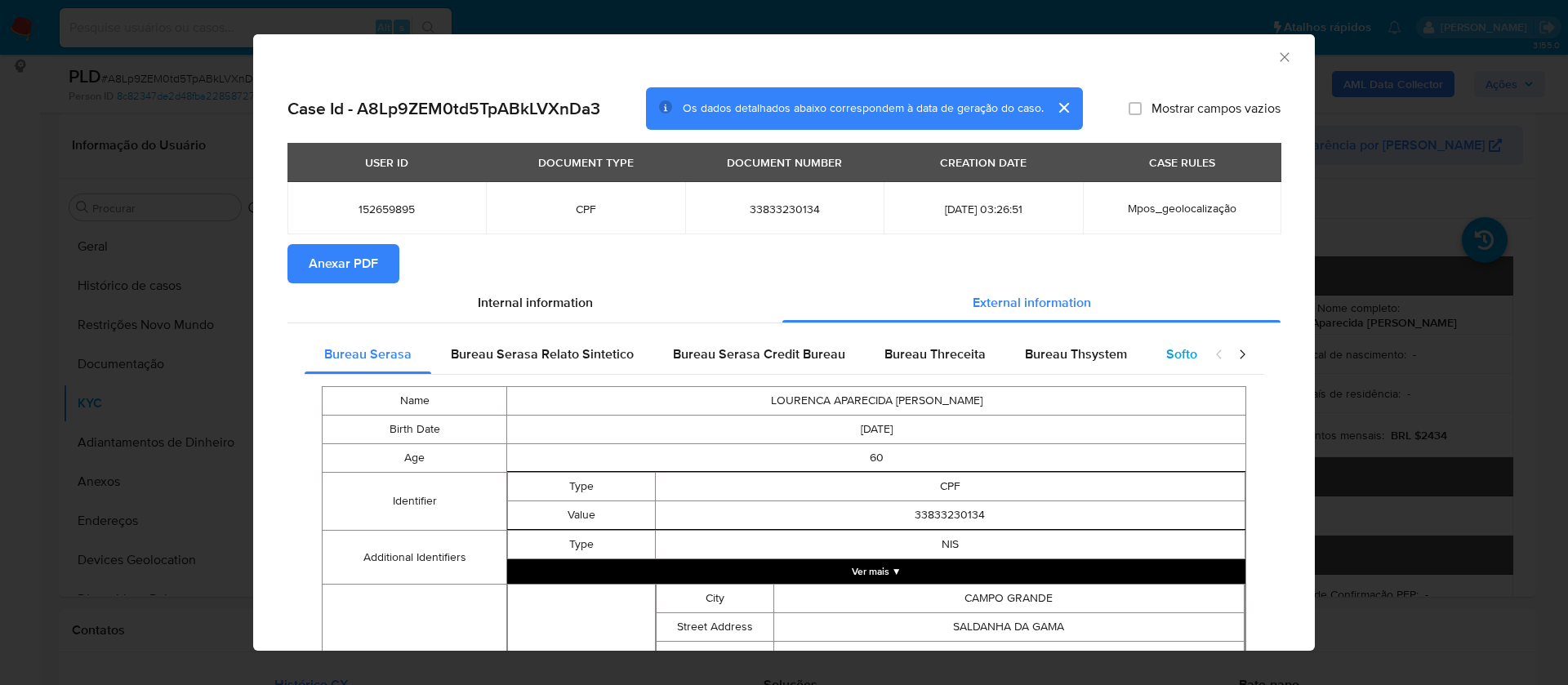
click at [1174, 350] on span "Softon" at bounding box center [1185, 354] width 39 height 19
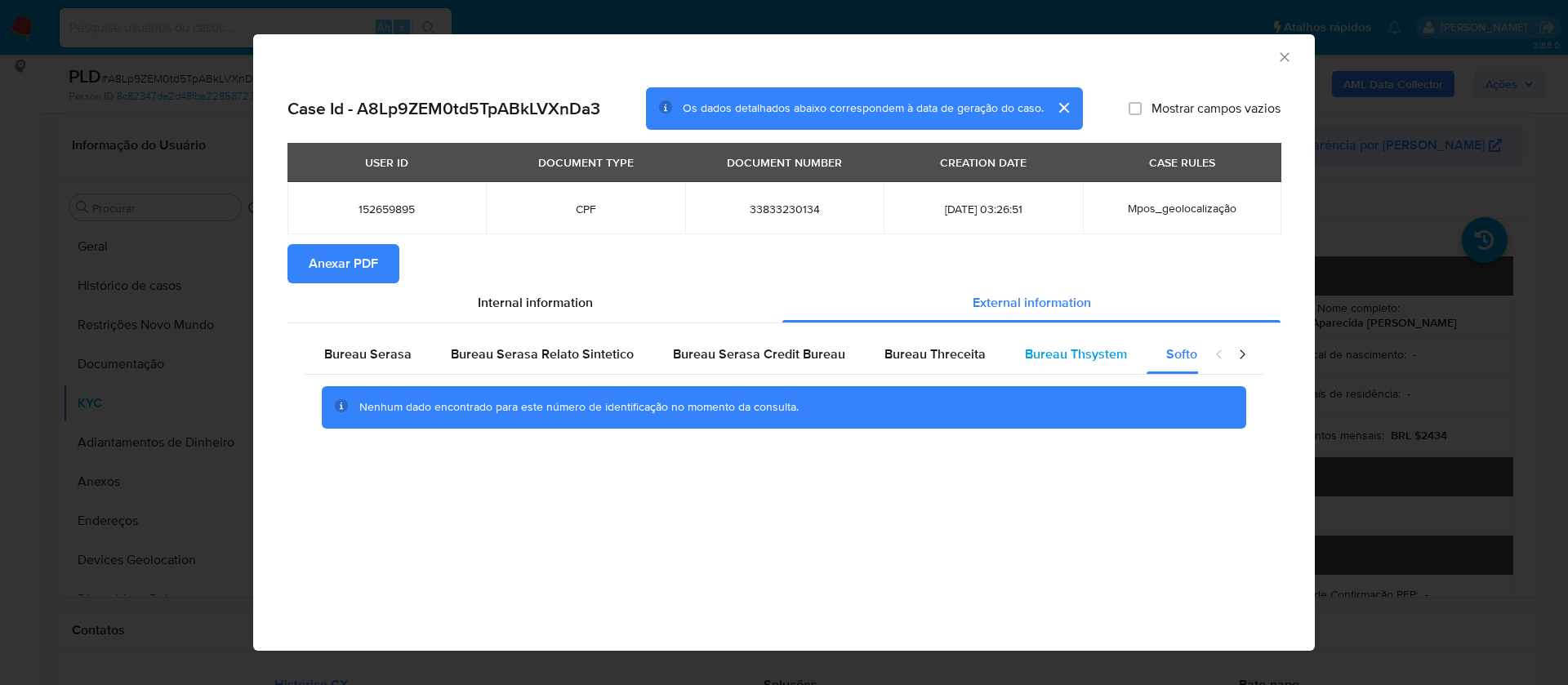
click at [1081, 354] on span "Bureau Thsystem" at bounding box center [1076, 354] width 102 height 19
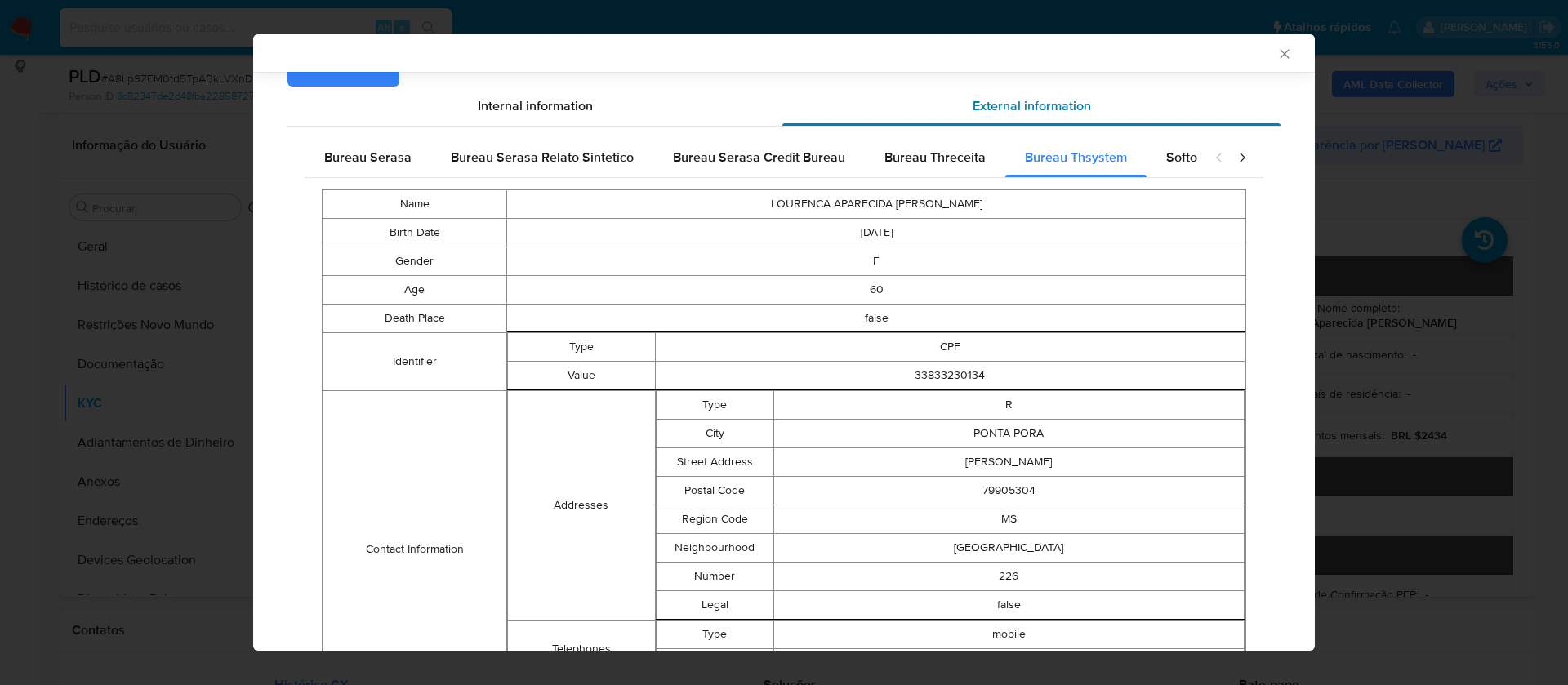
scroll to position [0, 0]
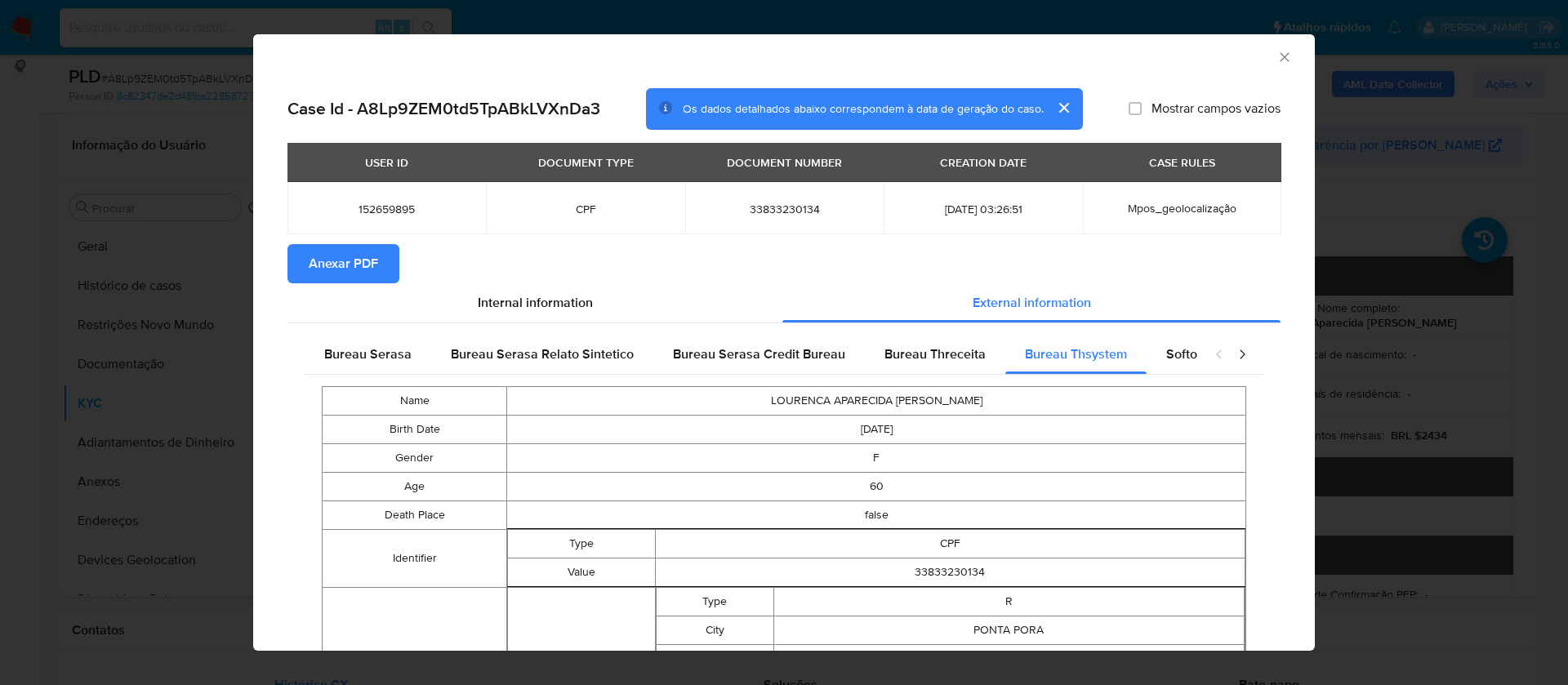
click at [379, 269] on button "Anexar PDF" at bounding box center [343, 264] width 112 height 39
click at [1277, 53] on icon "Fechar a janela" at bounding box center [1285, 58] width 16 height 16
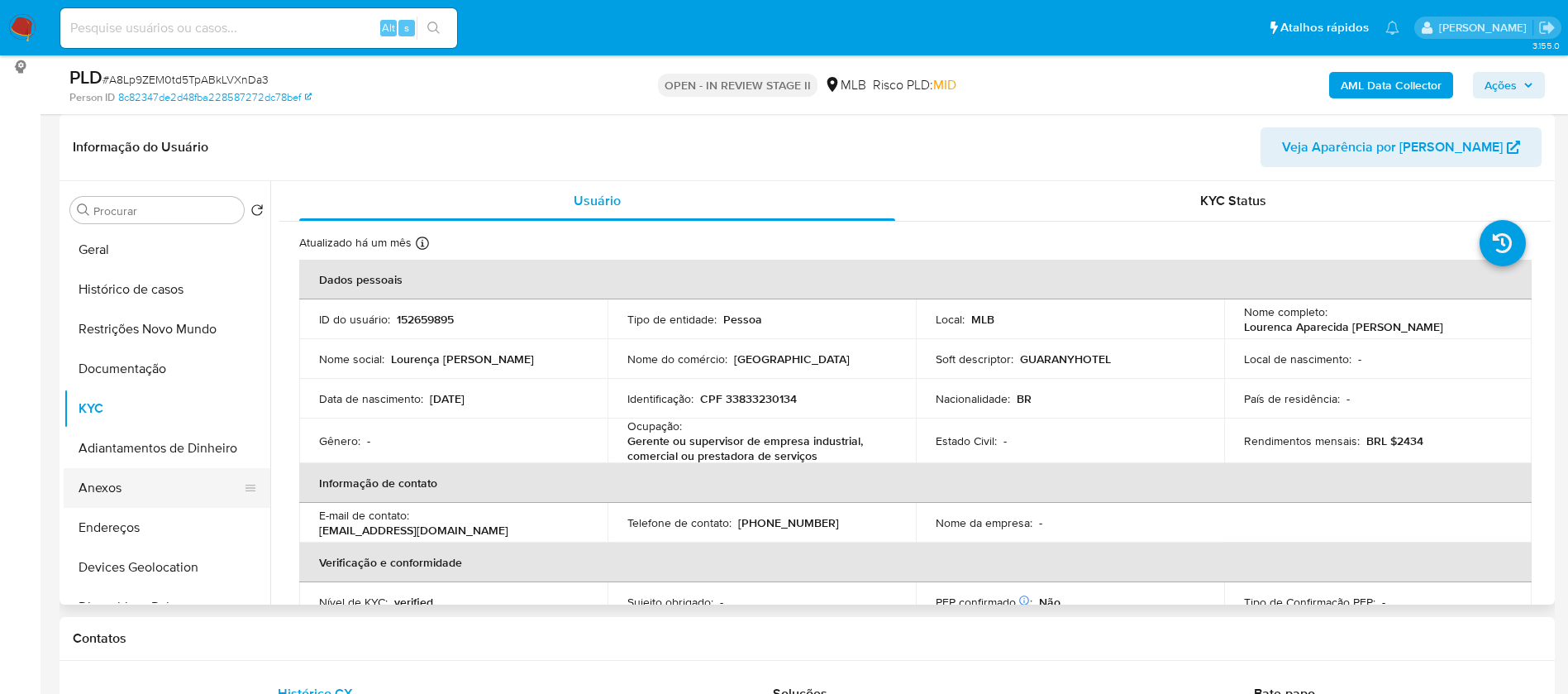
click at [144, 483] on button "Anexos" at bounding box center [160, 488] width 193 height 40
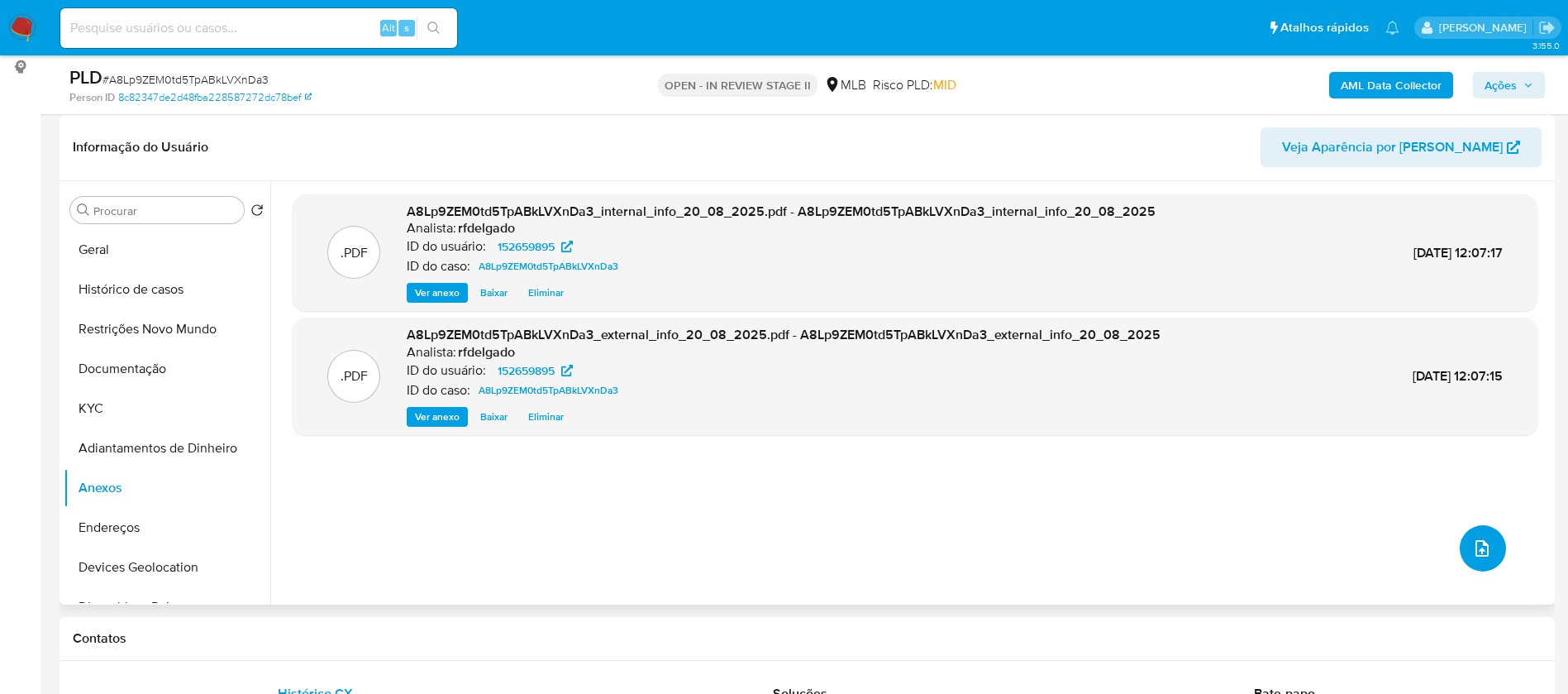
click at [1472, 549] on icon "upload-file" at bounding box center [1482, 548] width 20 height 20
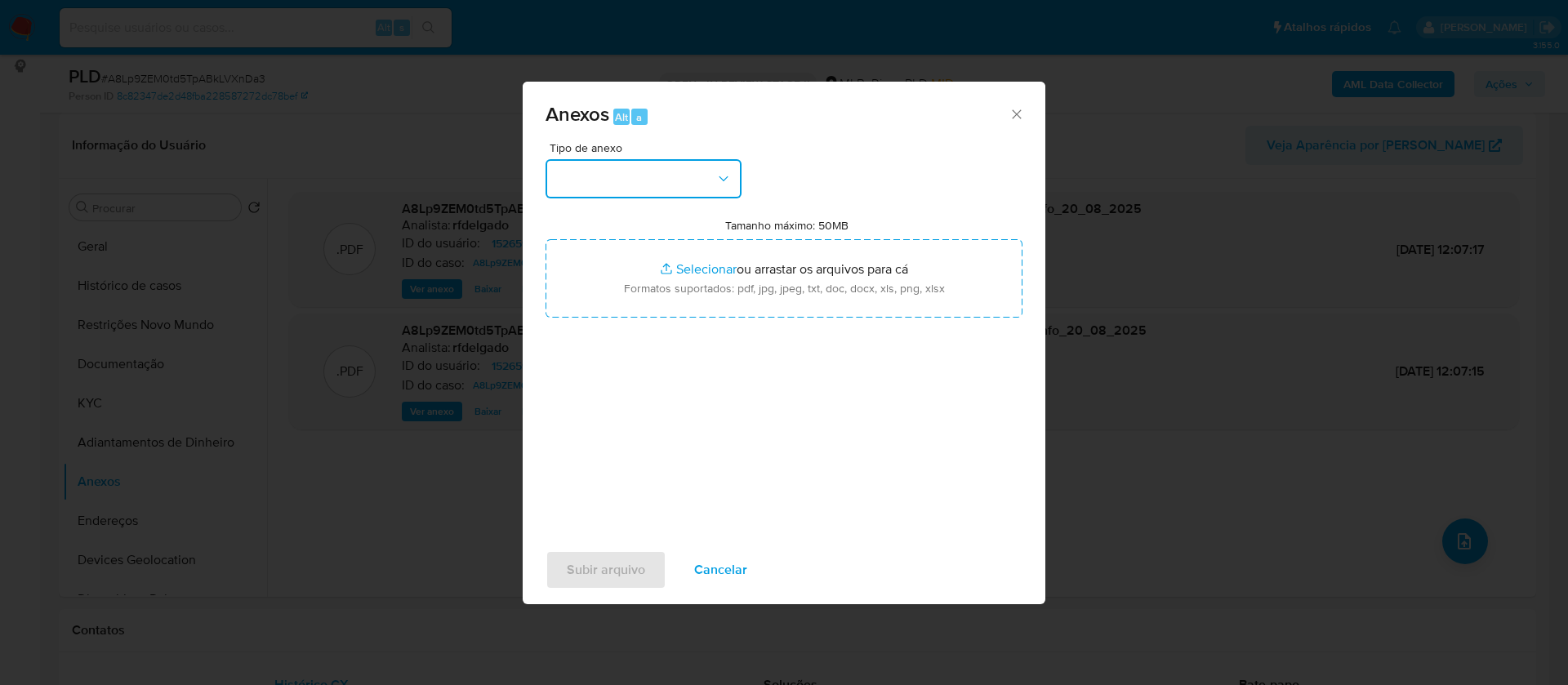
click at [684, 185] on button "button" at bounding box center [643, 179] width 196 height 39
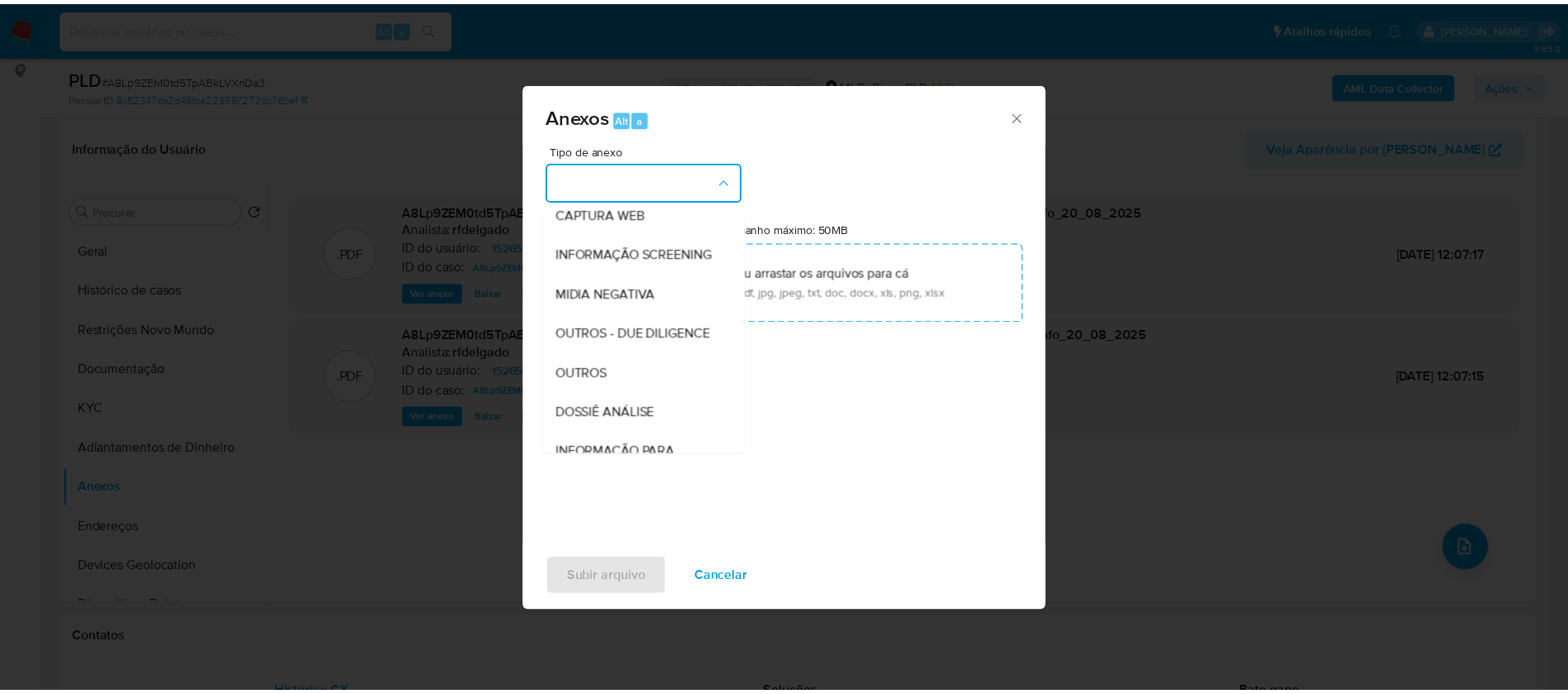
scroll to position [248, 0]
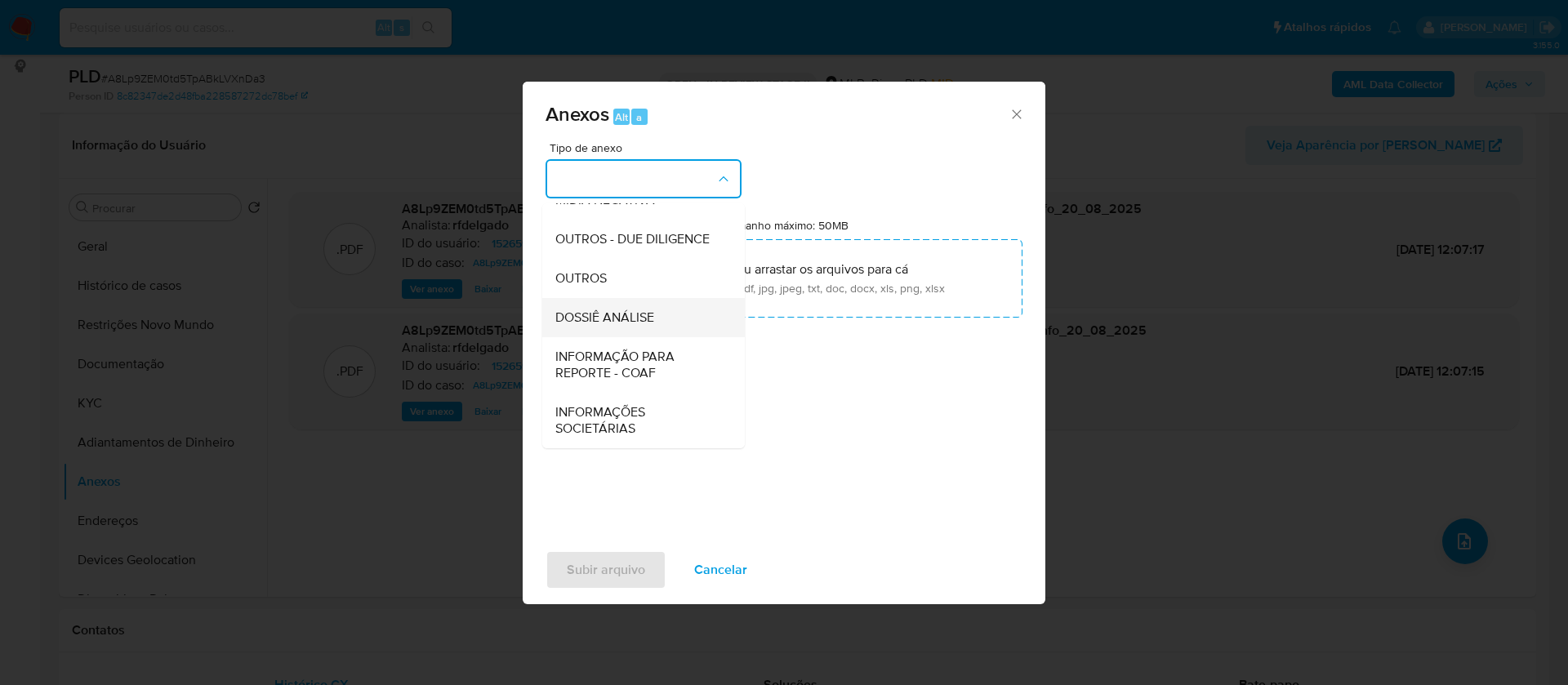
click at [660, 328] on div "DOSSIÊ ANÁLISE" at bounding box center [638, 317] width 167 height 39
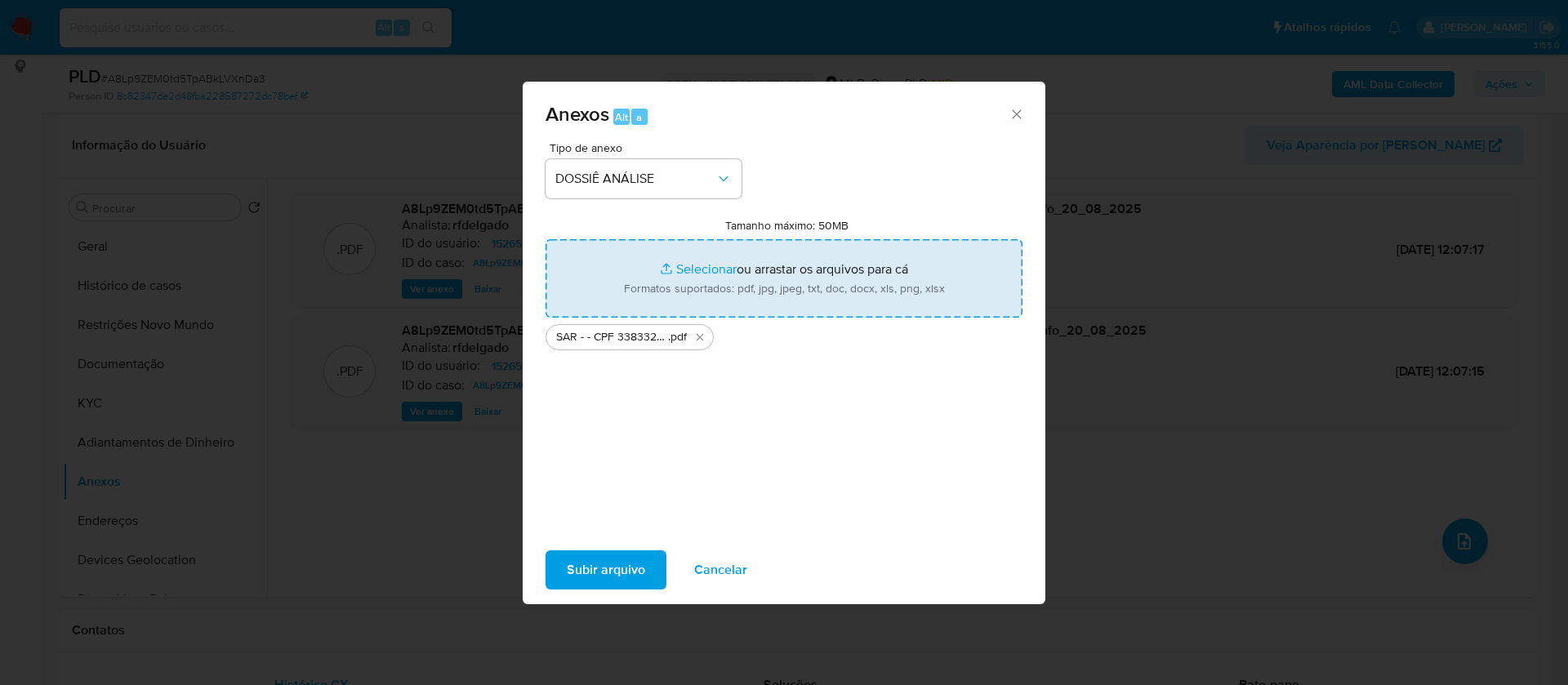
type input "C:\fakepath\Mulan 152659895_2025_08_19_18_36_33.xlsx"
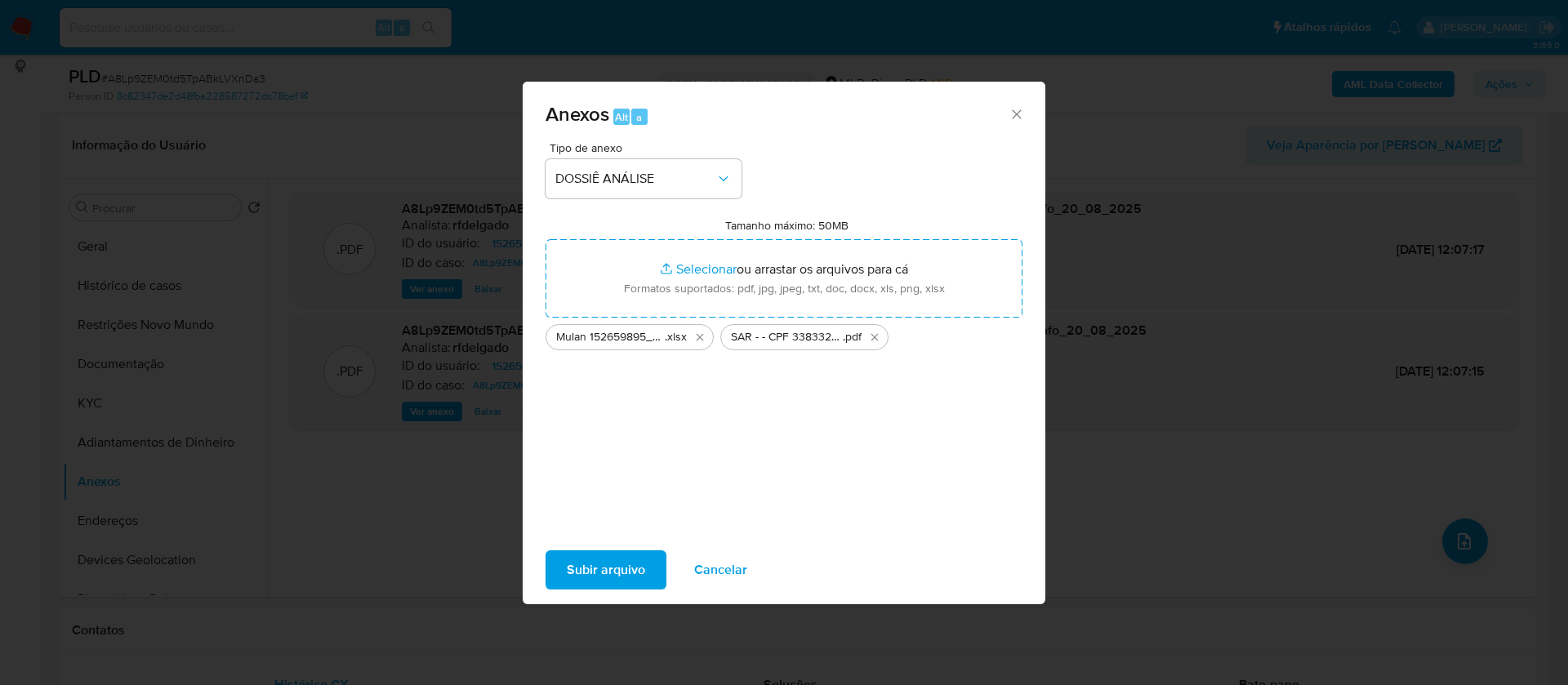
click at [629, 559] on span "Subir arquivo" at bounding box center [605, 570] width 78 height 36
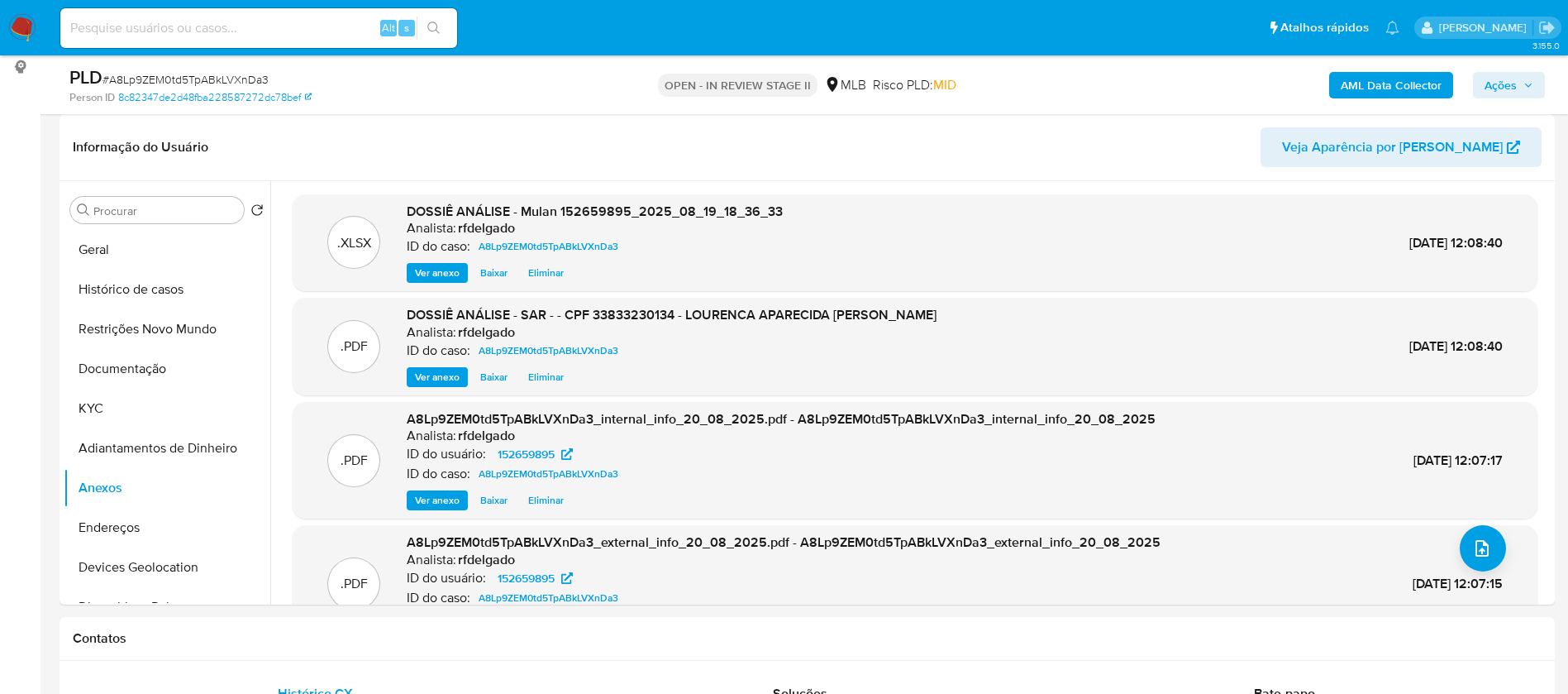
click at [1492, 90] on span "Ações" at bounding box center [1501, 85] width 32 height 27
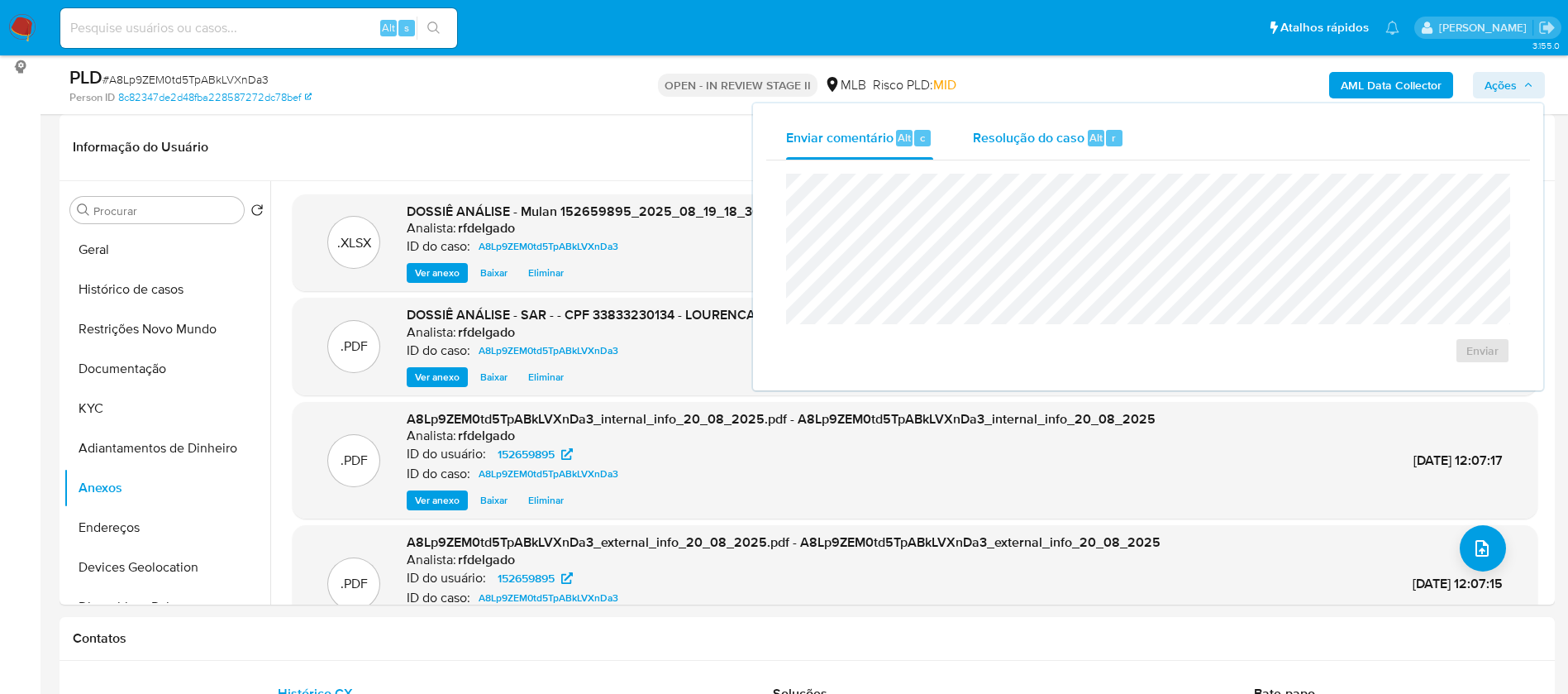
click at [1076, 147] on div "Resolução do caso Alt r" at bounding box center [1049, 138] width 152 height 43
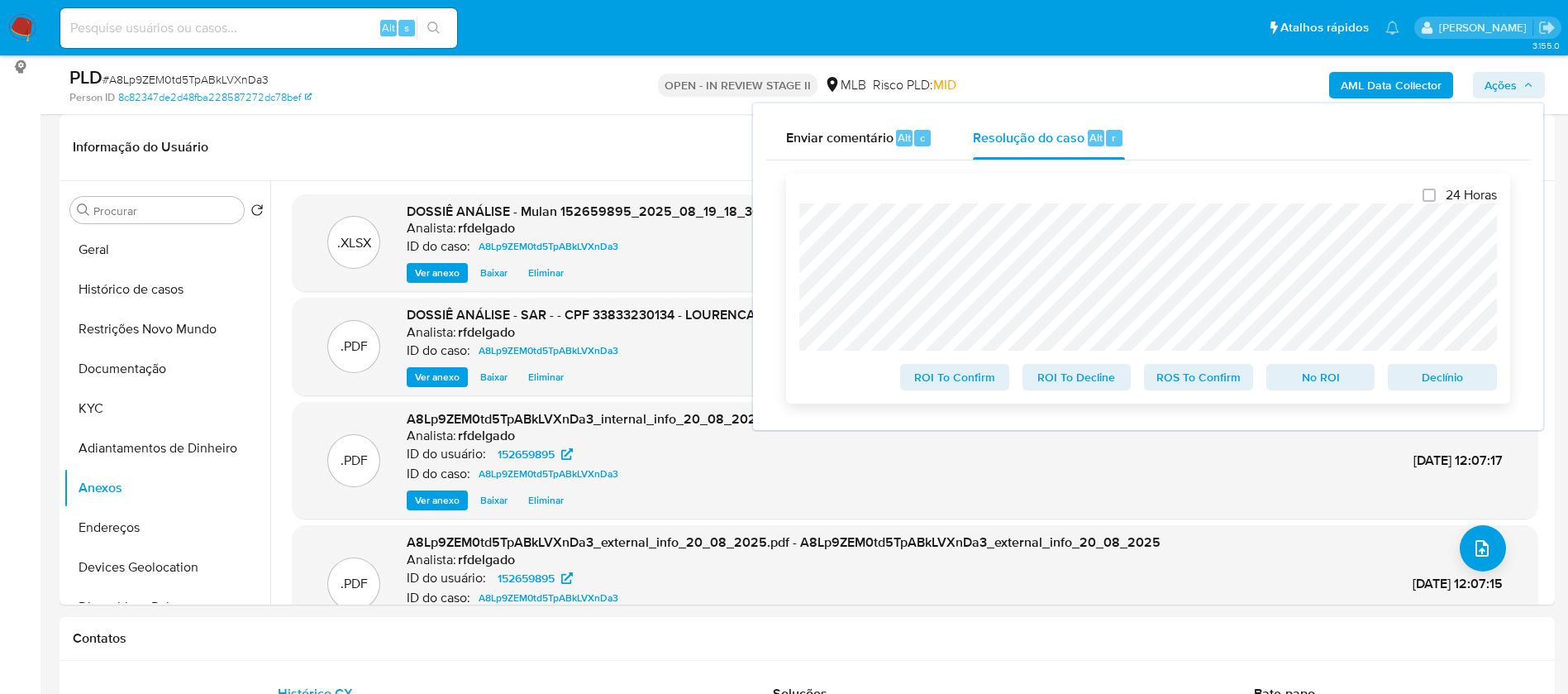
click at [1476, 381] on span "Declínio" at bounding box center [1442, 377] width 86 height 23
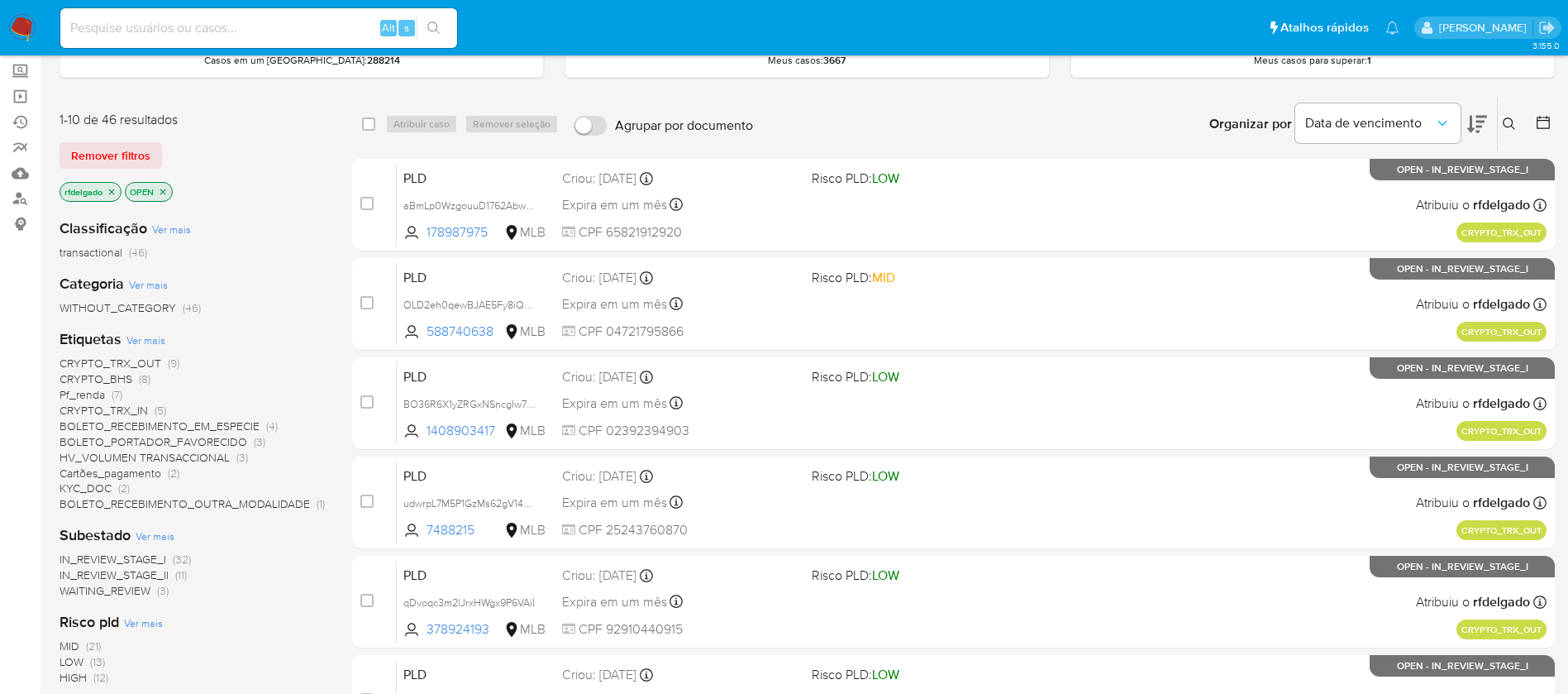
scroll to position [124, 0]
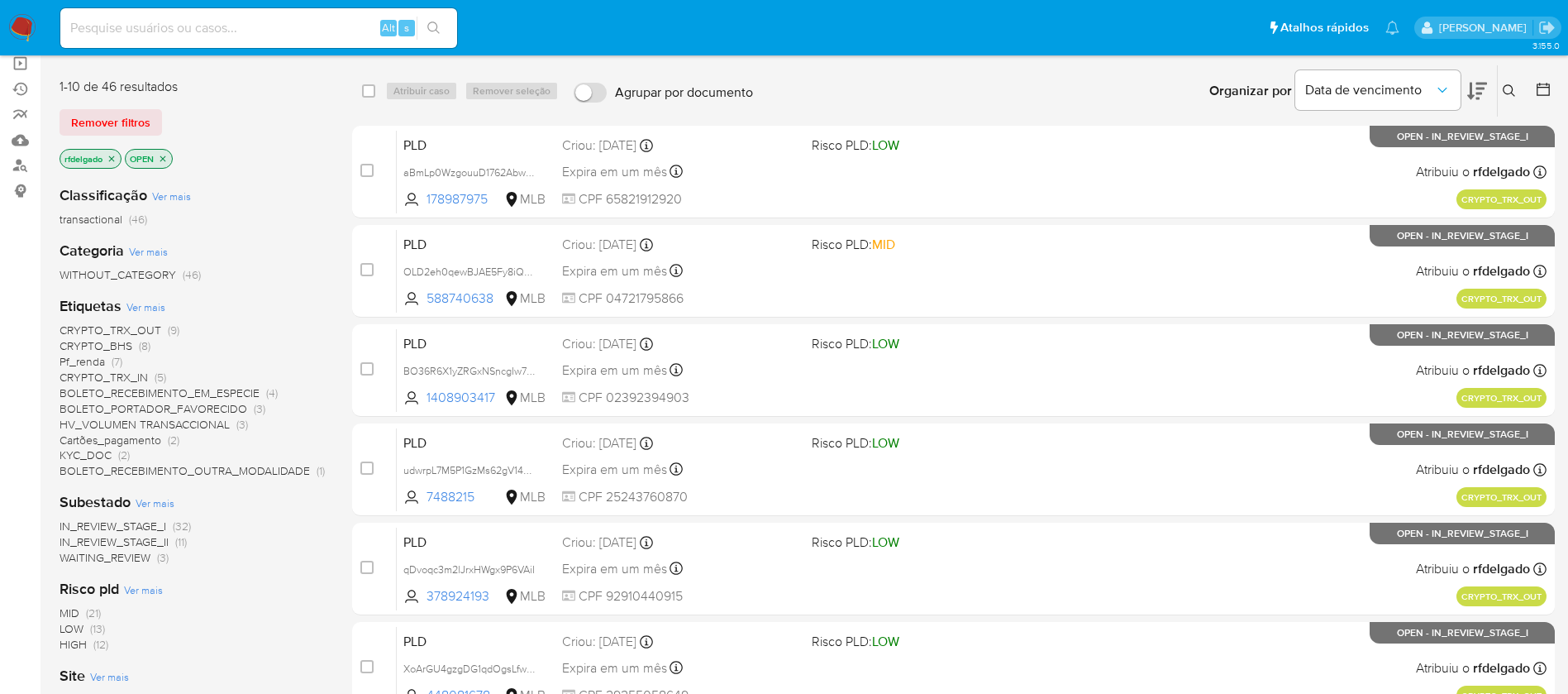
click at [104, 327] on span "CRYPTO_TRX_OUT" at bounding box center [110, 330] width 102 height 17
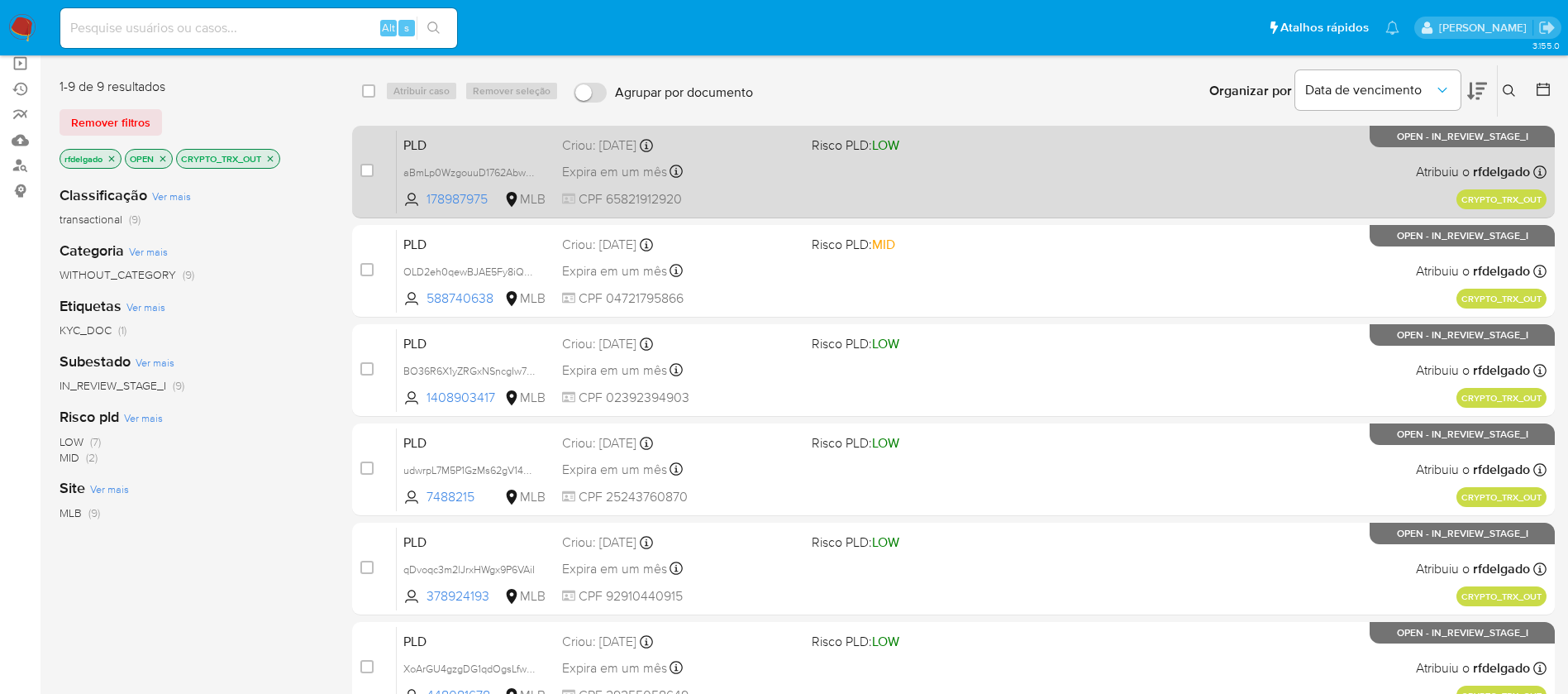
click at [769, 167] on div "Expira em um mês Expira em [DATE] 14:01:10" at bounding box center [680, 172] width 236 height 22
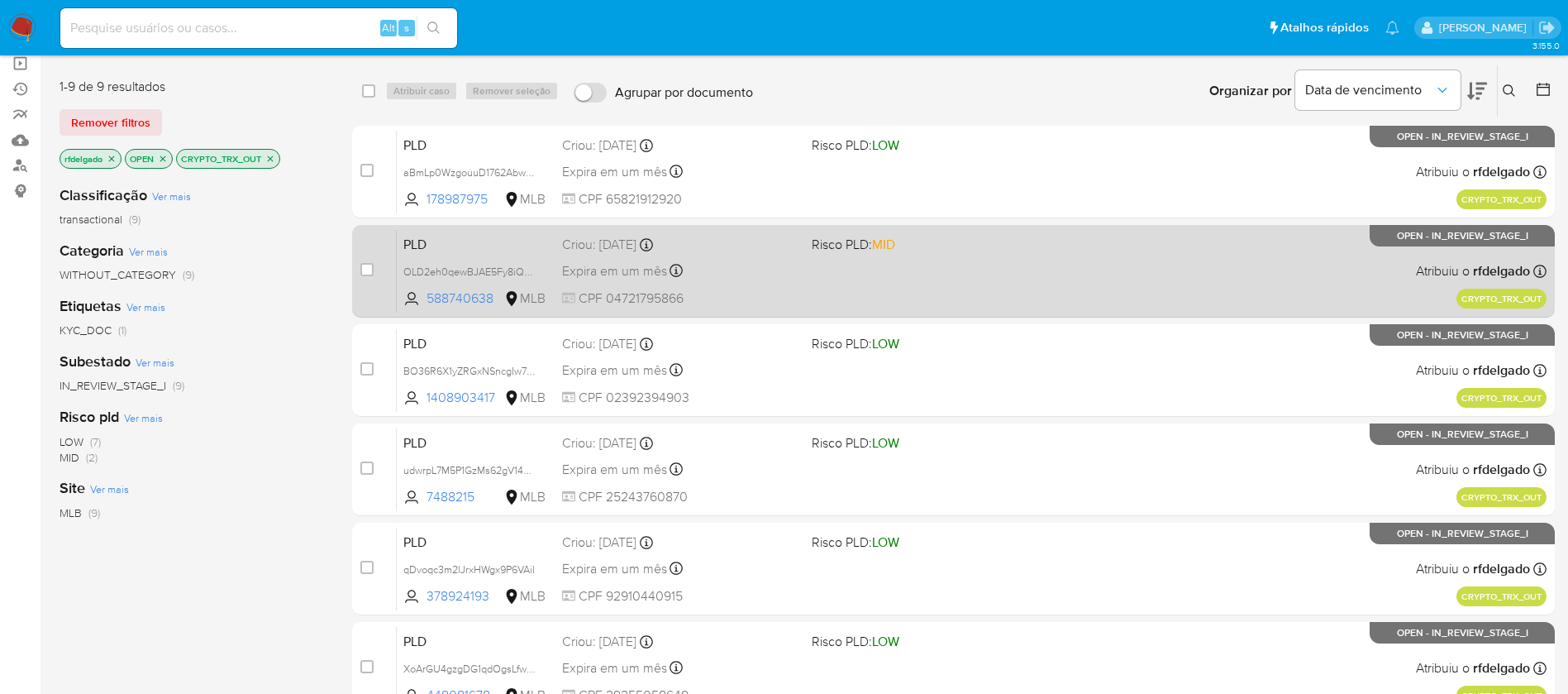
click at [887, 276] on div "PLD OLD2eh0qewBJAE5Fy8iQt25F 588740638 MLB Risco PLD: MID Criou: [DATE] Criou: …" at bounding box center [972, 271] width 1150 height 83
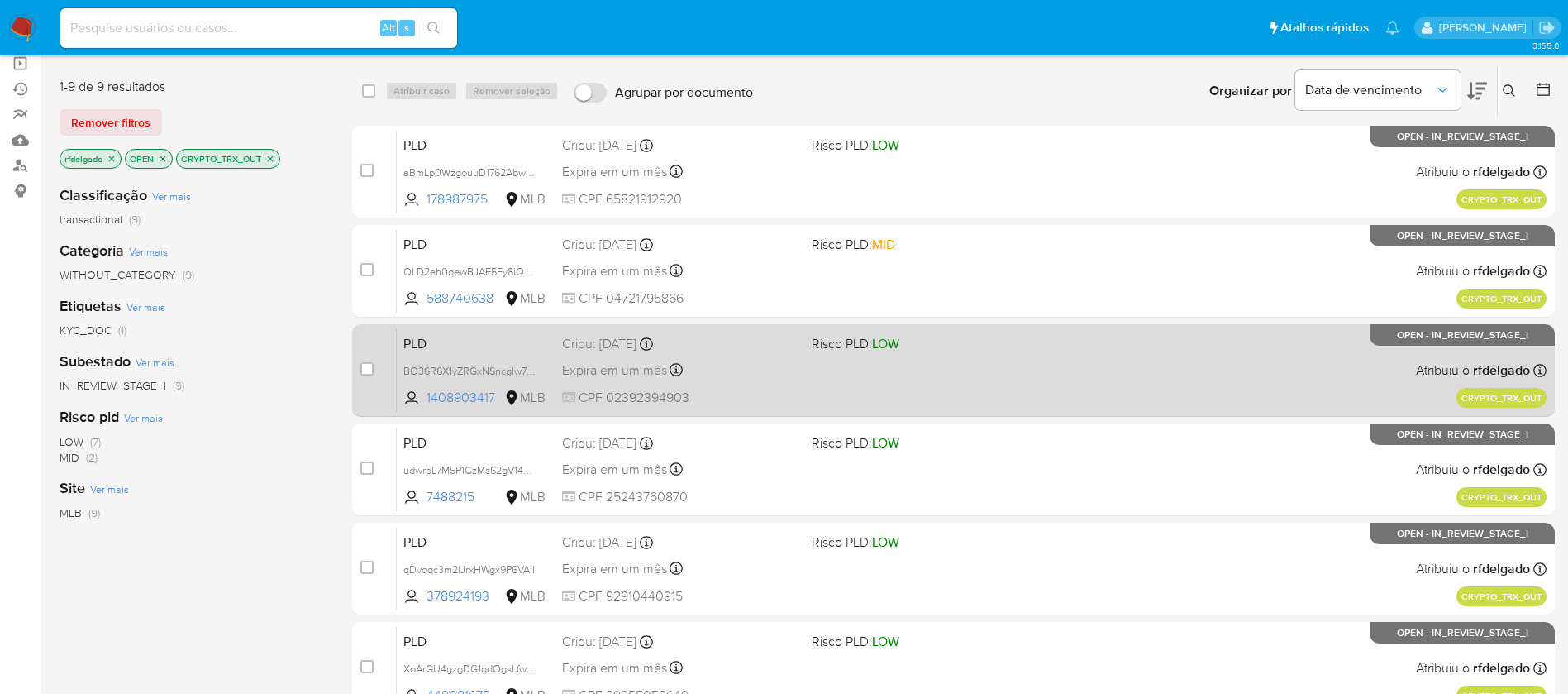
click at [773, 367] on div "Expira em um mês Expira em [DATE] 14:01:04" at bounding box center [680, 370] width 236 height 22
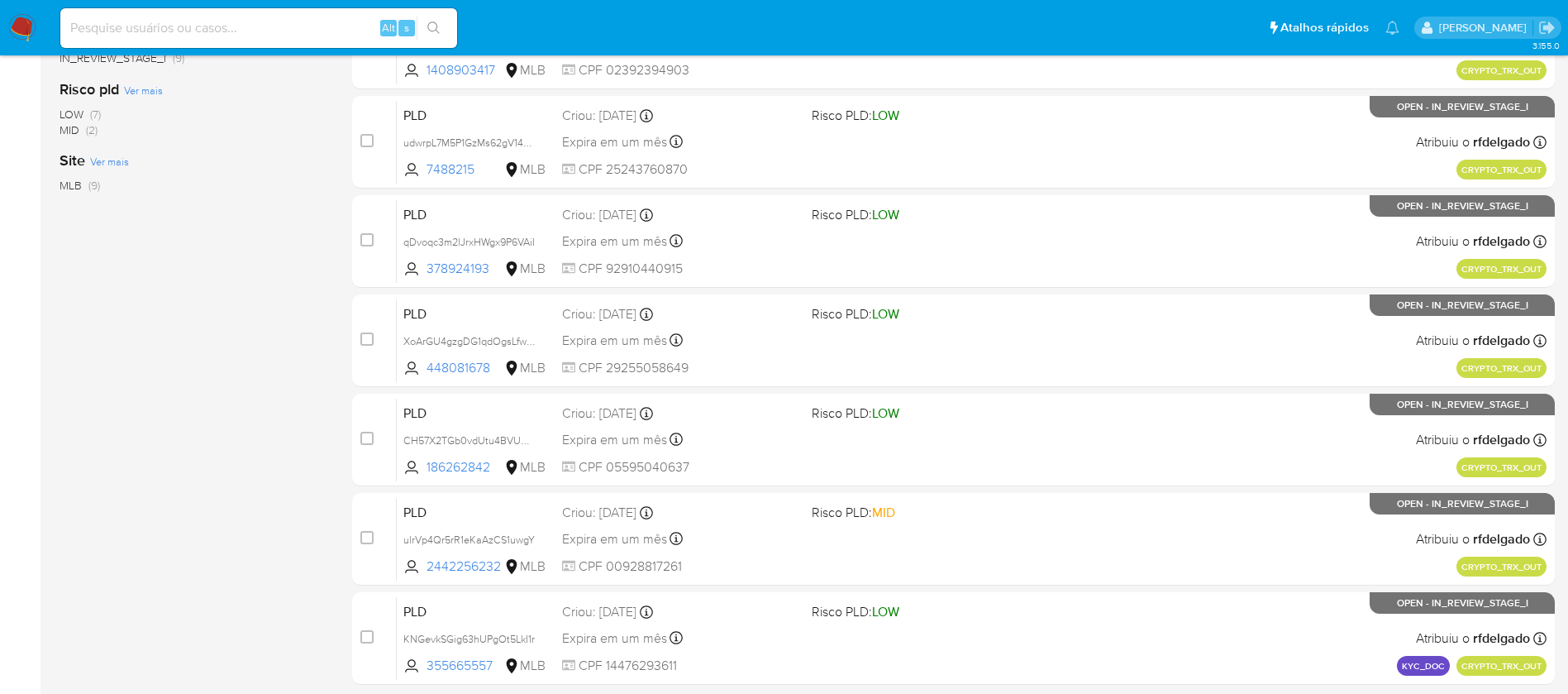
scroll to position [488, 0]
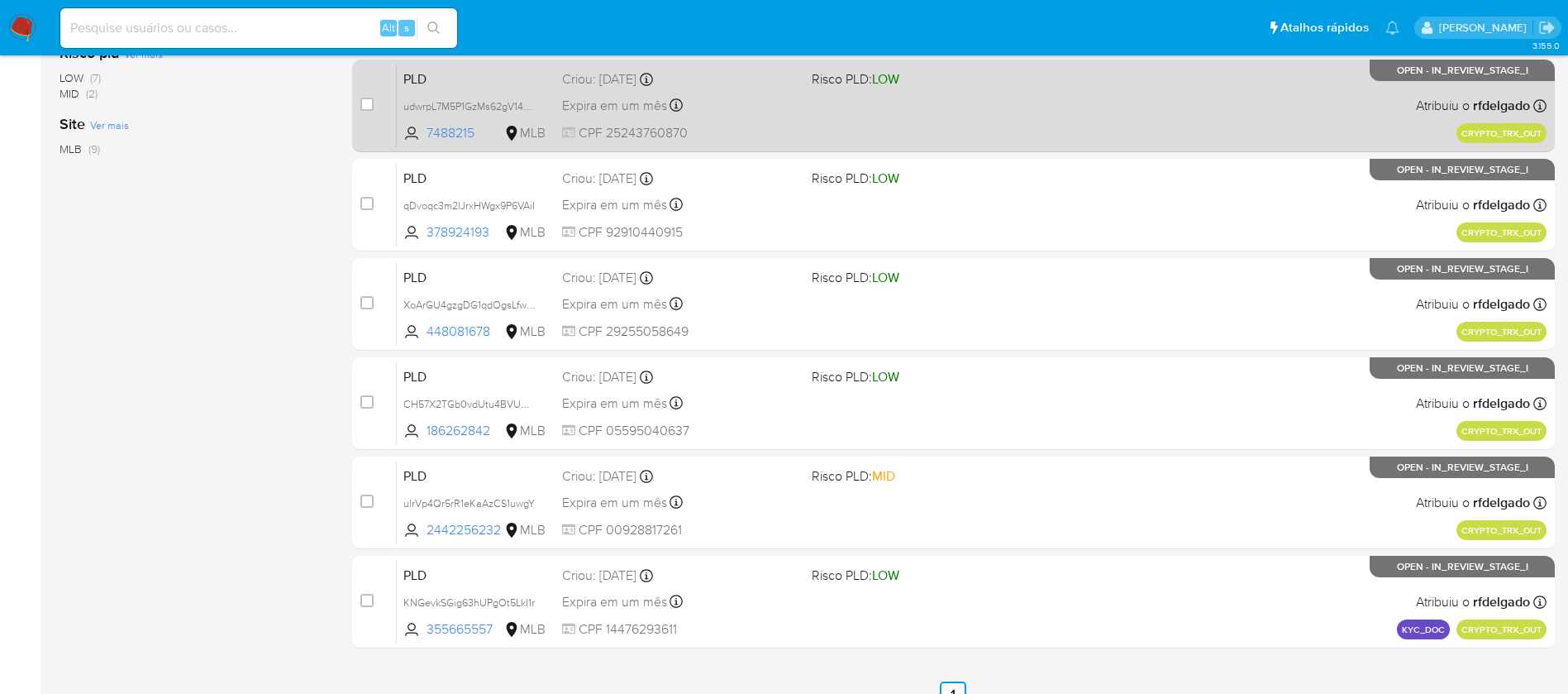
click at [750, 78] on div "Criou: [DATE] Criou: [DATE] 14:01:00" at bounding box center [680, 79] width 236 height 18
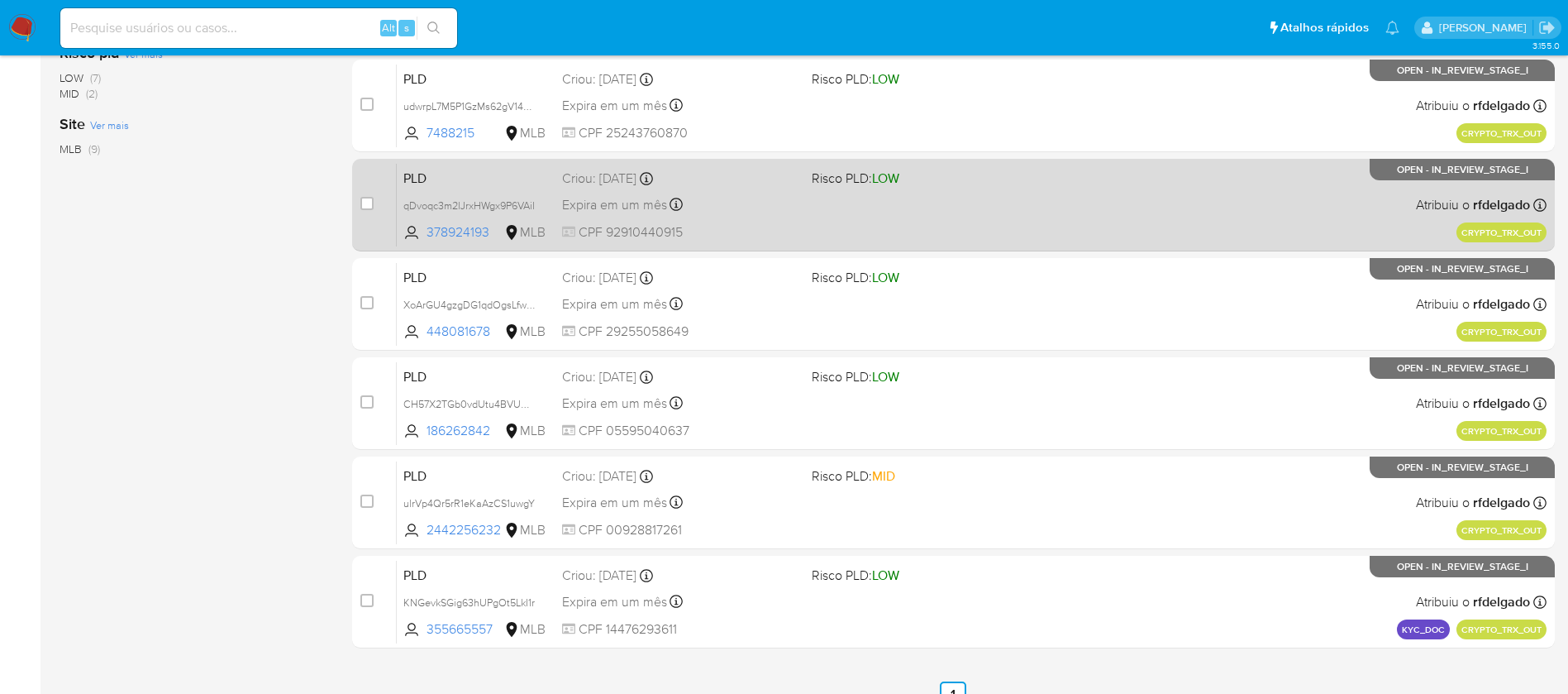
click at [799, 178] on div "PLD qDvoqc3m2lJrxHWgx9P6VAiI 378924193 MLB Risco PLD: LOW Criou: [DATE] Criou: …" at bounding box center [972, 205] width 1150 height 83
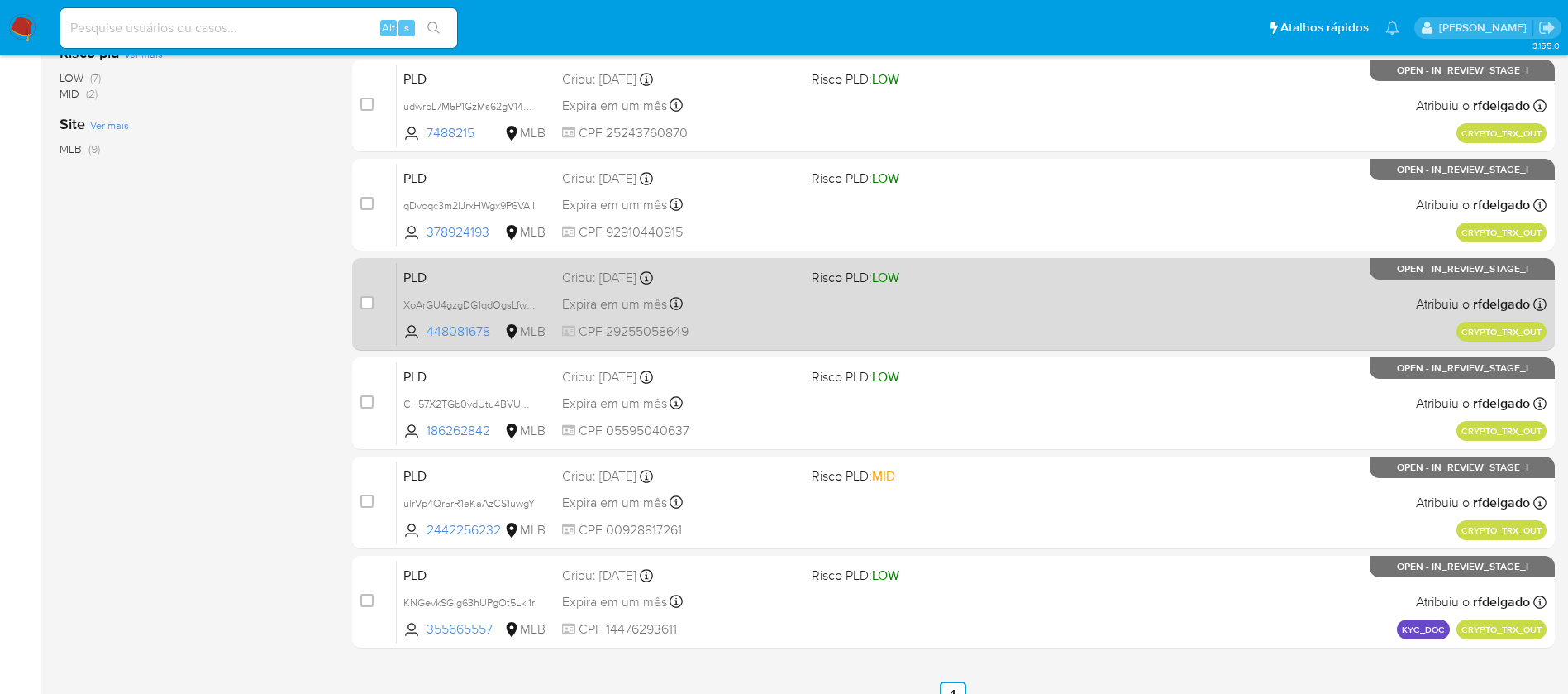
click at [739, 307] on div "Expira em um mês Expira em [DATE] 14:00:55" at bounding box center [680, 303] width 236 height 22
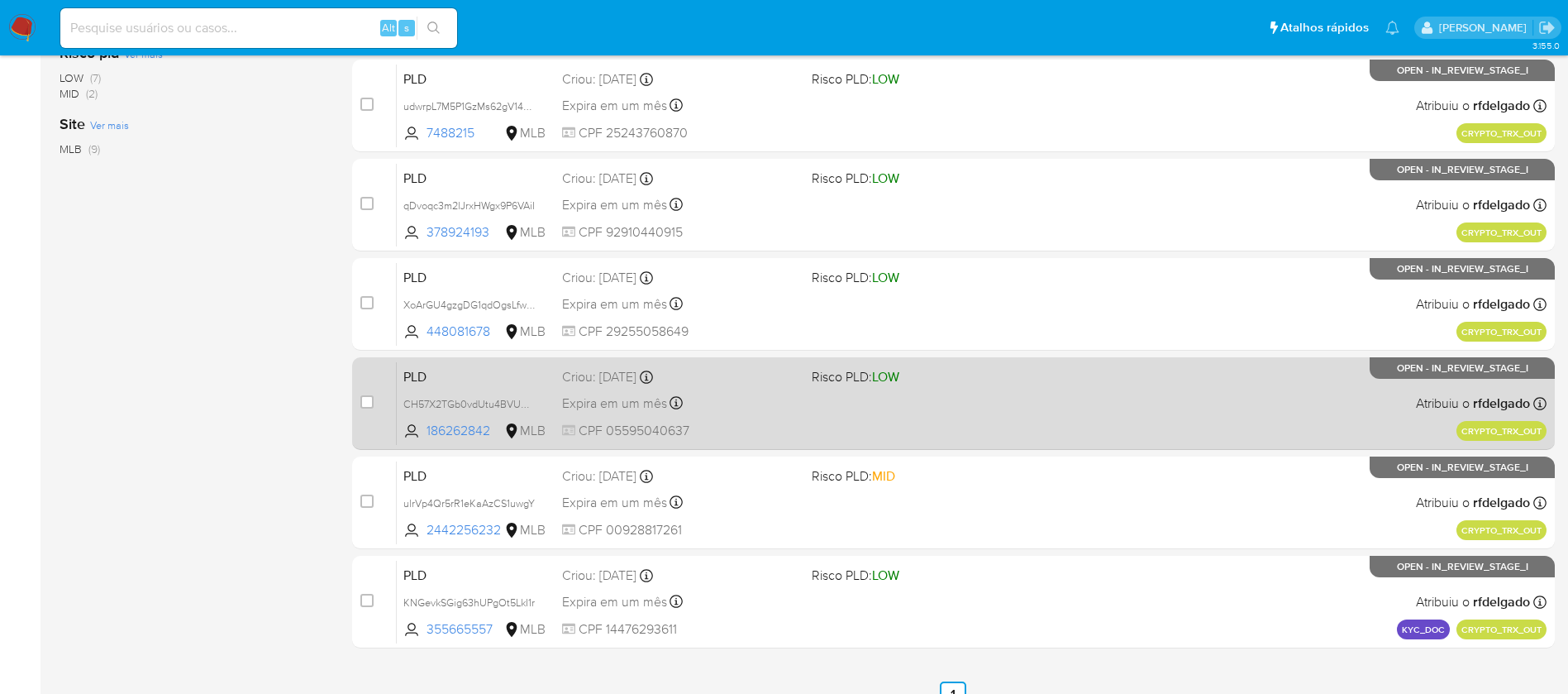
click at [757, 394] on div "Expira em um mês Expira em [DATE] 14:00:52" at bounding box center [680, 403] width 236 height 22
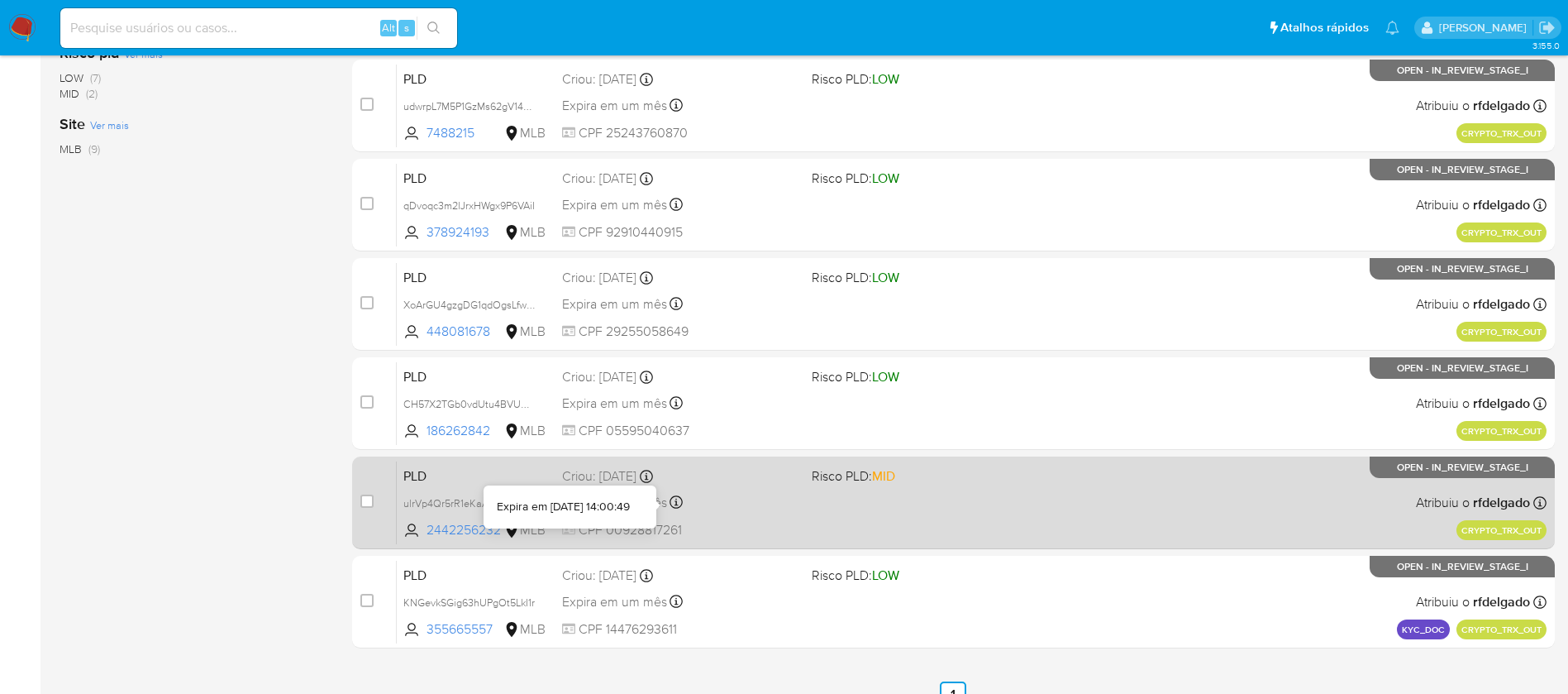
click at [682, 496] on icon at bounding box center [676, 502] width 13 height 13
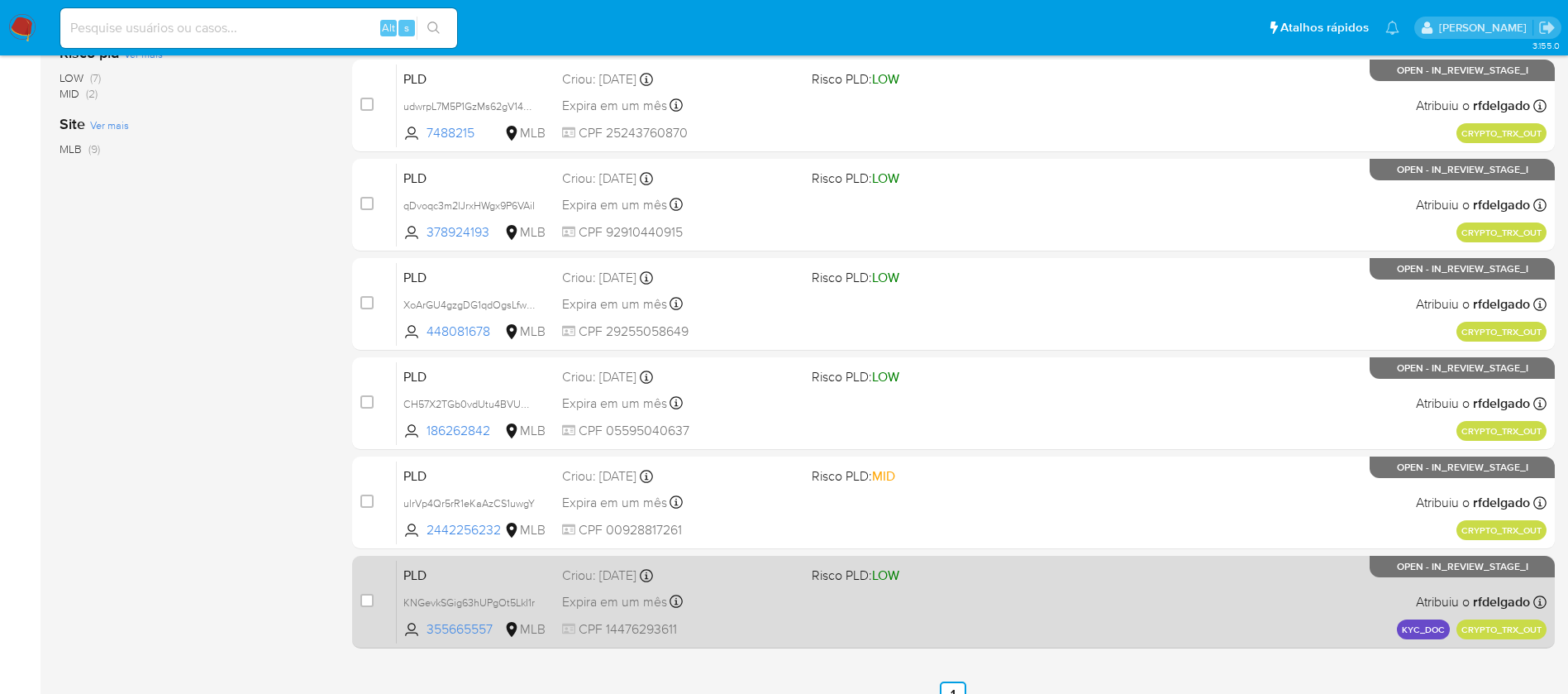
click at [781, 591] on div "Expira em um mês Expira em [DATE] 08:25:15" at bounding box center [680, 602] width 236 height 22
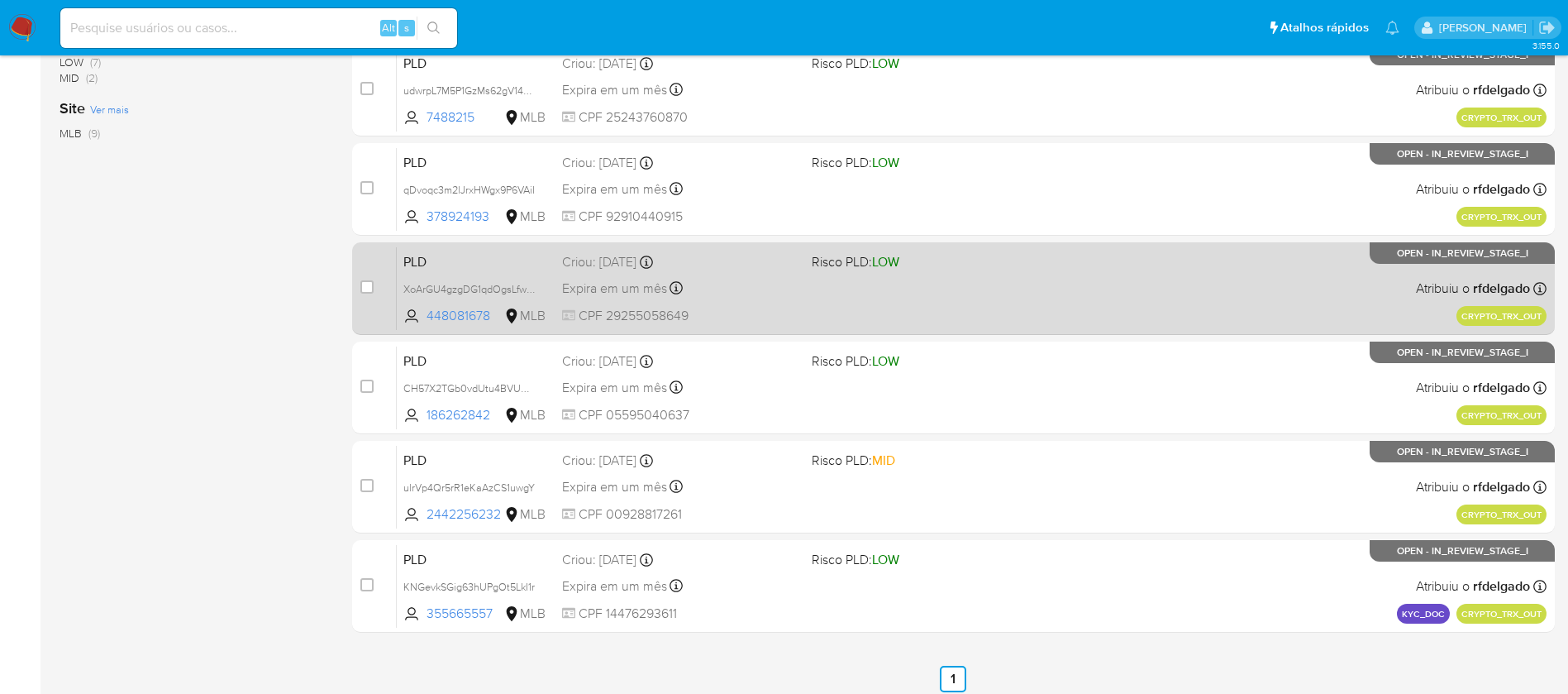
scroll to position [513, 0]
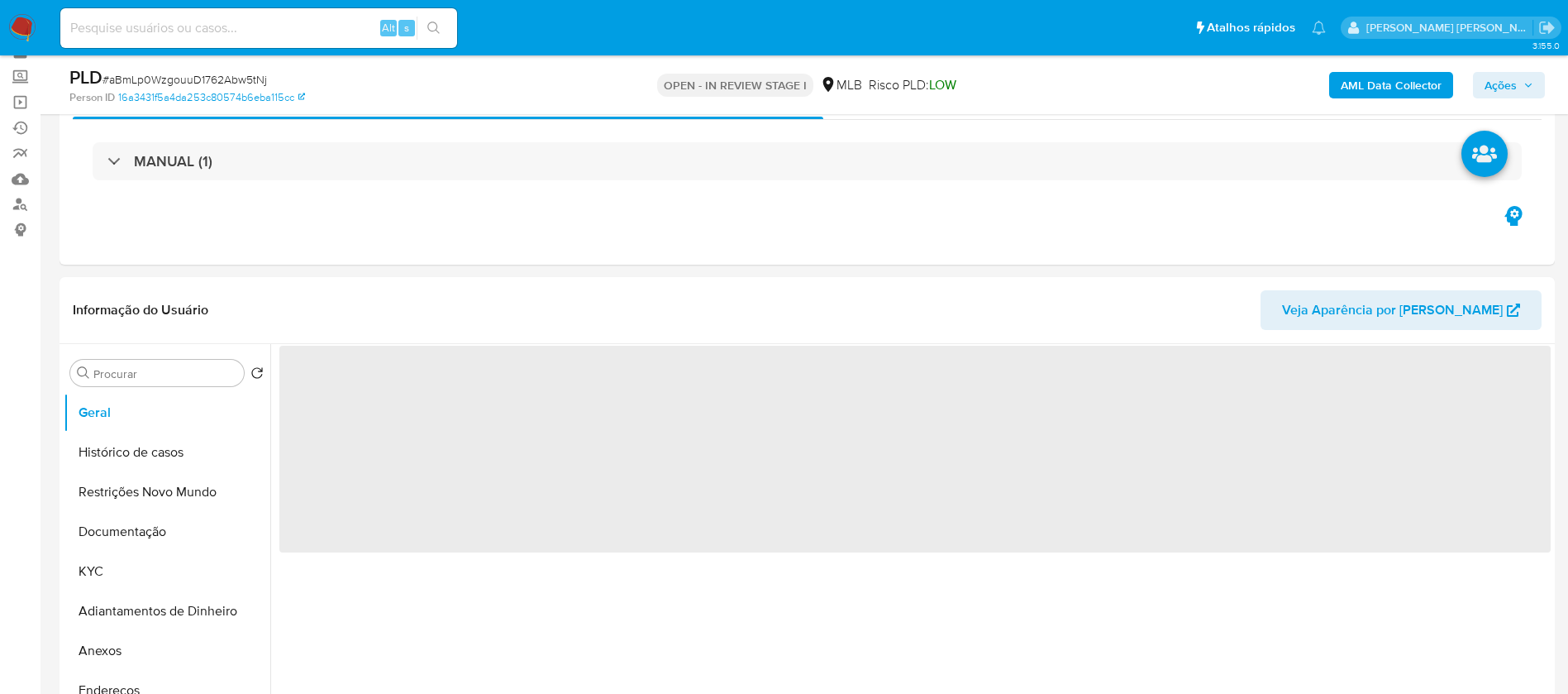
scroll to position [124, 0]
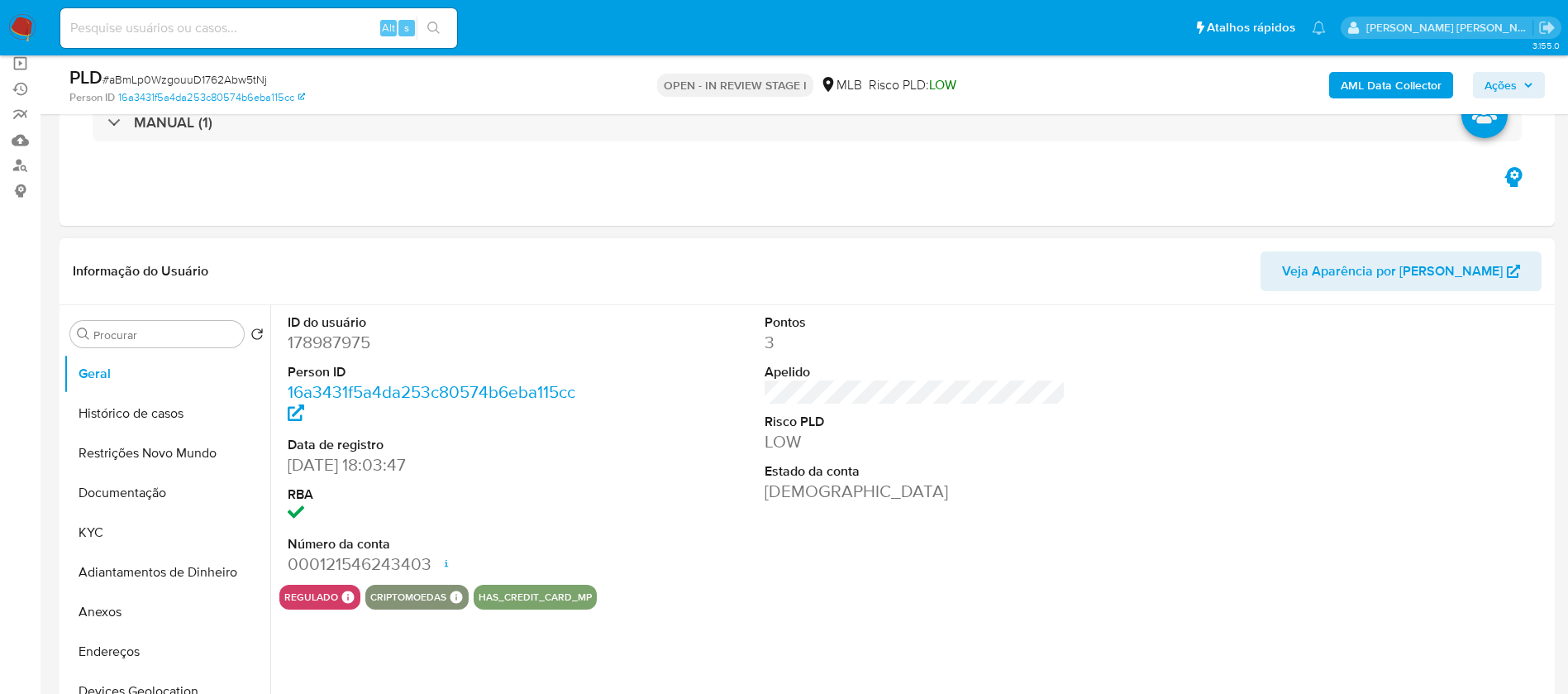
click at [352, 340] on dd "178987975" at bounding box center [439, 342] width 301 height 23
select select "10"
click at [352, 340] on dd "178987975" at bounding box center [439, 342] width 301 height 23
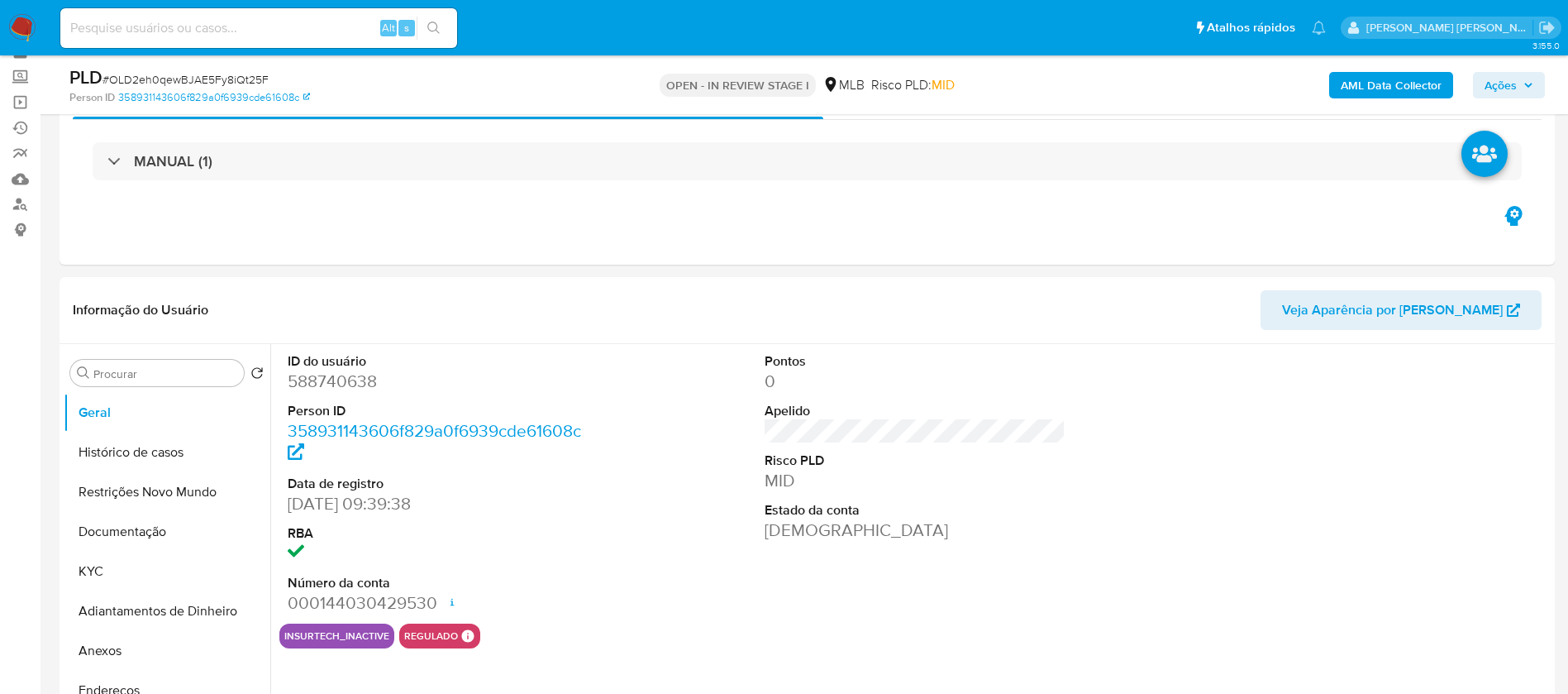
scroll to position [124, 0]
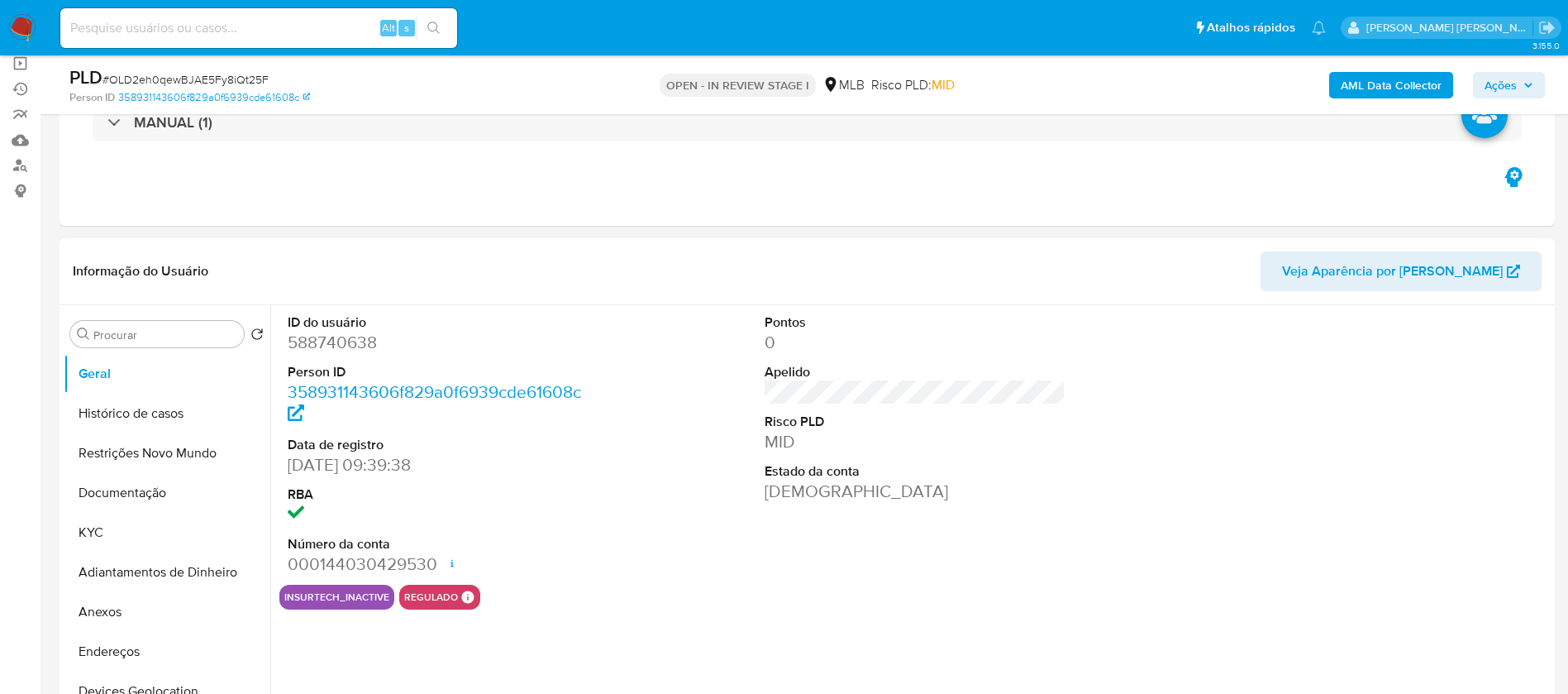
select select "10"
click at [316, 343] on dd "588740638" at bounding box center [439, 342] width 301 height 23
copy dd "588740638"
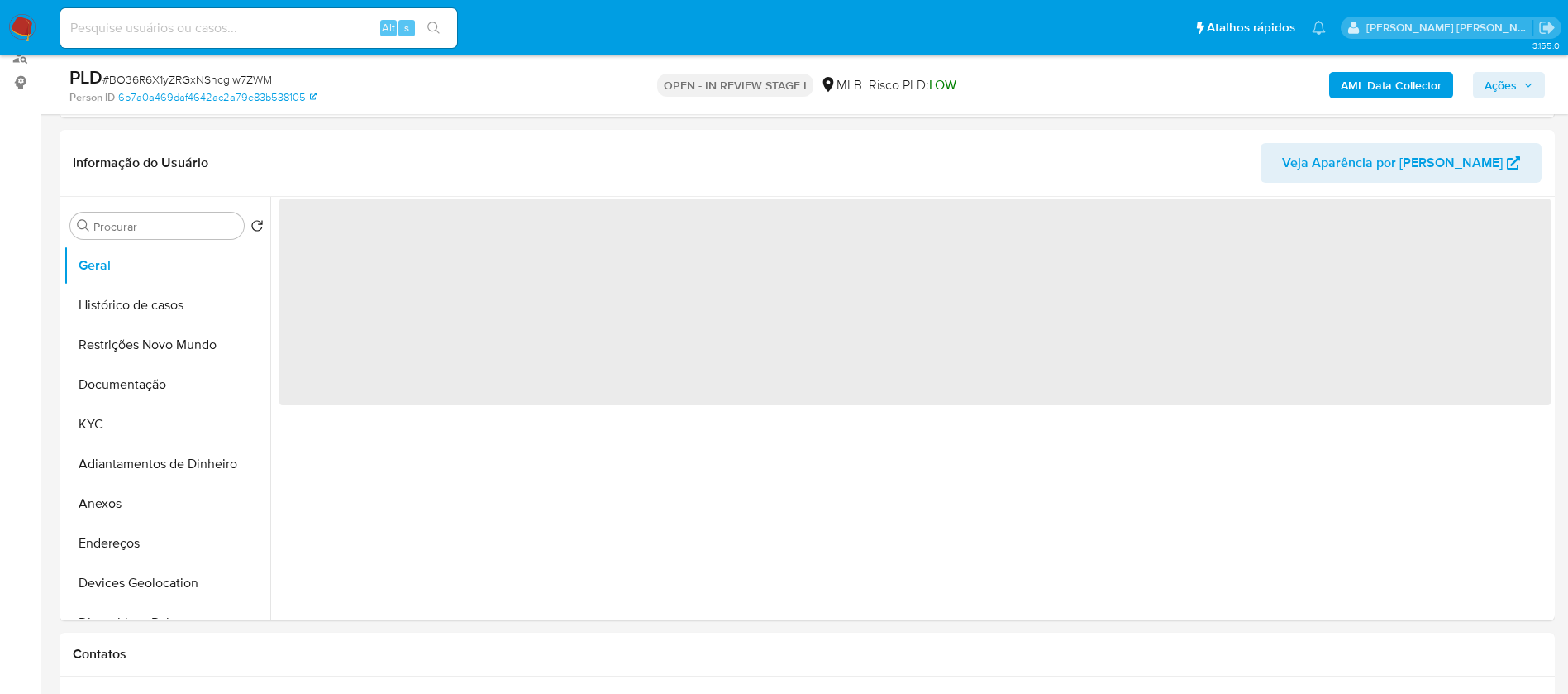
scroll to position [248, 0]
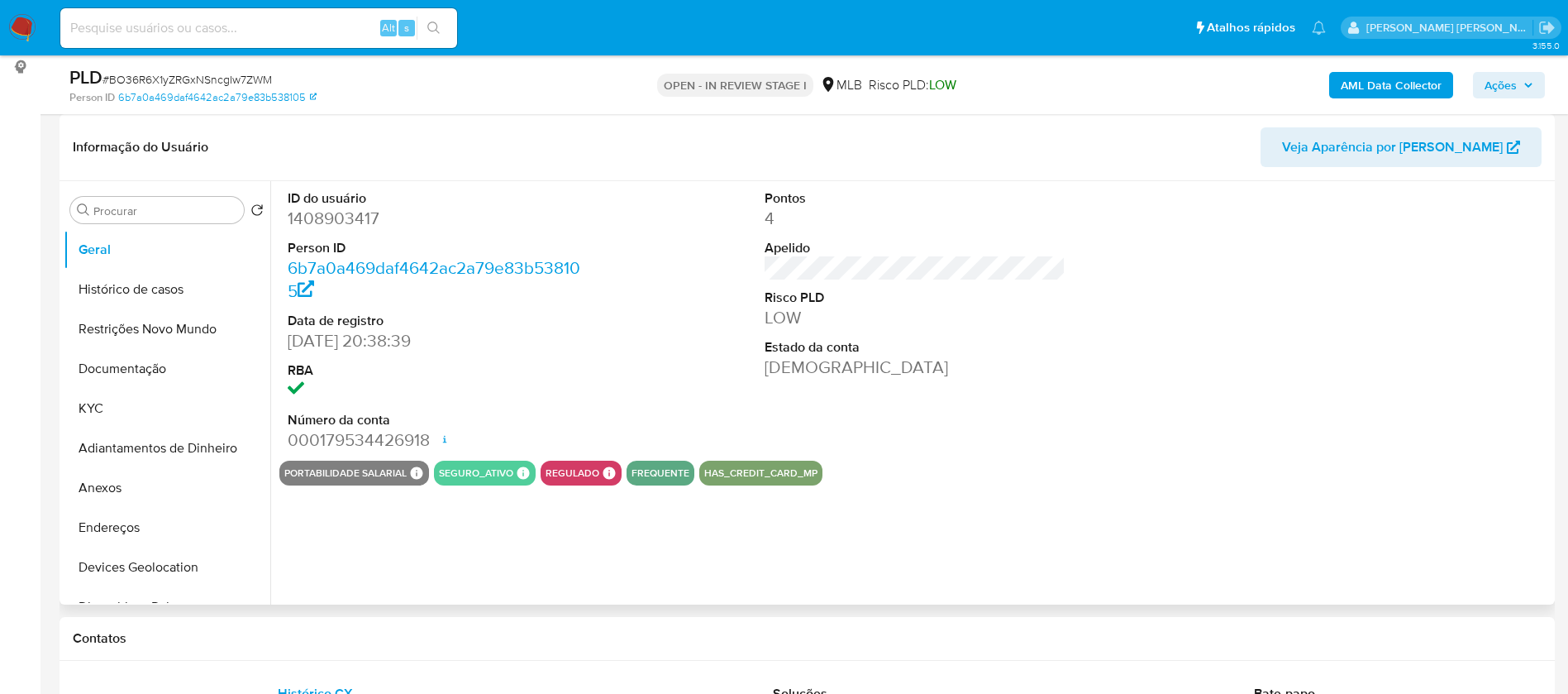
select select "10"
click at [359, 219] on dd "1408903417" at bounding box center [439, 218] width 301 height 23
copy dd "1408903417"
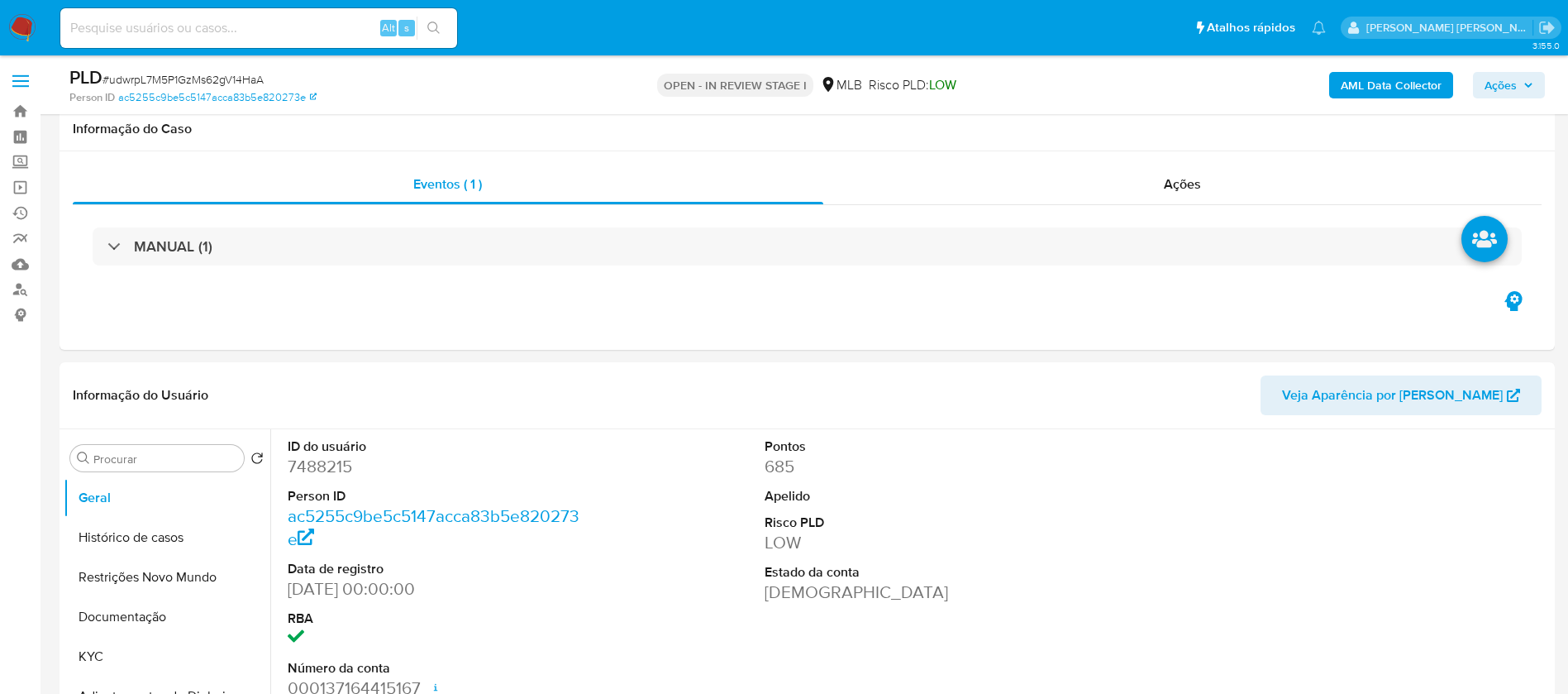
scroll to position [124, 0]
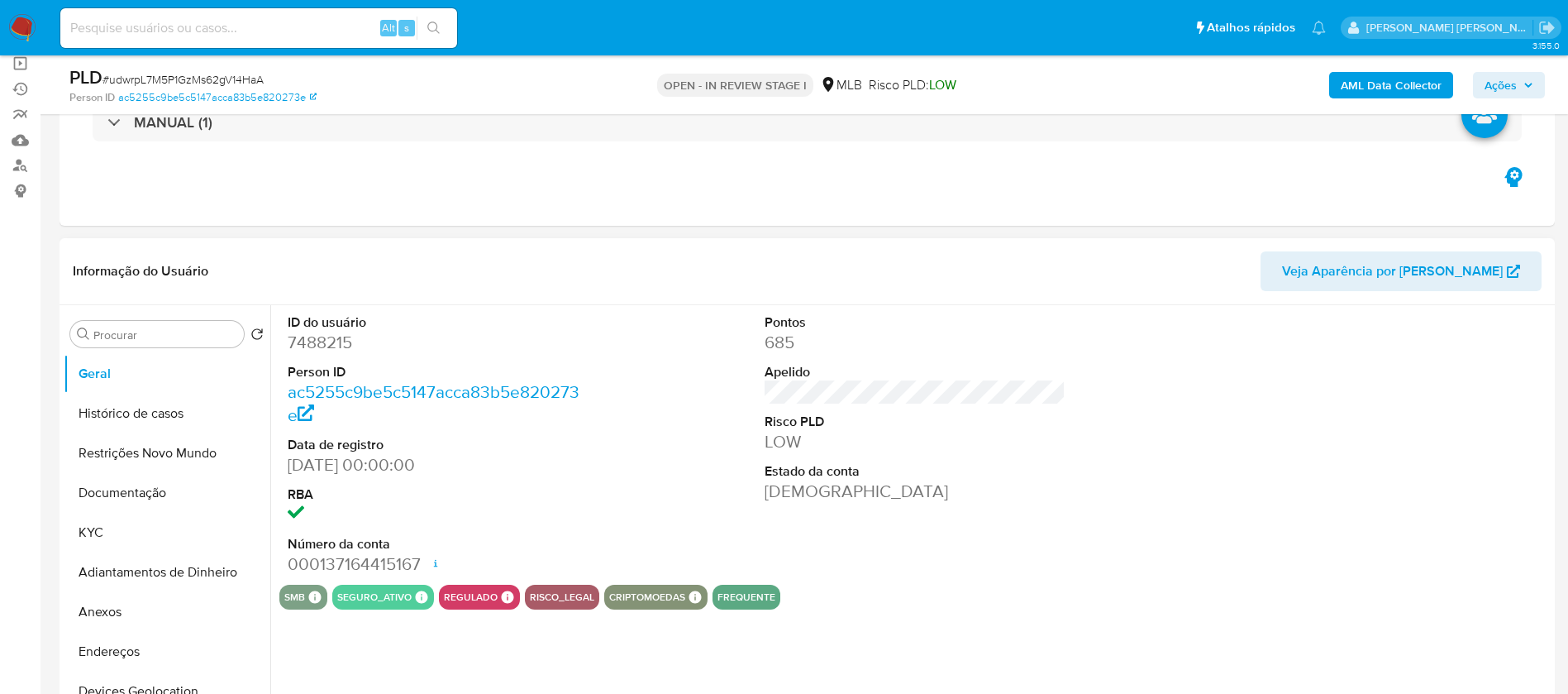
select select "10"
click at [333, 338] on dd "7488215" at bounding box center [439, 342] width 301 height 23
copy dd "7488215"
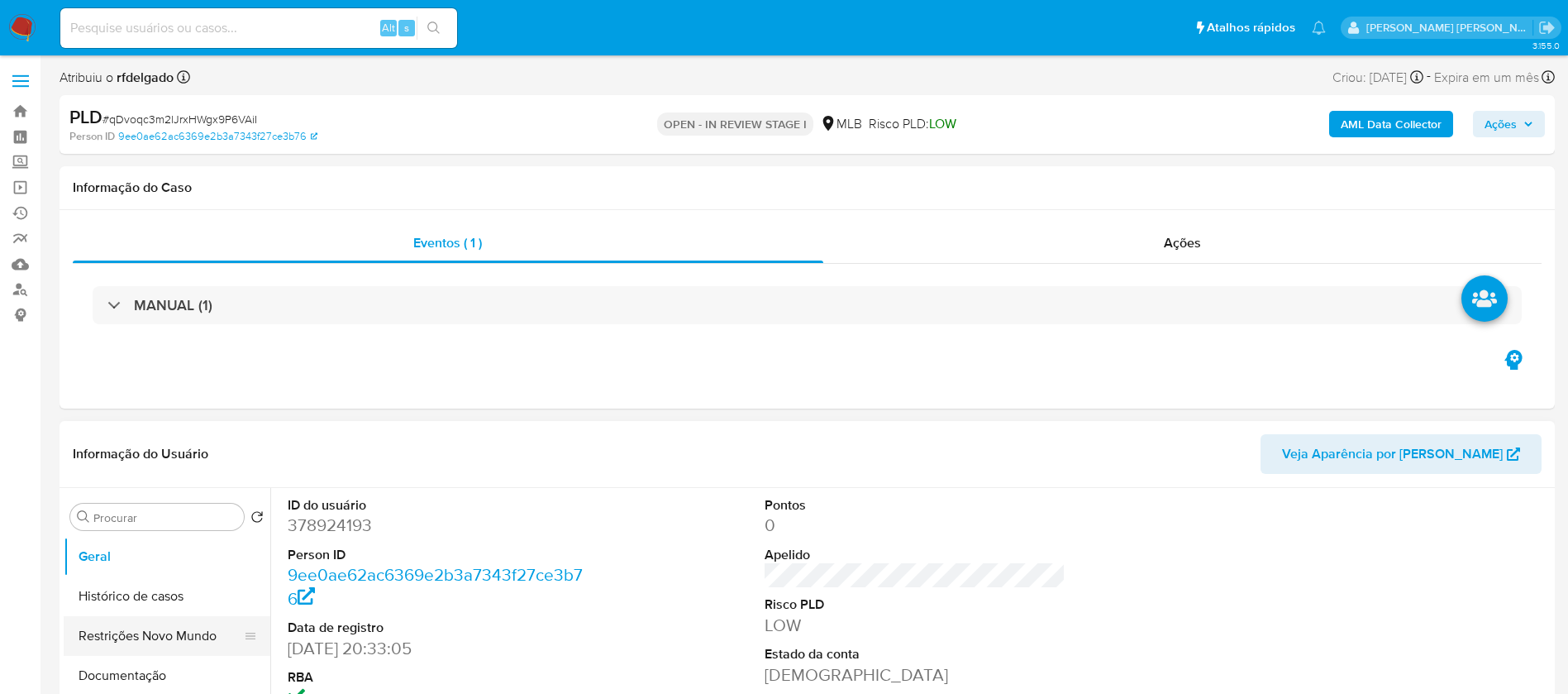
select select "10"
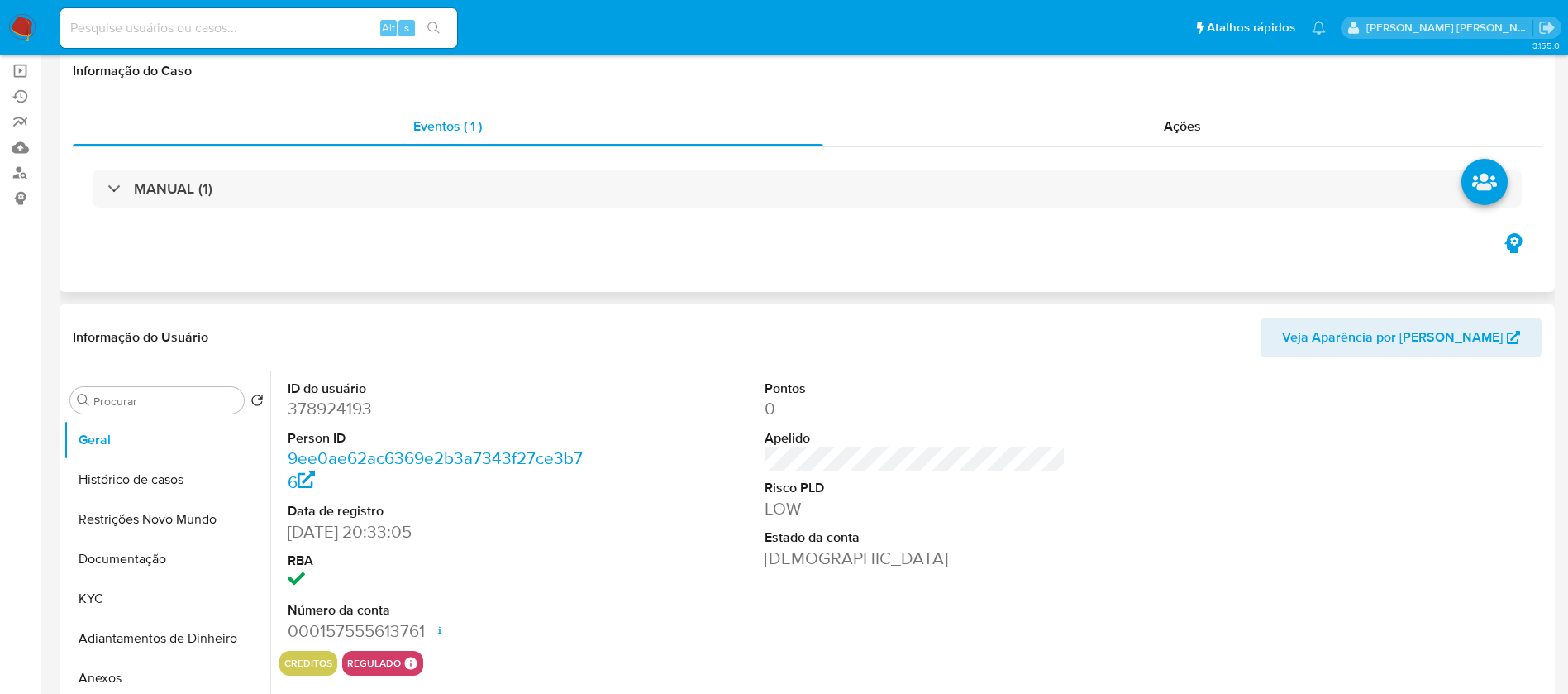
scroll to position [248, 0]
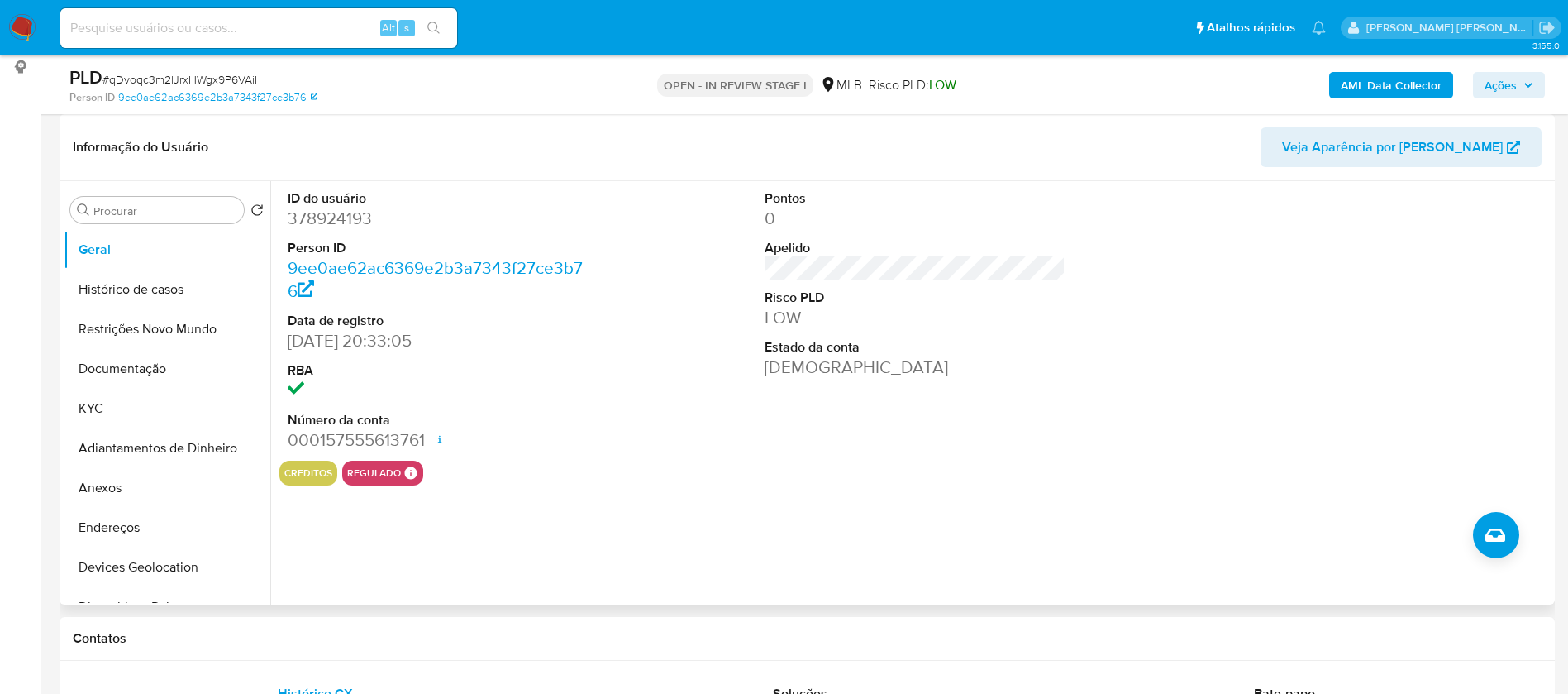
click at [359, 216] on dd "378924193" at bounding box center [439, 218] width 301 height 23
copy dd "378924193"
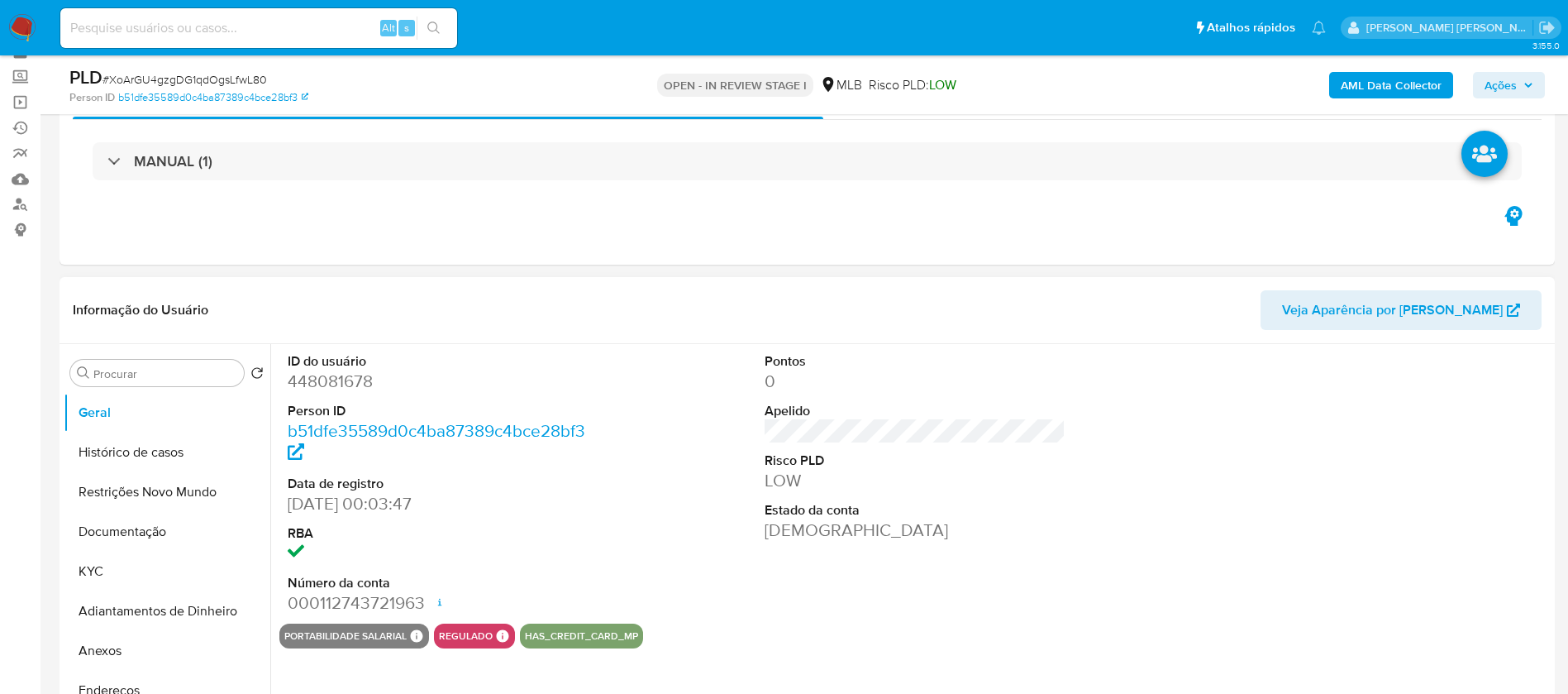
scroll to position [124, 0]
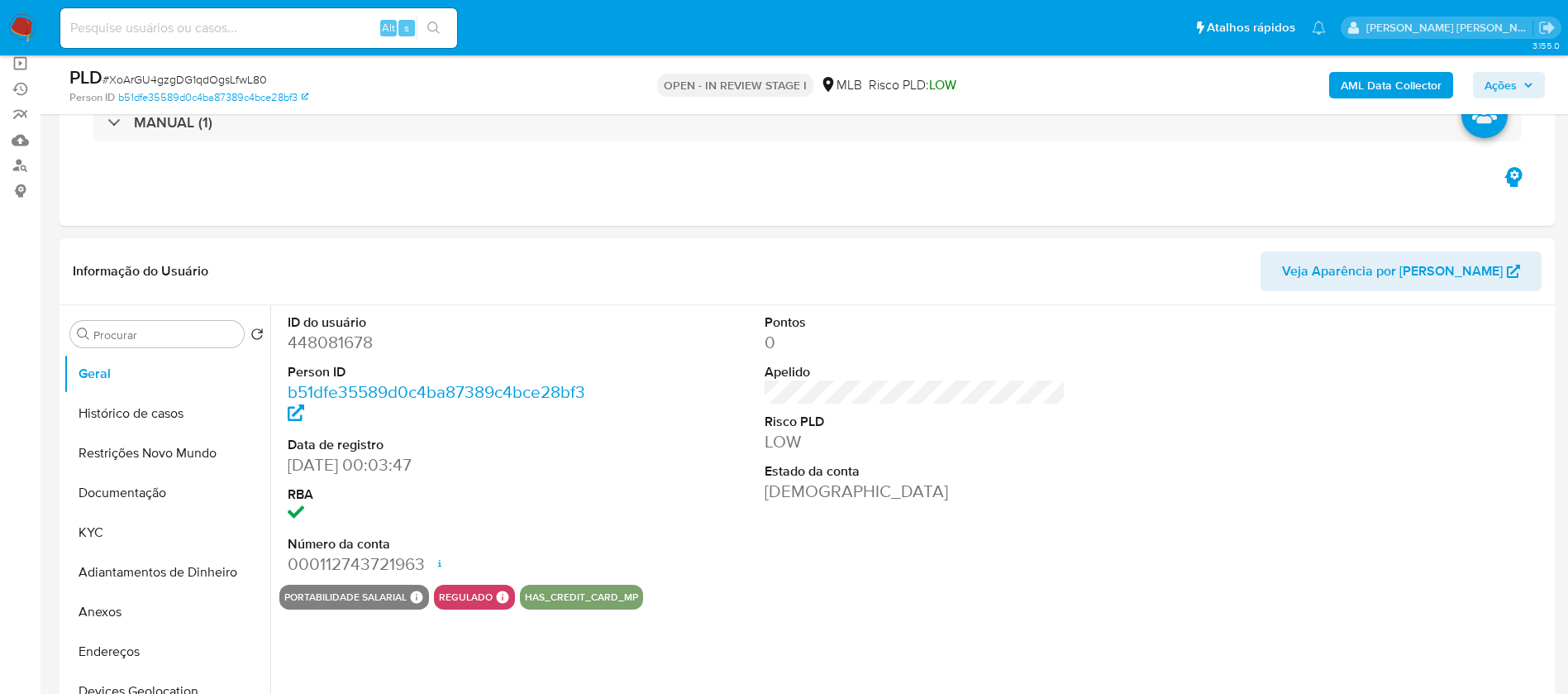
select select "10"
click at [345, 342] on dd "448081678" at bounding box center [439, 342] width 301 height 23
copy dd "448081678"
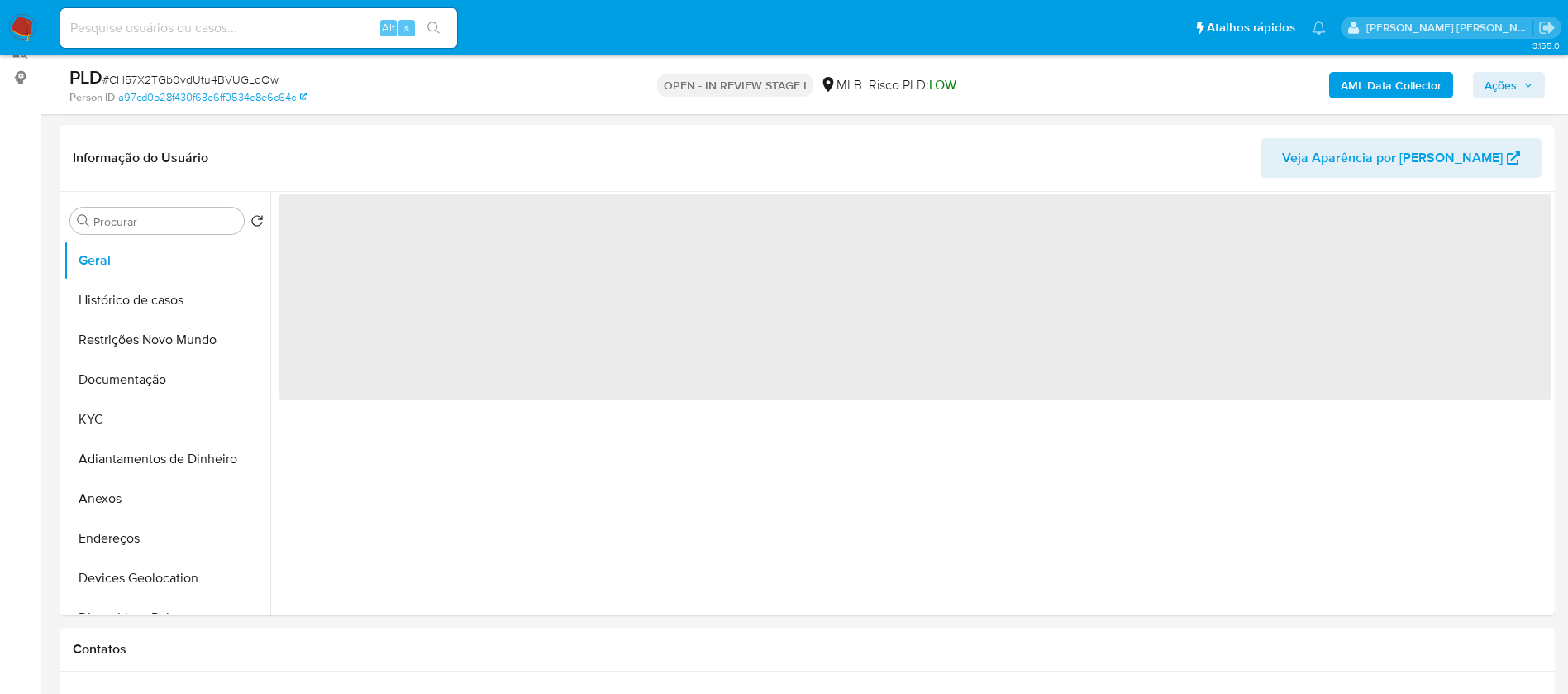
scroll to position [248, 0]
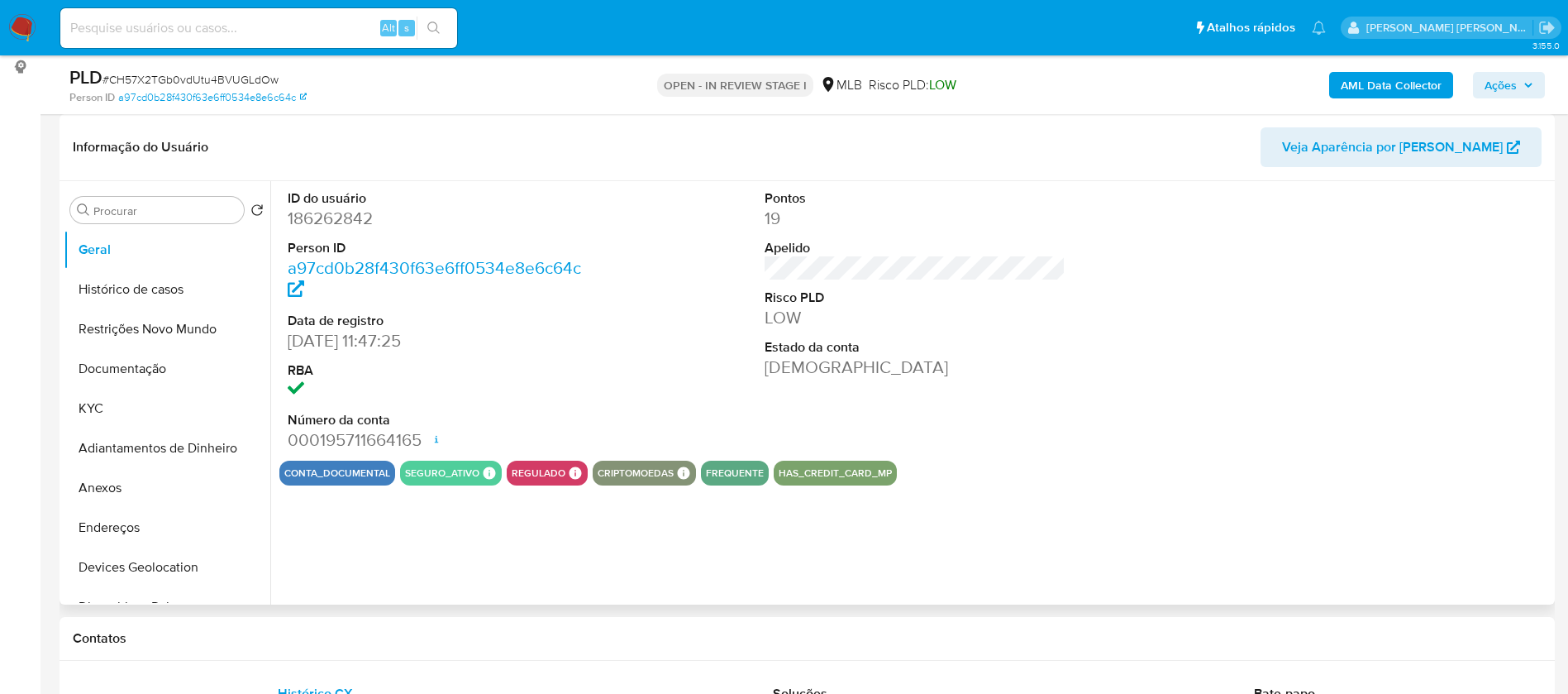
click at [356, 217] on dd "186262842" at bounding box center [439, 218] width 301 height 23
copy dd "186262842"
select select "10"
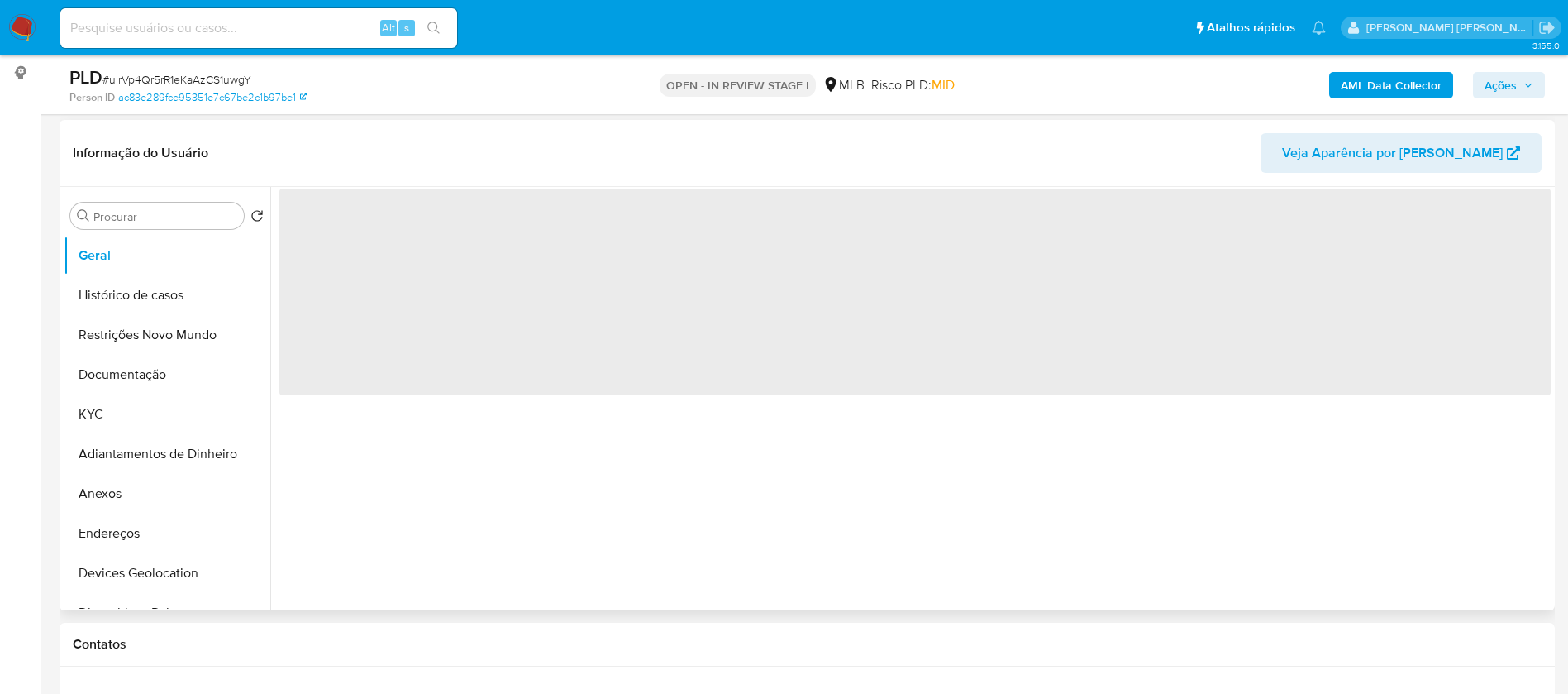
scroll to position [248, 0]
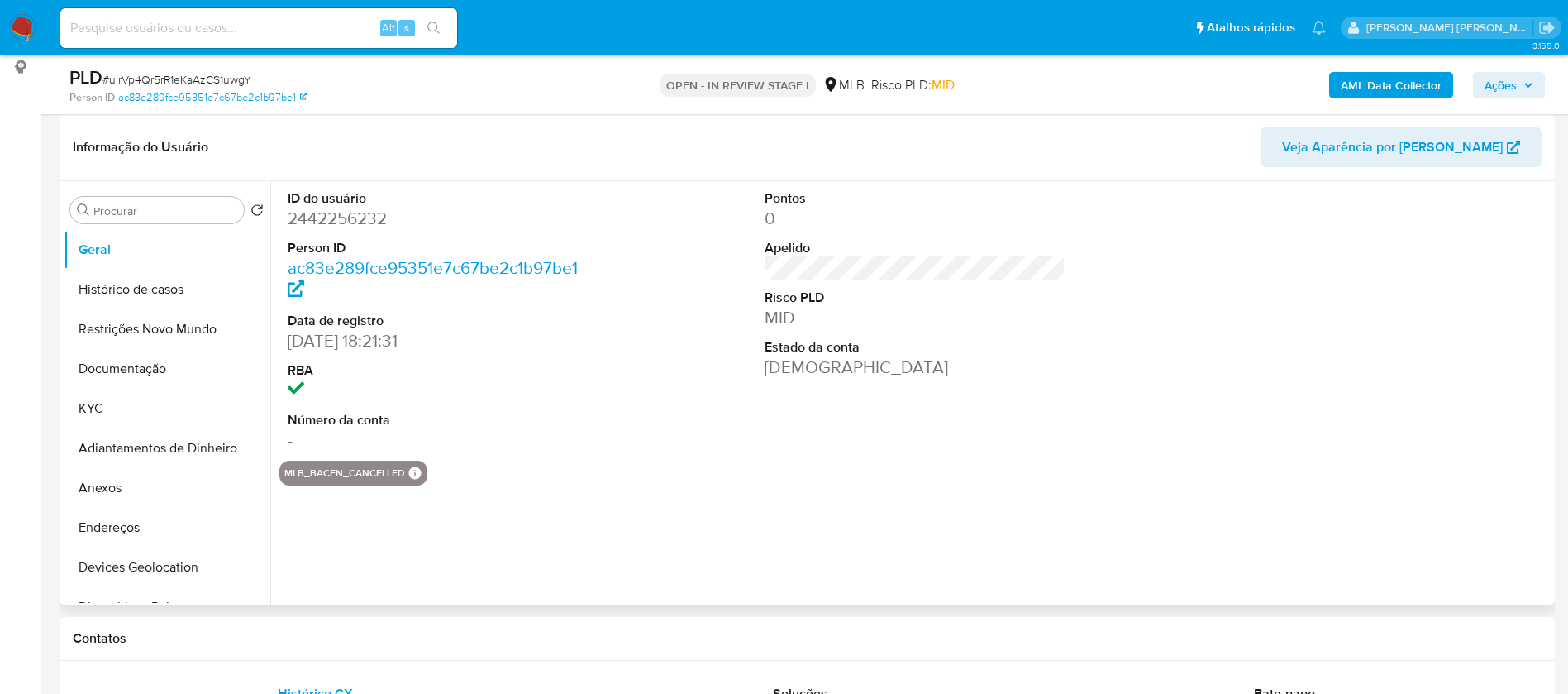
click at [357, 214] on dd "2442256232" at bounding box center [439, 218] width 301 height 23
select select "10"
click at [357, 213] on dd "2442256232" at bounding box center [439, 218] width 301 height 23
copy dd "2442256232"
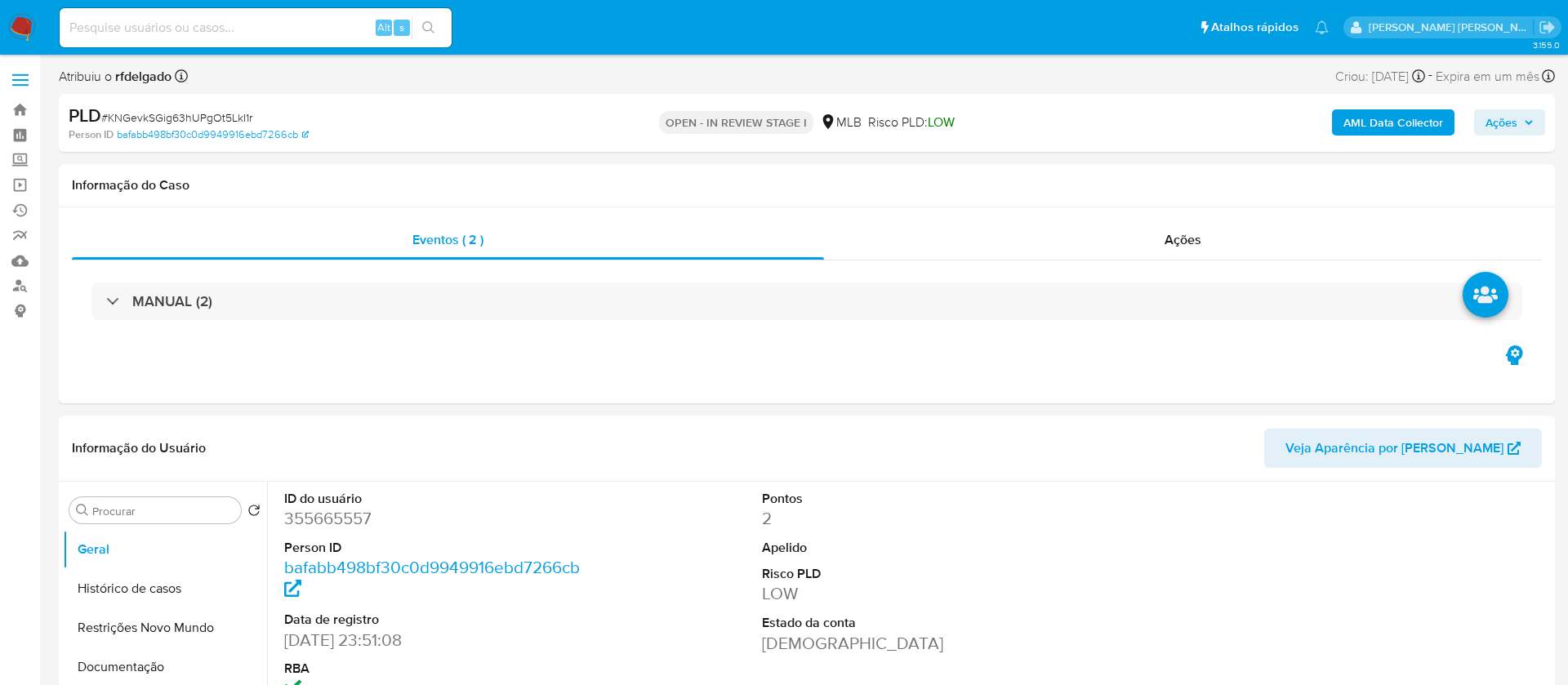
select select "10"
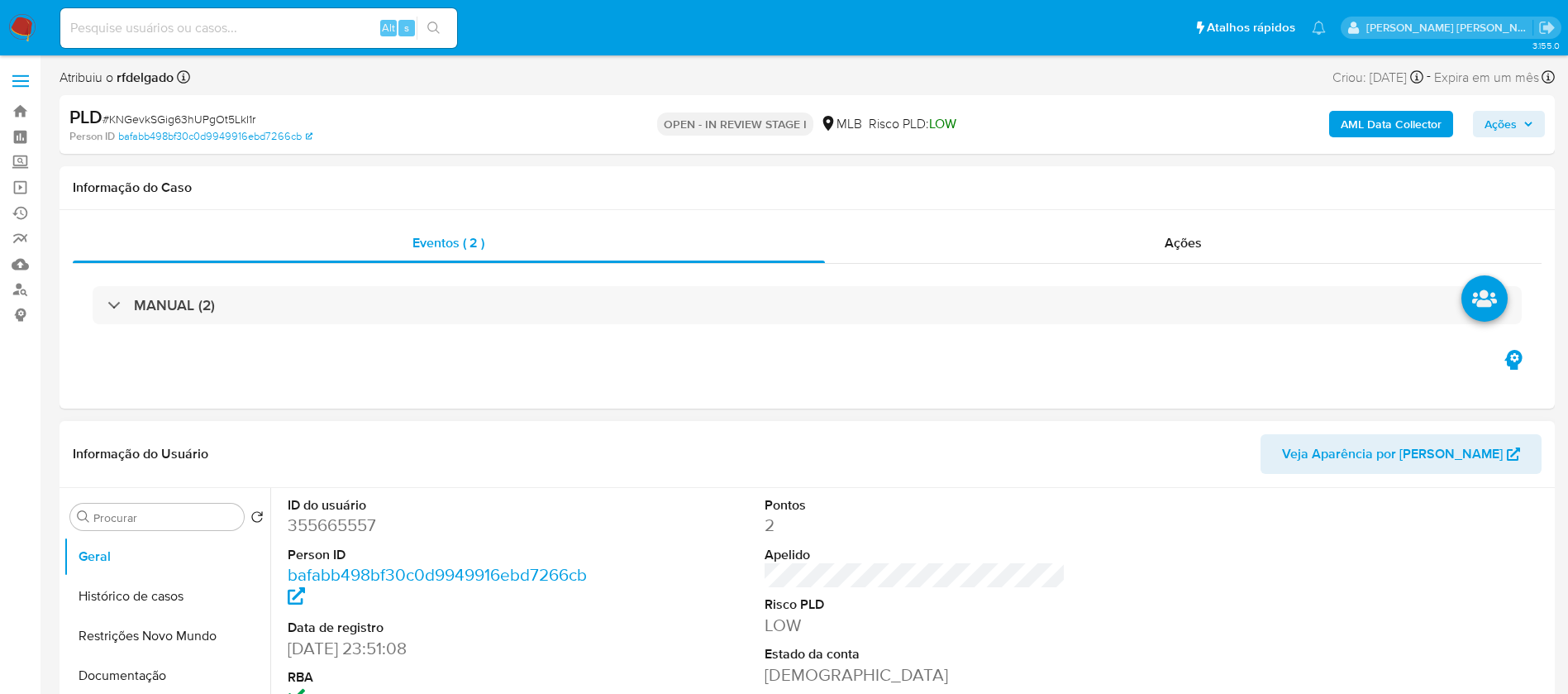
click at [360, 515] on dd "355665557" at bounding box center [439, 526] width 301 height 23
copy dd "355665557"
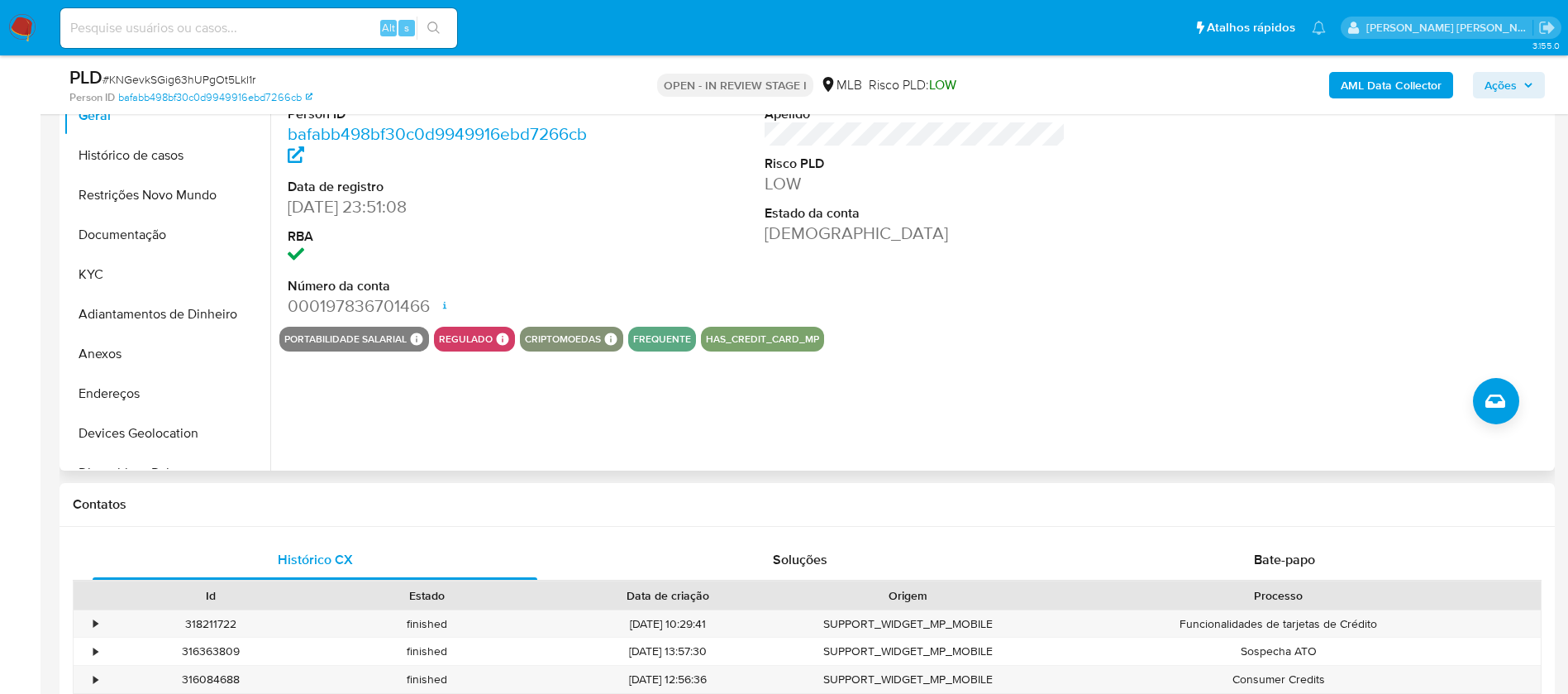
scroll to position [124, 0]
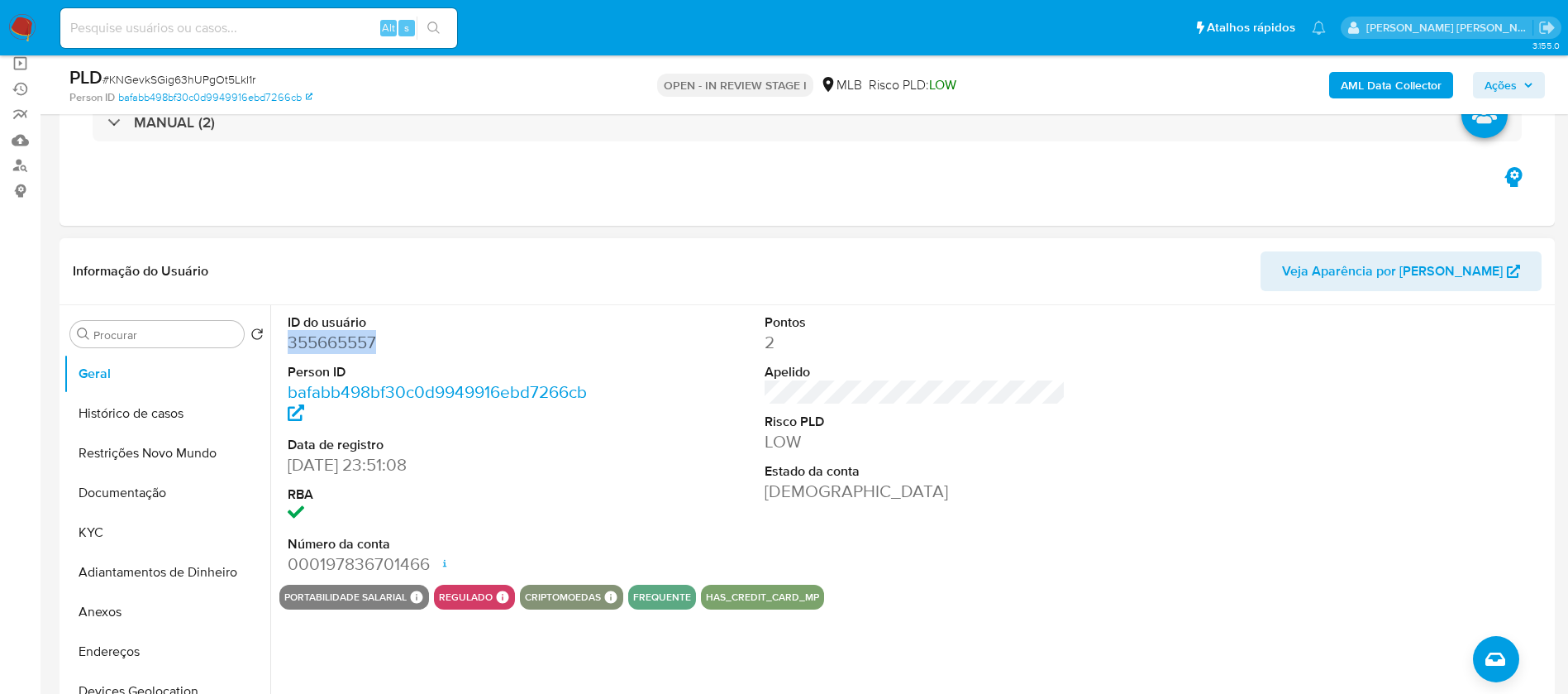
click at [354, 341] on dd "355665557" at bounding box center [439, 342] width 301 height 23
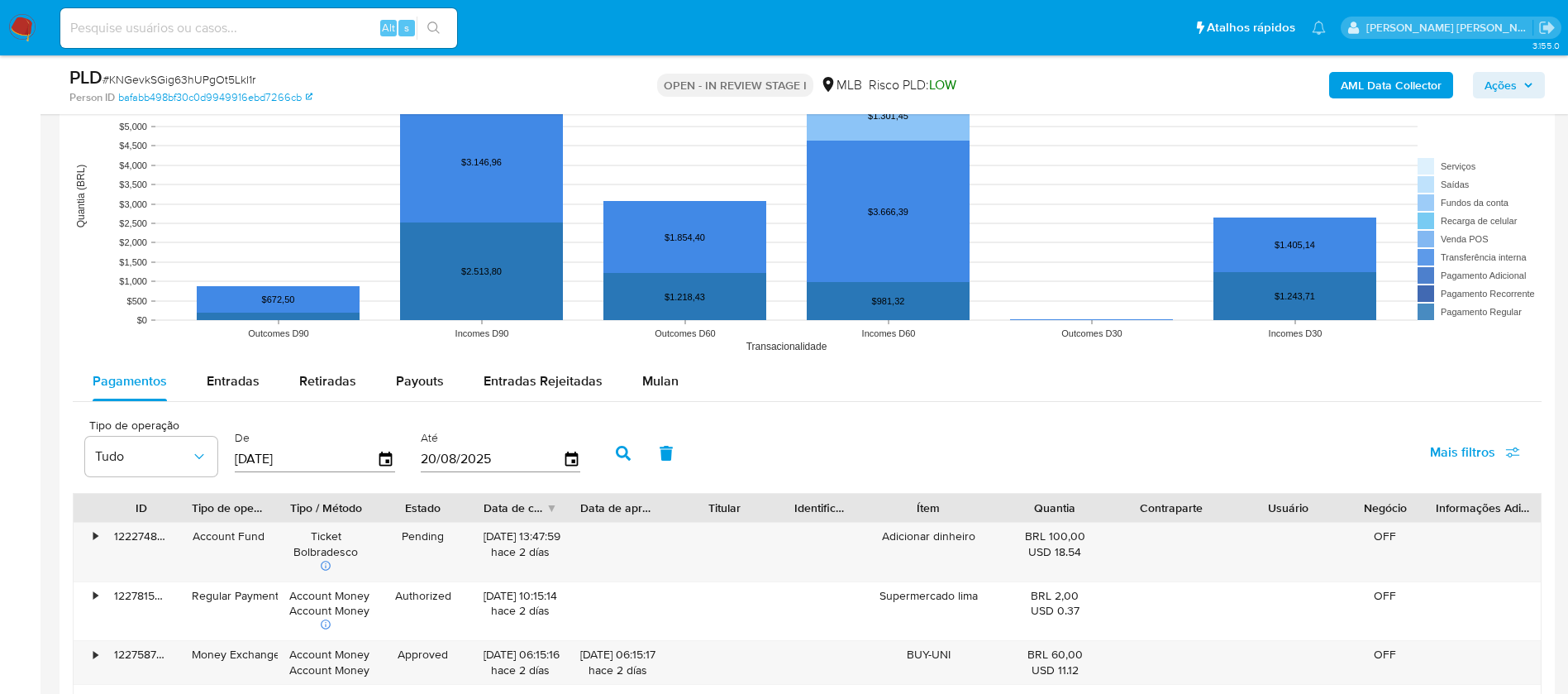
scroll to position [1383, 0]
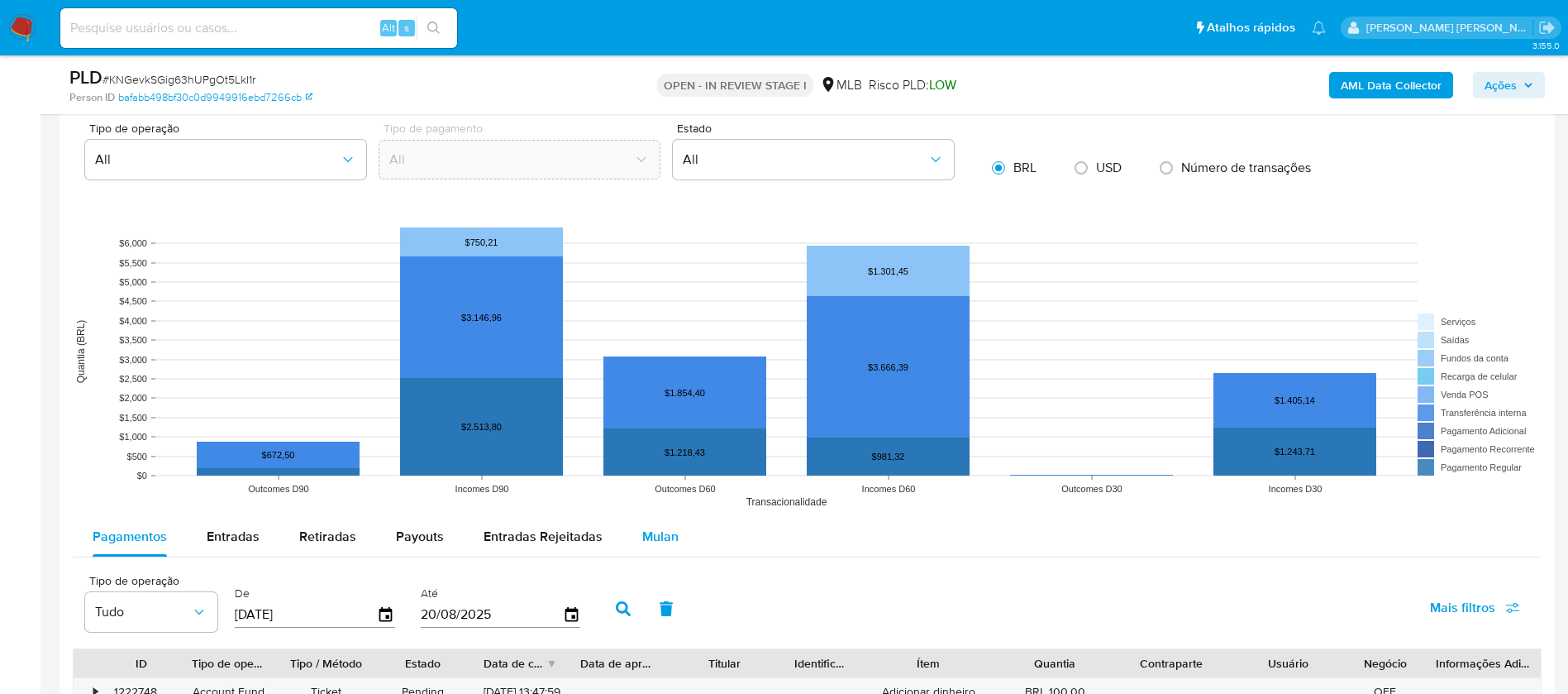
click at [650, 534] on span "Mulan" at bounding box center [660, 536] width 37 height 19
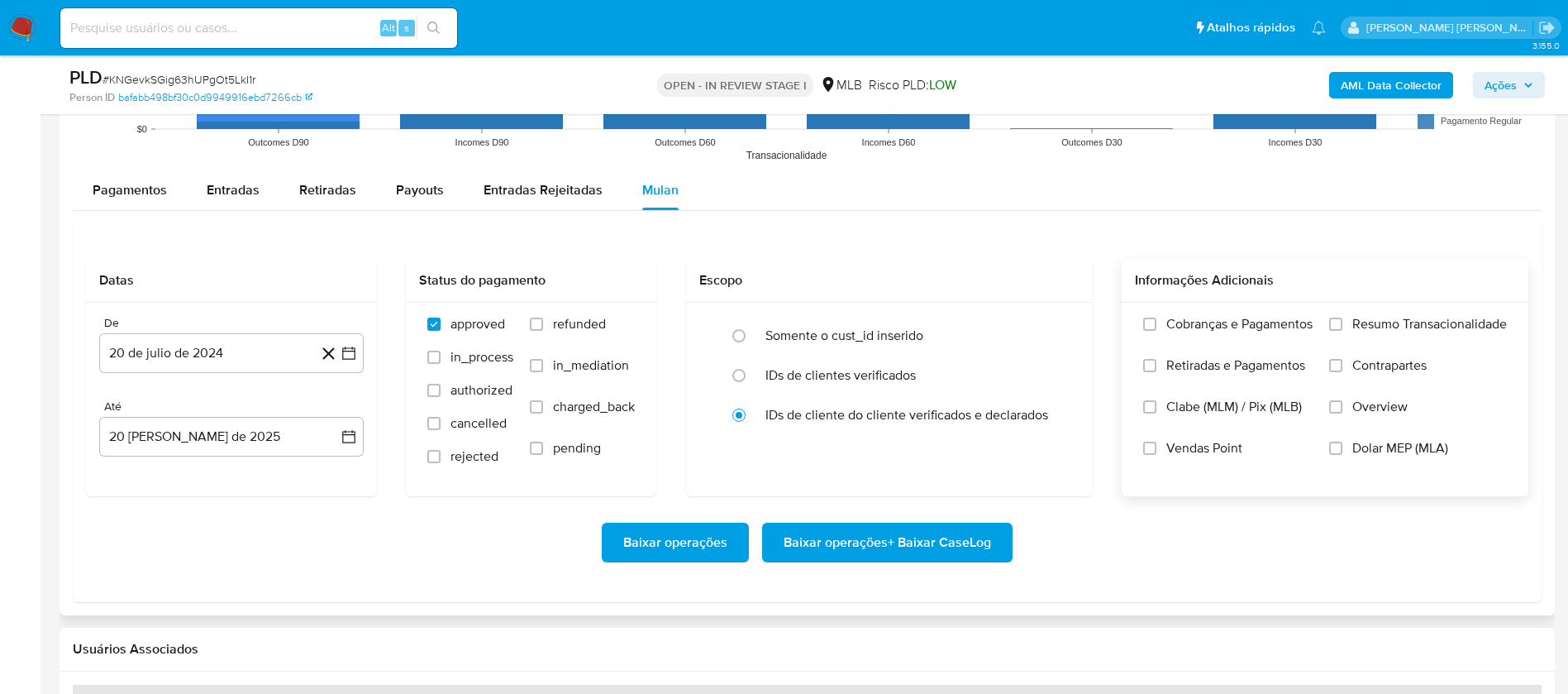
scroll to position [1755, 0]
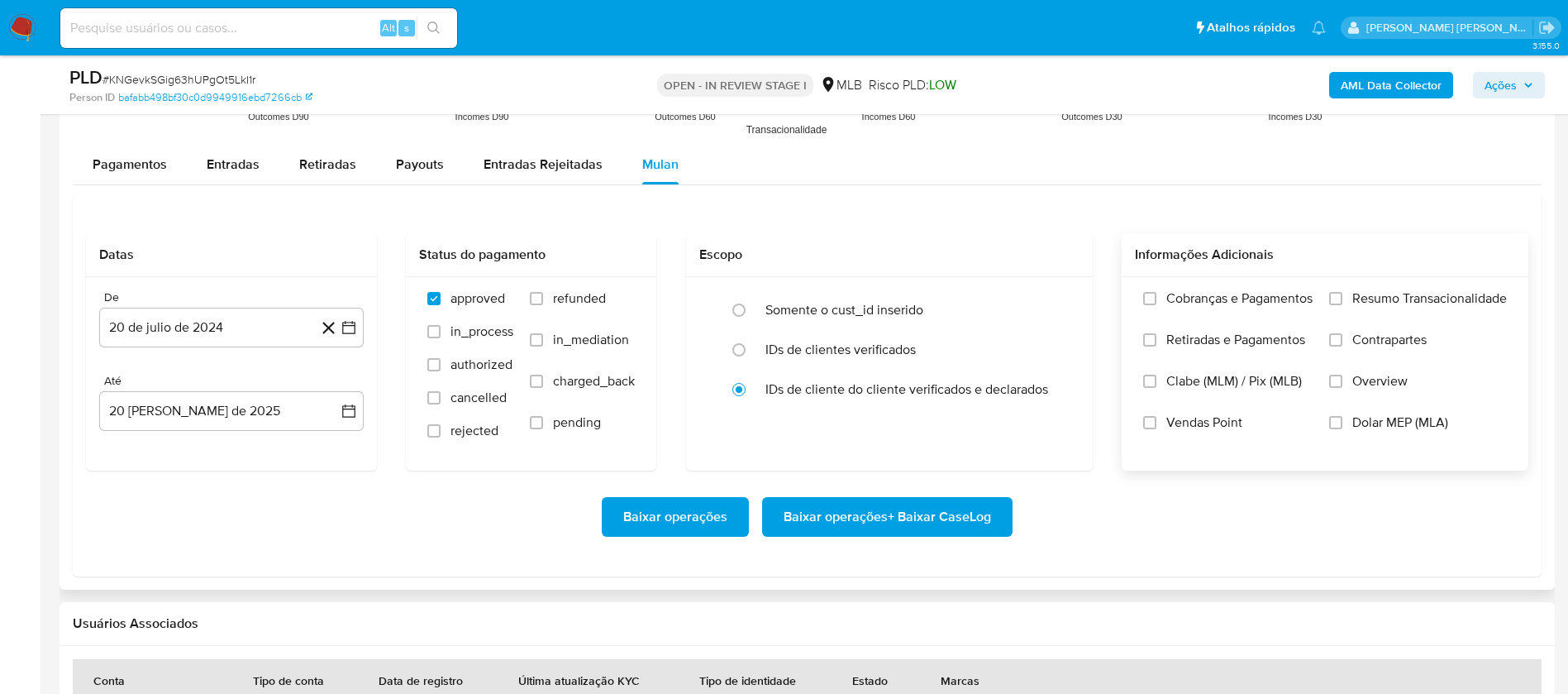
click at [1392, 296] on span "Resumo Transacionalidade" at bounding box center [1430, 298] width 155 height 17
click at [1342, 296] on input "Resumo Transacionalidade" at bounding box center [1336, 298] width 13 height 13
click at [1197, 417] on span "Vendas Point" at bounding box center [1204, 422] width 76 height 17
click at [1157, 417] on input "Vendas Point" at bounding box center [1150, 422] width 13 height 13
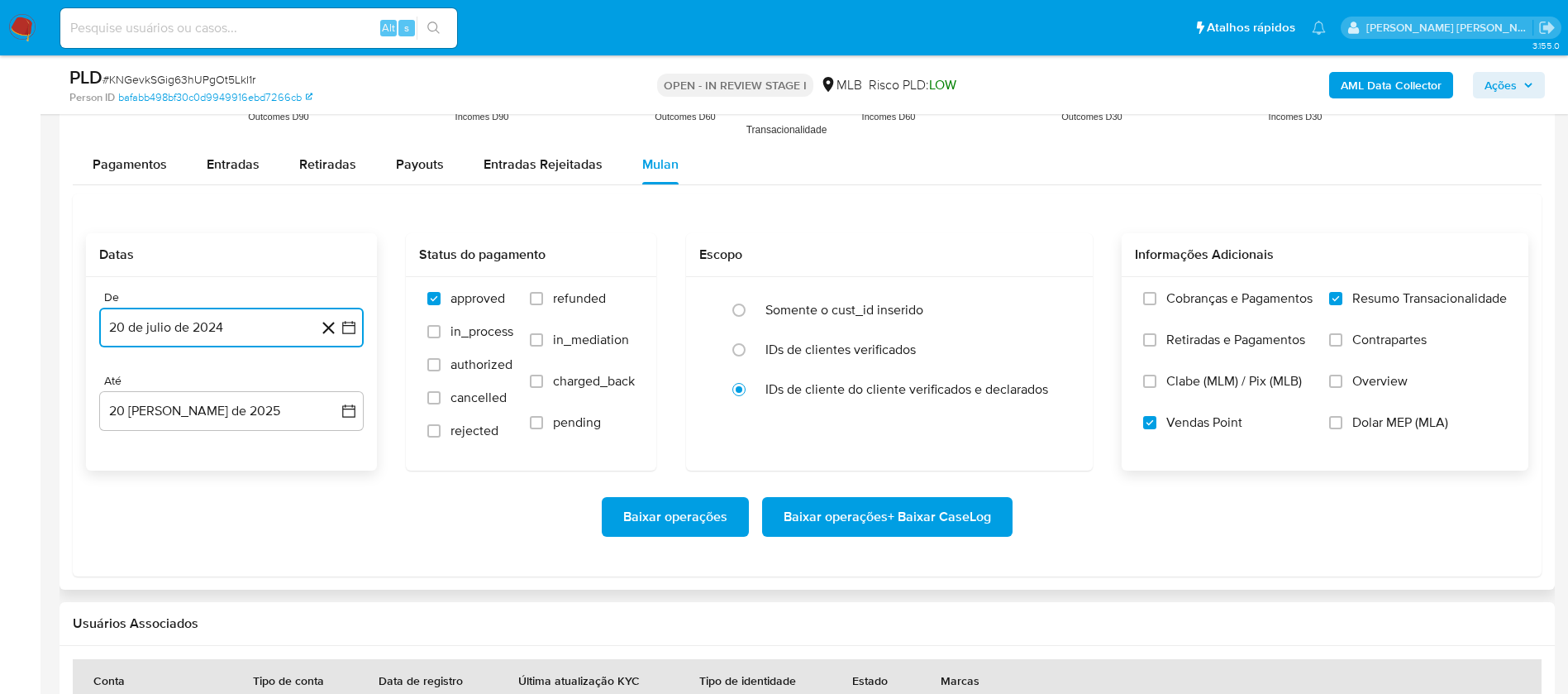
click at [263, 332] on button "20 de julio de 2024" at bounding box center [231, 327] width 265 height 40
click at [243, 385] on span "julio 2024" at bounding box center [223, 387] width 62 height 17
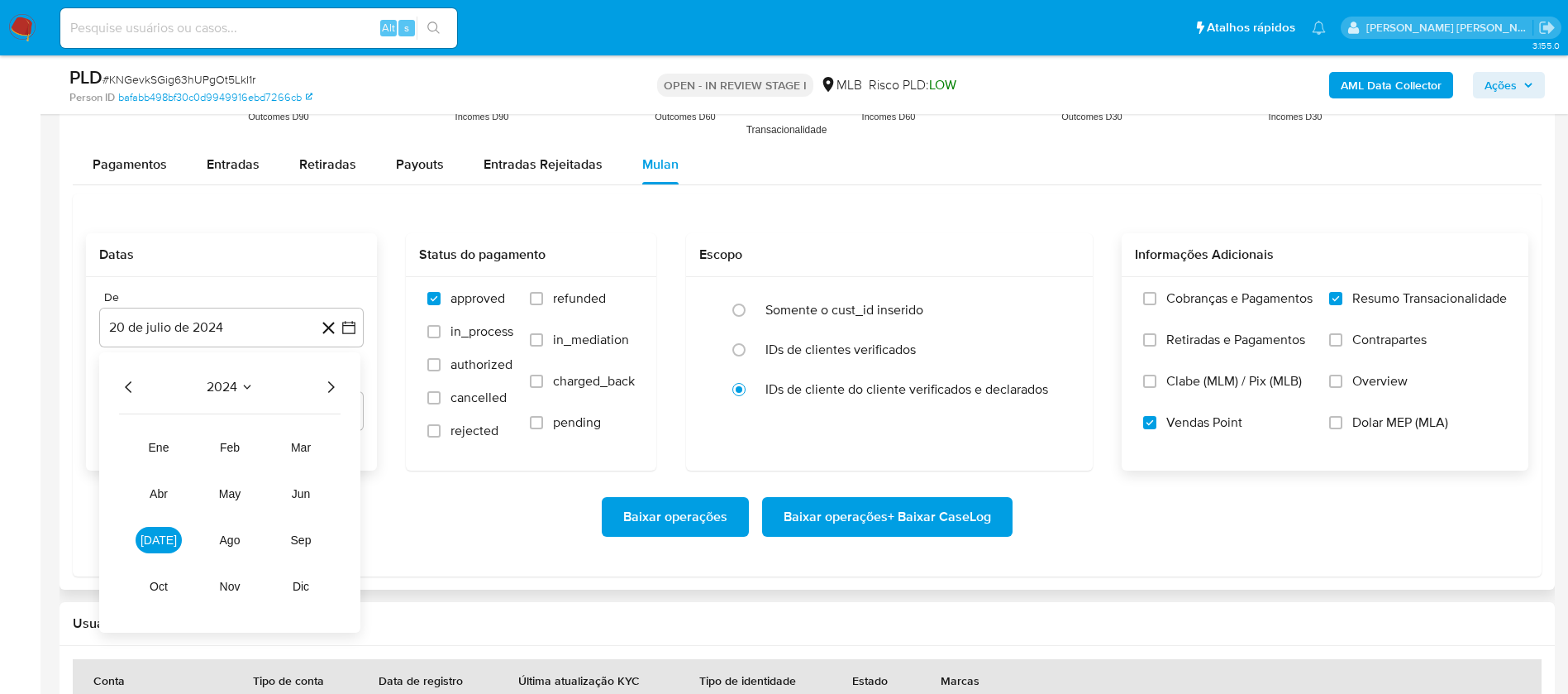
click at [324, 381] on icon "Año siguiente" at bounding box center [331, 387] width 20 height 20
click at [147, 540] on button "jul" at bounding box center [159, 540] width 47 height 27
click at [160, 446] on button "1" at bounding box center [166, 448] width 27 height 27
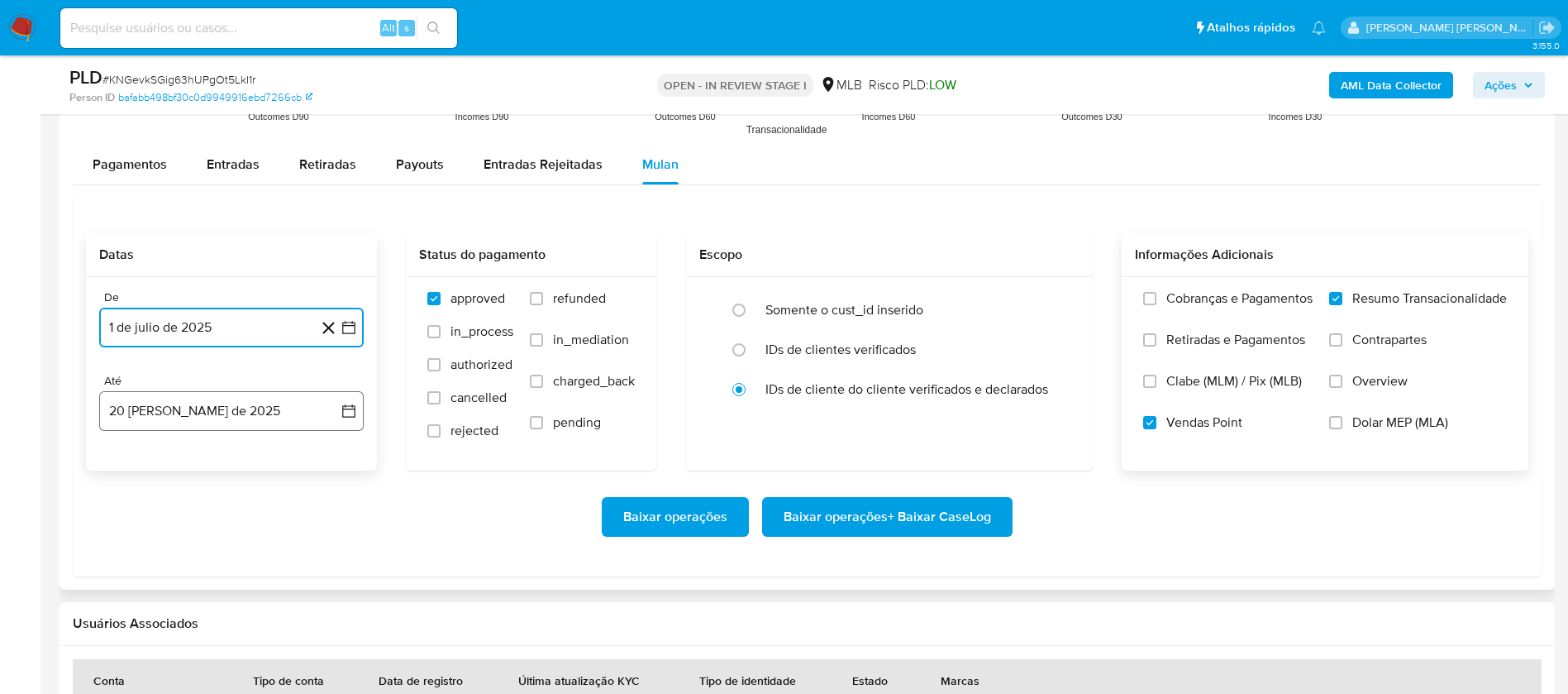
click at [222, 405] on button "20 de agosto de 2025" at bounding box center [231, 412] width 265 height 40
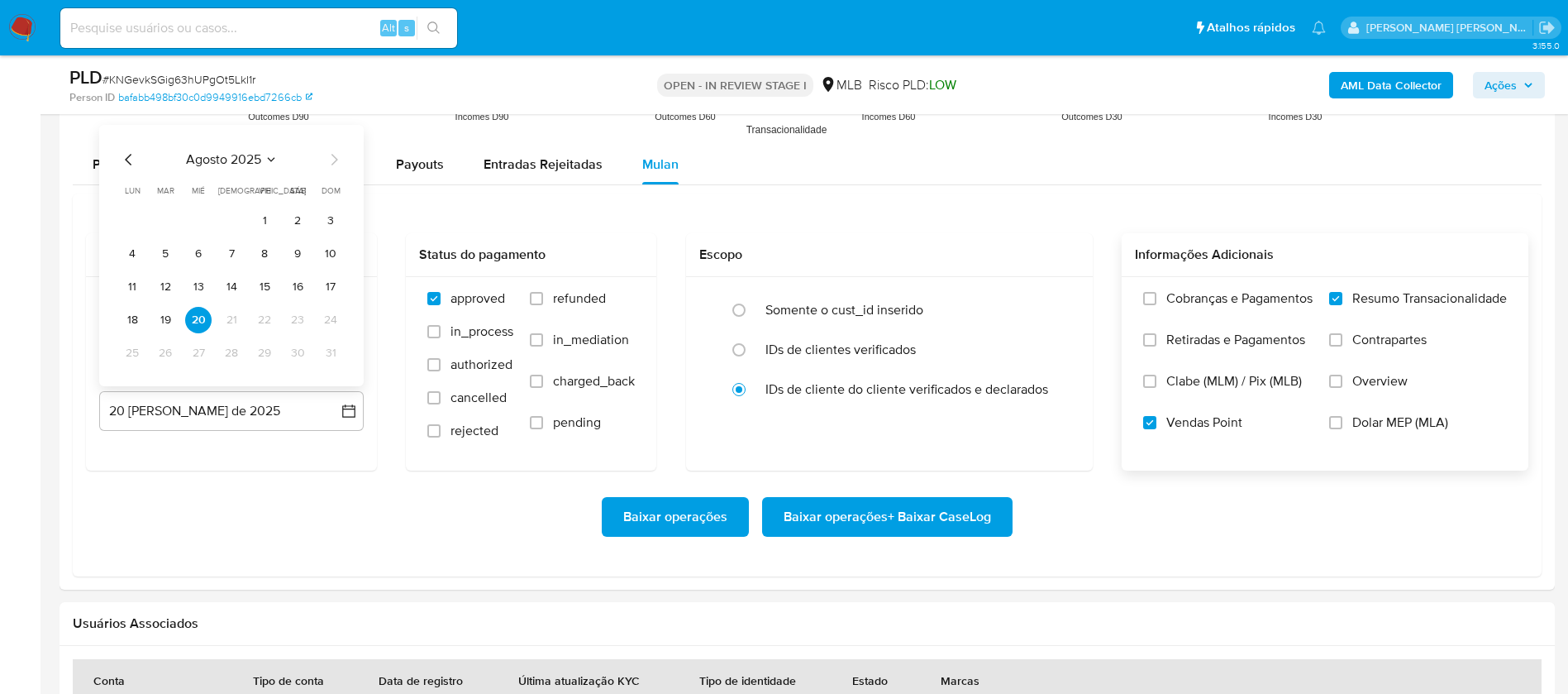
click at [127, 324] on button "18" at bounding box center [132, 320] width 27 height 27
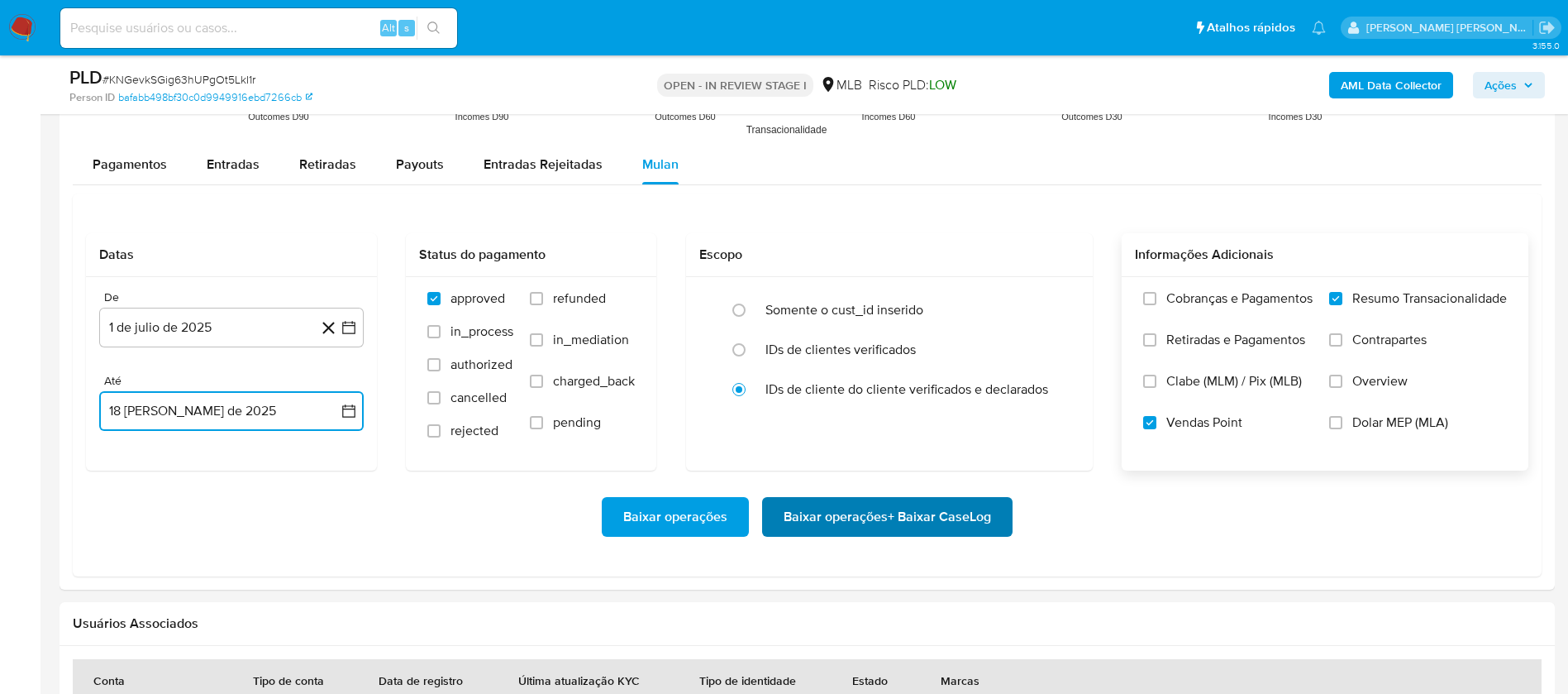
click at [868, 512] on span "Baixar operações + Baixar CaseLog" at bounding box center [887, 517] width 207 height 37
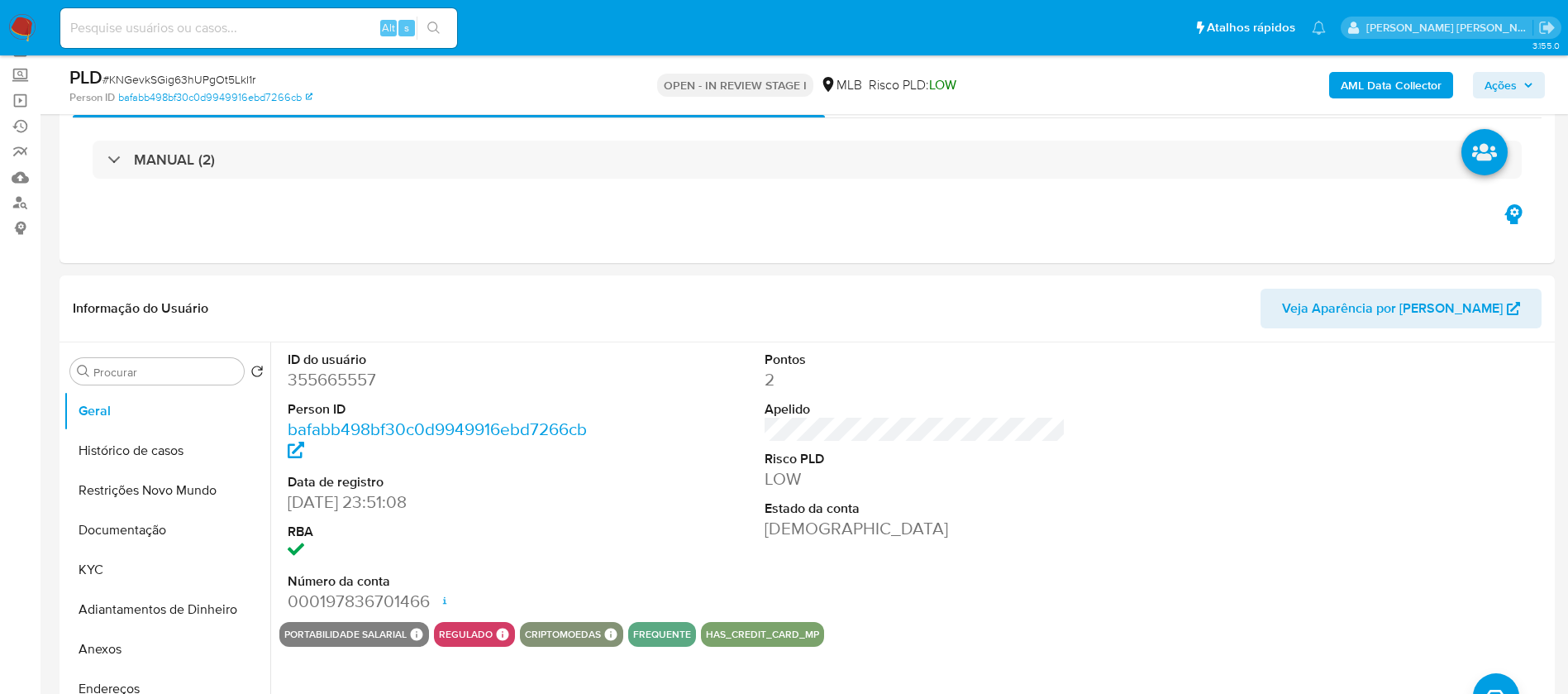
scroll to position [0, 0]
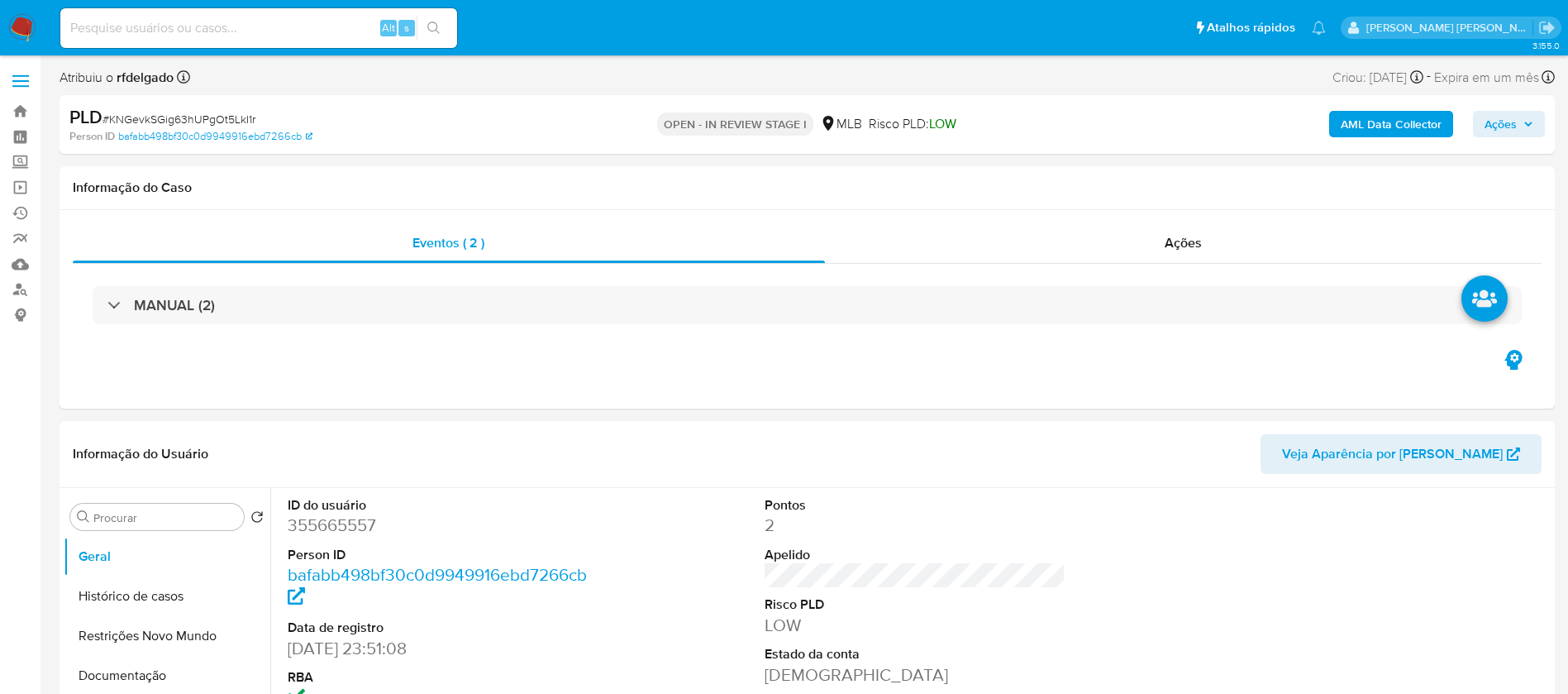
click at [12, 25] on img at bounding box center [22, 28] width 28 height 28
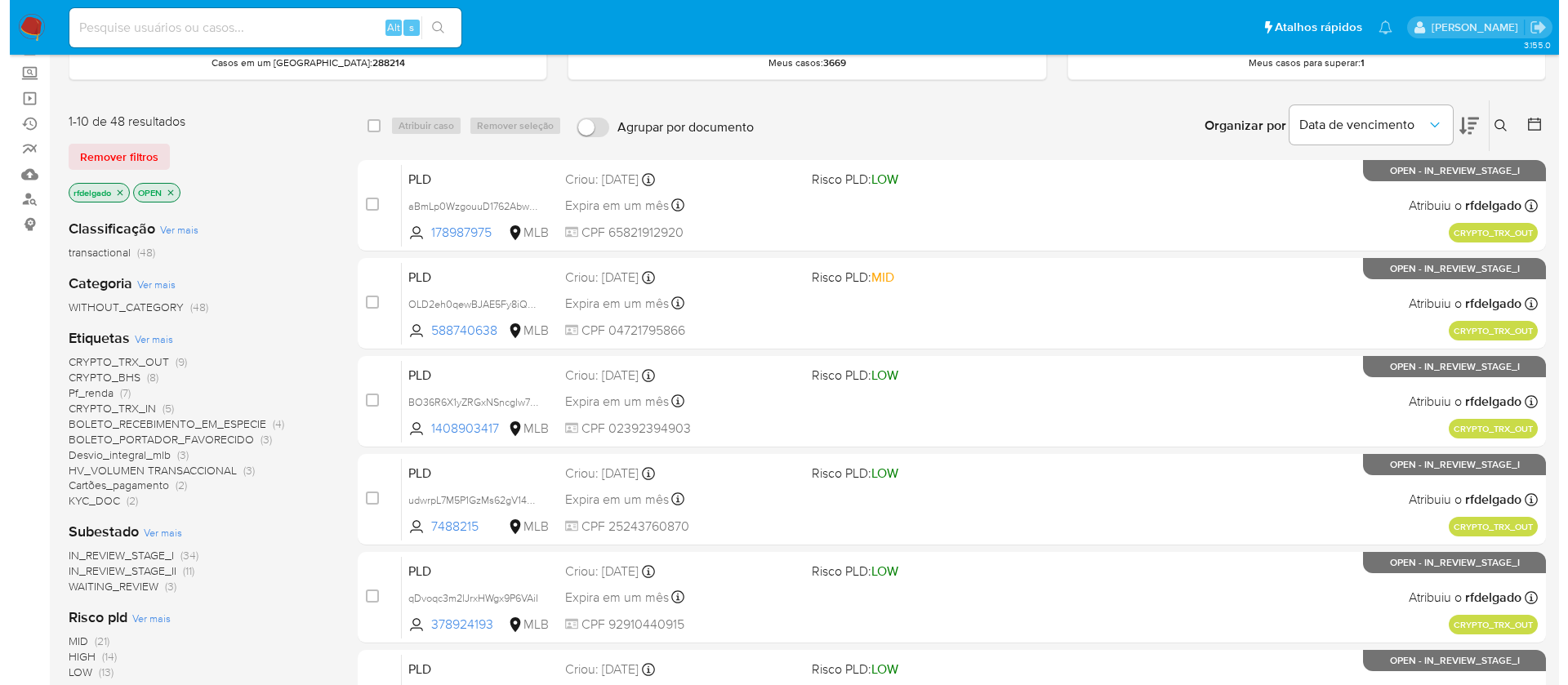
scroll to position [123, 0]
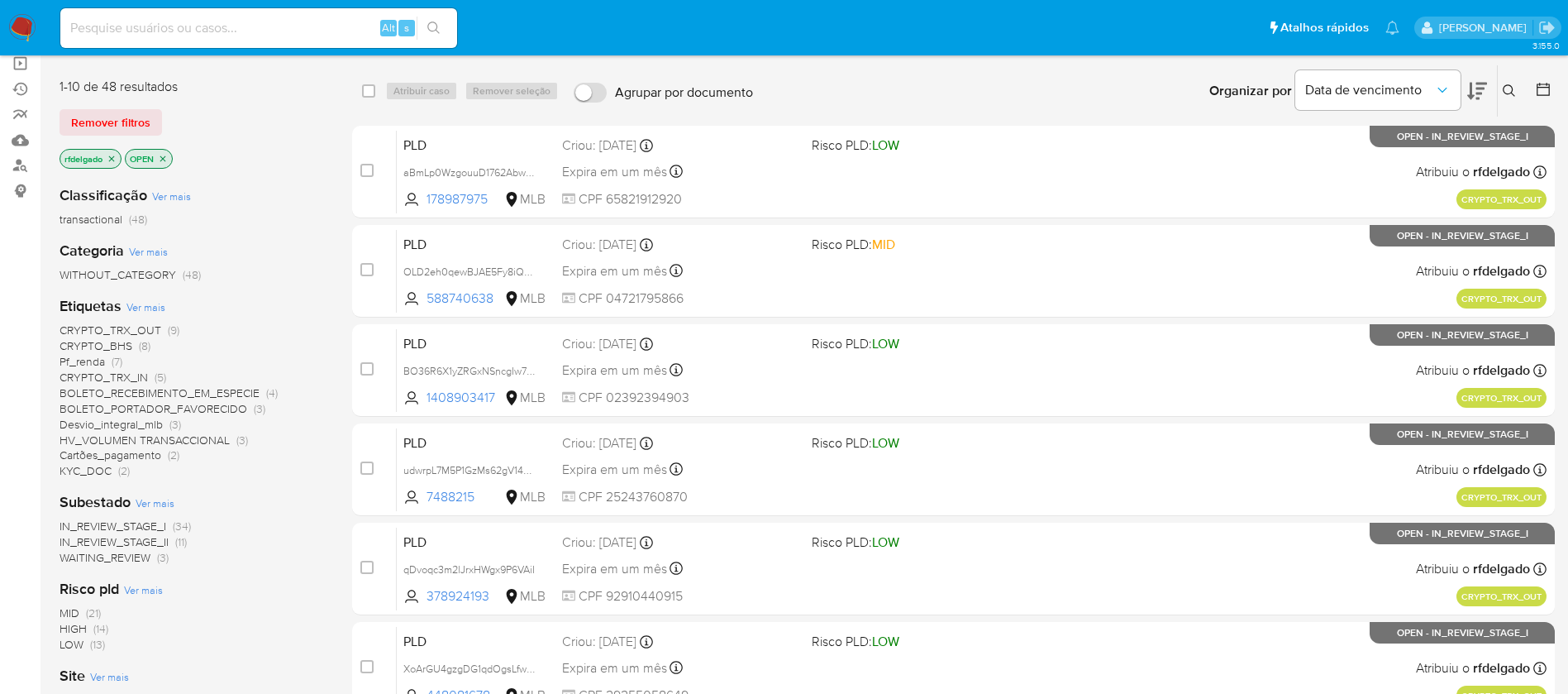
click at [149, 305] on span "Ver mais" at bounding box center [146, 307] width 39 height 15
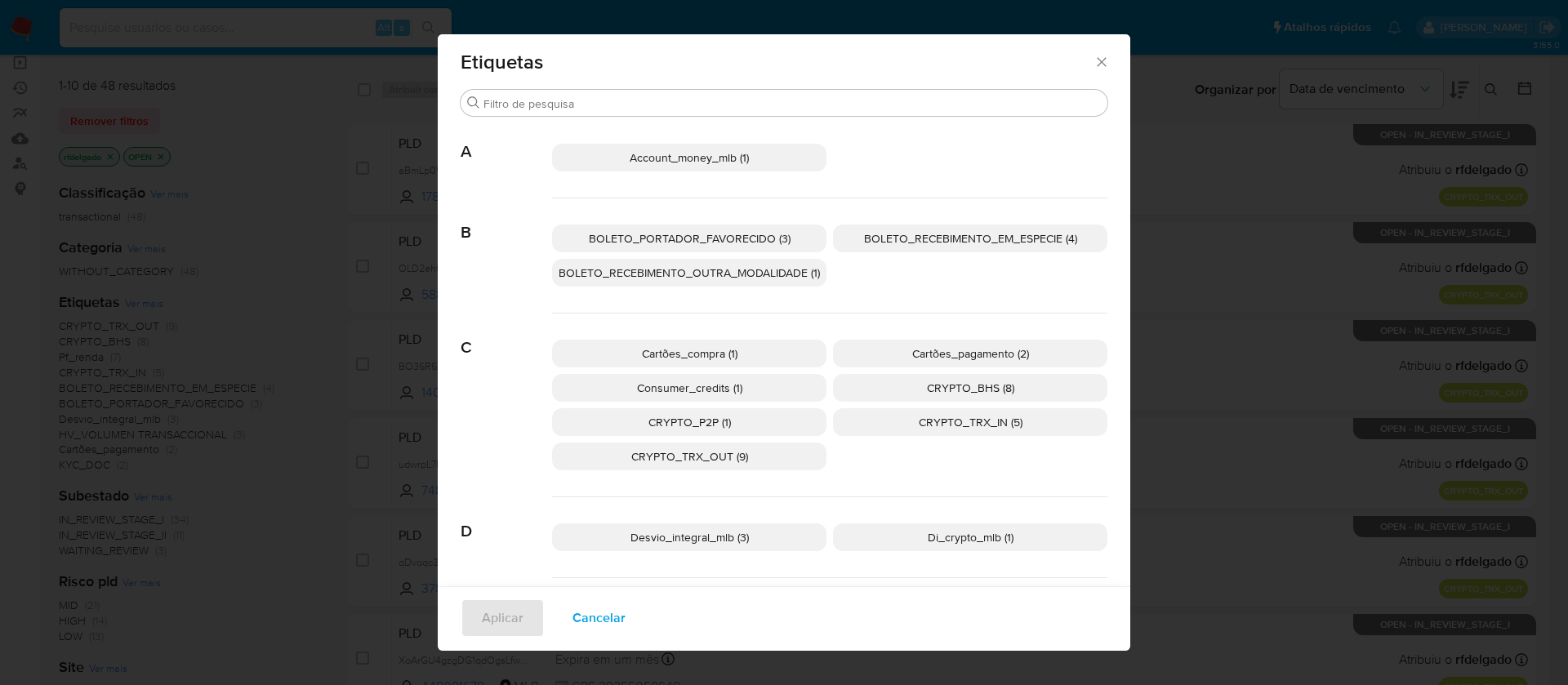
scroll to position [0, 0]
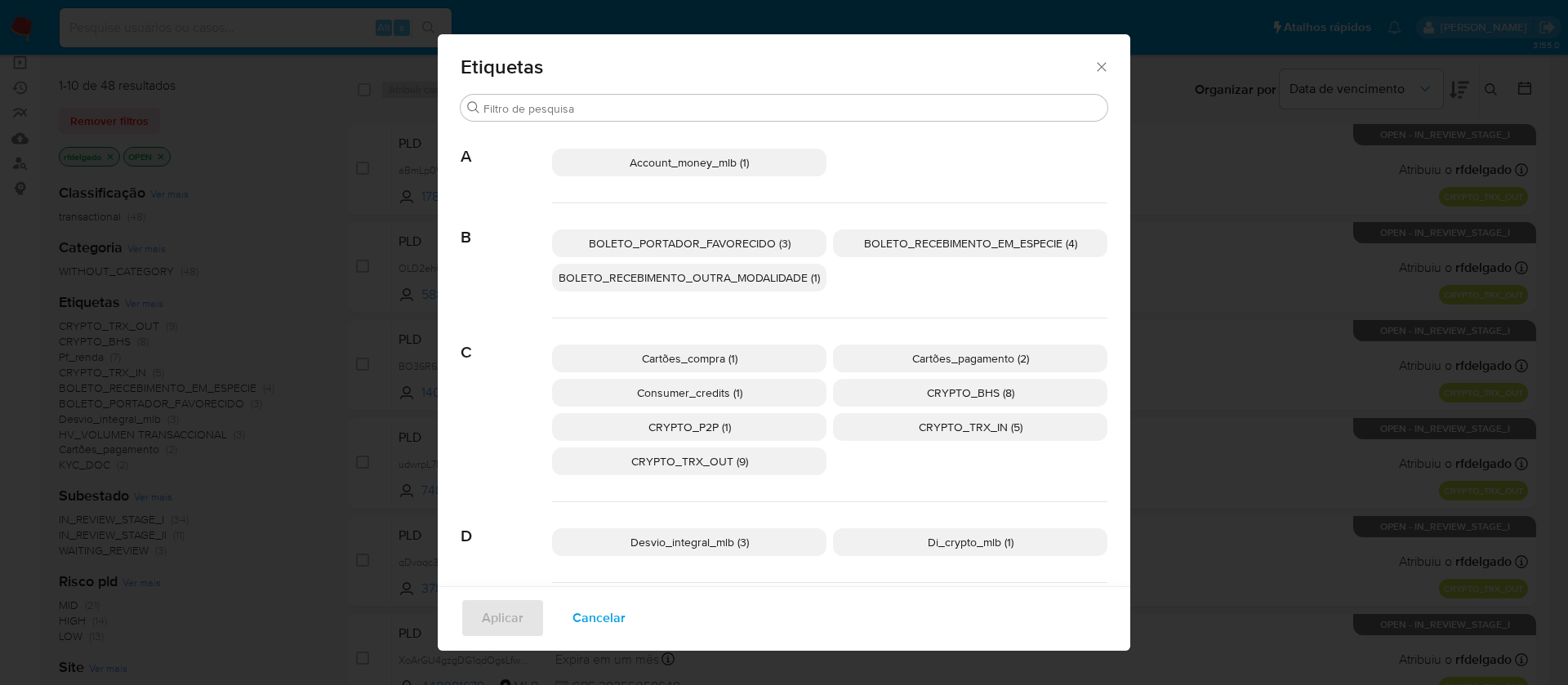
click at [916, 396] on p "CRYPTO_BHS (8)" at bounding box center [971, 393] width 275 height 28
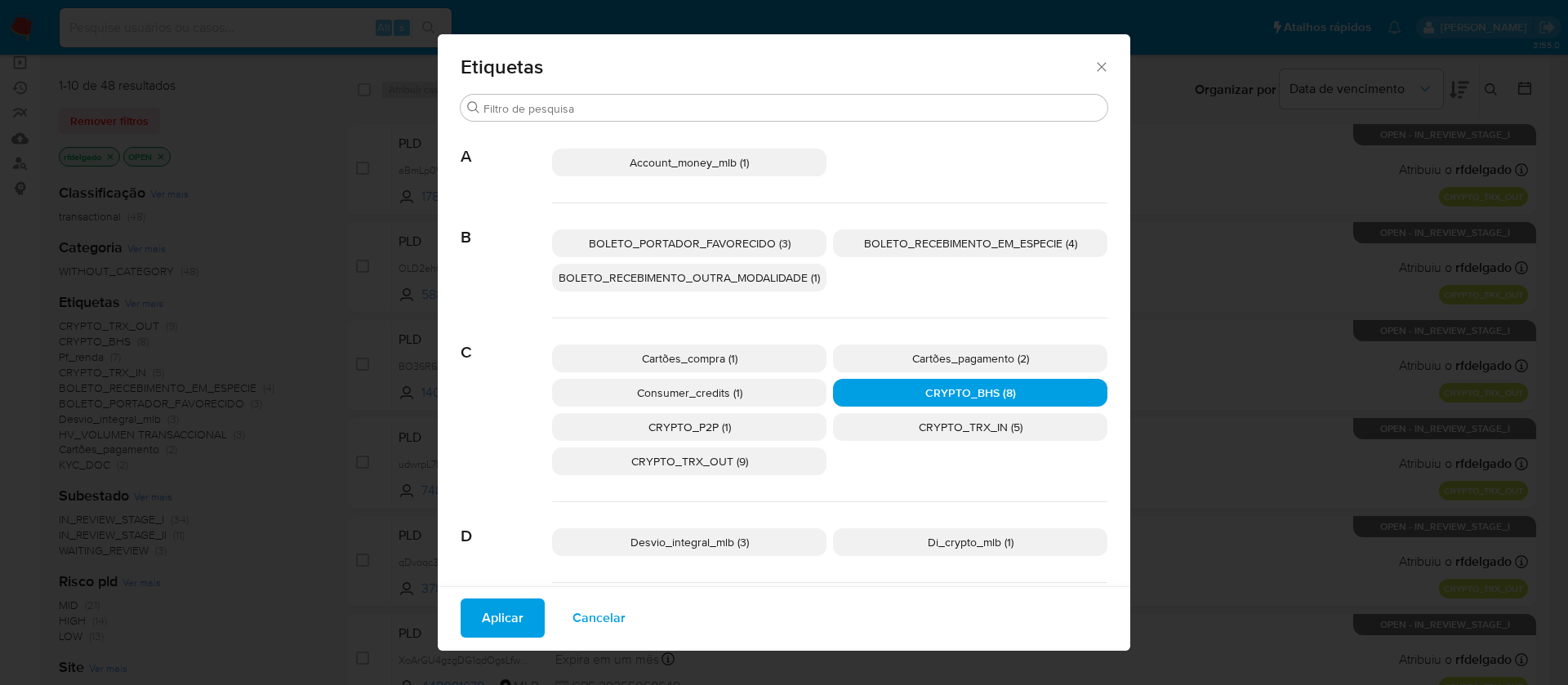
click at [488, 619] on span "Aplicar" at bounding box center [503, 618] width 42 height 36
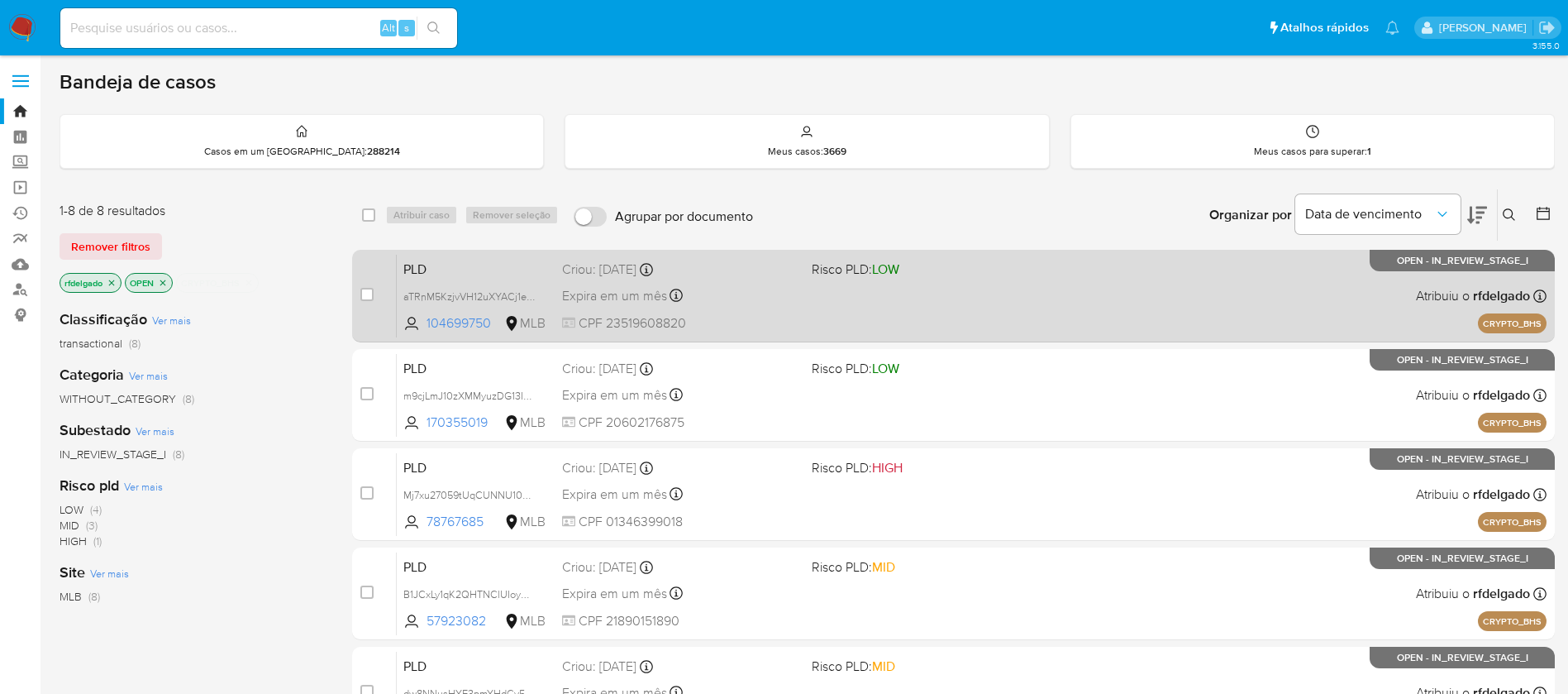
click at [935, 306] on div "PLD aTRnM5KzjvVH12uXYACj1e2F 104699750 MLB Risco PLD: LOW Criou: 14/08/2025 Cri…" at bounding box center [972, 296] width 1150 height 83
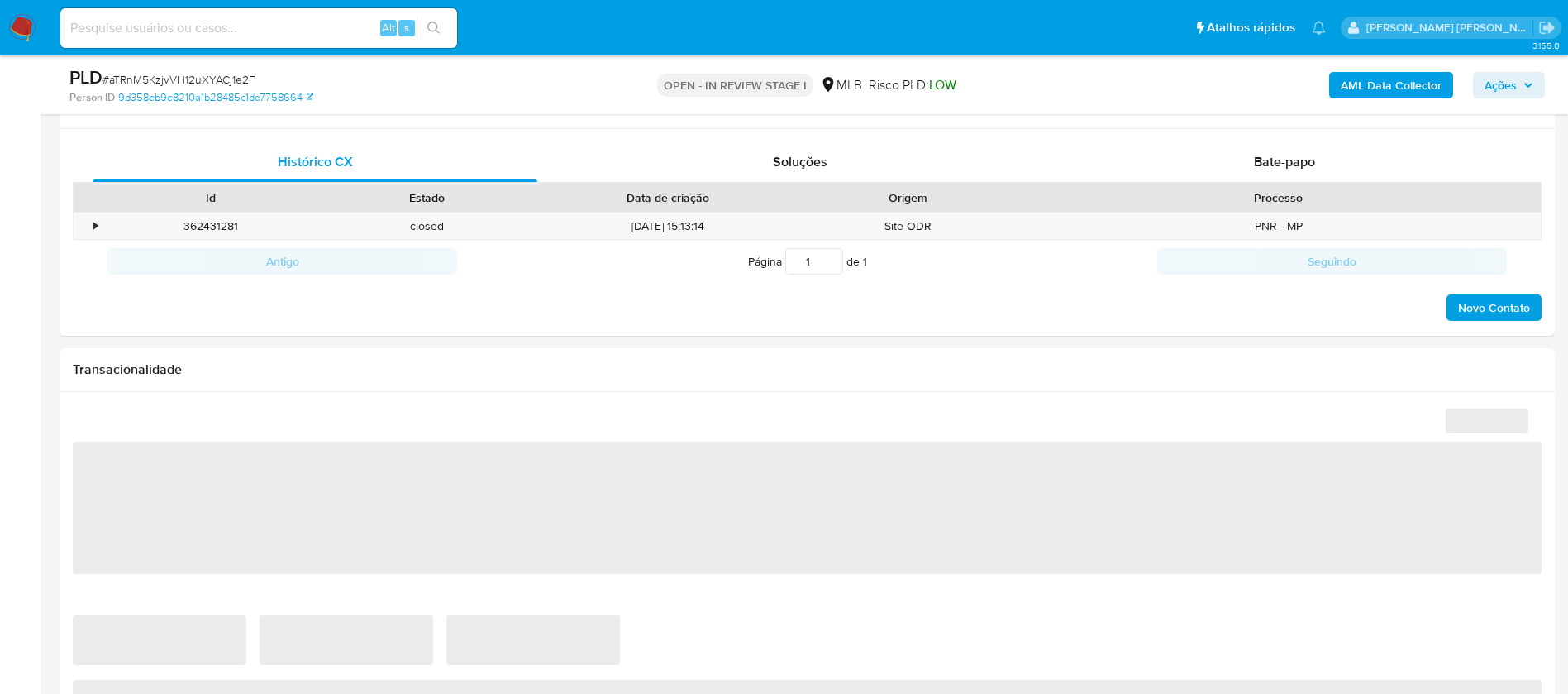
scroll to position [372, 0]
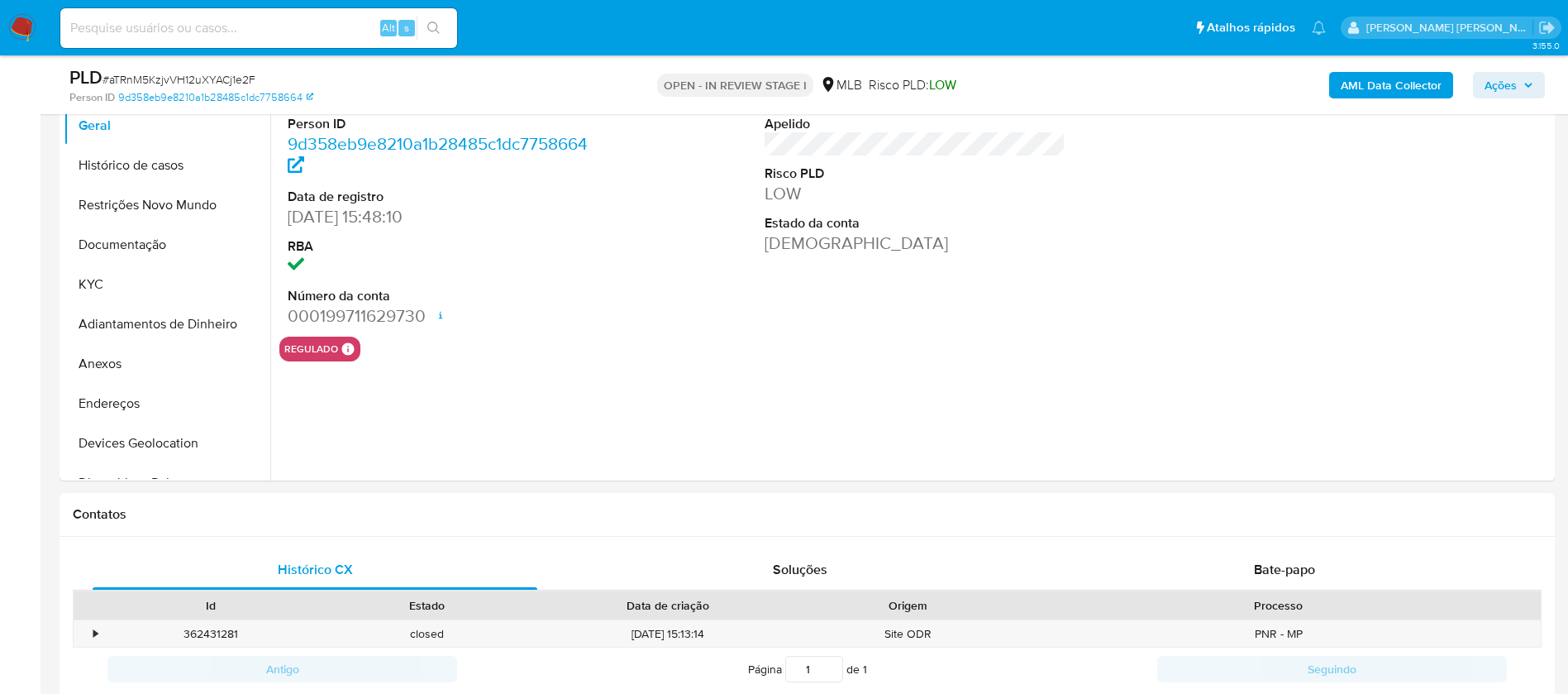
select select "10"
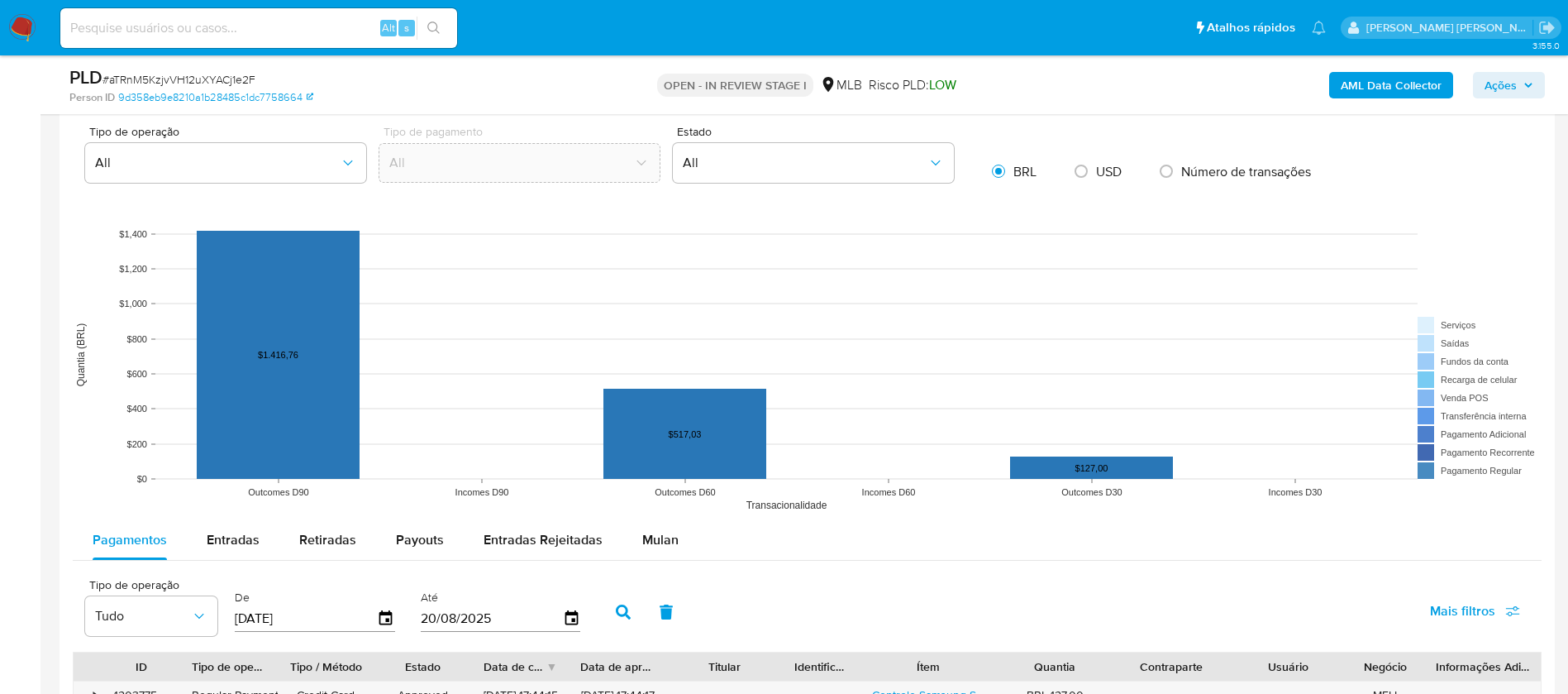
scroll to position [1365, 0]
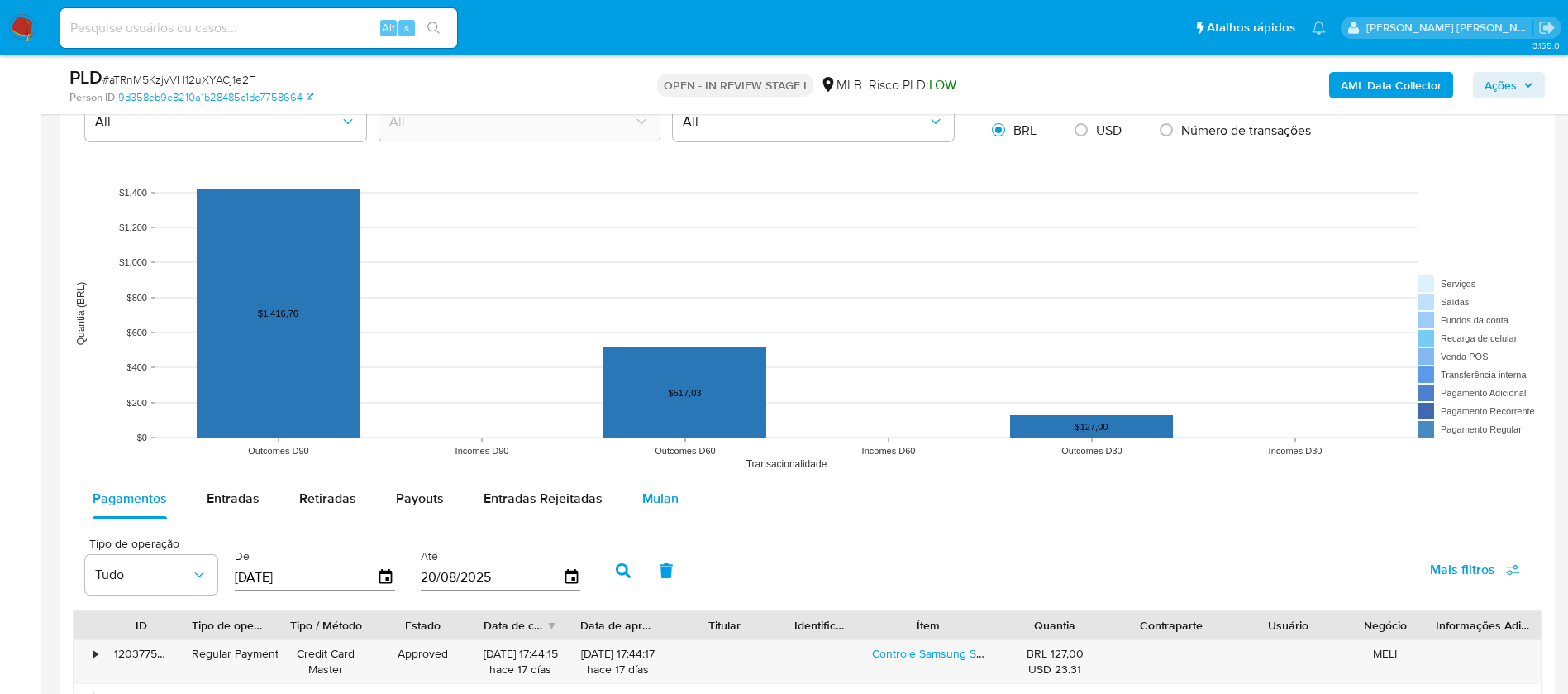
click at [642, 489] on span "Mulan" at bounding box center [660, 498] width 37 height 19
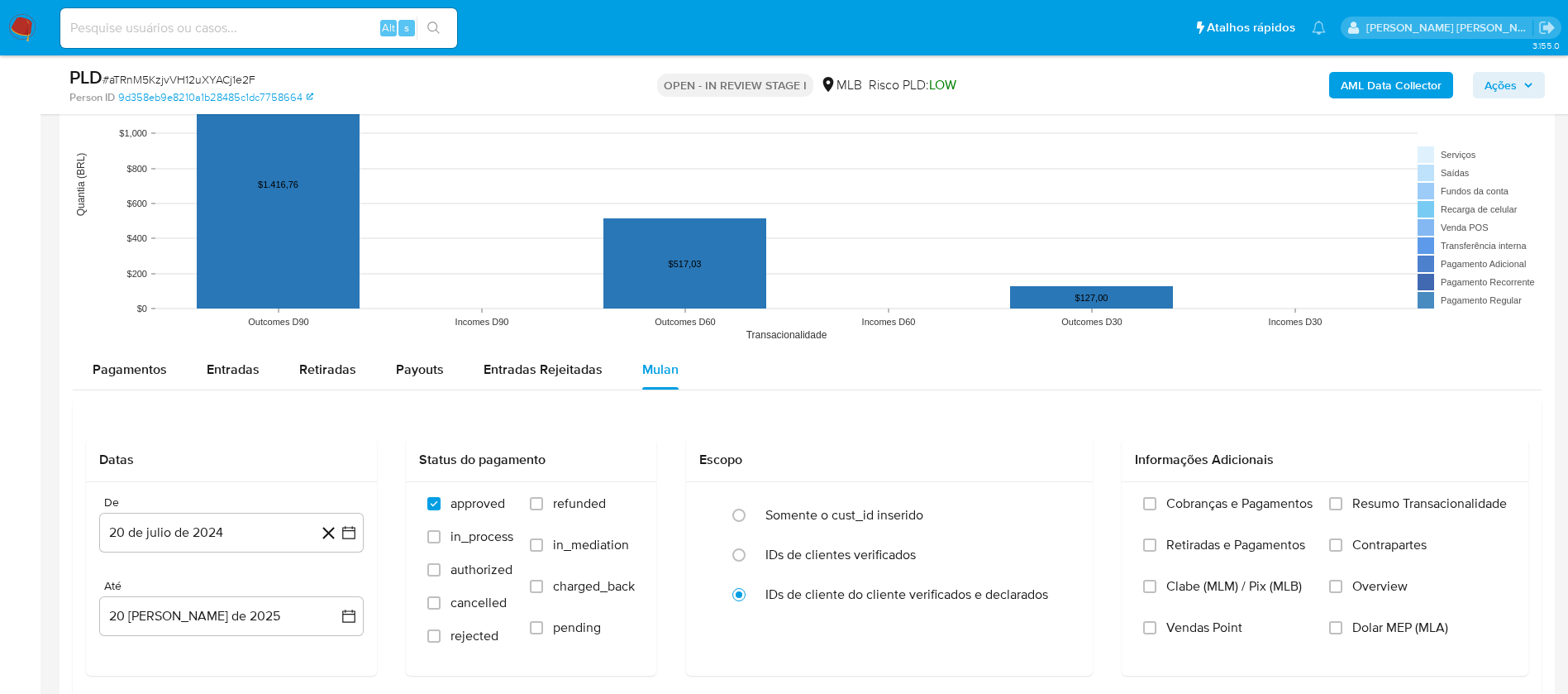
scroll to position [1613, 0]
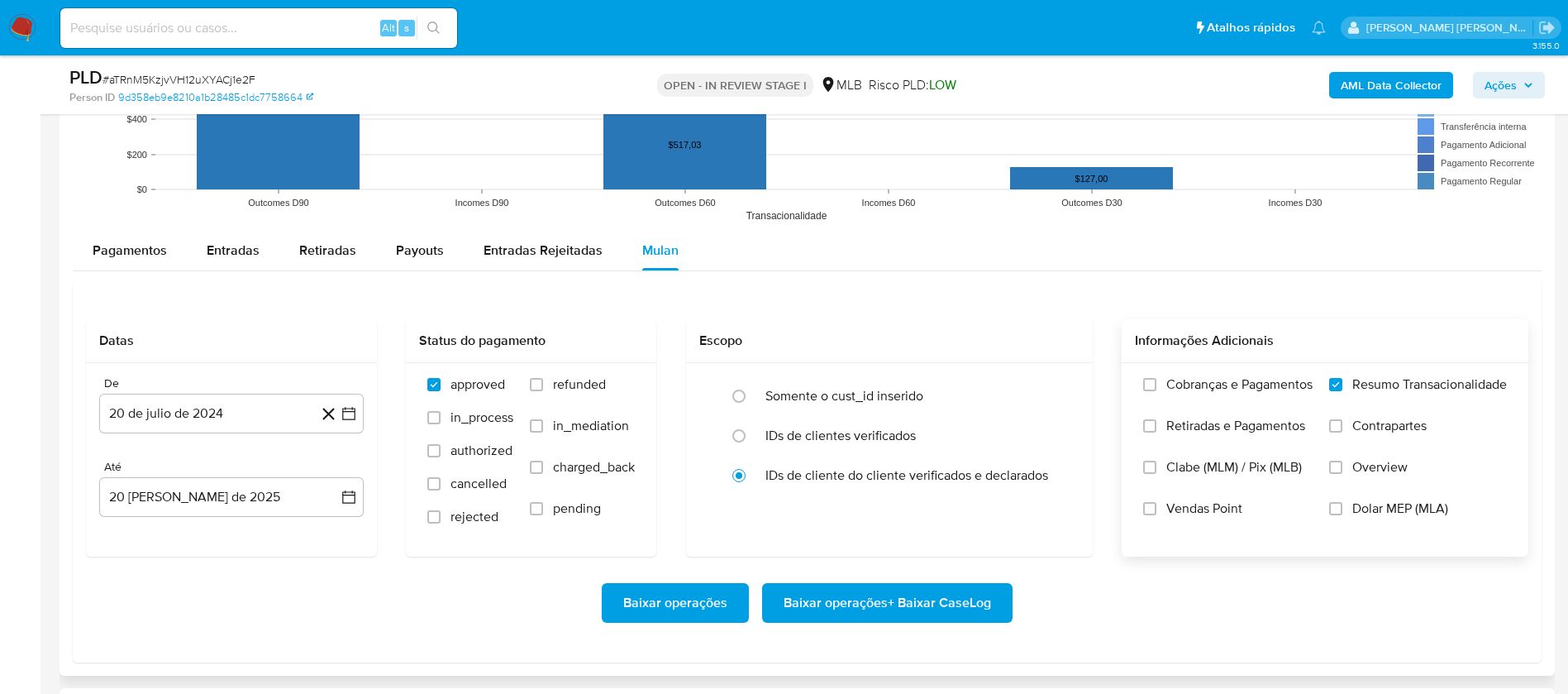
click at [1212, 506] on span "Vendas Point" at bounding box center [1204, 509] width 76 height 17
click at [1157, 506] on input "Vendas Point" at bounding box center [1150, 509] width 13 height 13
click at [222, 415] on button "20 de julio de 2024" at bounding box center [231, 414] width 265 height 40
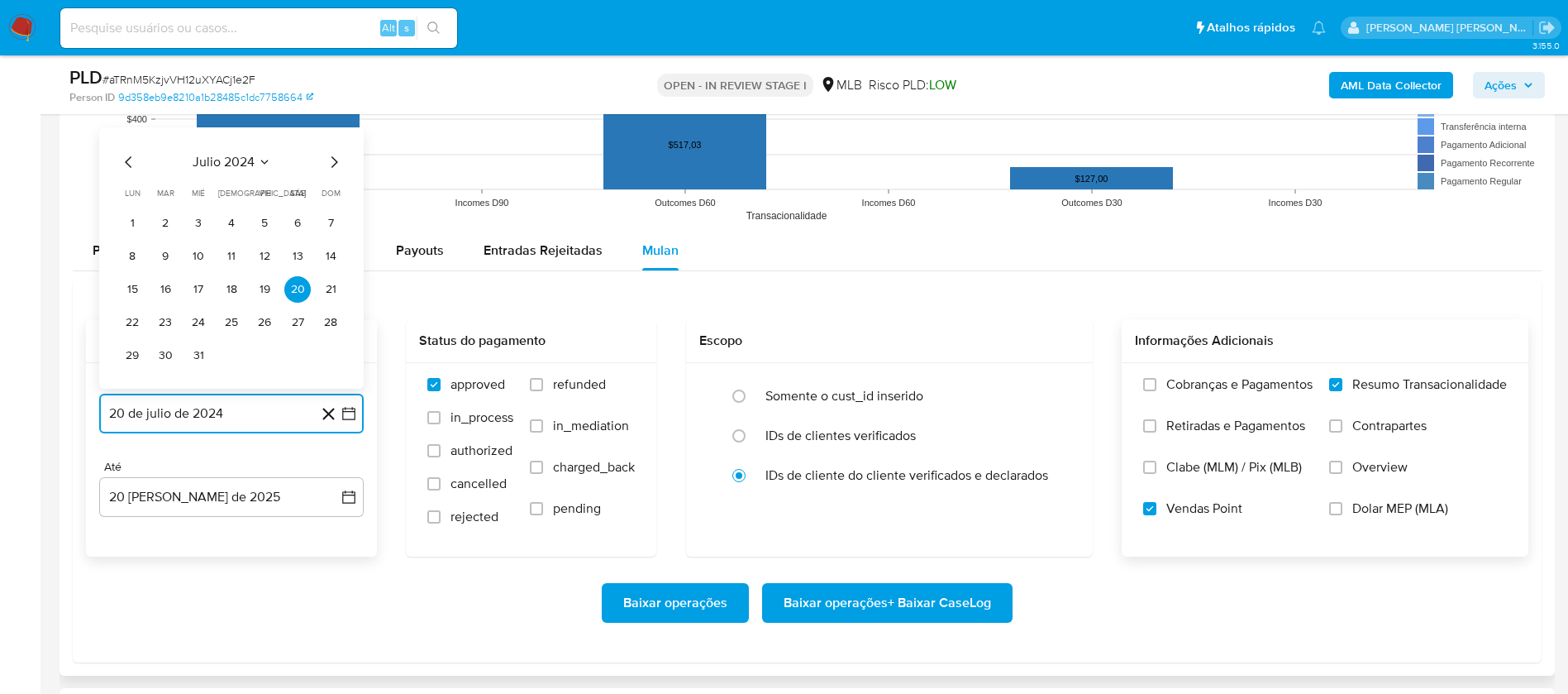
click at [215, 156] on span "julio 2024" at bounding box center [223, 162] width 62 height 17
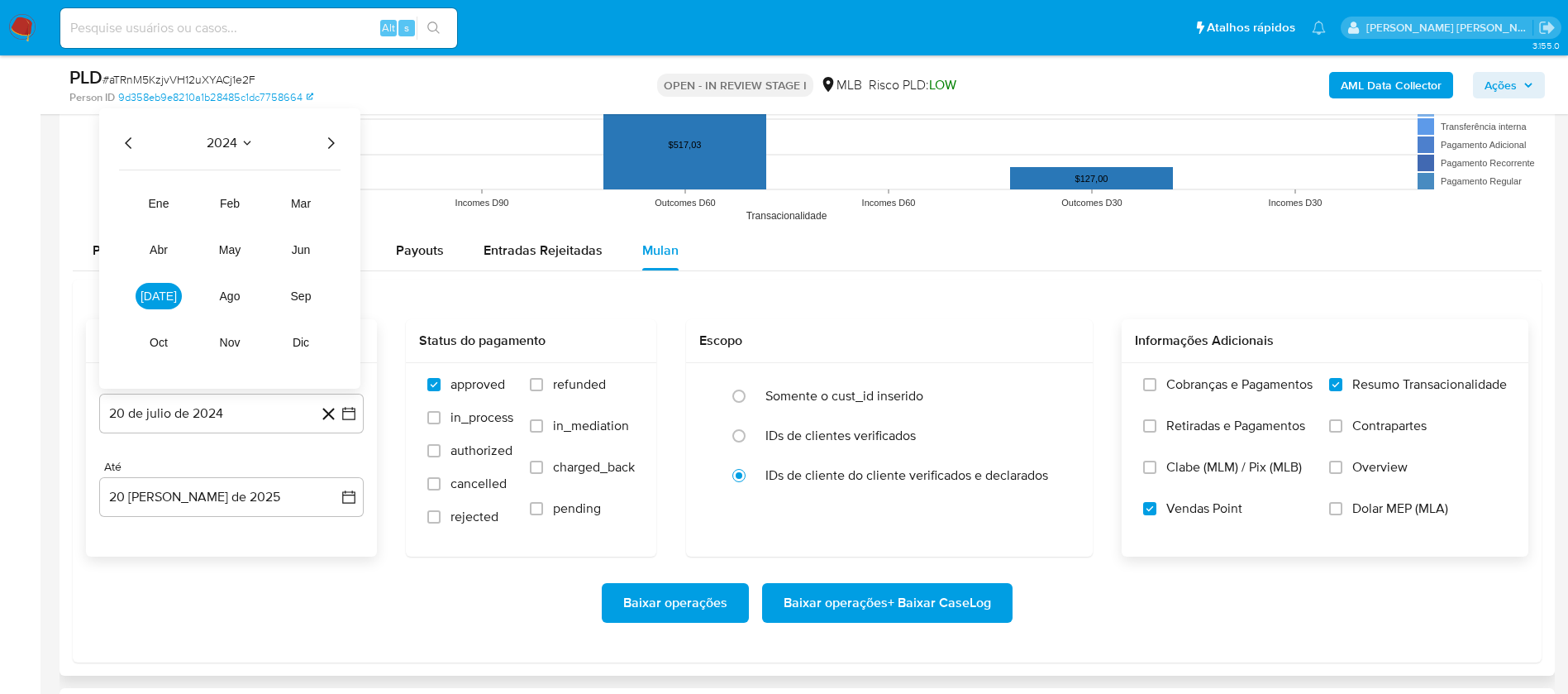
click at [334, 138] on icon "Año siguiente" at bounding box center [331, 143] width 20 height 20
click at [147, 288] on button "jul" at bounding box center [159, 297] width 47 height 27
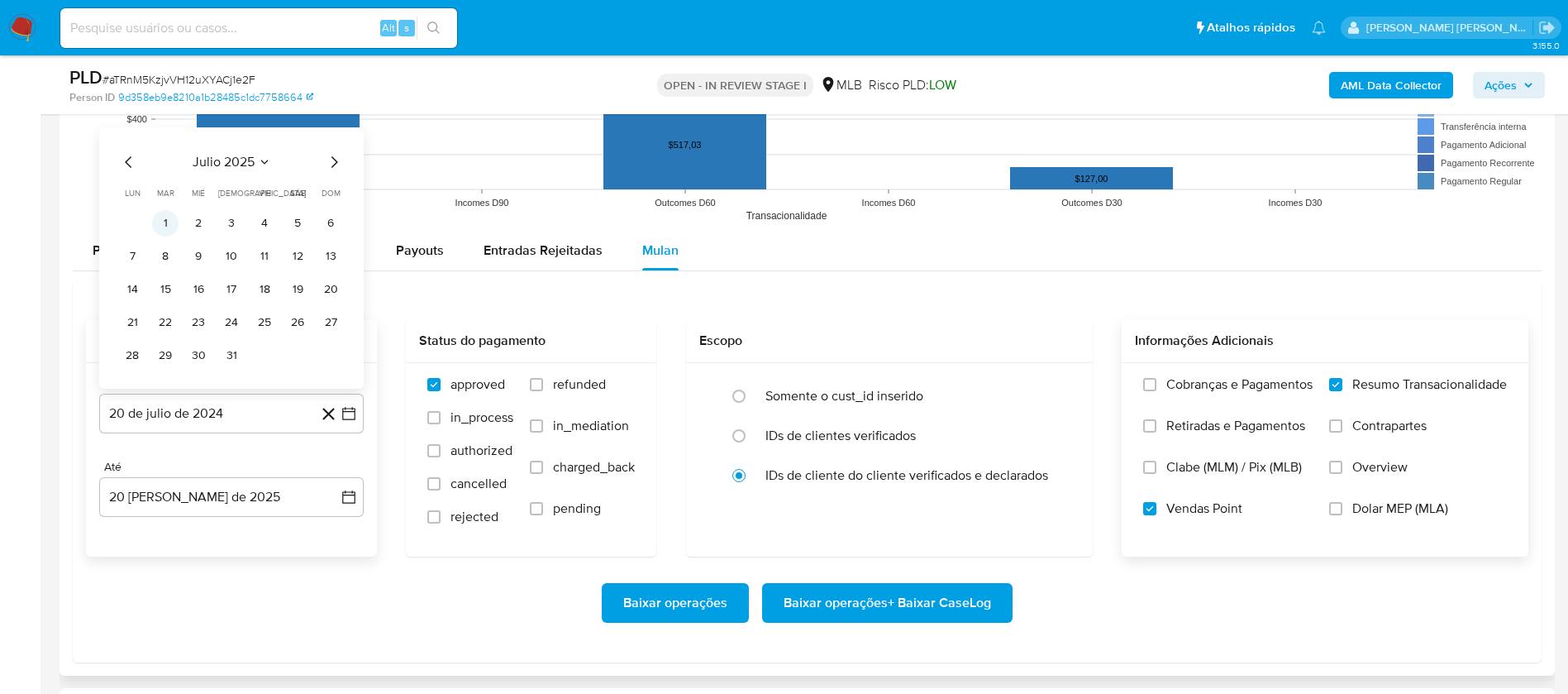
click at [162, 224] on button "1" at bounding box center [166, 223] width 27 height 27
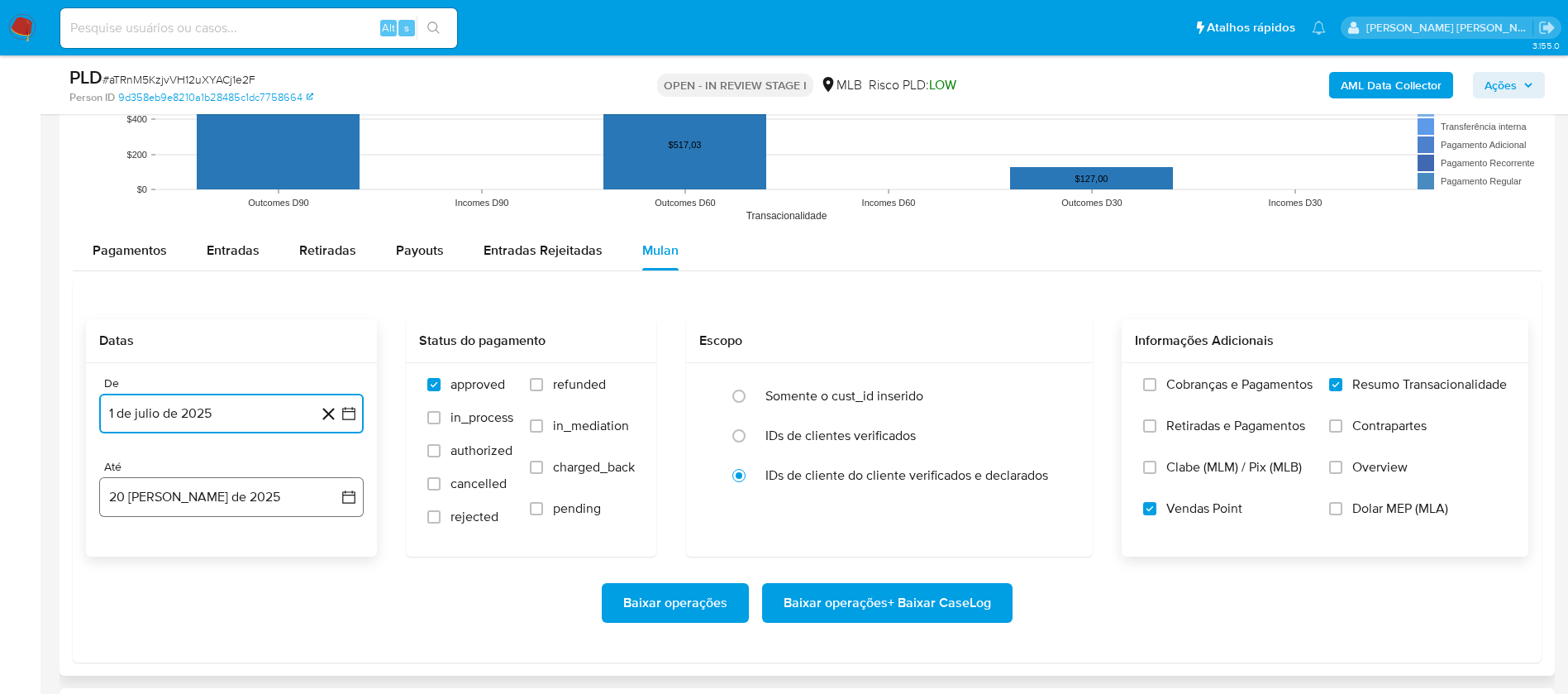
click at [231, 502] on button "20 de agosto de 2025" at bounding box center [231, 497] width 265 height 40
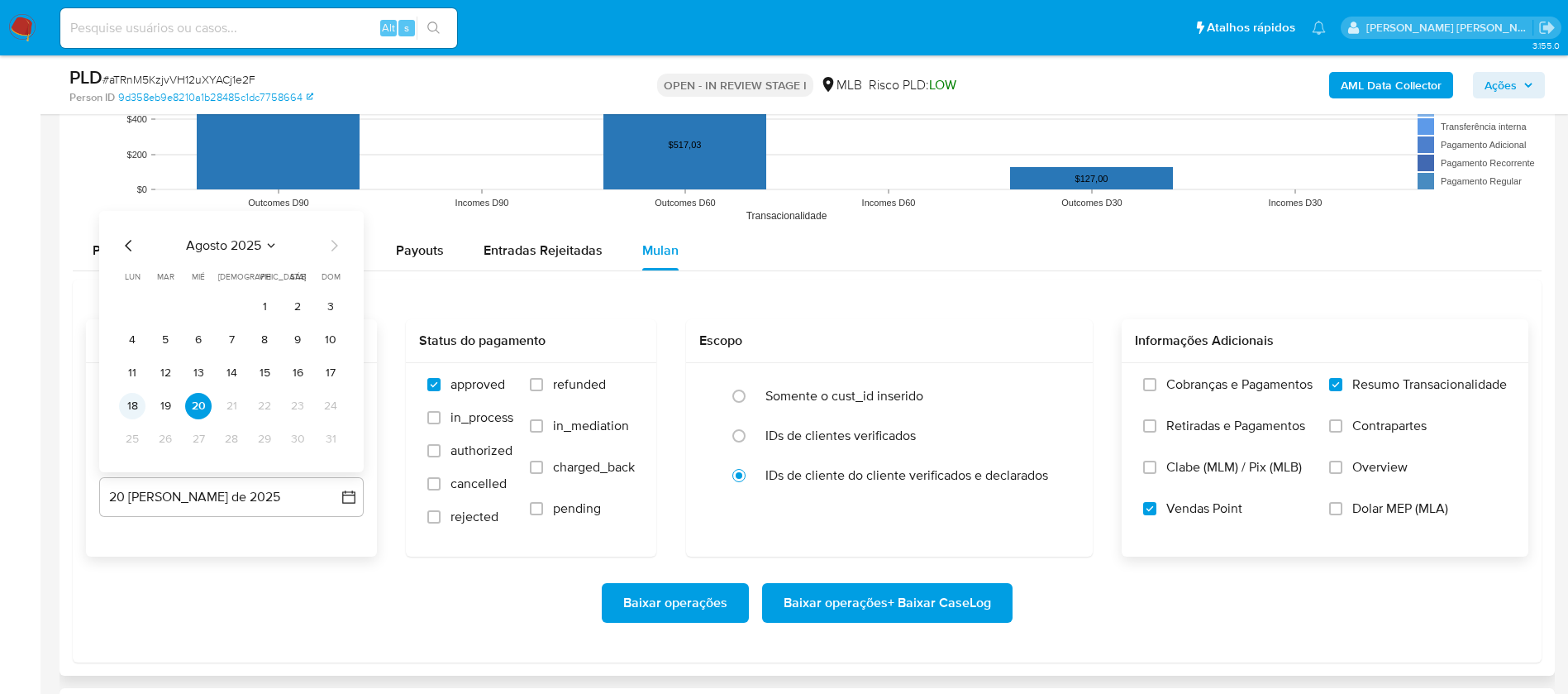
click at [134, 404] on button "18" at bounding box center [132, 407] width 27 height 27
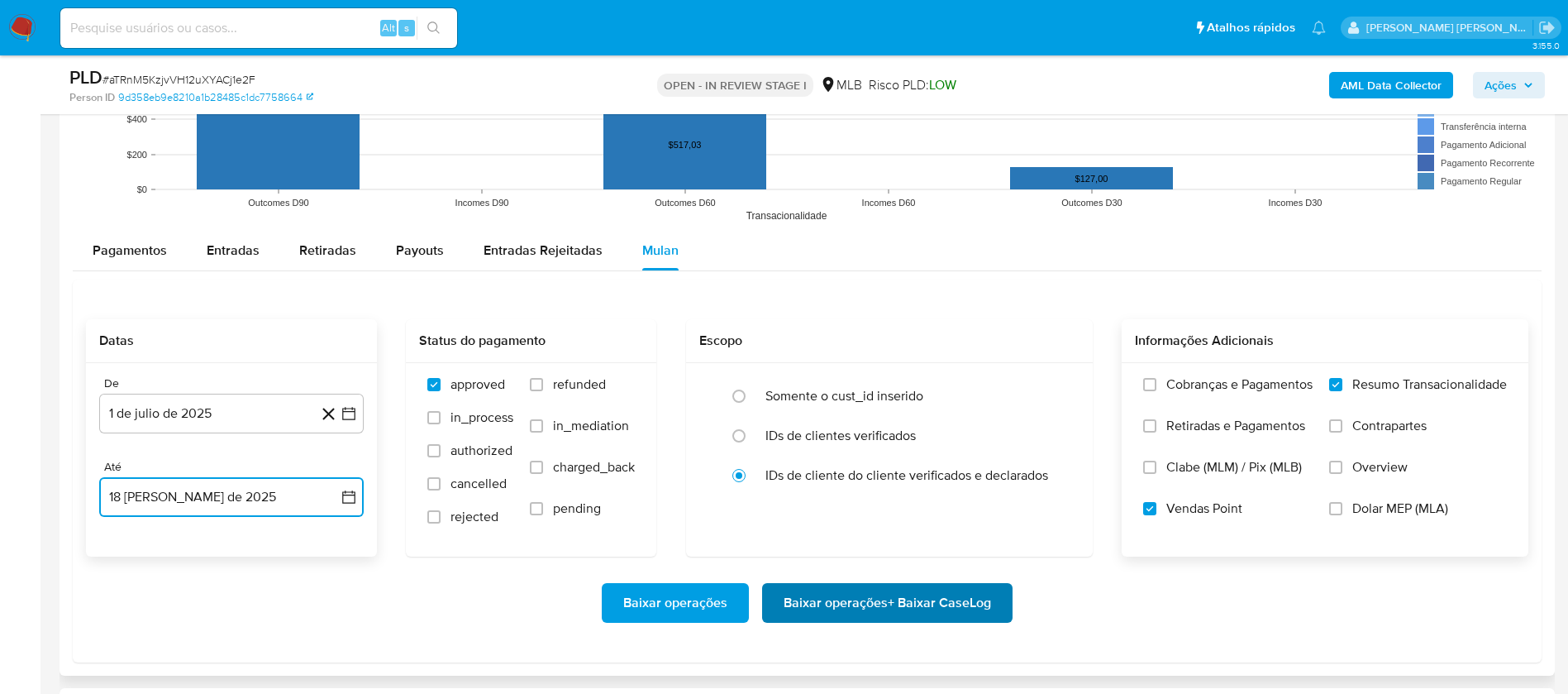
click at [946, 596] on span "Baixar operações + Baixar CaseLog" at bounding box center [887, 603] width 207 height 37
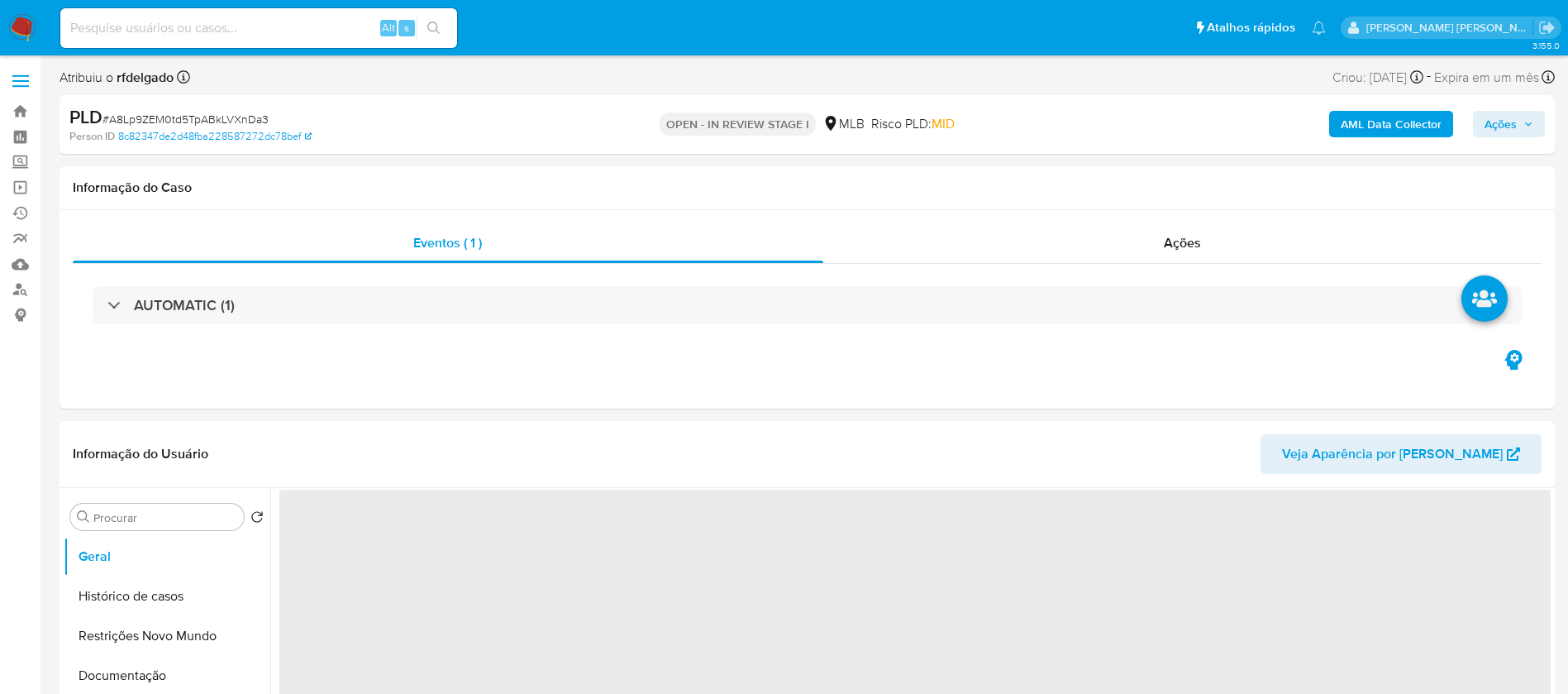
click at [1526, 116] on span "Ações" at bounding box center [1509, 124] width 49 height 23
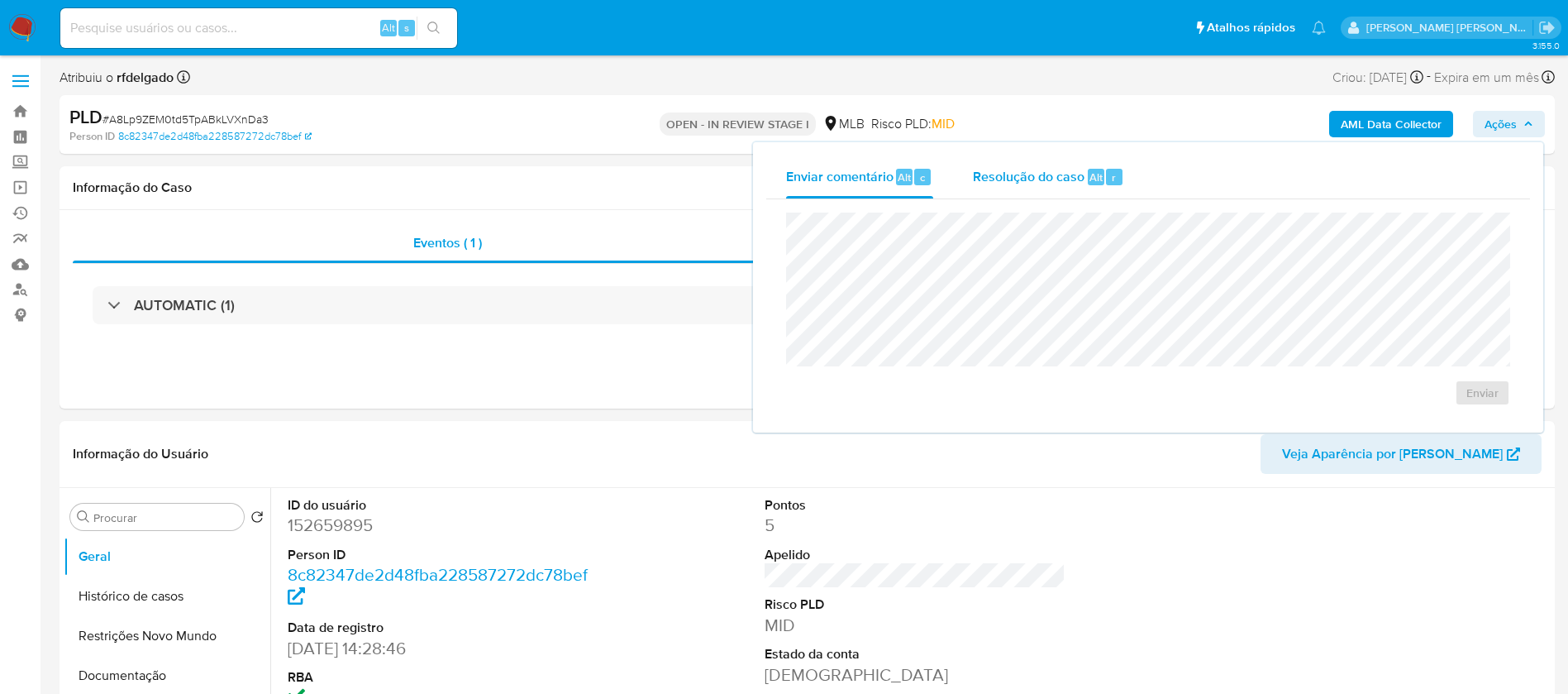
click at [1058, 168] on span "Resolução do caso" at bounding box center [1029, 177] width 112 height 19
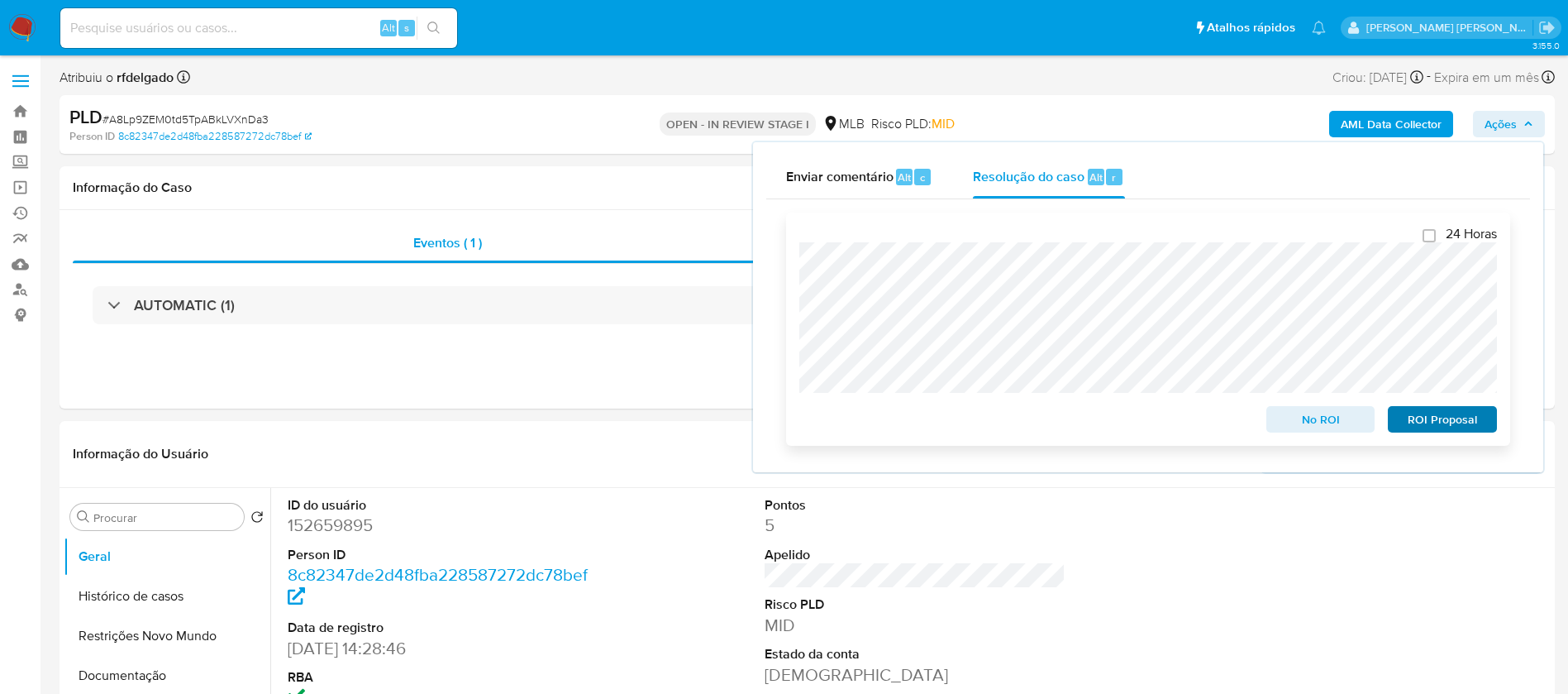
select select "10"
click at [1429, 427] on span "ROI Proposal" at bounding box center [1442, 419] width 86 height 23
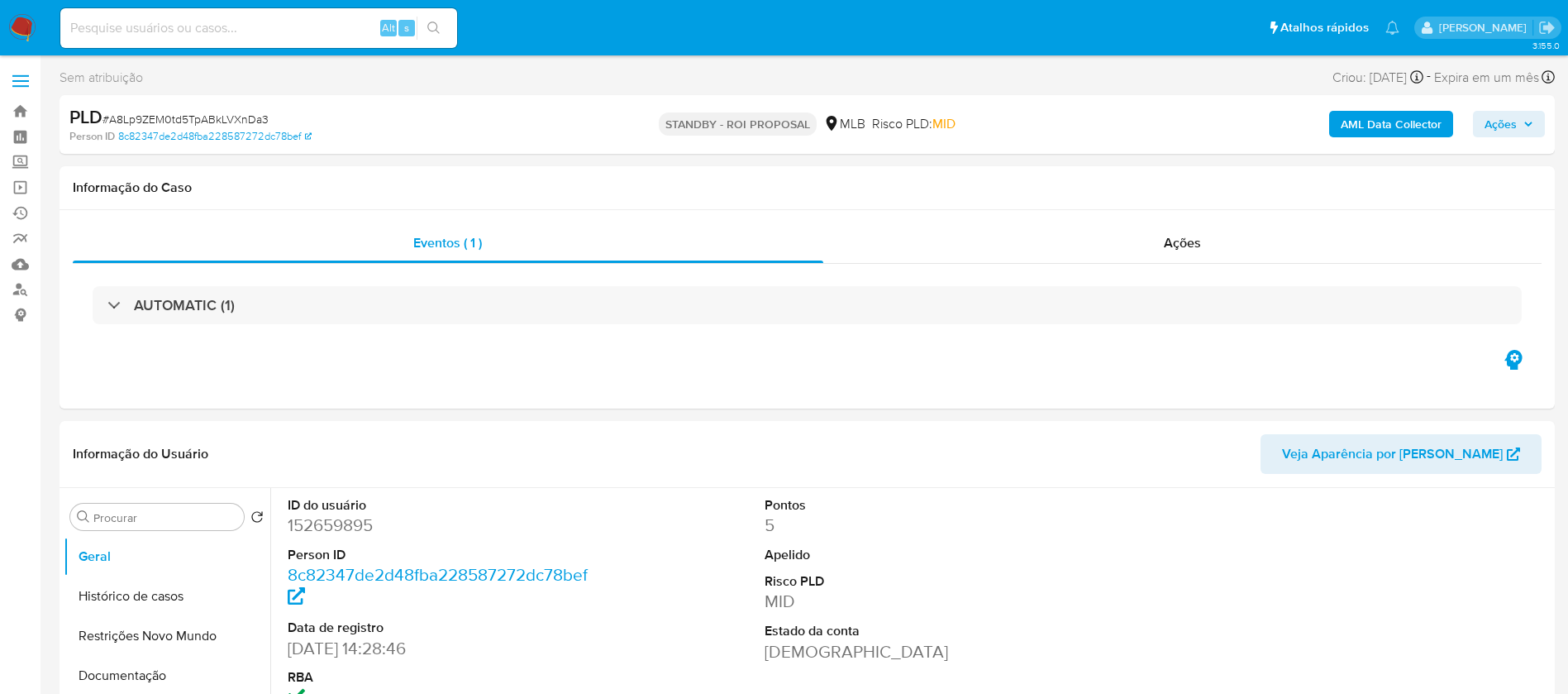
select select "10"
click at [336, 23] on input at bounding box center [258, 28] width 397 height 22
paste input "L6d8OuDqGFukNGcxqWIKesd8"
type input "L6d8OuDqGFukNGcxqWIKesd8"
click at [437, 24] on icon "search-icon" at bounding box center [434, 28] width 13 height 13
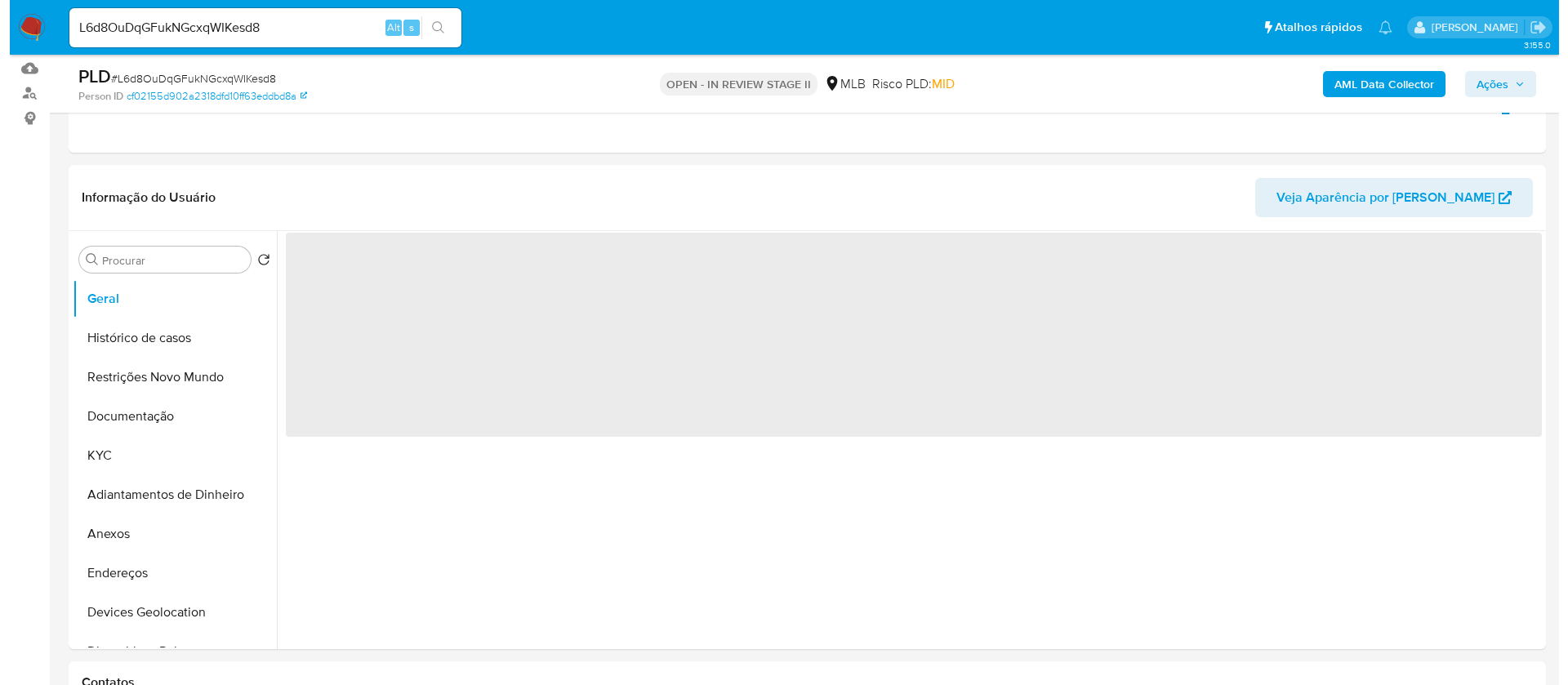
scroll to position [245, 0]
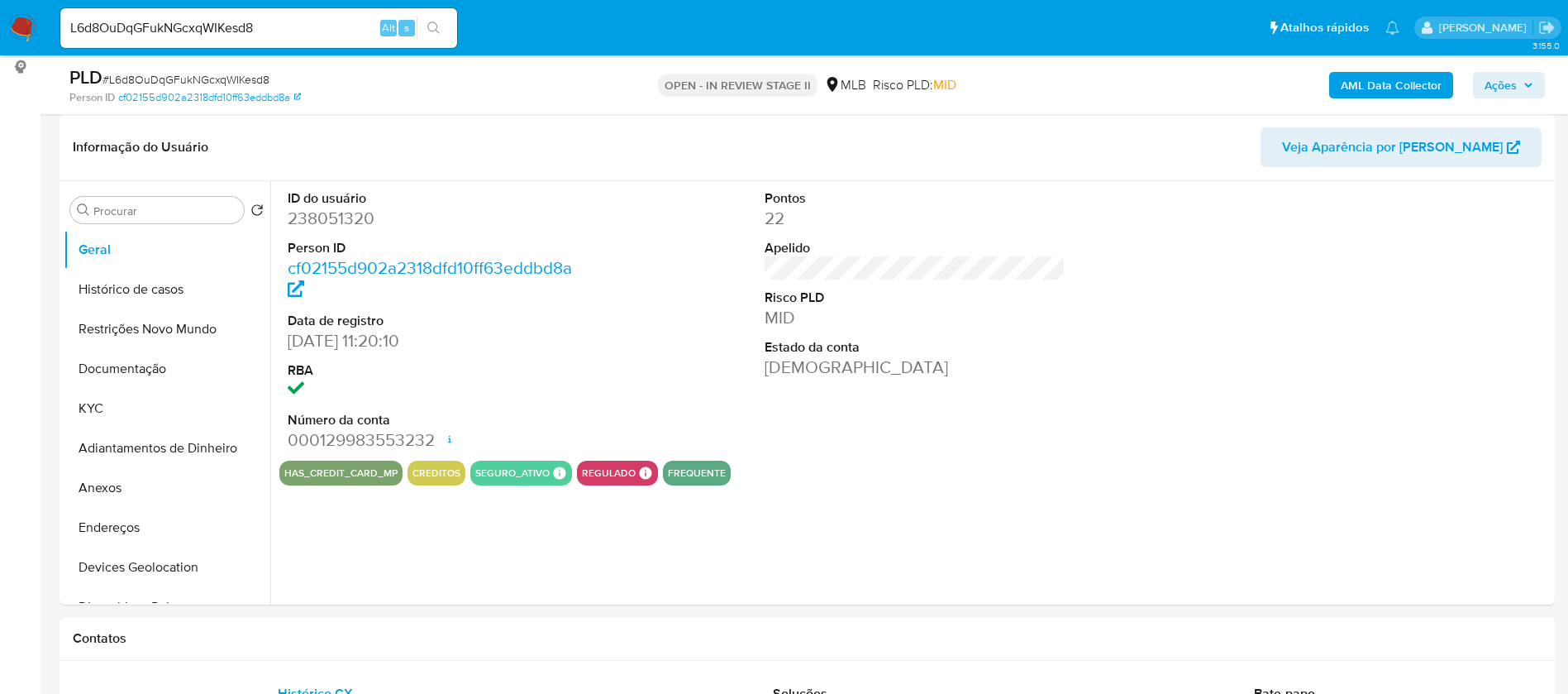
select select "10"
click at [187, 402] on button "KYC" at bounding box center [160, 409] width 193 height 40
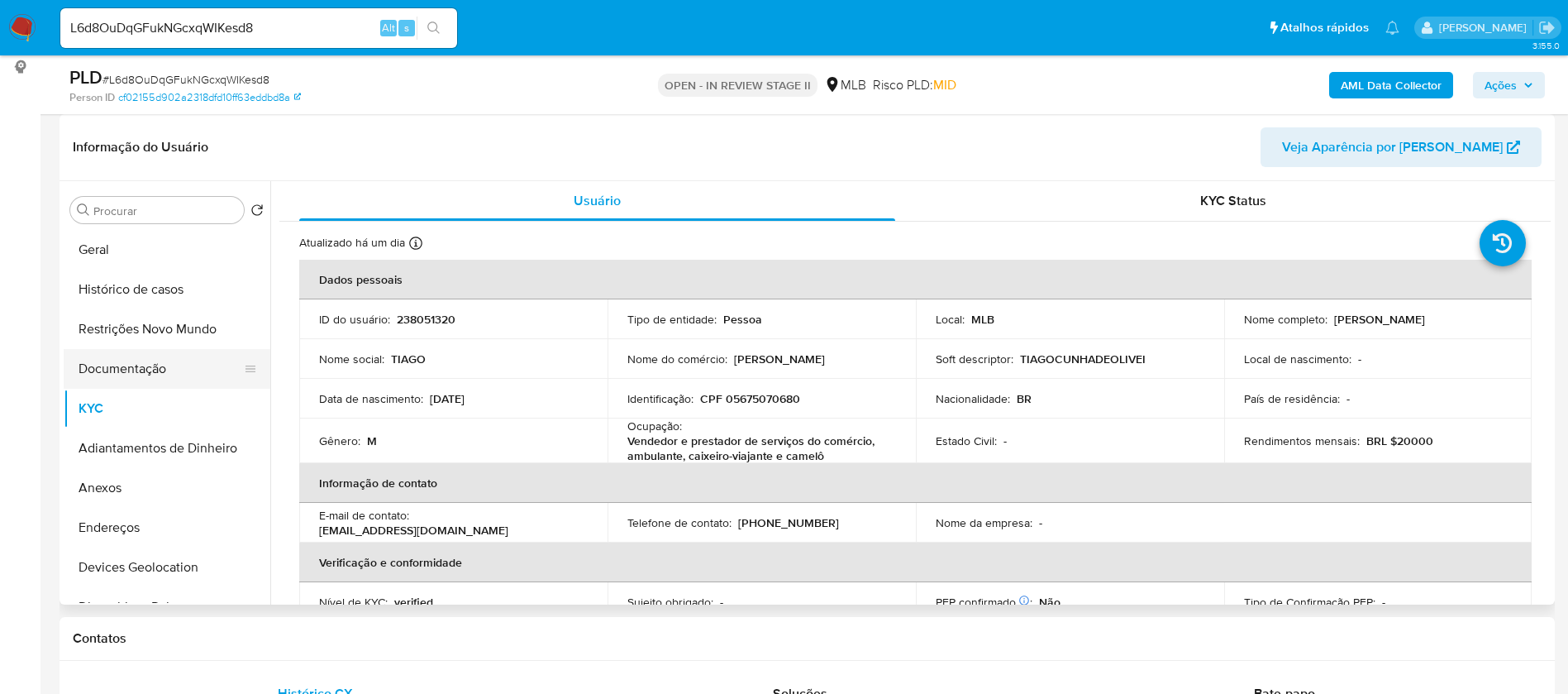
click at [180, 359] on button "Documentação" at bounding box center [160, 369] width 193 height 40
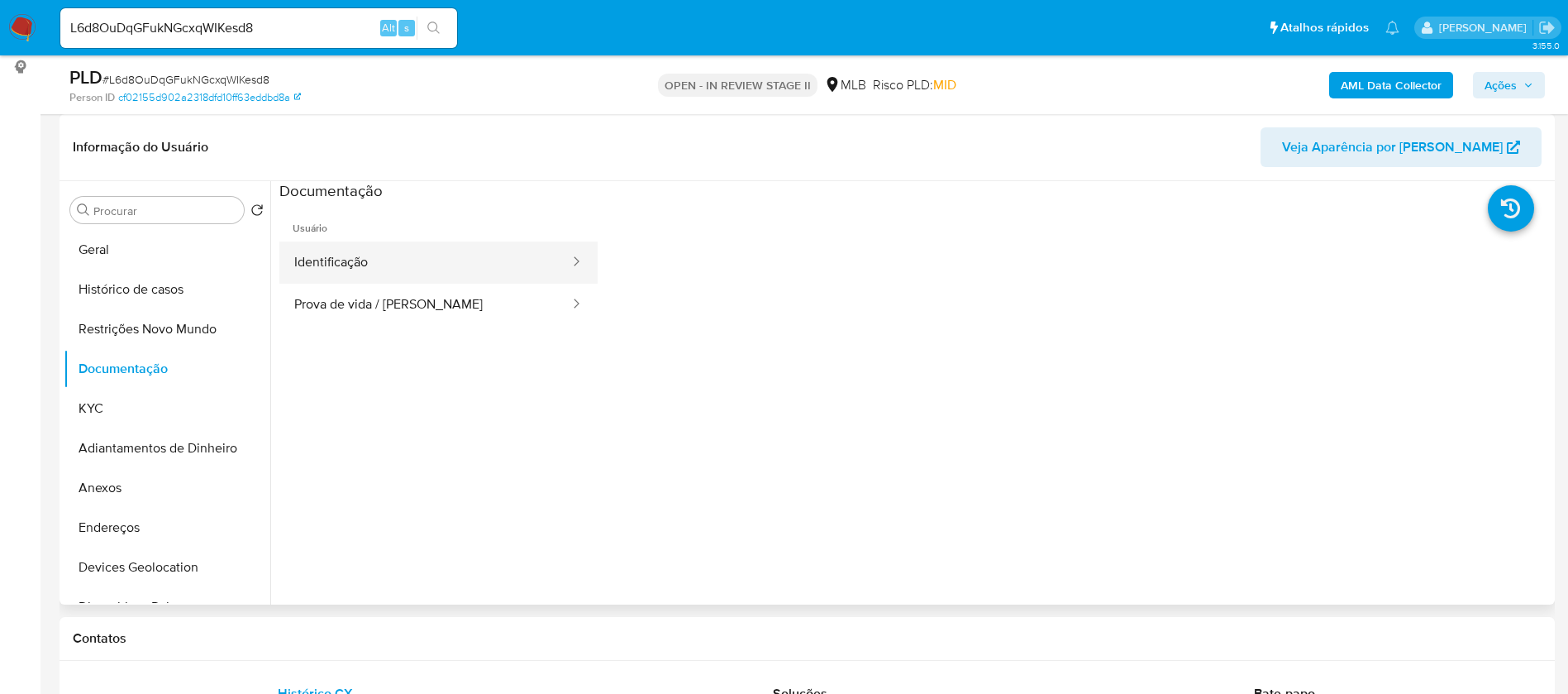
click at [372, 260] on button "Identificação" at bounding box center [426, 262] width 291 height 42
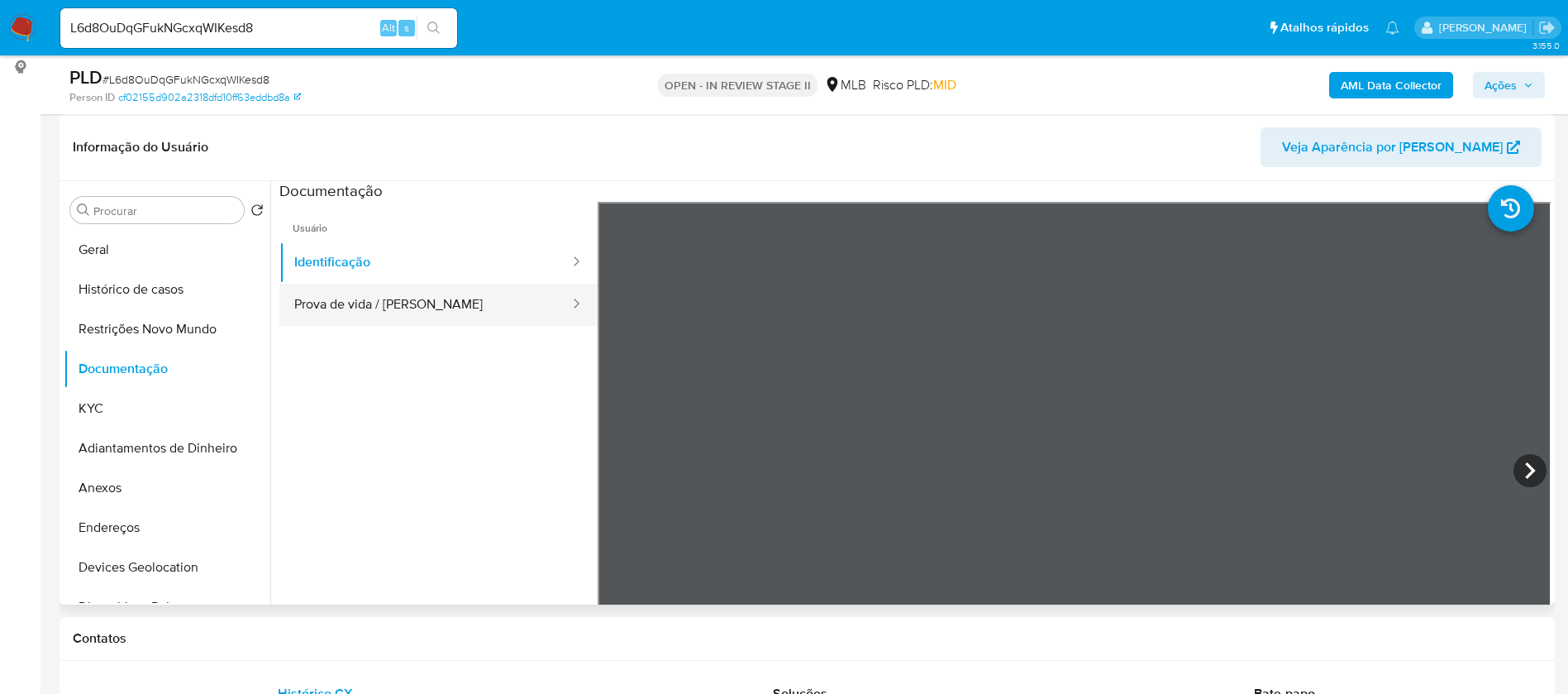
click at [392, 295] on button "Prova de vida / [PERSON_NAME]" at bounding box center [426, 305] width 291 height 42
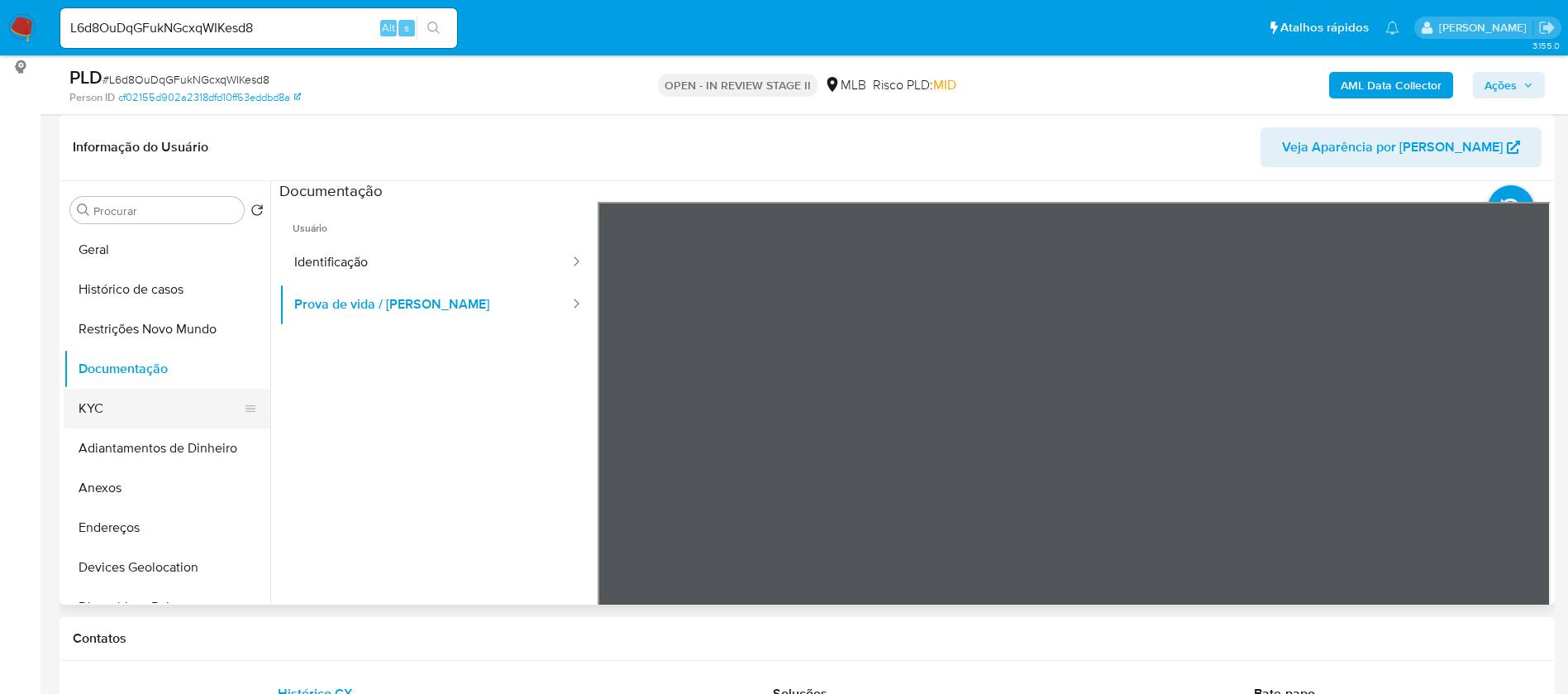
click at [162, 412] on button "KYC" at bounding box center [160, 409] width 193 height 40
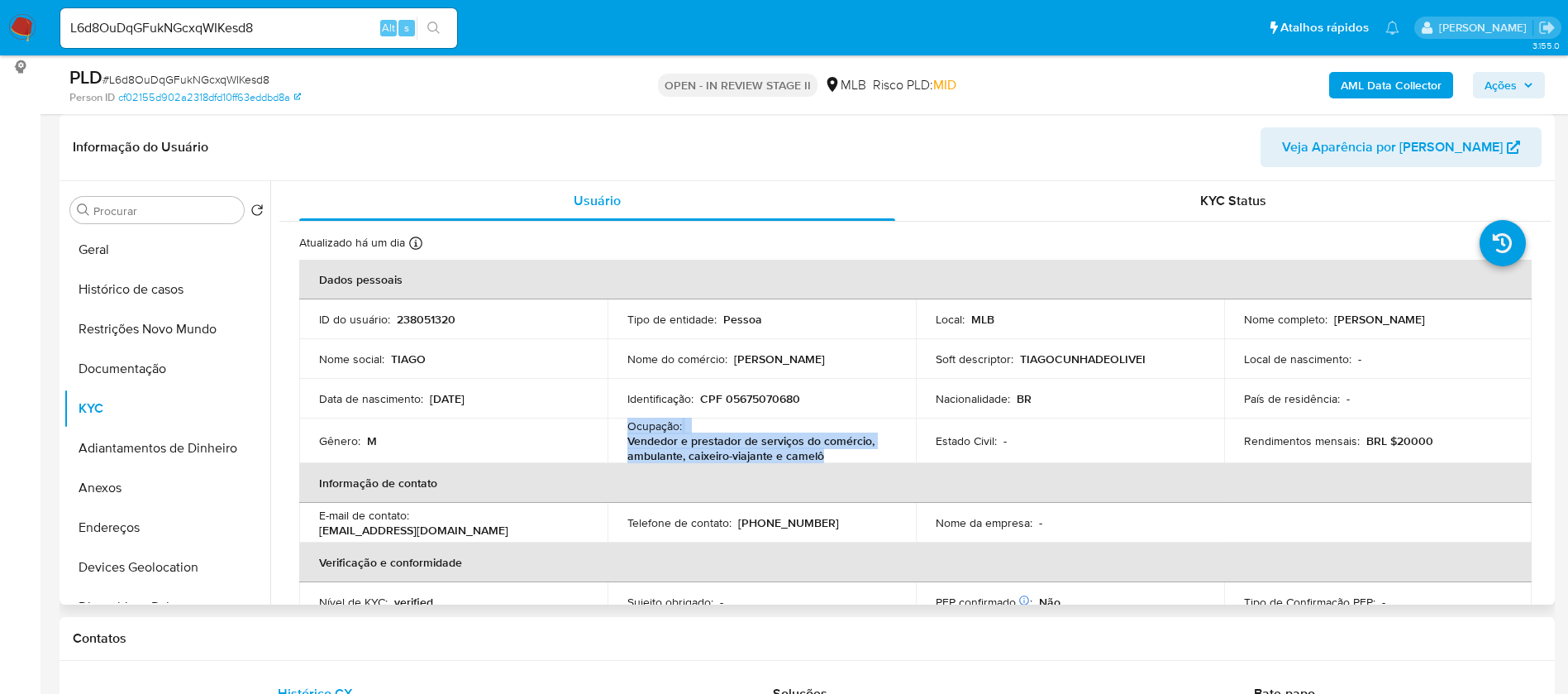
drag, startPoint x: 829, startPoint y: 455, endPoint x: 623, endPoint y: 432, distance: 207.3
click at [623, 432] on td "Ocupação : Vendedor e prestador de serviços do comércio, ambulante, caixeiro-vi…" at bounding box center [762, 441] width 308 height 45
copy div "Ocupação : Vendedor e prestador de serviços do comércio, ambulante, caixeiro-vi…"
click at [1352, 84] on b "AML Data Collector" at bounding box center [1391, 85] width 101 height 27
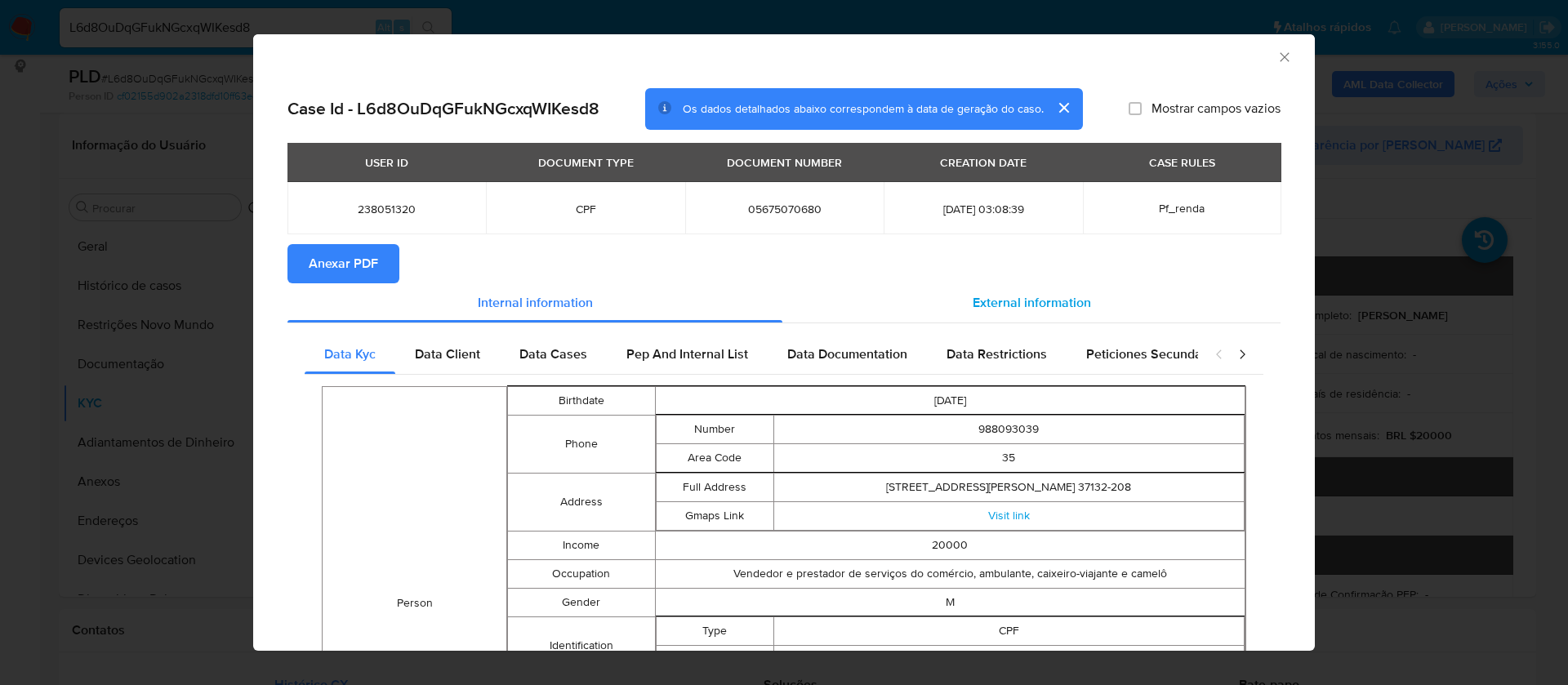
click at [1055, 299] on span "External information" at bounding box center [1032, 302] width 118 height 19
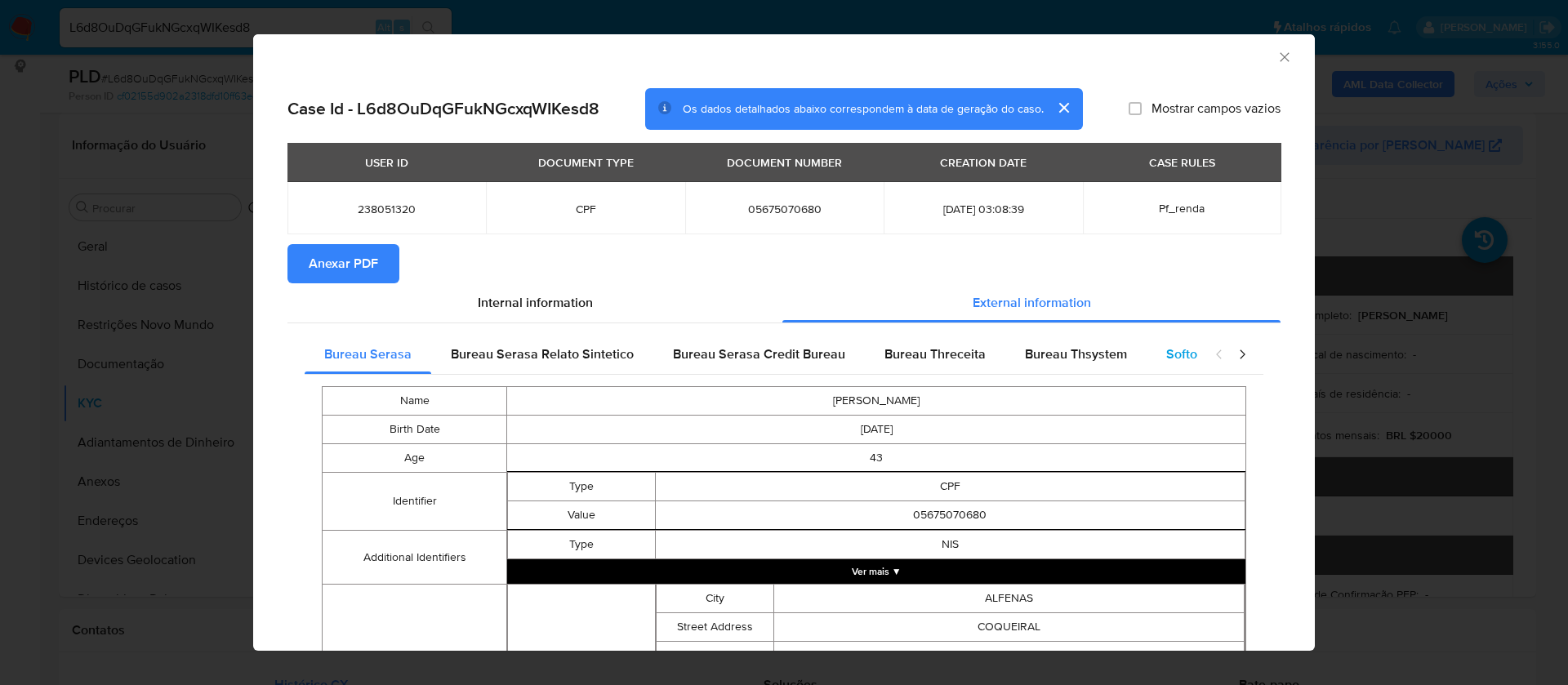
click at [1167, 349] on span "Softon" at bounding box center [1185, 354] width 39 height 19
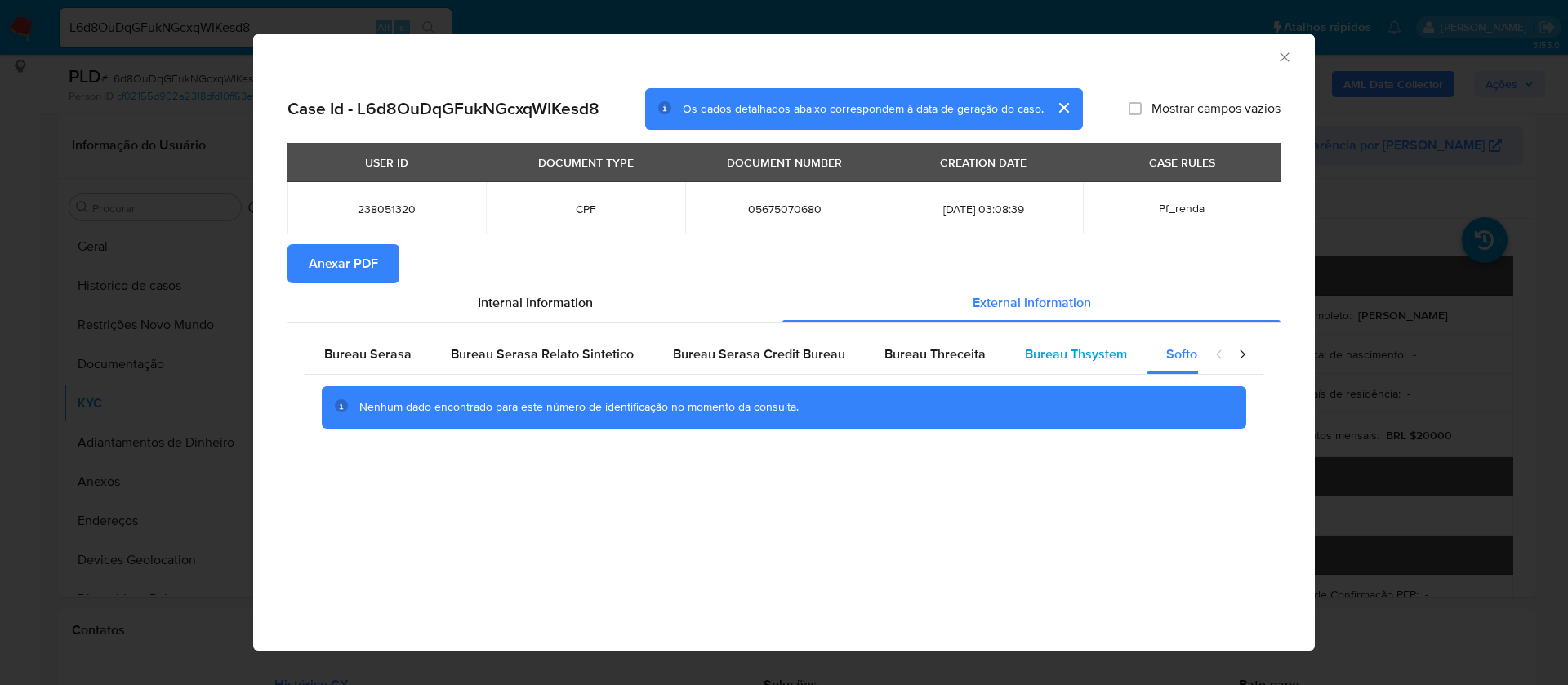
click at [1073, 350] on span "Bureau Thsystem" at bounding box center [1076, 354] width 102 height 19
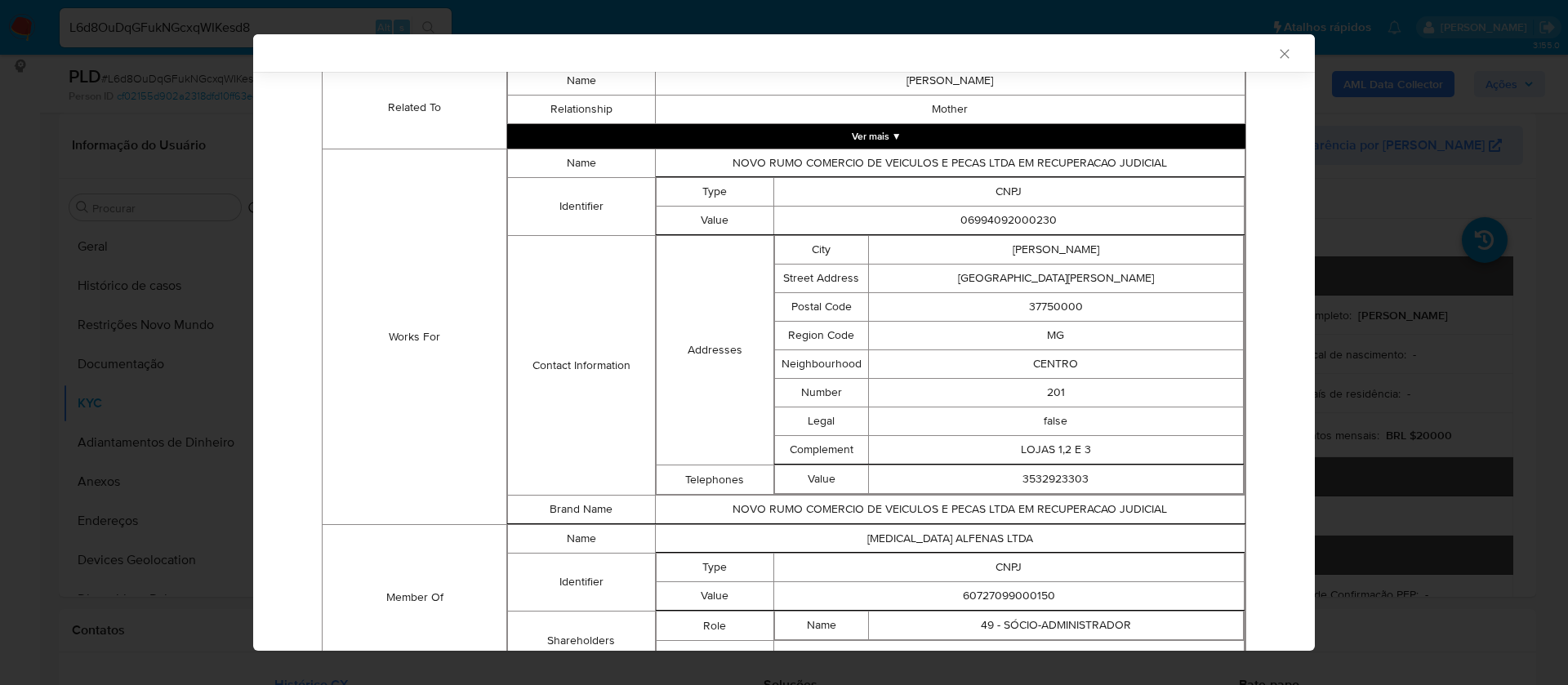
scroll to position [1136, 0]
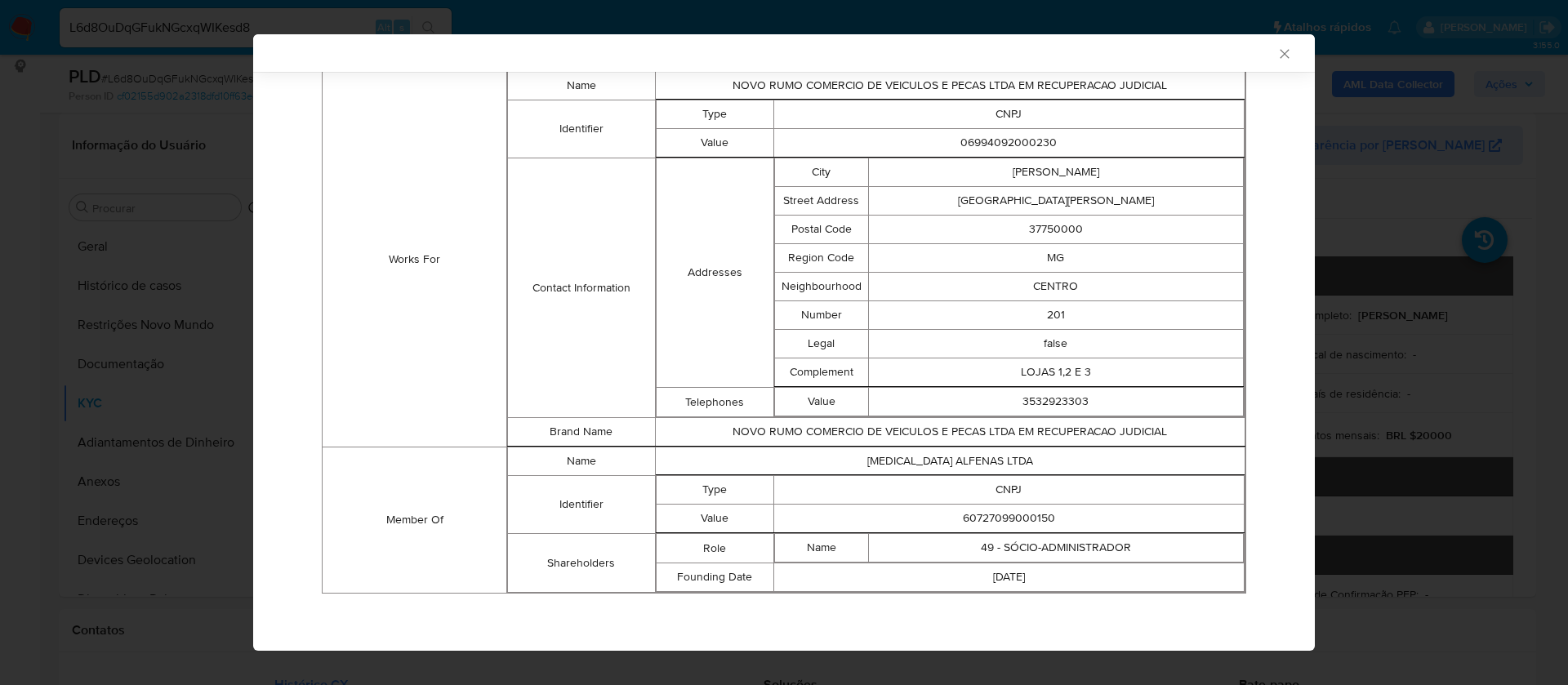
click at [989, 516] on td "60727099000150" at bounding box center [1009, 519] width 471 height 29
copy td "60727099000150"
